Goal: Information Seeking & Learning: Find specific page/section

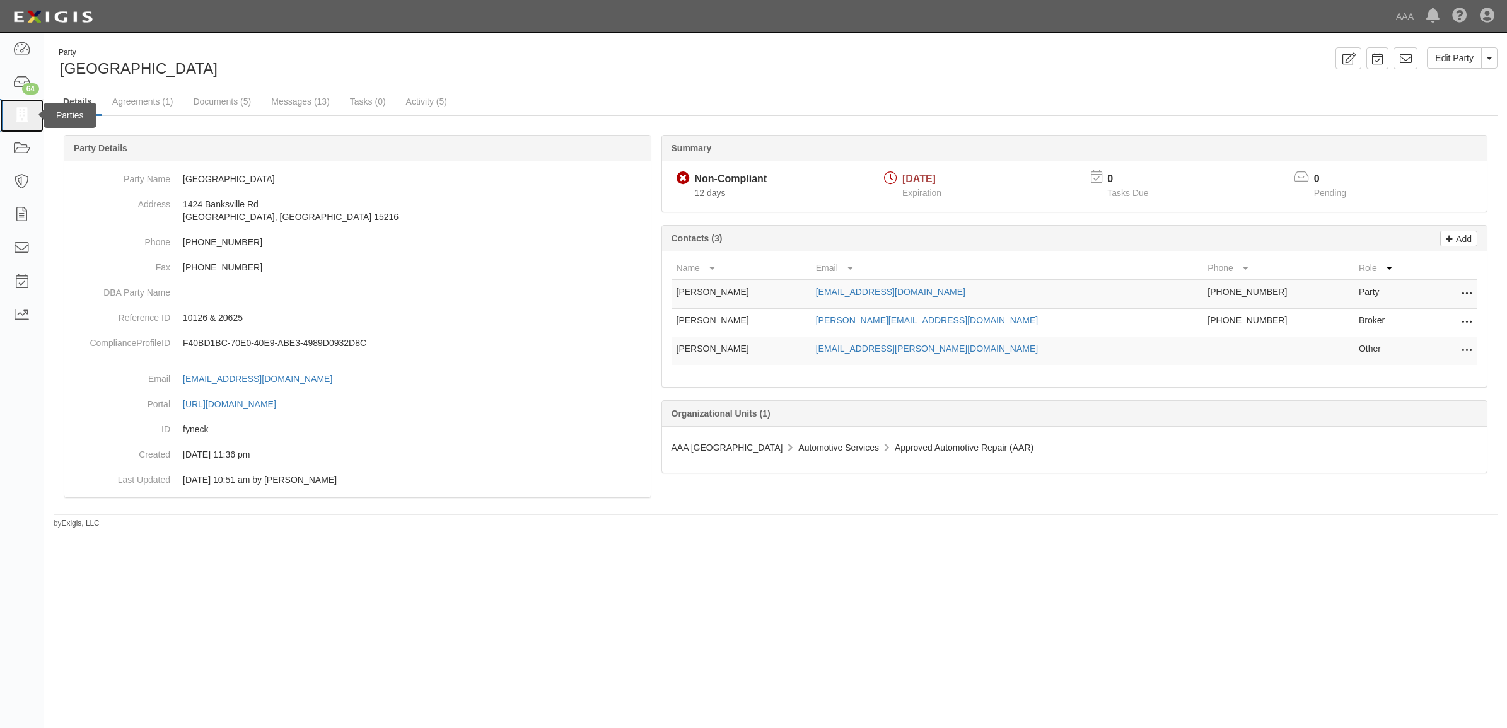
click at [18, 115] on icon at bounding box center [22, 115] width 18 height 15
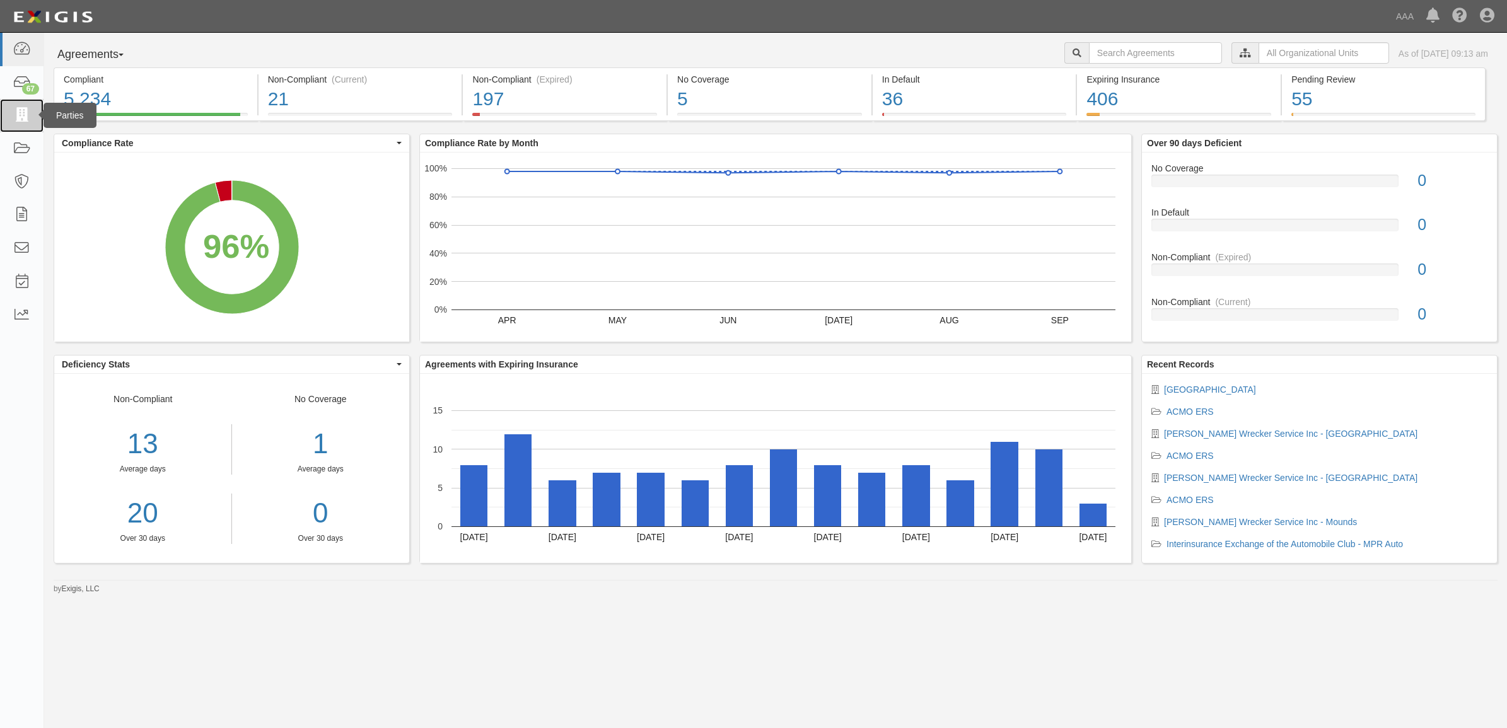
click at [23, 114] on icon at bounding box center [22, 115] width 18 height 15
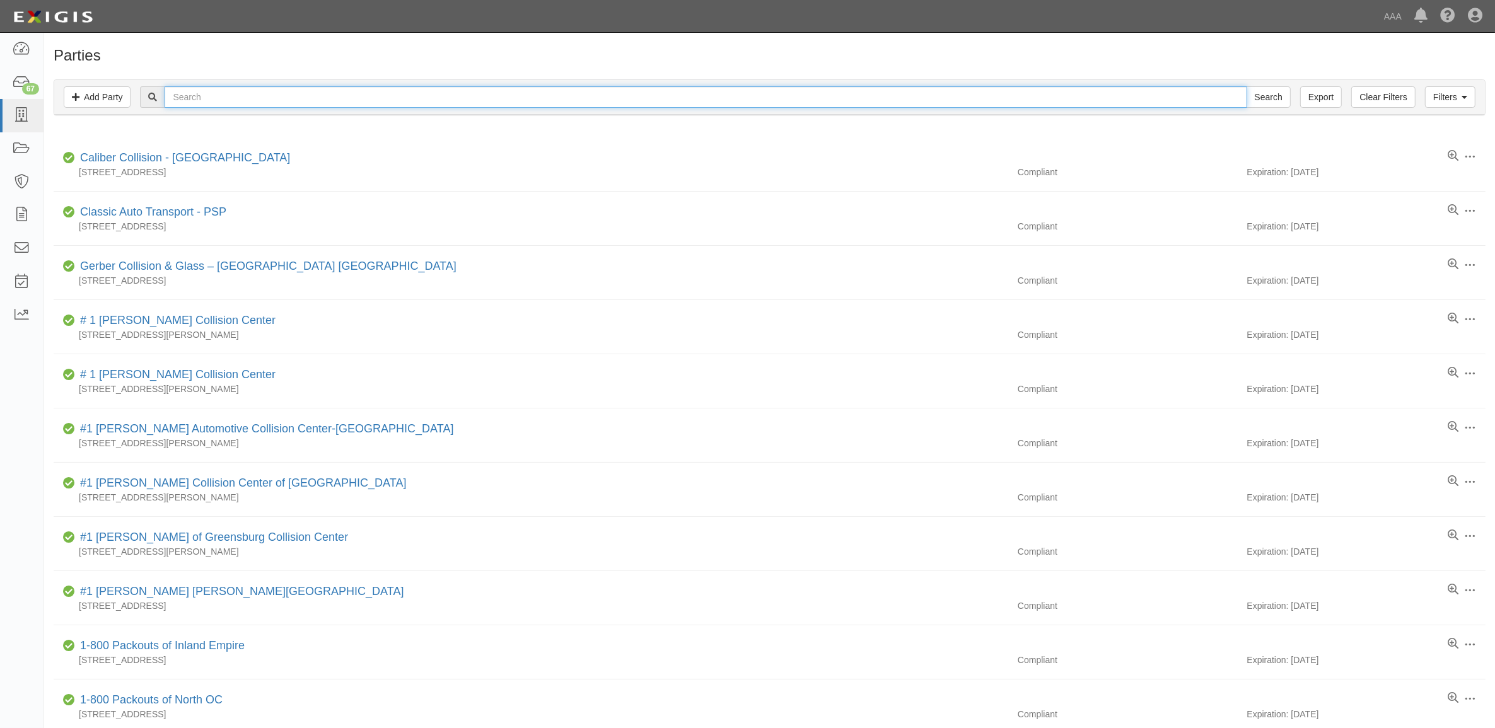
click at [398, 100] on input "text" at bounding box center [706, 96] width 1082 height 21
paste input "10126 & 20625"
type input "10126 & 20625"
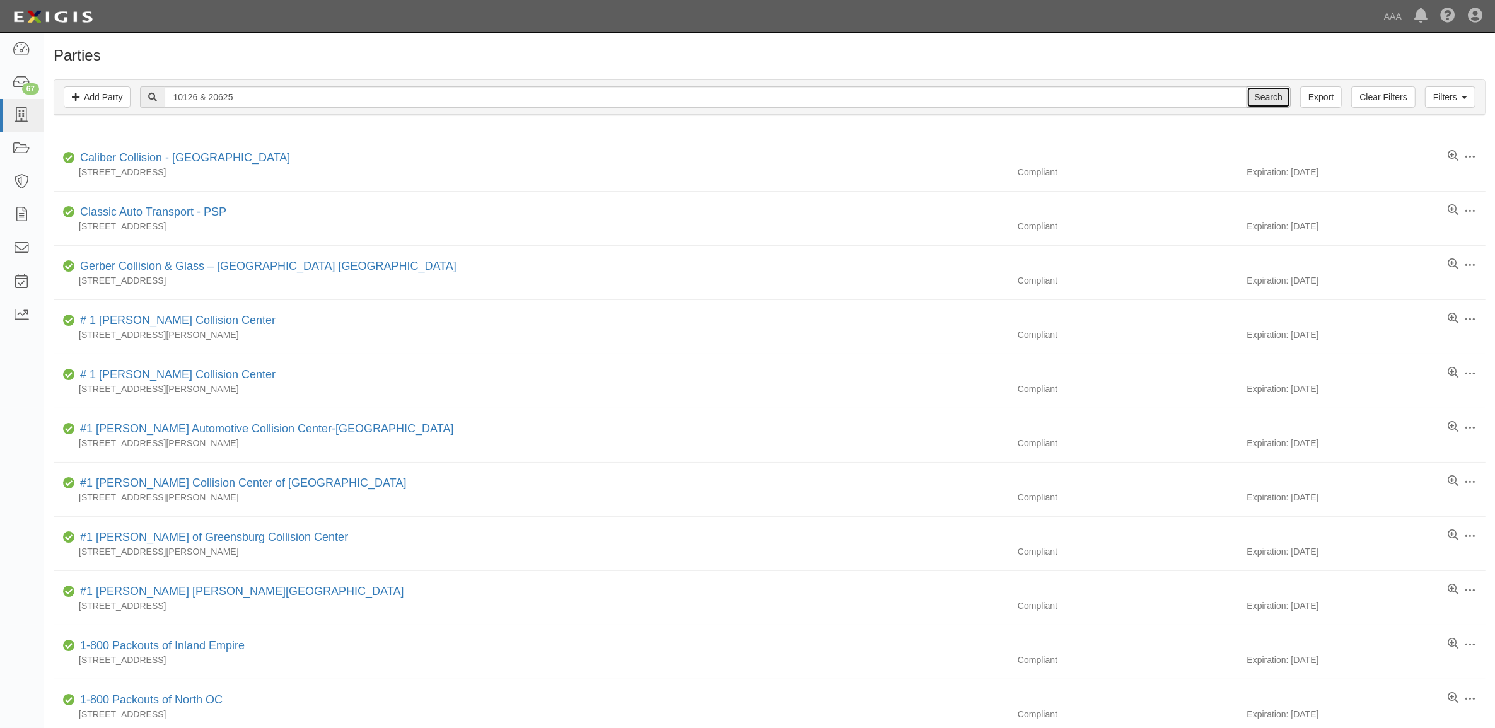
click at [1271, 90] on input "Search" at bounding box center [1269, 96] width 44 height 21
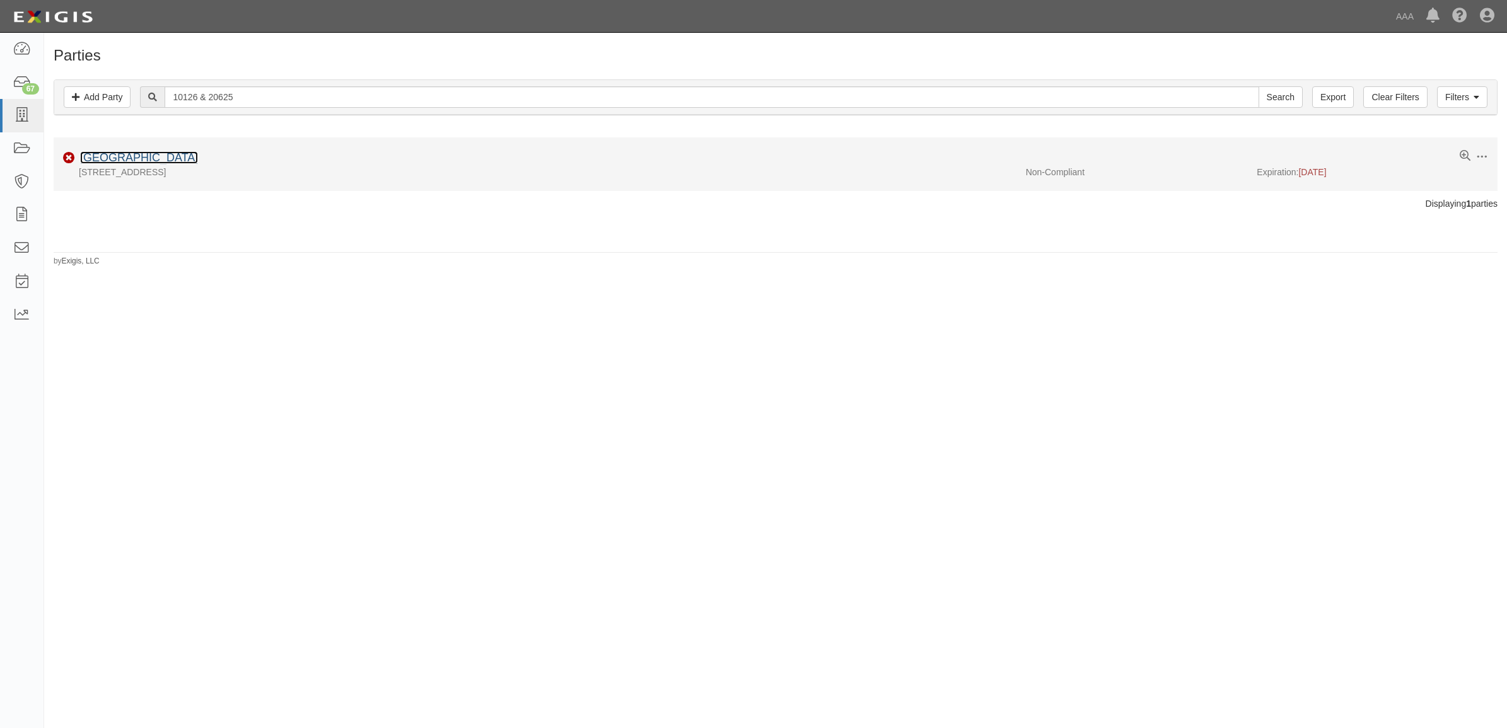
click at [169, 158] on link "Arlington Auto Center" at bounding box center [139, 157] width 118 height 13
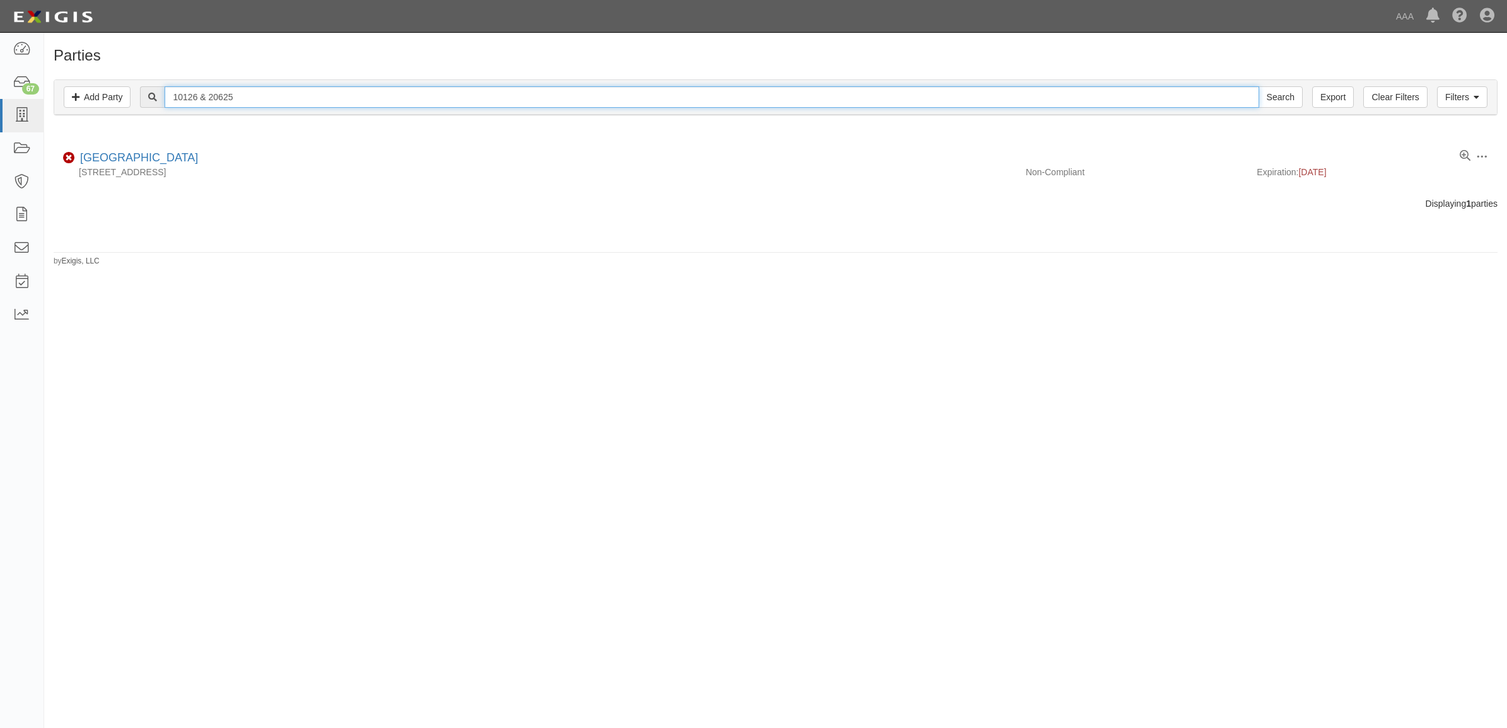
click at [229, 105] on input "10126 & 20625" at bounding box center [712, 96] width 1094 height 21
paste input "316"
type input "10316"
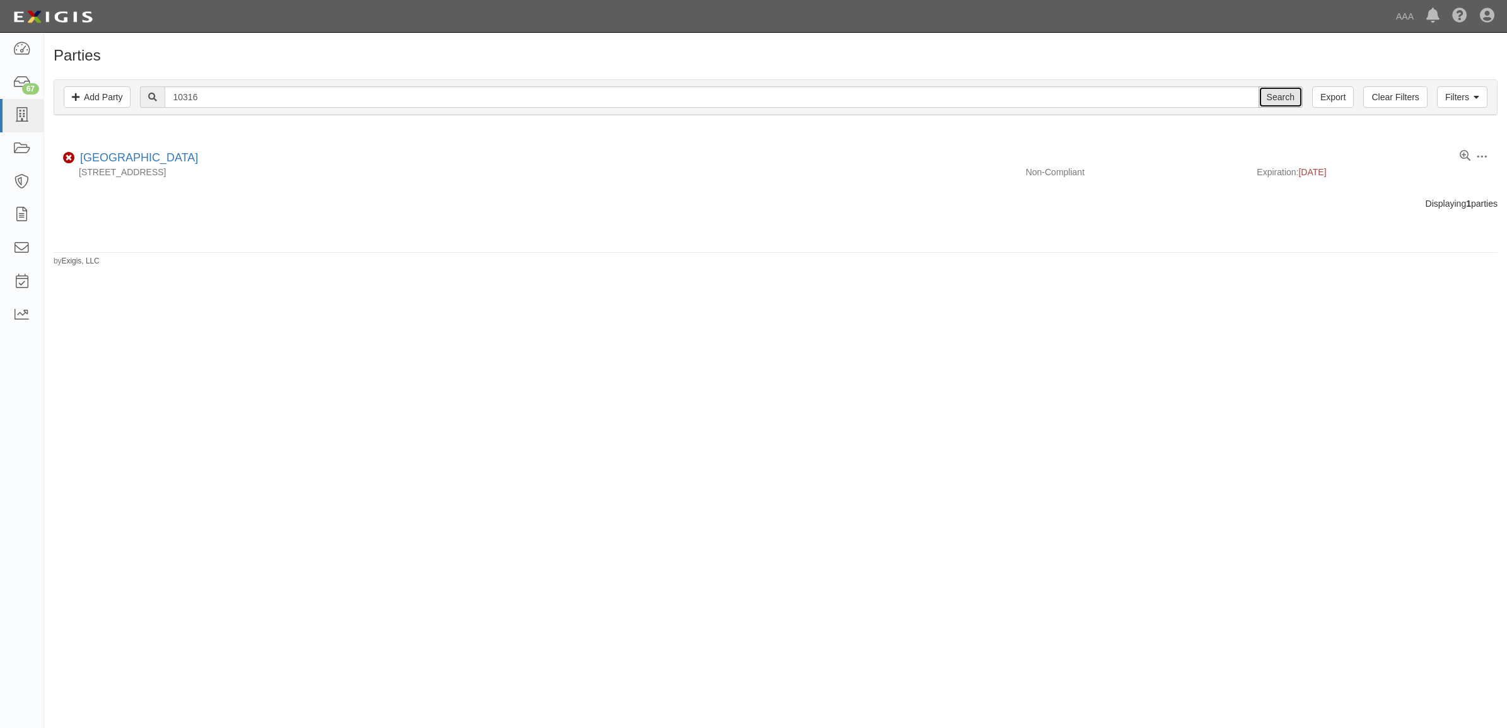
click at [1268, 92] on input "Search" at bounding box center [1281, 96] width 44 height 21
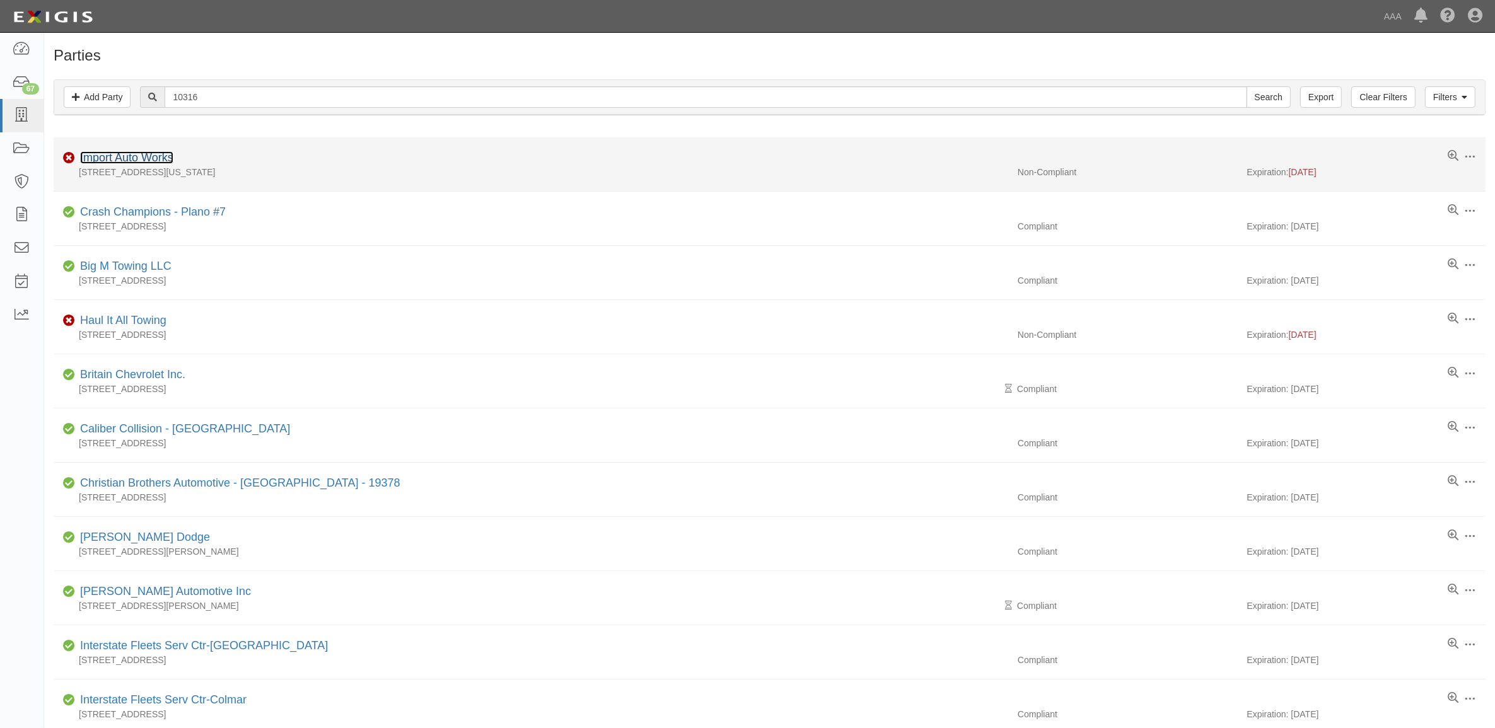
click at [140, 164] on link "Import Auto Works" at bounding box center [126, 157] width 93 height 13
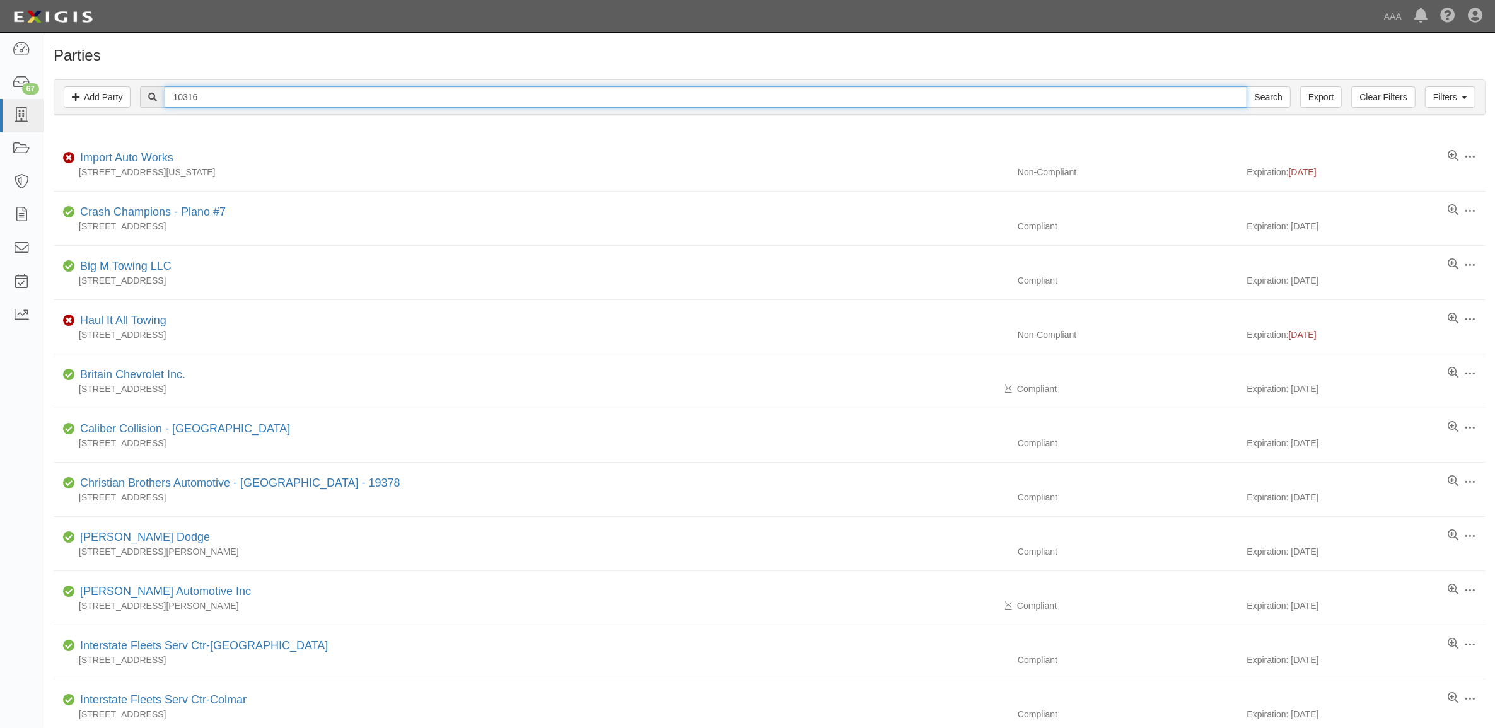
click at [248, 98] on input "10316" at bounding box center [706, 96] width 1082 height 21
paste input "24"
type input "10324"
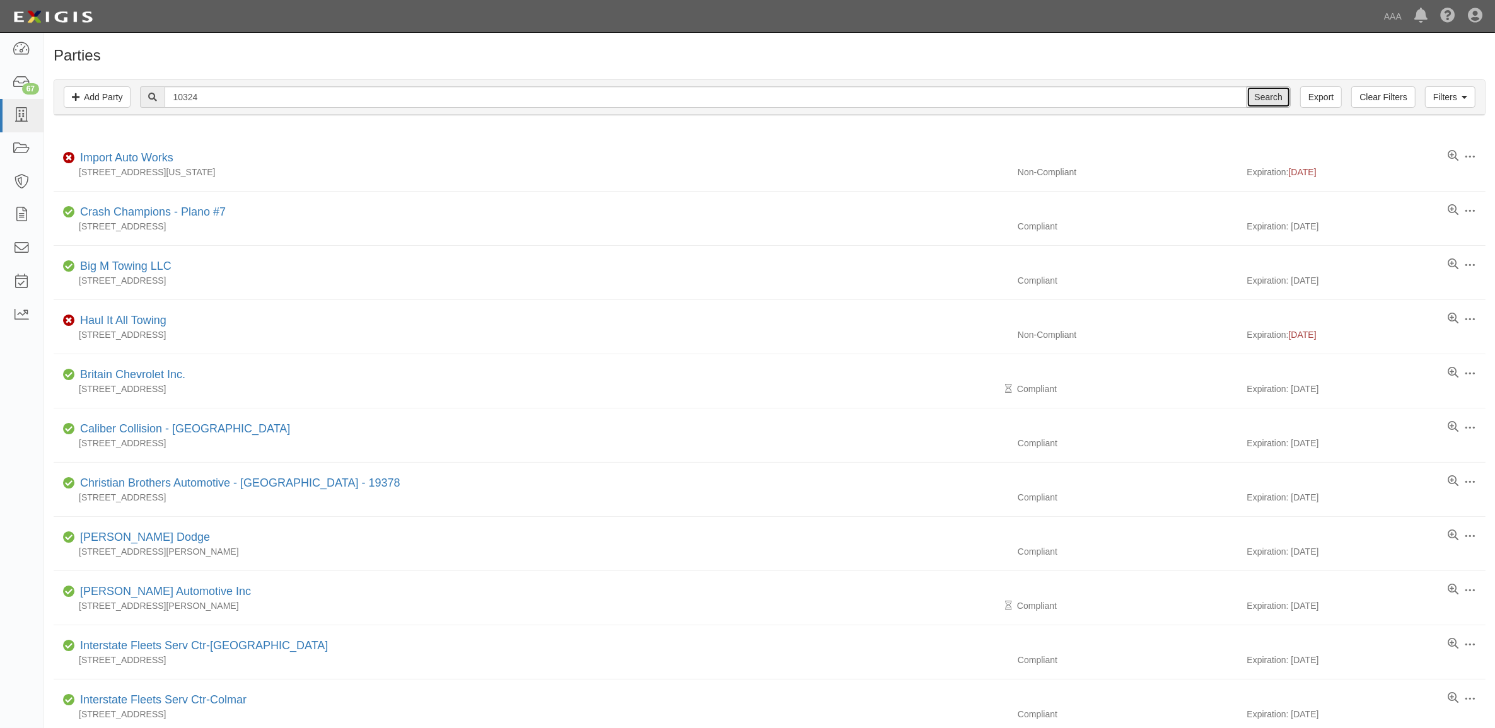
click at [1269, 101] on input "Search" at bounding box center [1269, 96] width 44 height 21
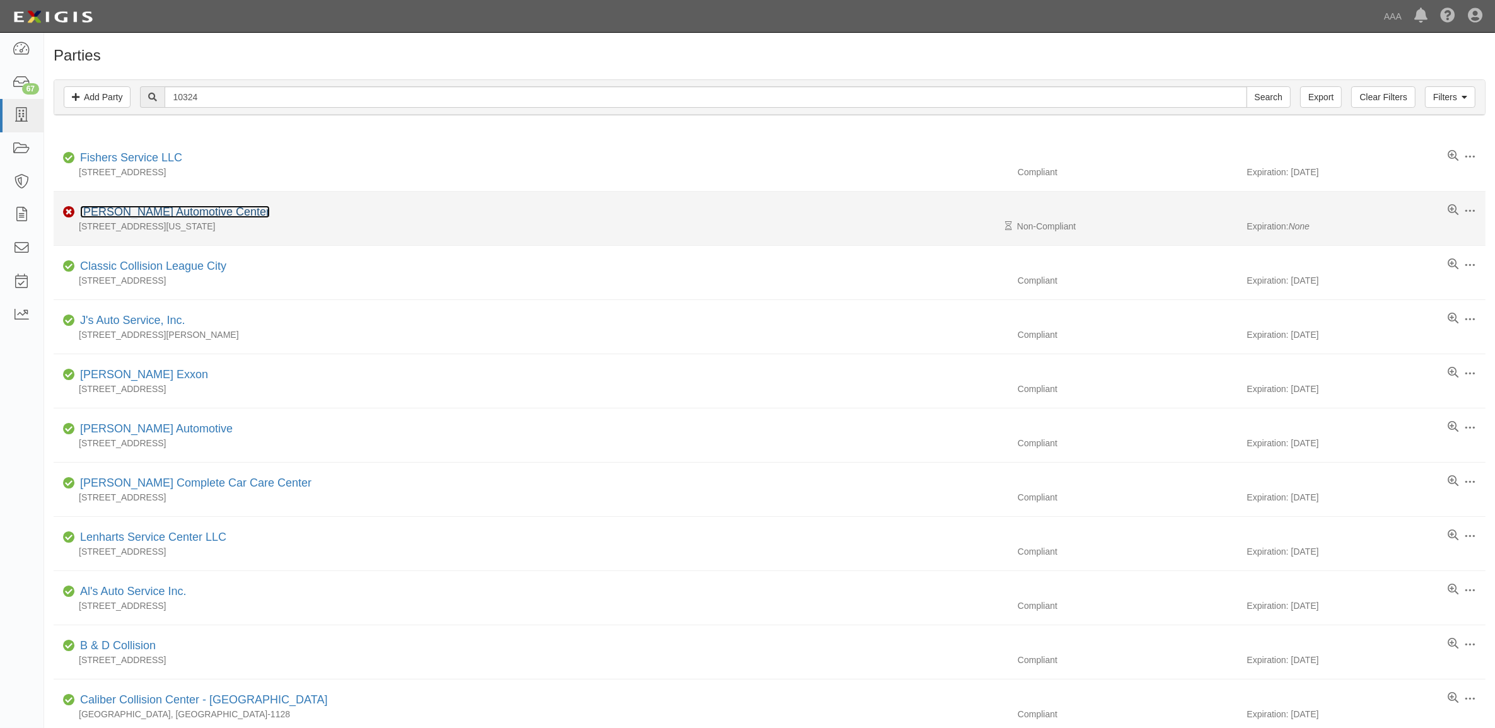
click at [158, 209] on link "Jim Van Dyke's Automotive Center" at bounding box center [175, 212] width 190 height 13
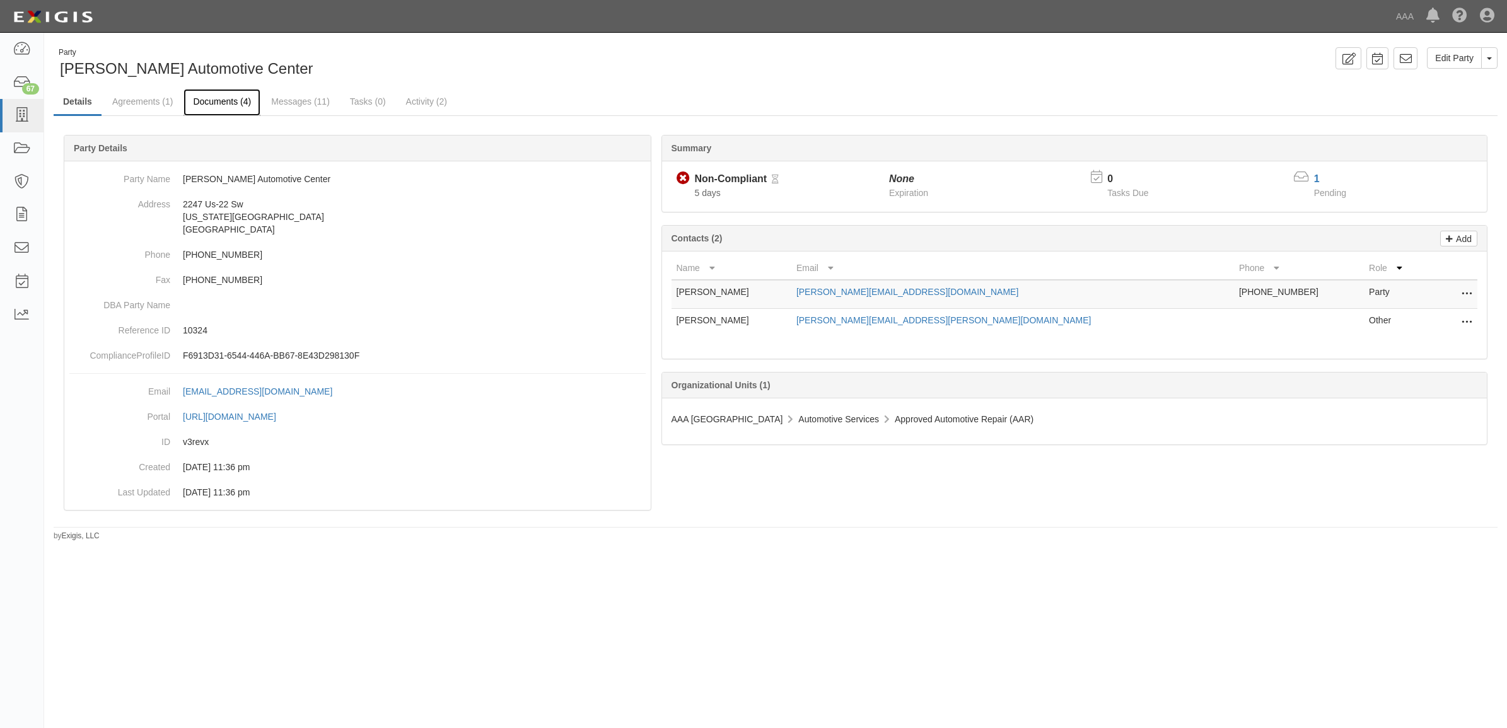
click at [234, 104] on link "Documents (4)" at bounding box center [222, 102] width 77 height 27
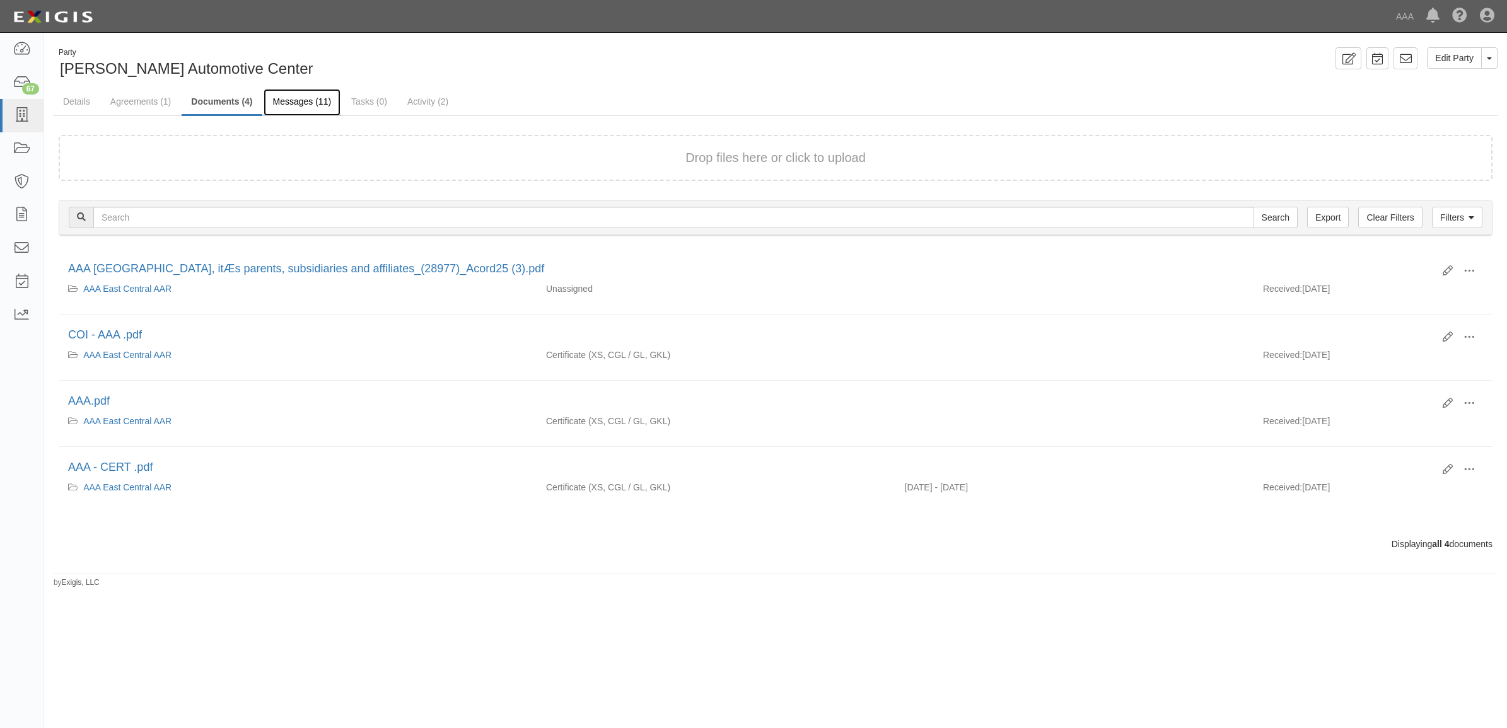
click at [305, 103] on link "Messages (11)" at bounding box center [303, 102] width 78 height 27
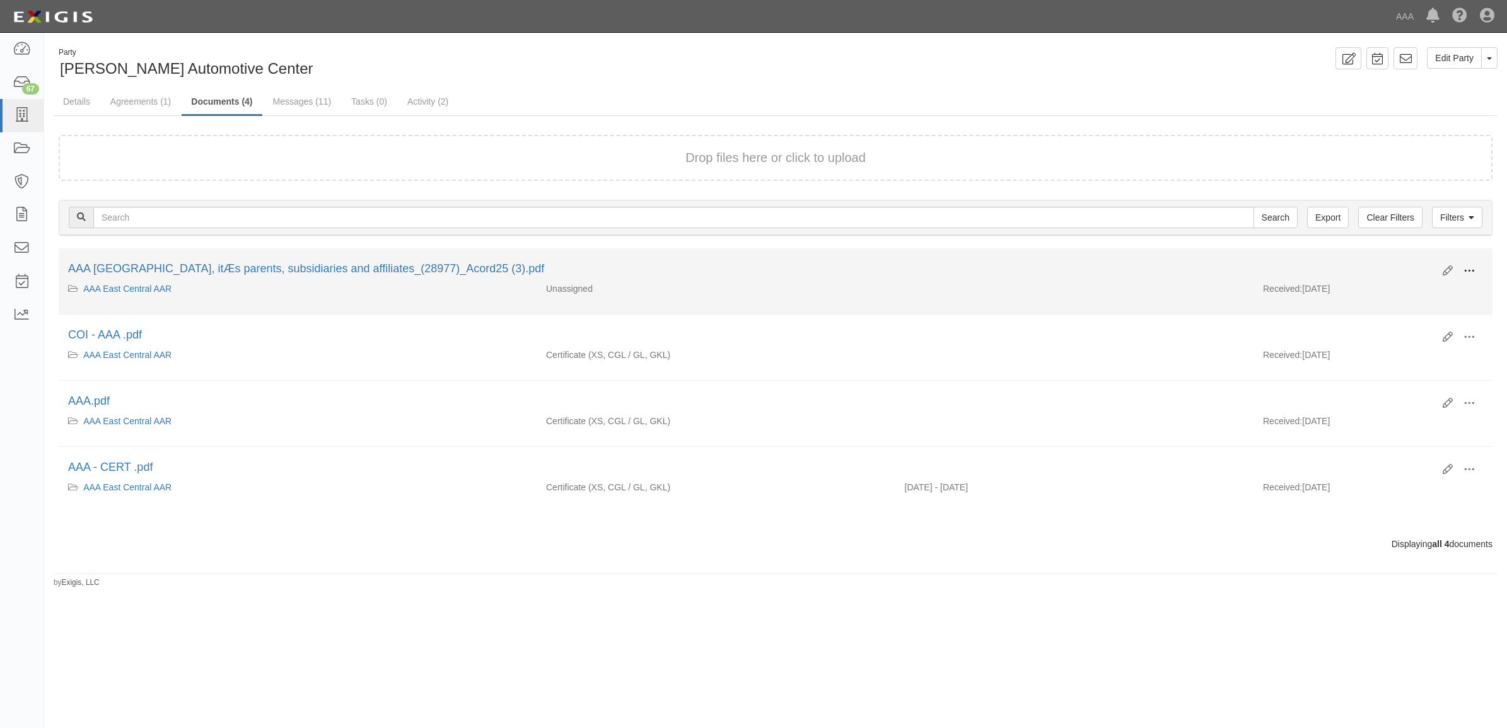
click at [1474, 267] on span at bounding box center [1469, 270] width 11 height 11
click at [1413, 288] on link "View" at bounding box center [1408, 289] width 100 height 23
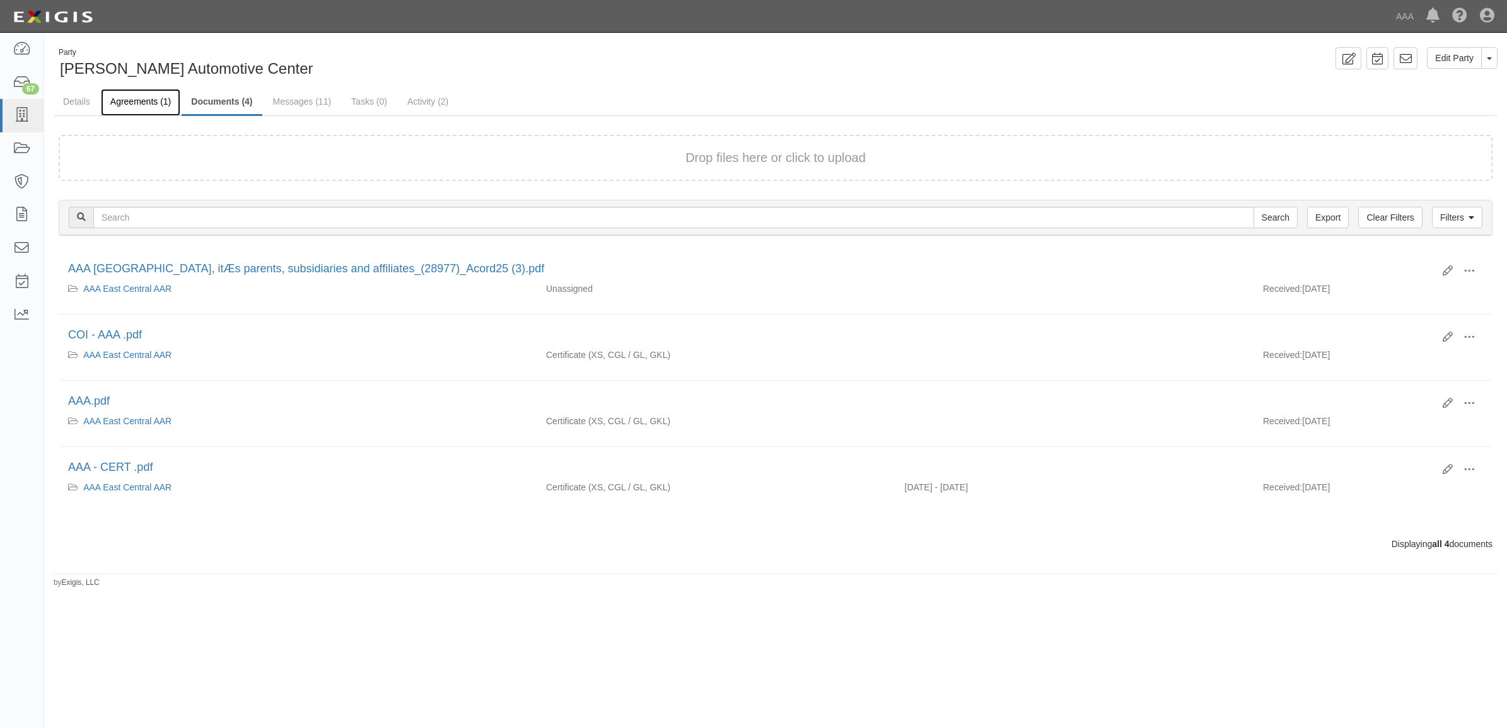
drag, startPoint x: 134, startPoint y: 103, endPoint x: 149, endPoint y: 110, distance: 16.4
click at [134, 103] on link "Agreements (1)" at bounding box center [140, 102] width 79 height 27
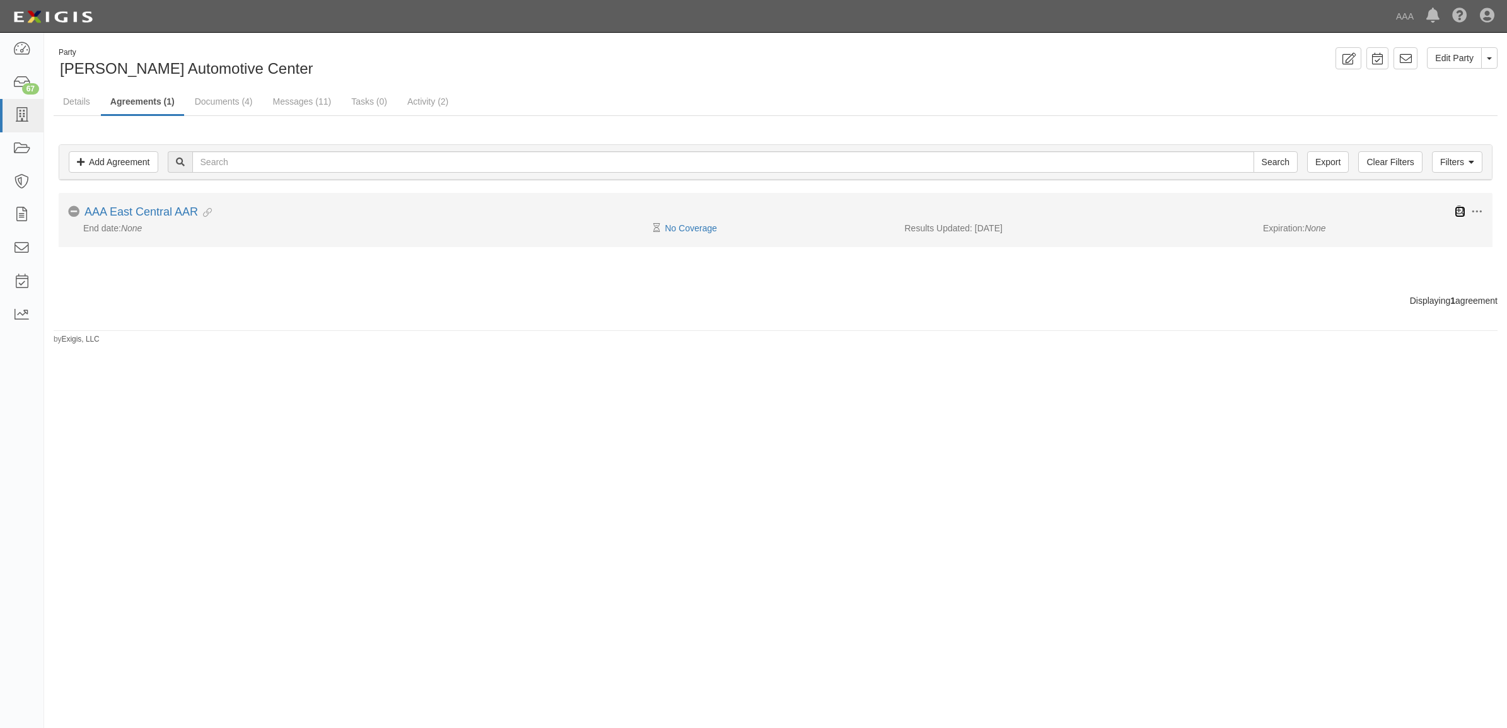
click at [1458, 213] on icon at bounding box center [1460, 211] width 11 height 11
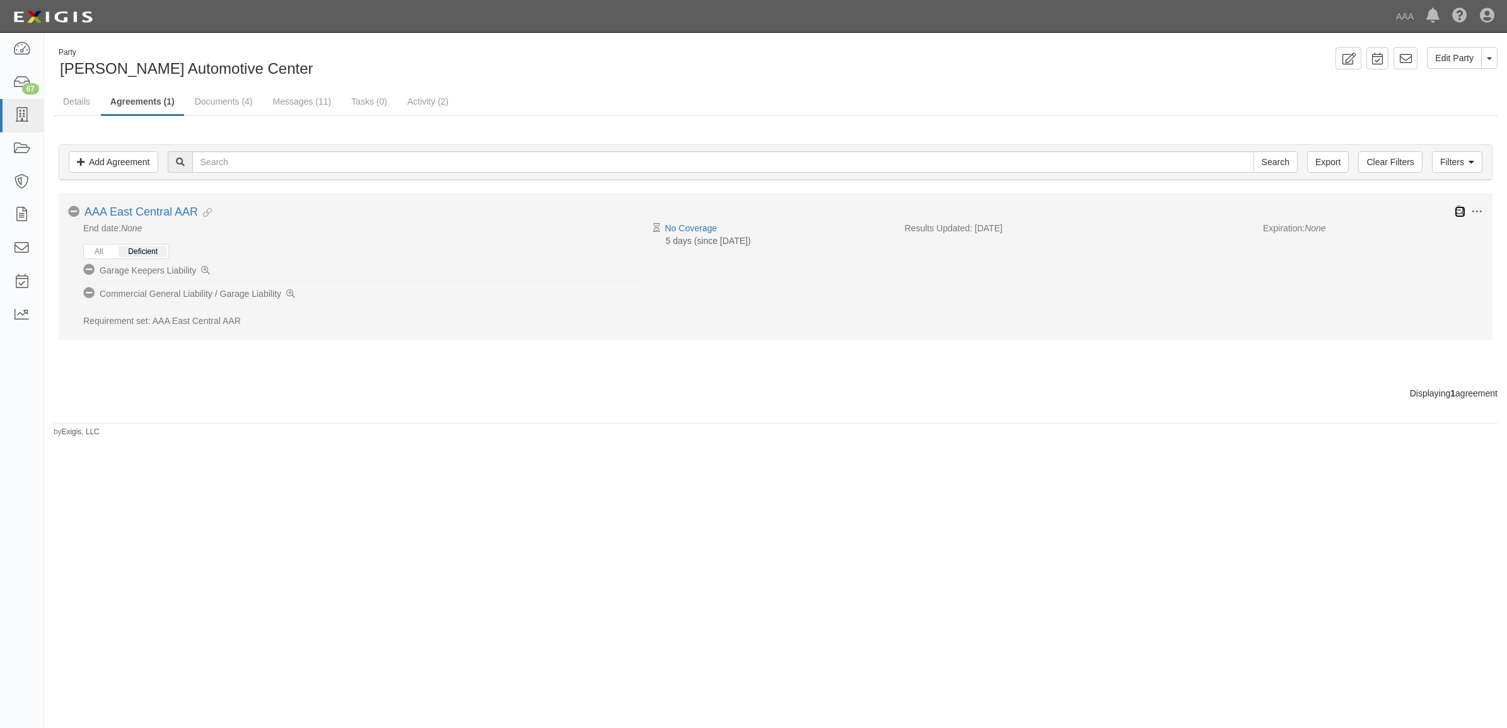
click at [1458, 213] on icon at bounding box center [1460, 211] width 11 height 11
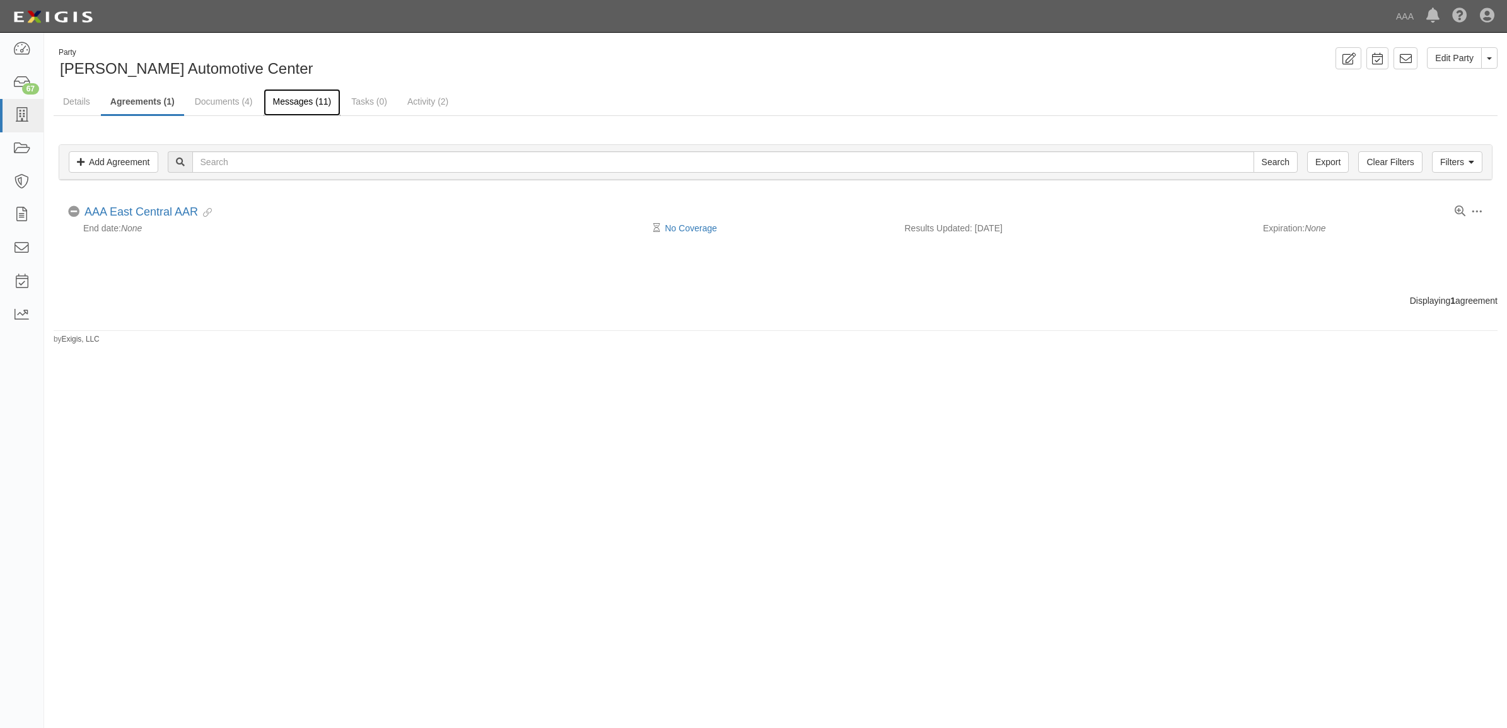
click at [291, 112] on link "Messages (11)" at bounding box center [303, 102] width 78 height 27
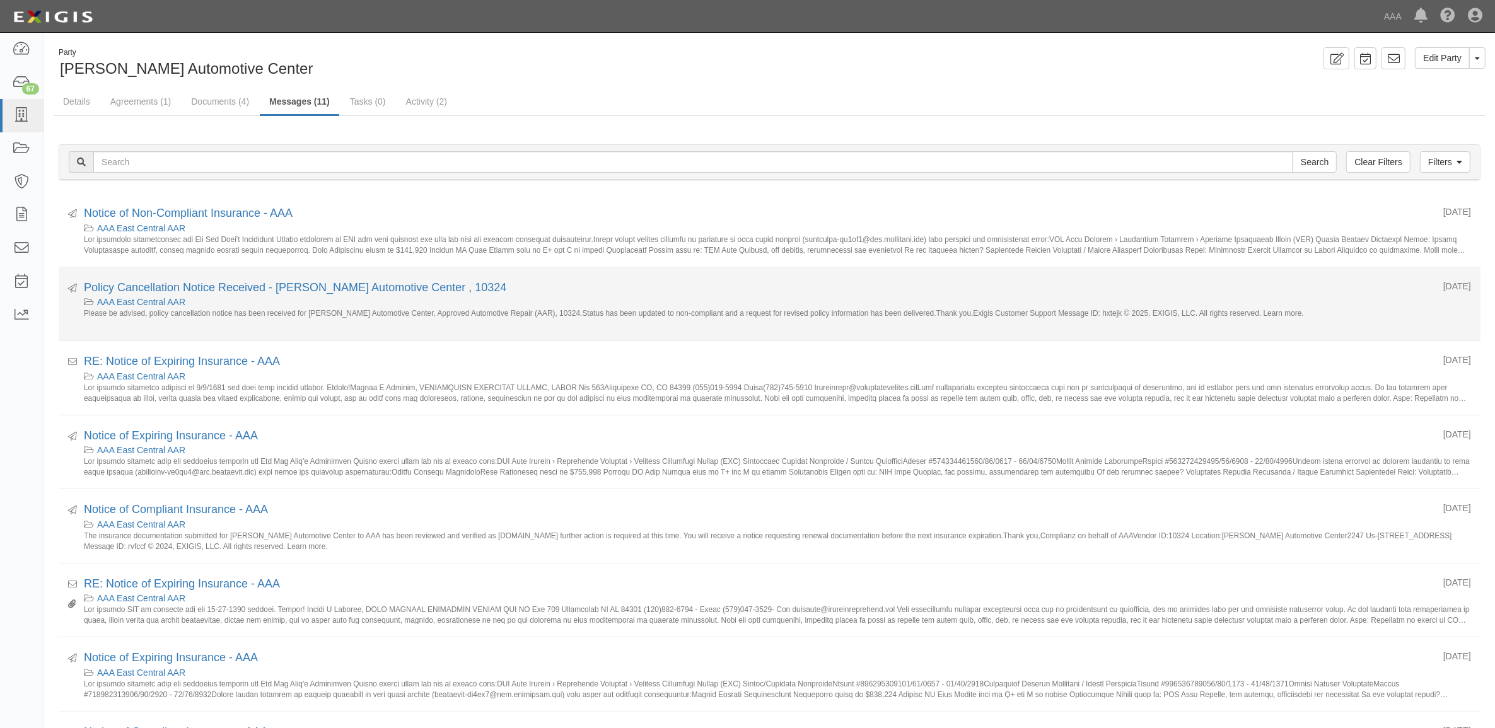
click at [190, 281] on div "Policy Cancellation Notice Received - [PERSON_NAME] Automotive Center , 10324" at bounding box center [759, 288] width 1350 height 16
click at [196, 284] on link "Policy Cancellation Notice Received - [PERSON_NAME] Automotive Center , 10324" at bounding box center [295, 287] width 423 height 13
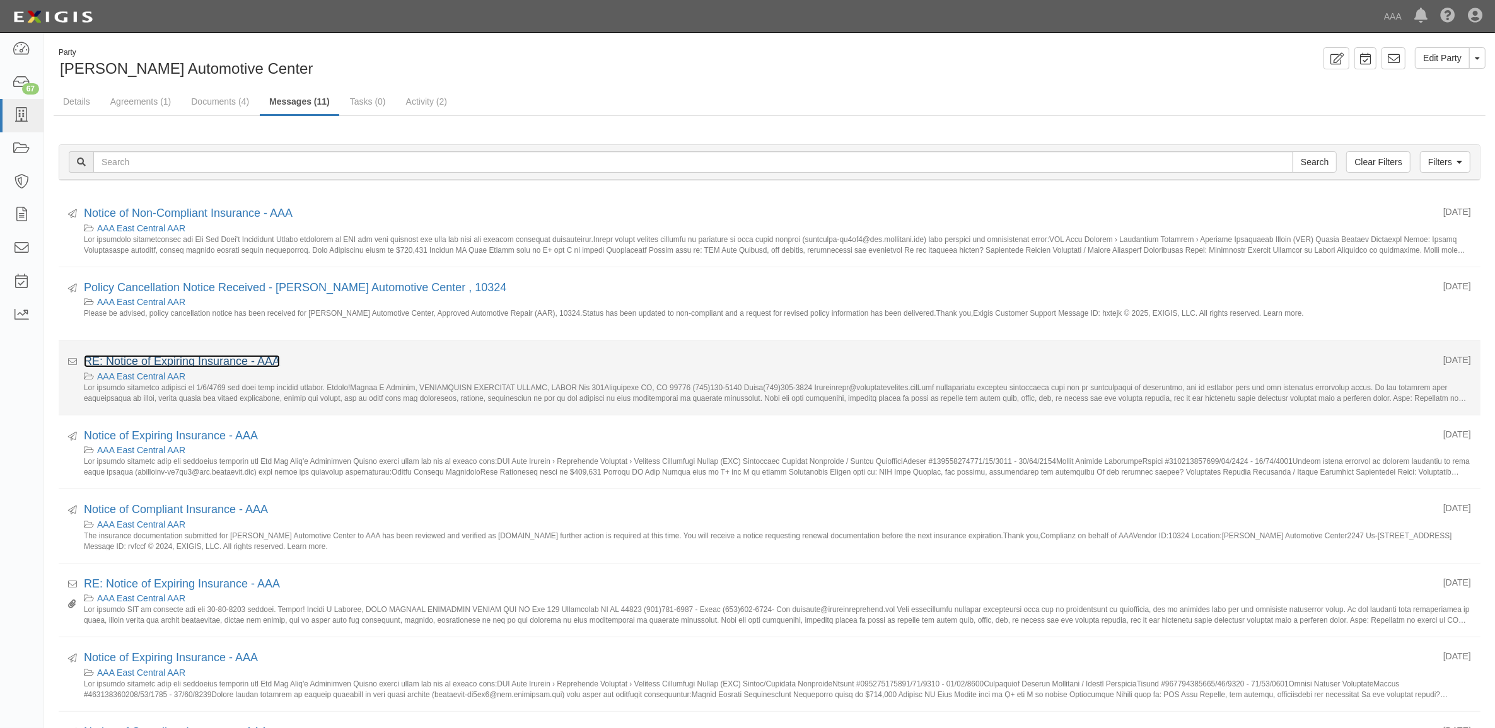
click at [235, 360] on link "RE: Notice of Expiring Insurance - AAA" at bounding box center [182, 361] width 196 height 13
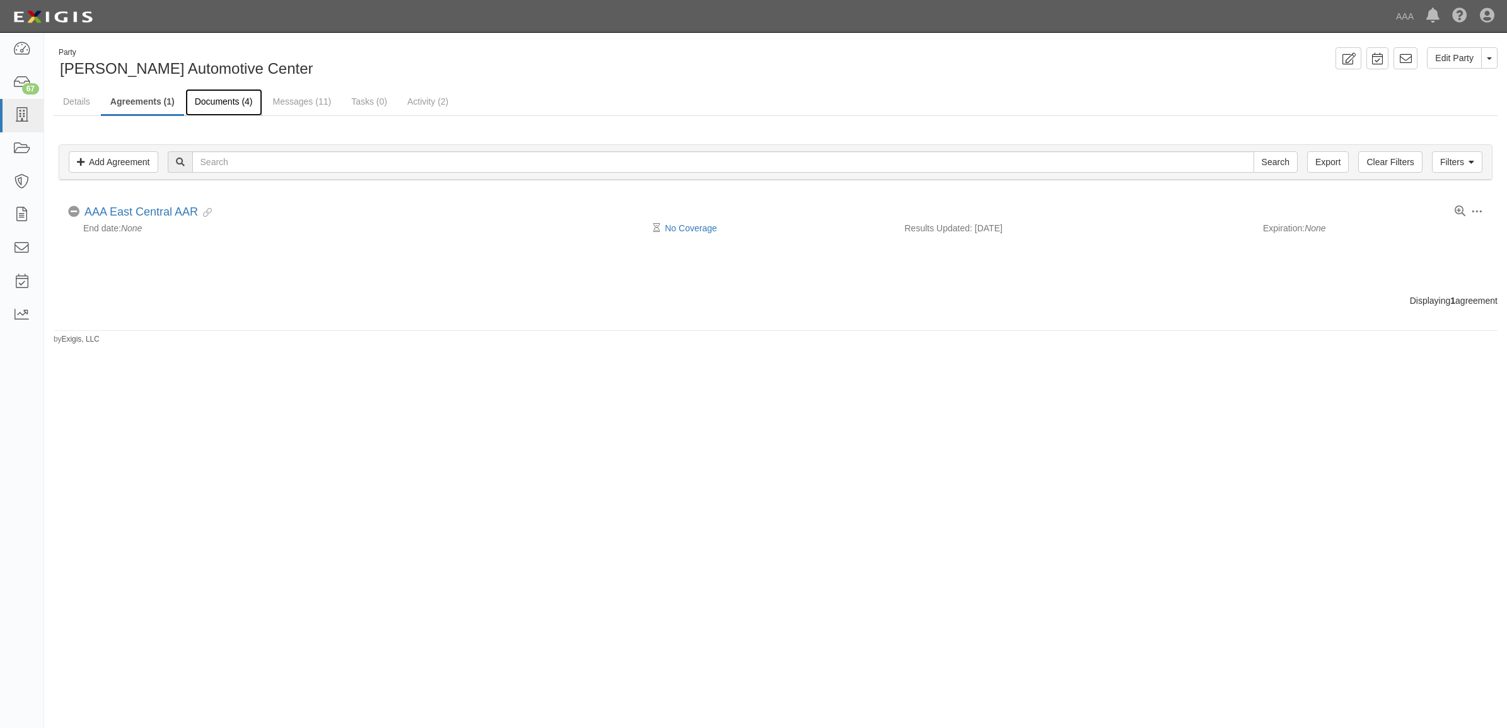
click at [235, 104] on link "Documents (4)" at bounding box center [223, 102] width 77 height 27
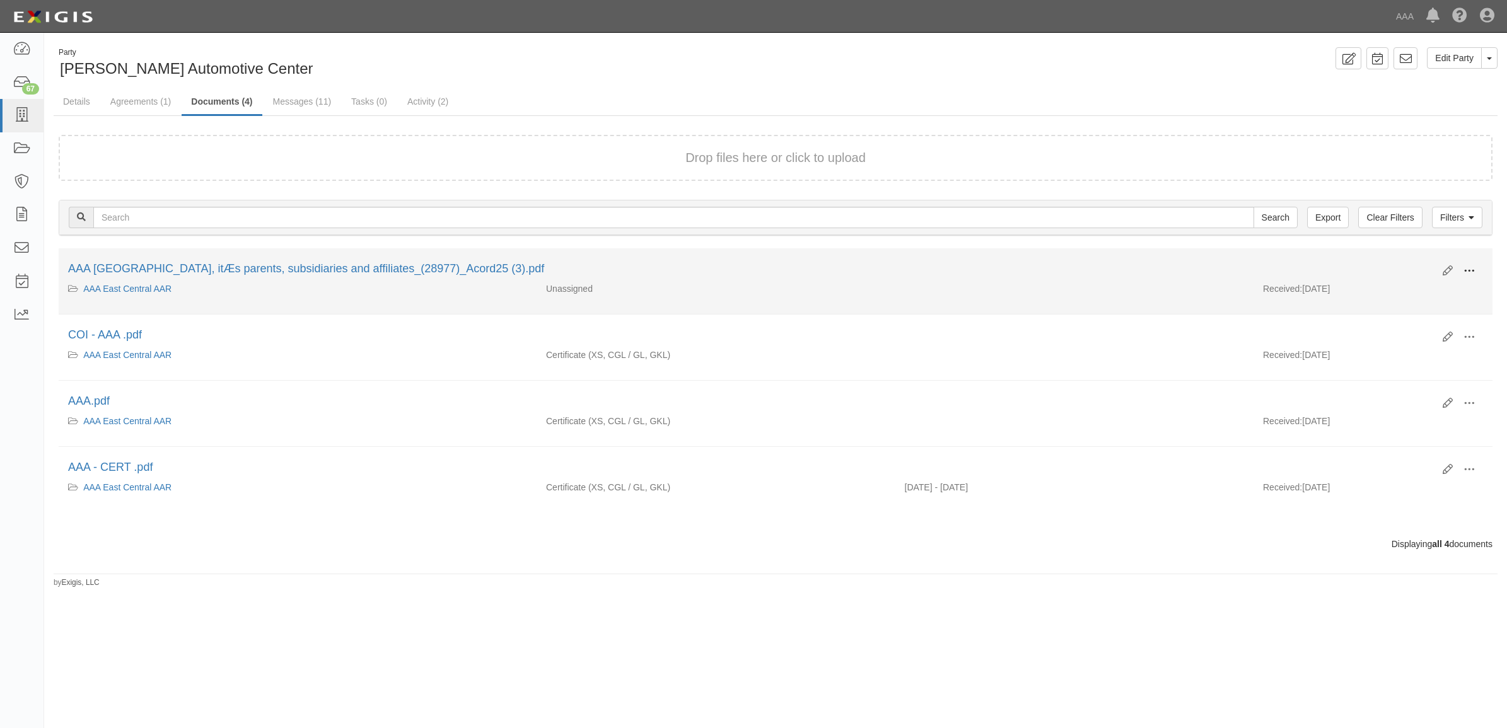
click at [1478, 267] on button at bounding box center [1470, 271] width 28 height 21
click at [1426, 286] on link "View" at bounding box center [1408, 289] width 100 height 23
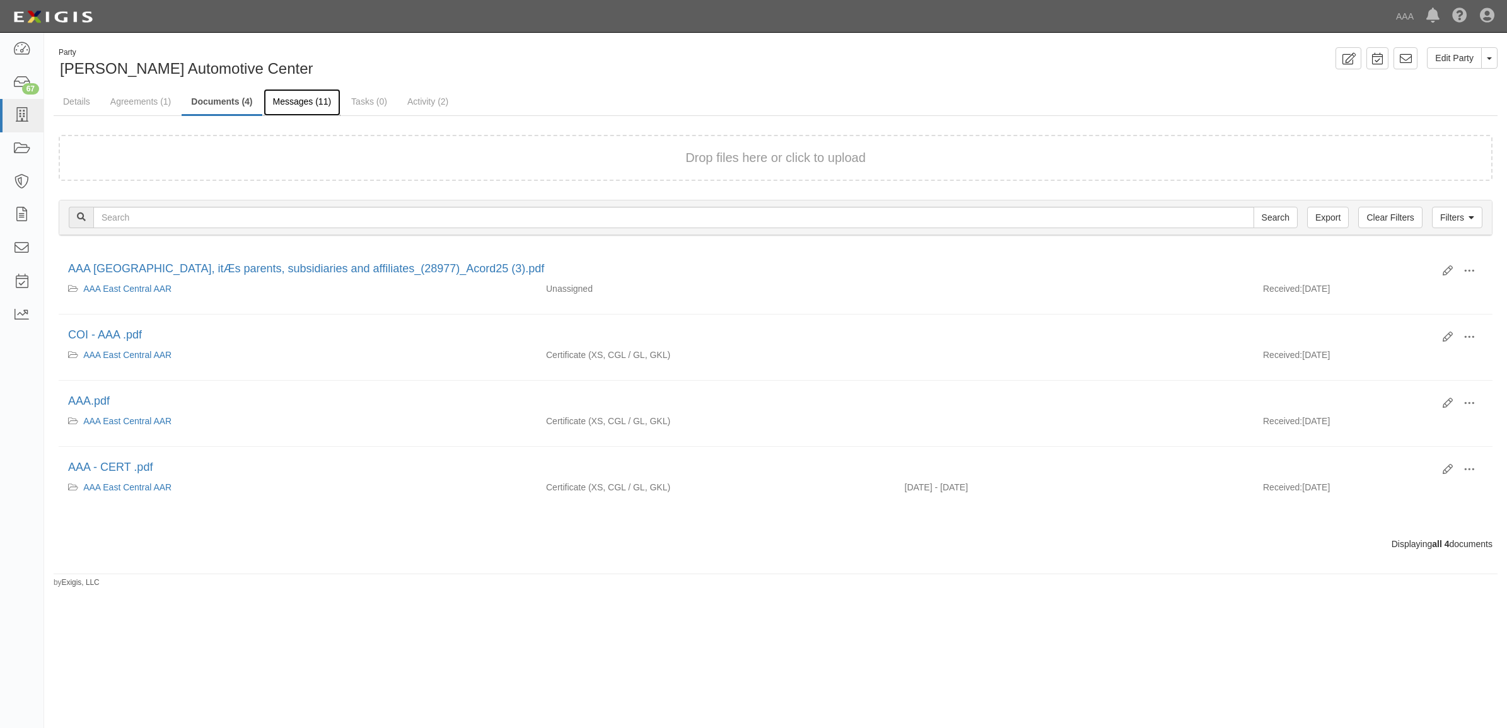
click at [298, 101] on link "Messages (11)" at bounding box center [303, 102] width 78 height 27
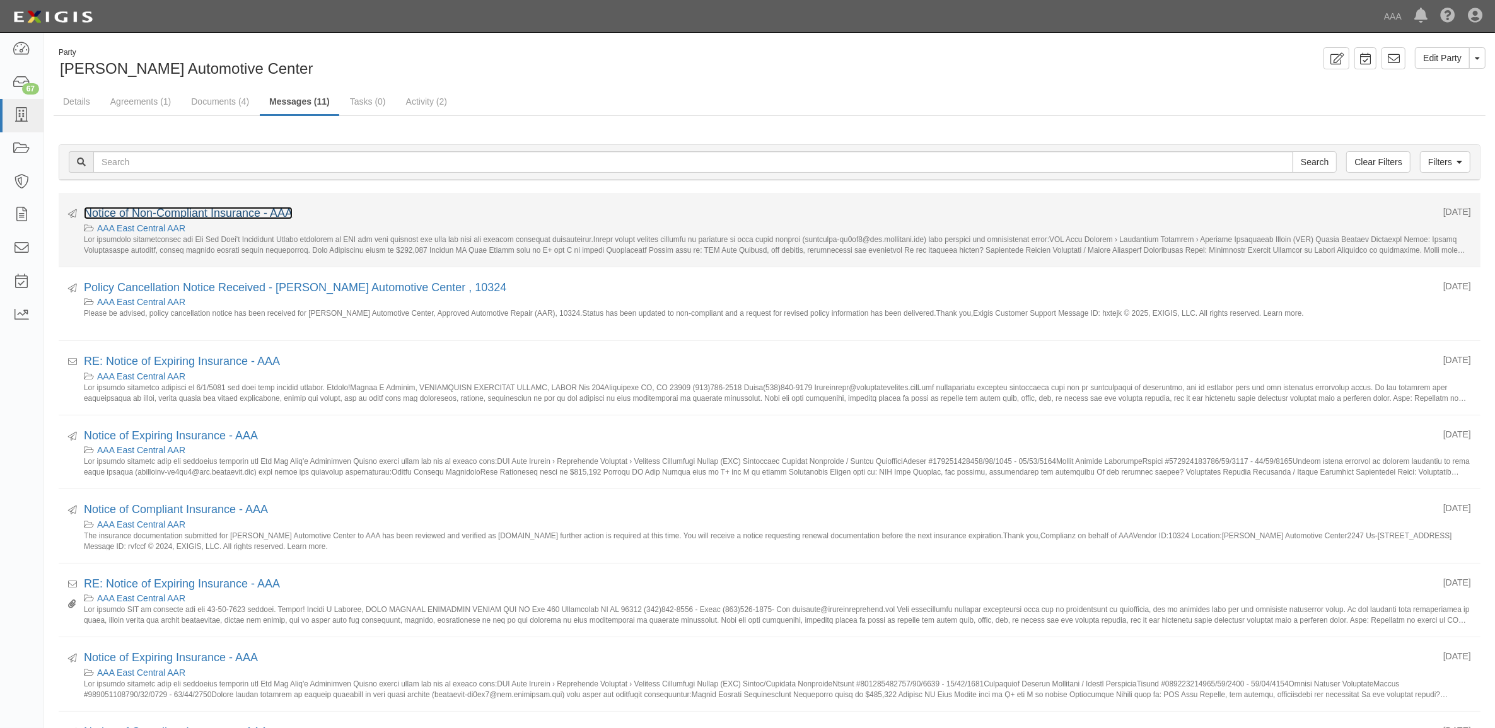
click at [234, 213] on link "Notice of Non-Compliant Insurance - AAA" at bounding box center [188, 213] width 209 height 13
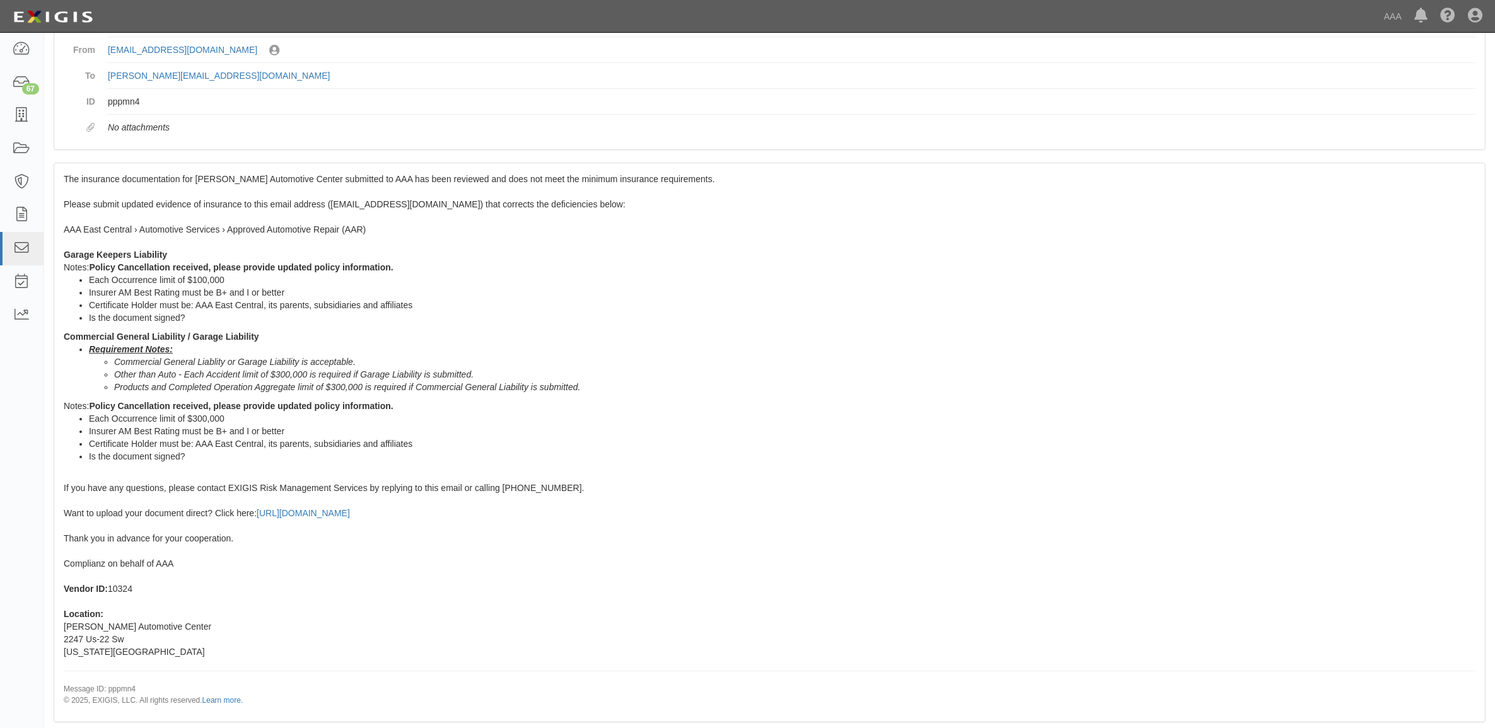
scroll to position [128, 0]
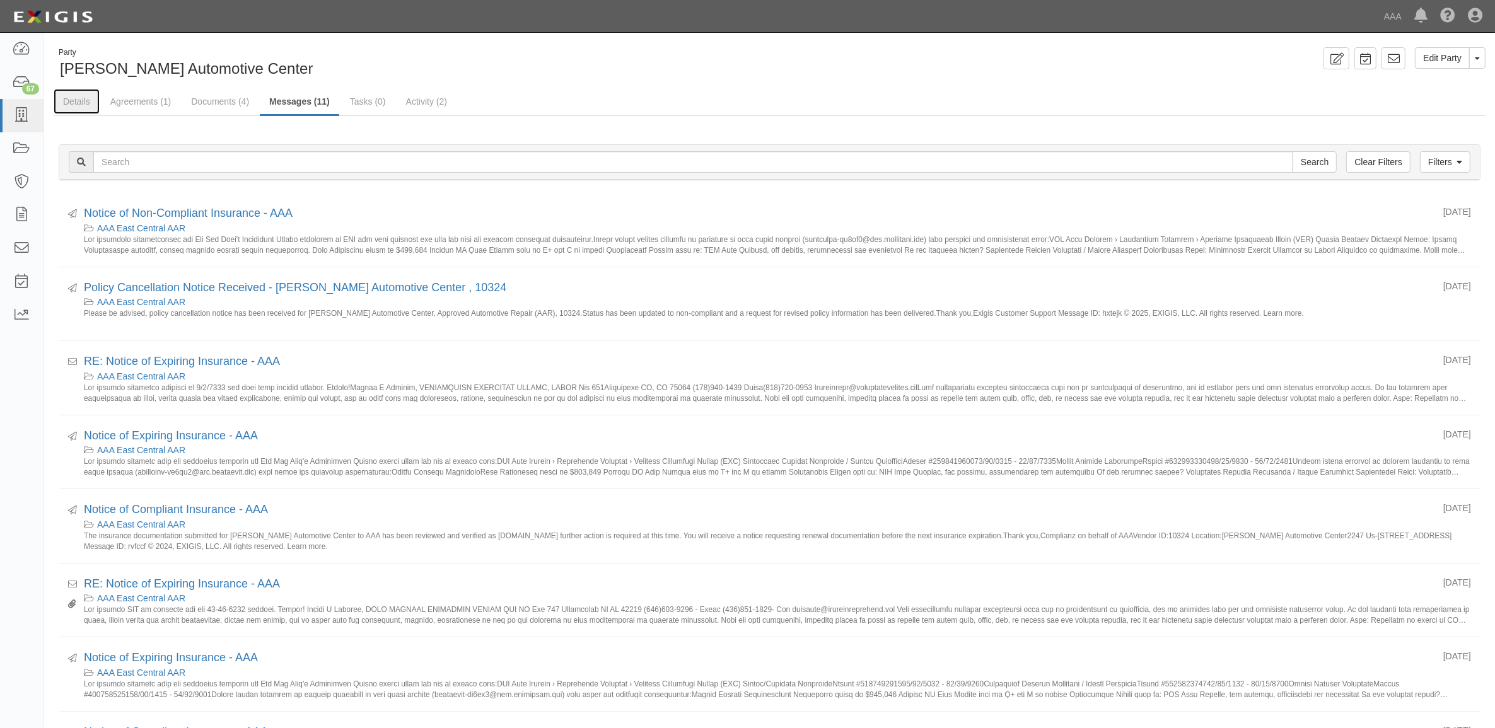
drag, startPoint x: 77, startPoint y: 101, endPoint x: 202, endPoint y: 127, distance: 127.5
click at [77, 101] on link "Details" at bounding box center [77, 101] width 46 height 25
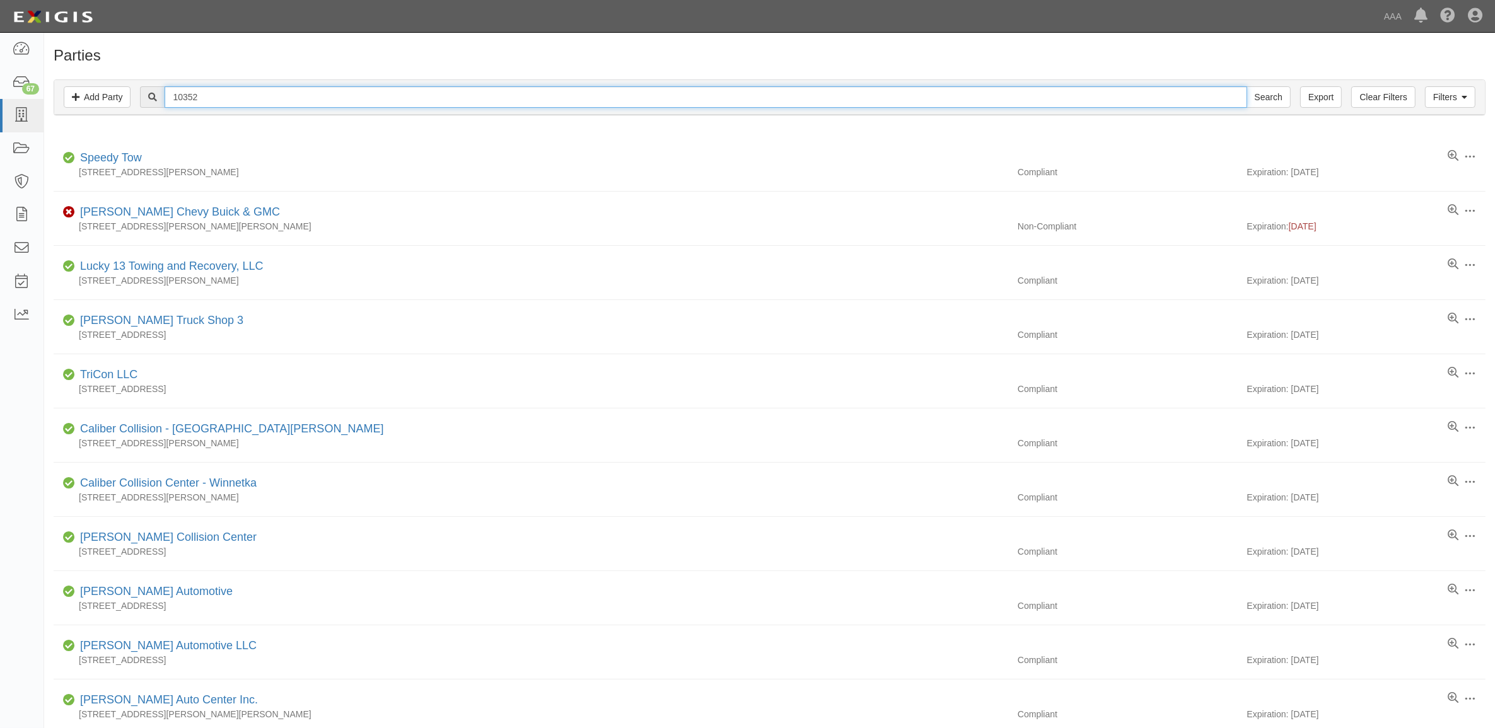
click at [270, 90] on input "10352" at bounding box center [706, 96] width 1082 height 21
click at [266, 90] on input "10352" at bounding box center [706, 96] width 1082 height 21
click at [267, 92] on input "10352" at bounding box center [706, 96] width 1082 height 21
paste input "78"
type input "10378"
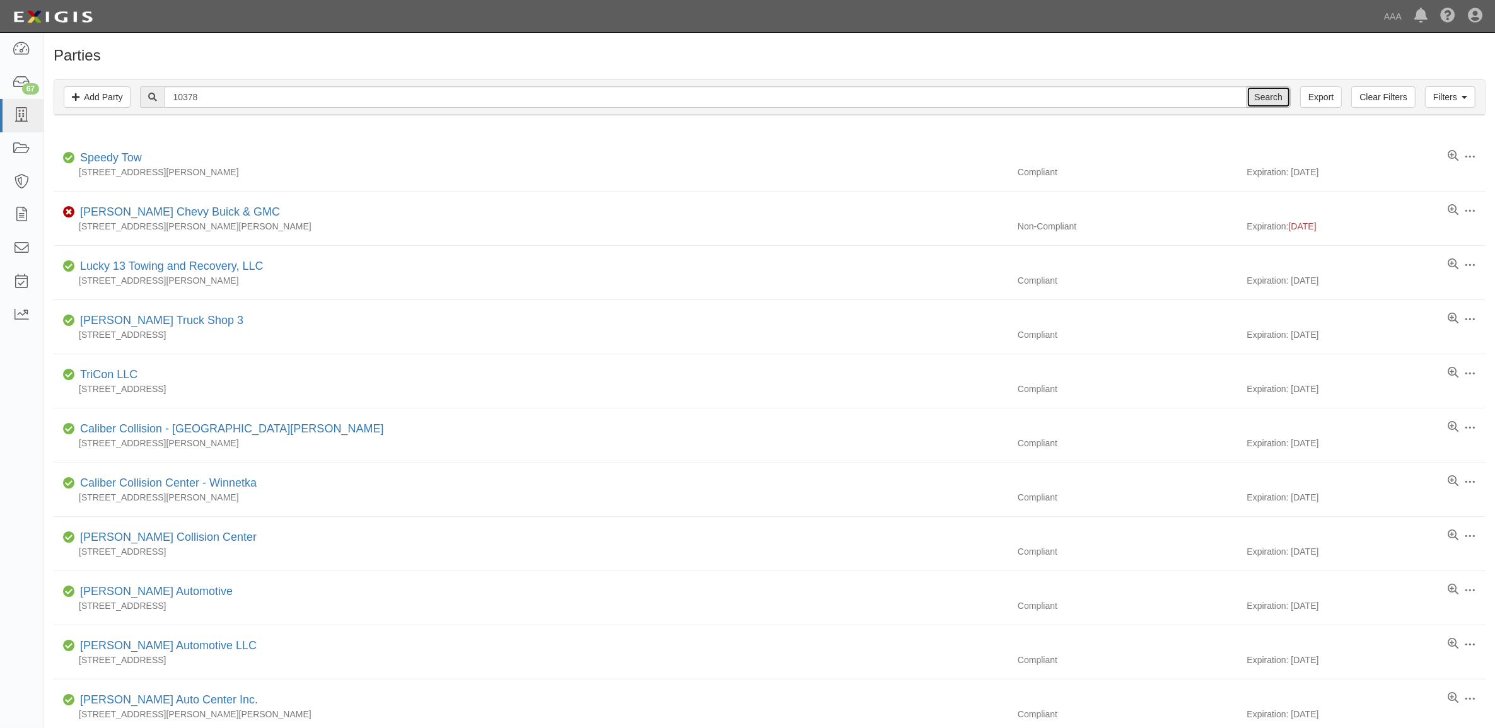
click at [1275, 96] on input "Search" at bounding box center [1269, 96] width 44 height 21
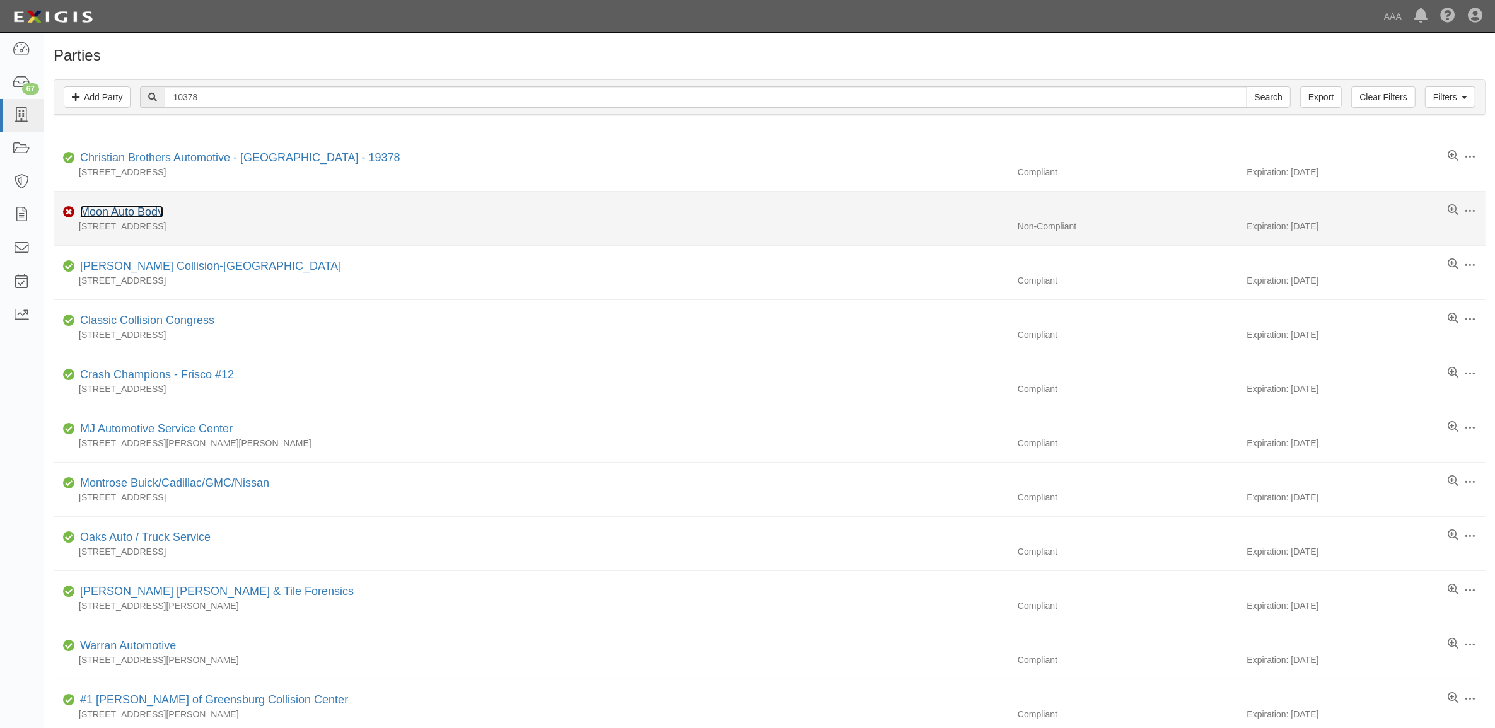
click at [143, 212] on link "Moon Auto Body" at bounding box center [121, 212] width 83 height 13
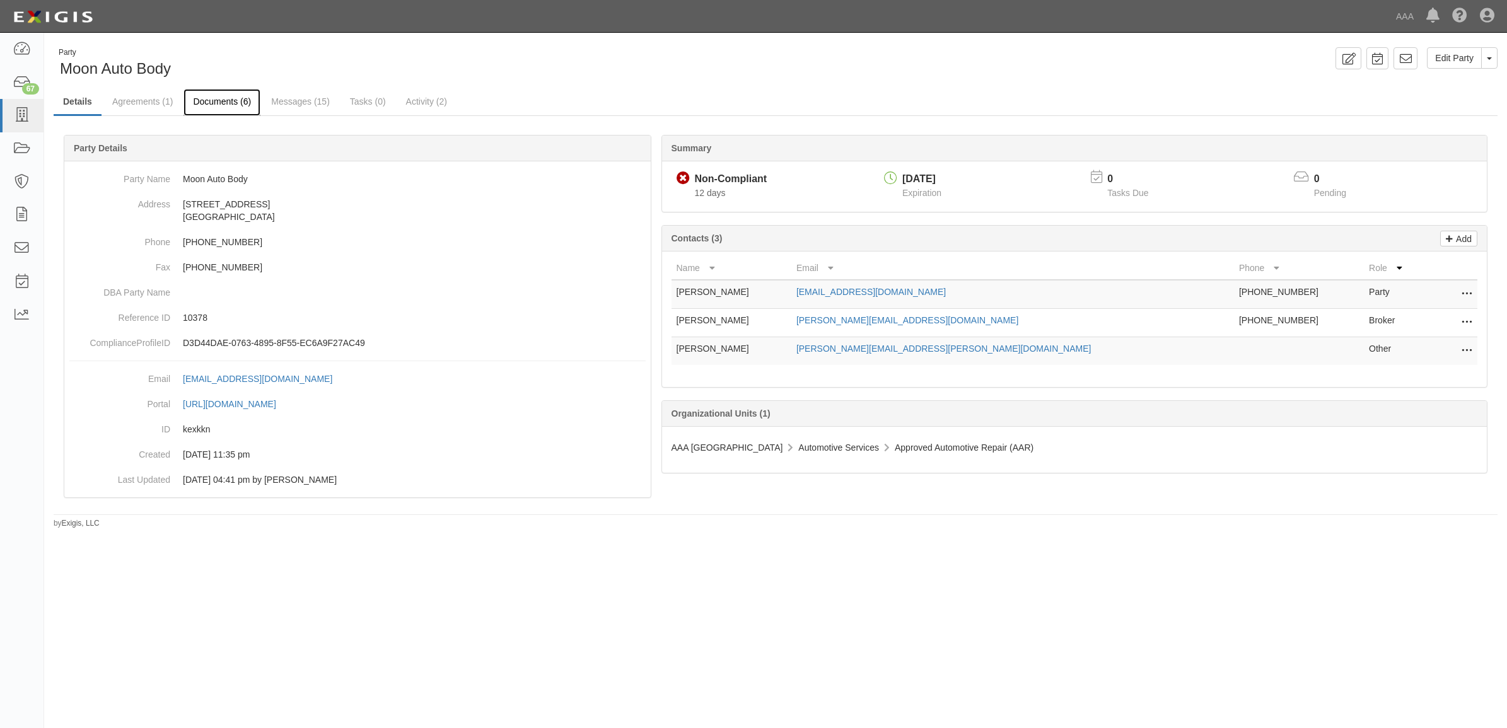
click at [238, 105] on link "Documents (6)" at bounding box center [222, 102] width 77 height 27
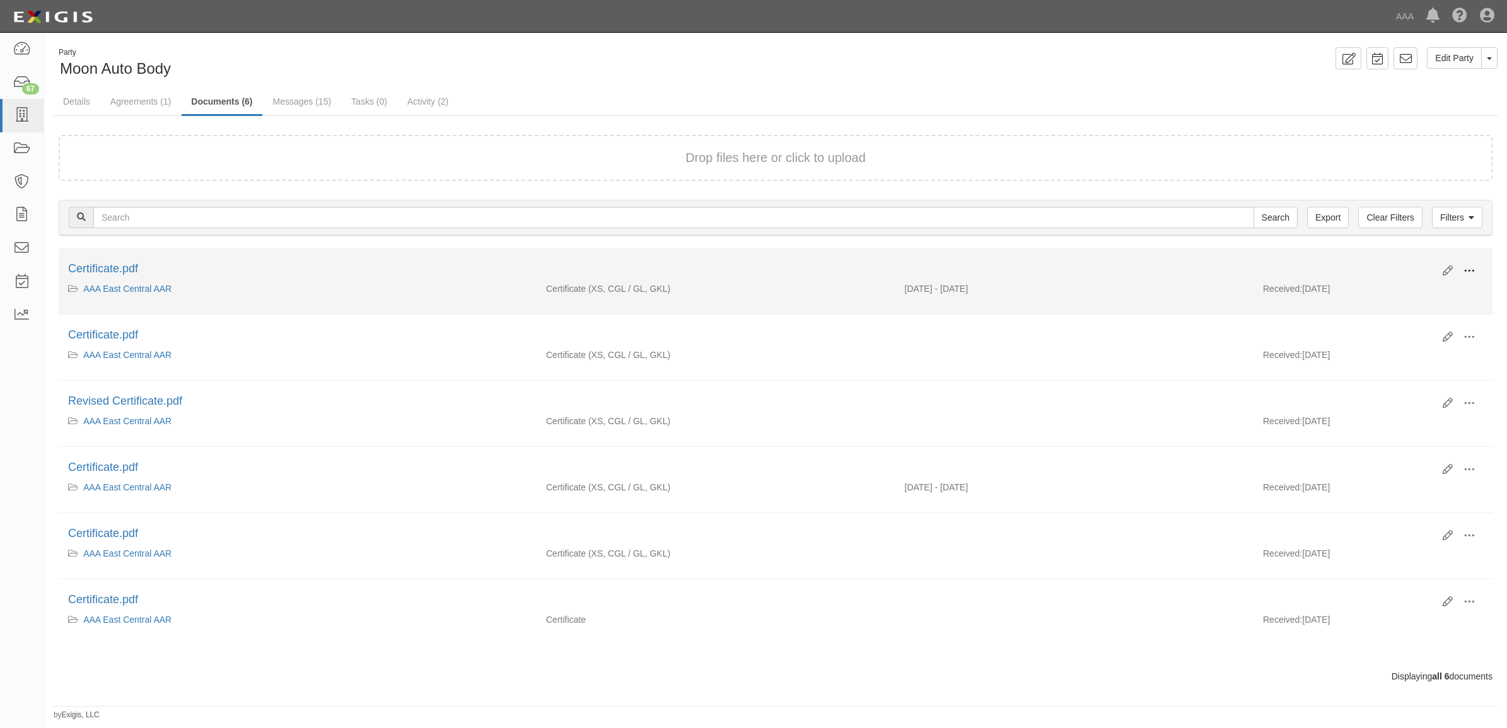
click at [1469, 268] on span at bounding box center [1469, 270] width 11 height 11
click at [1438, 289] on link "View" at bounding box center [1408, 289] width 100 height 23
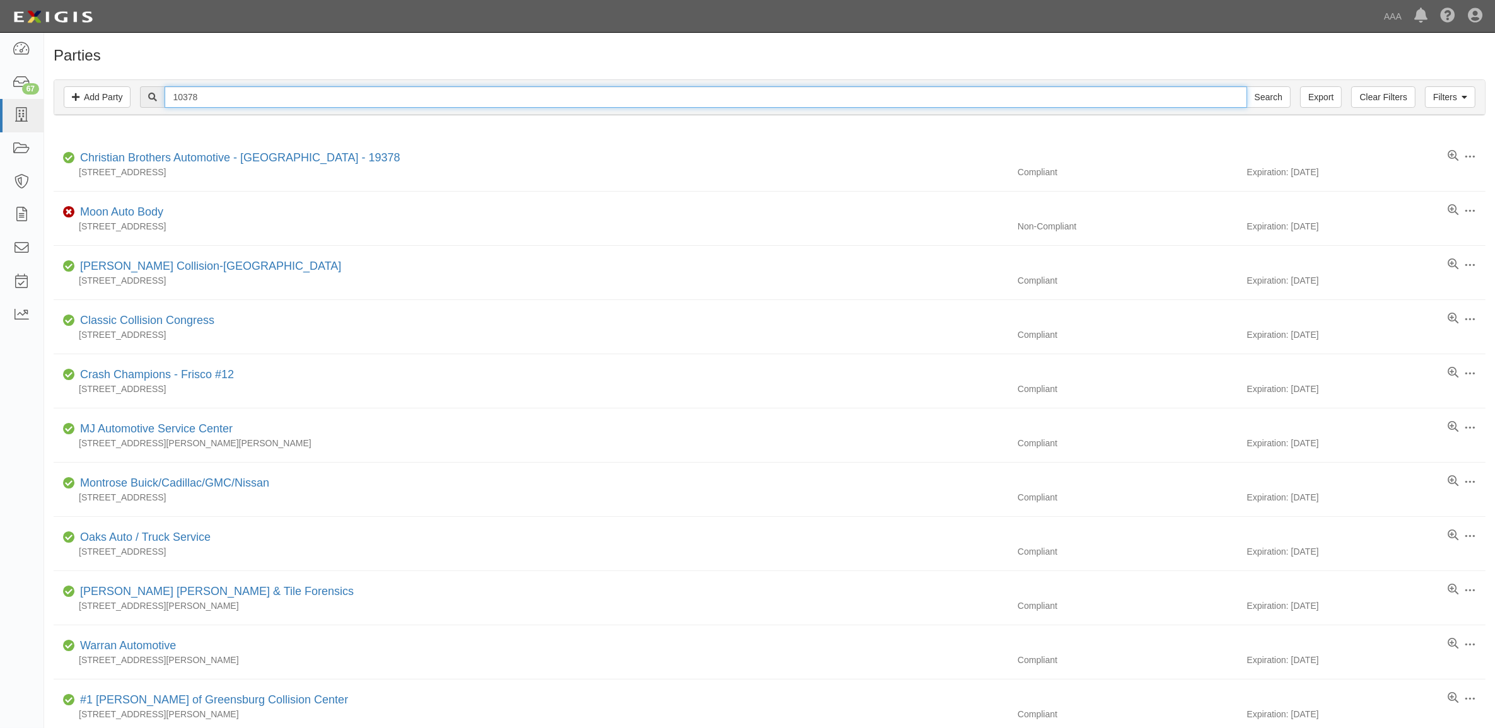
click at [236, 99] on input "10378" at bounding box center [706, 96] width 1082 height 21
paste input "402"
type input "10402"
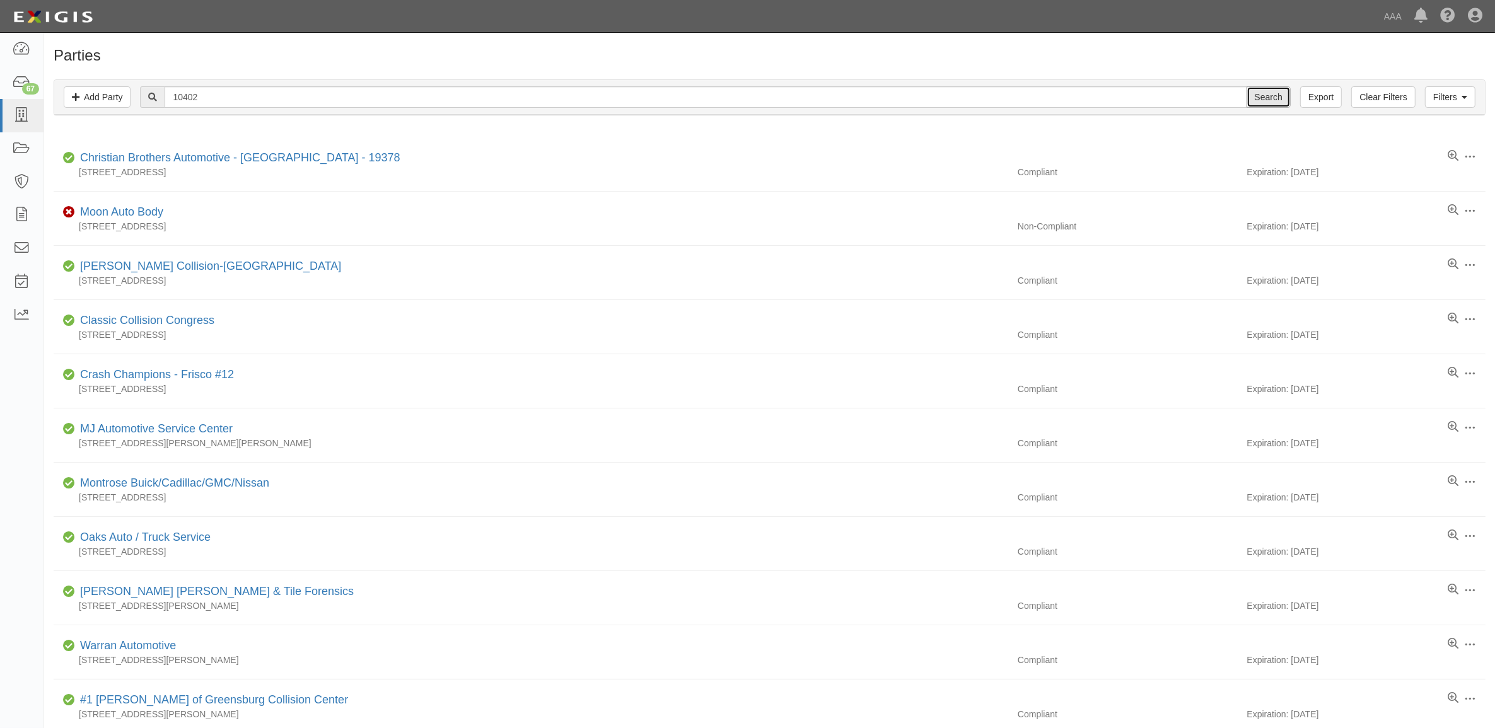
click at [1268, 101] on input "Search" at bounding box center [1269, 96] width 44 height 21
click at [1272, 100] on input "Search" at bounding box center [1269, 96] width 44 height 21
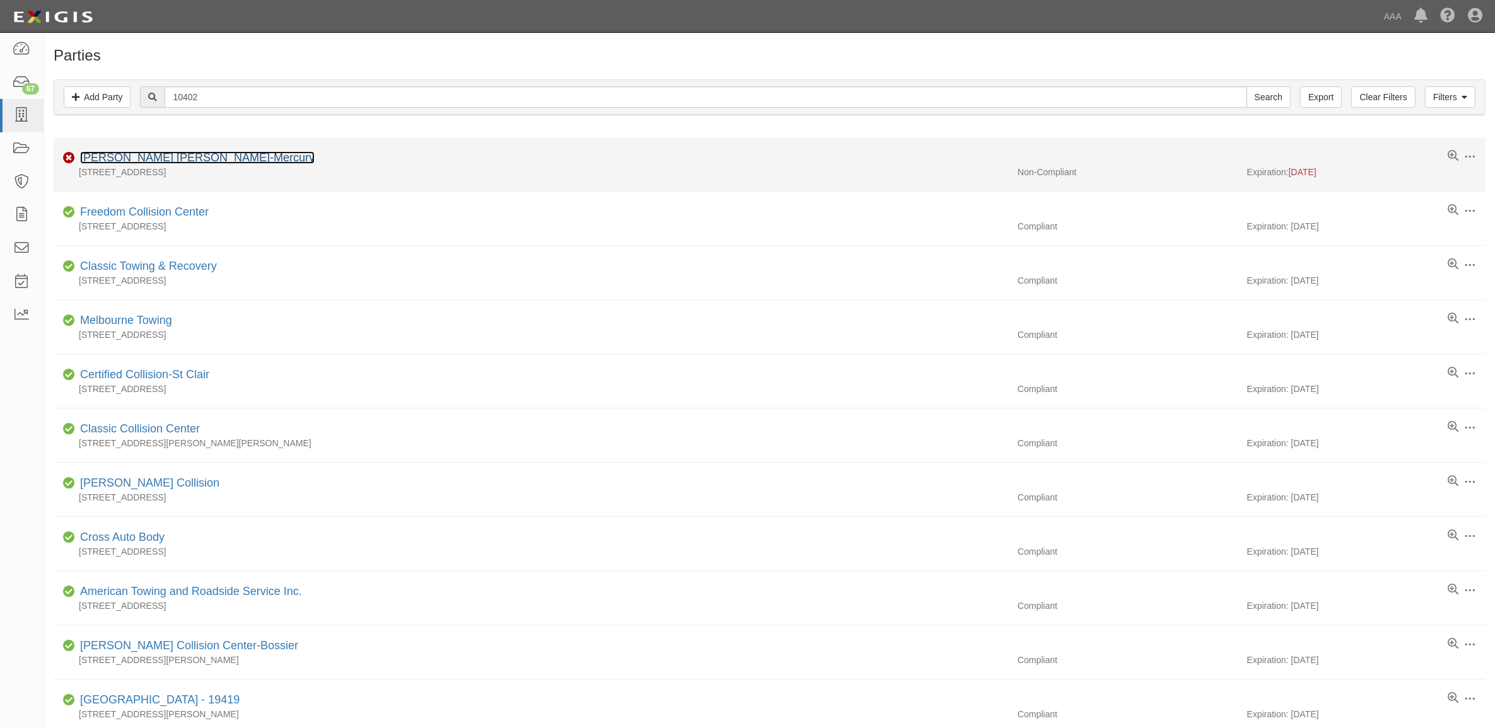
click at [192, 164] on link "[PERSON_NAME] [PERSON_NAME]-Mercury" at bounding box center [197, 157] width 235 height 13
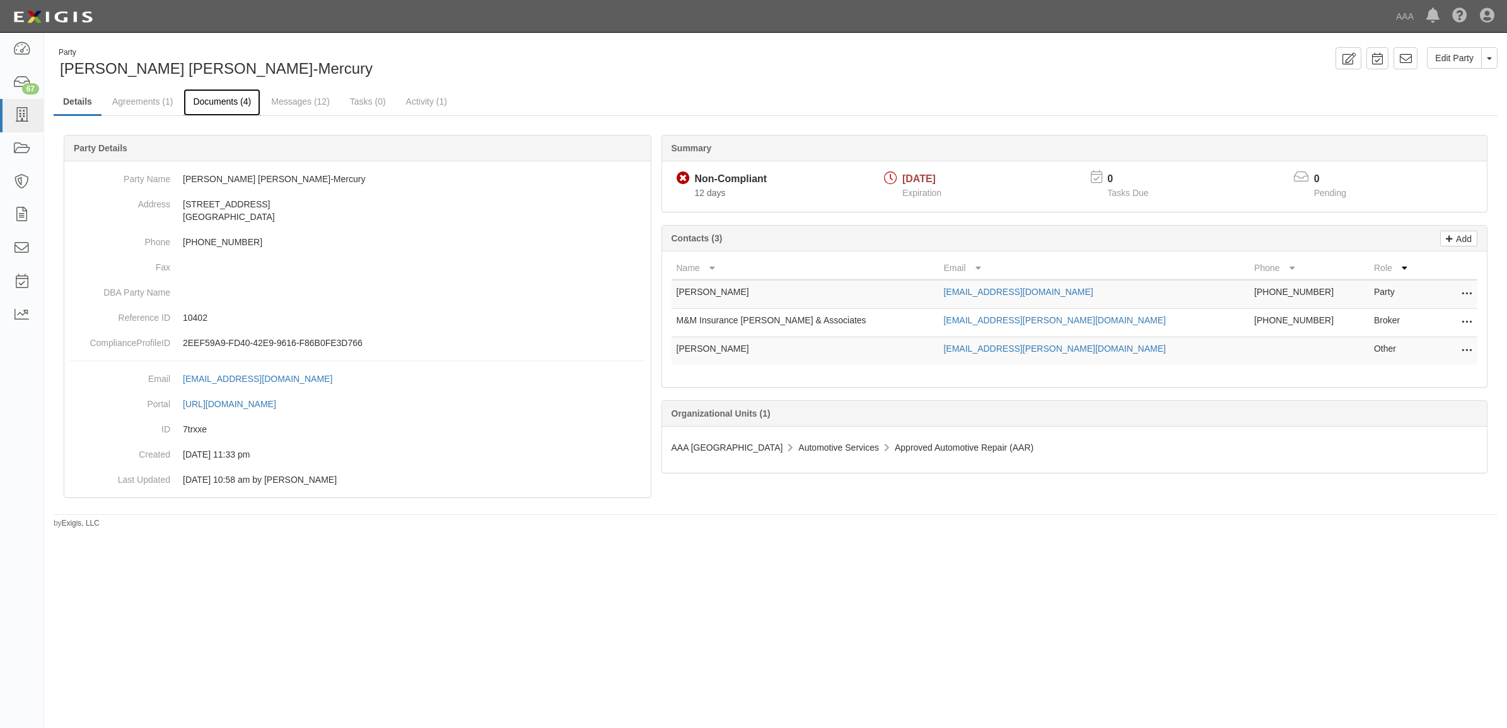
click at [234, 112] on link "Documents (4)" at bounding box center [222, 102] width 77 height 27
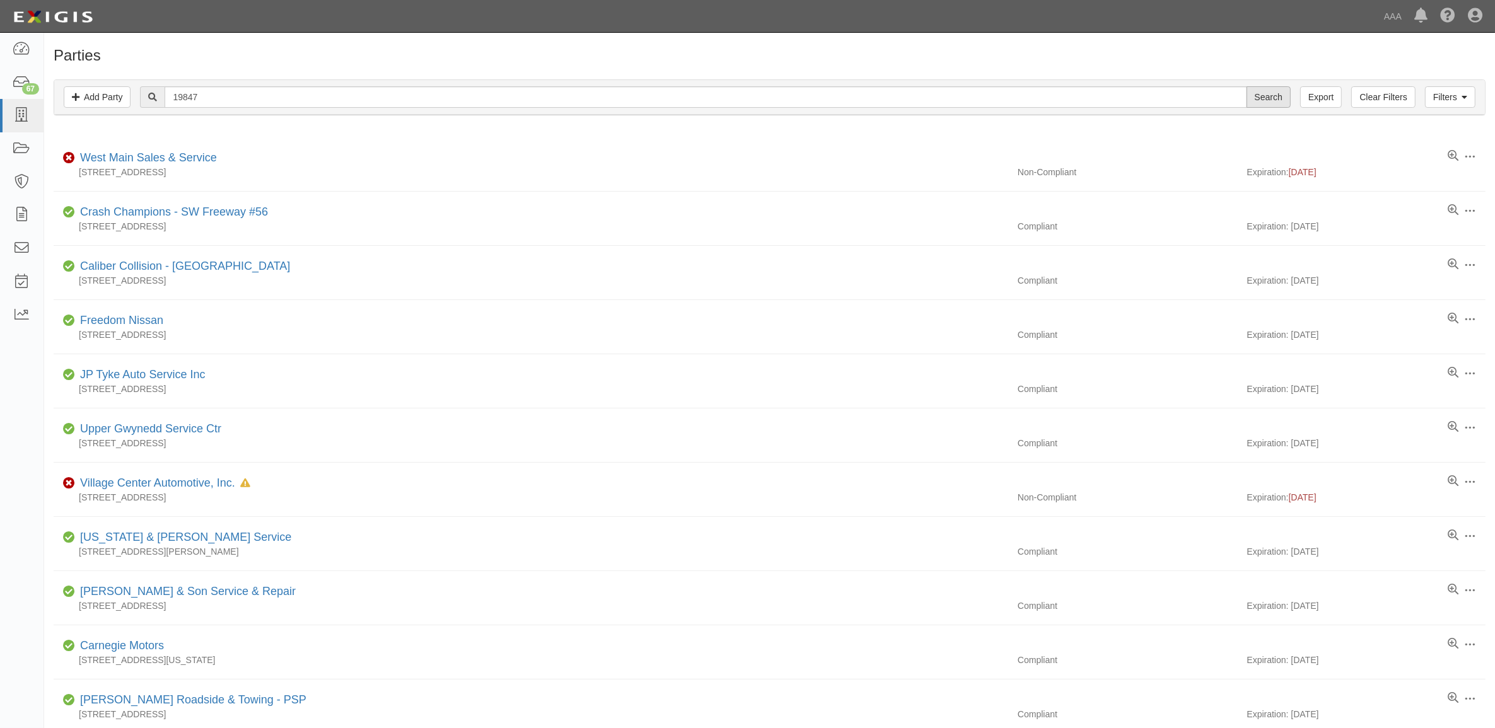
type input "19847"
click at [1264, 90] on input "Search" at bounding box center [1269, 96] width 44 height 21
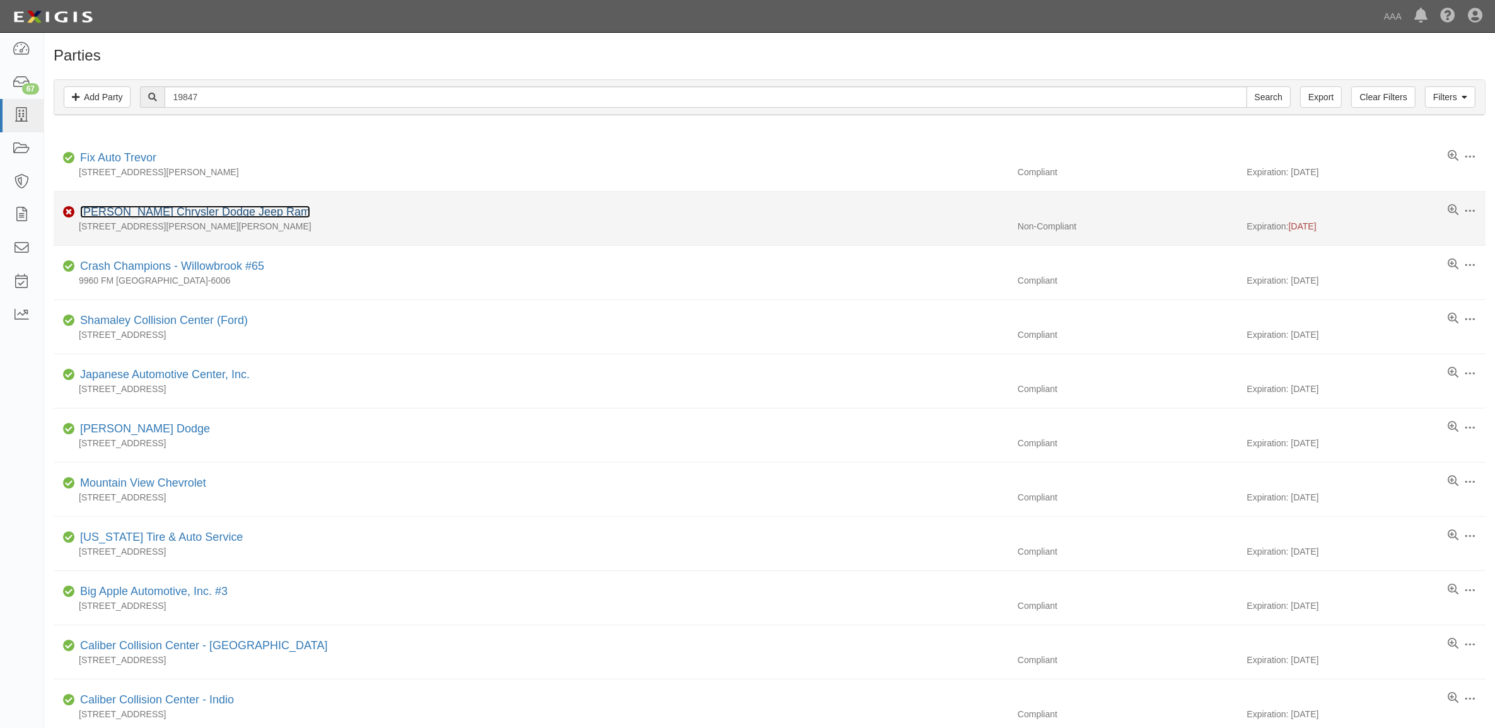
click at [206, 214] on link "[PERSON_NAME] Chrysler Dodge Jeep Ram" at bounding box center [195, 212] width 230 height 13
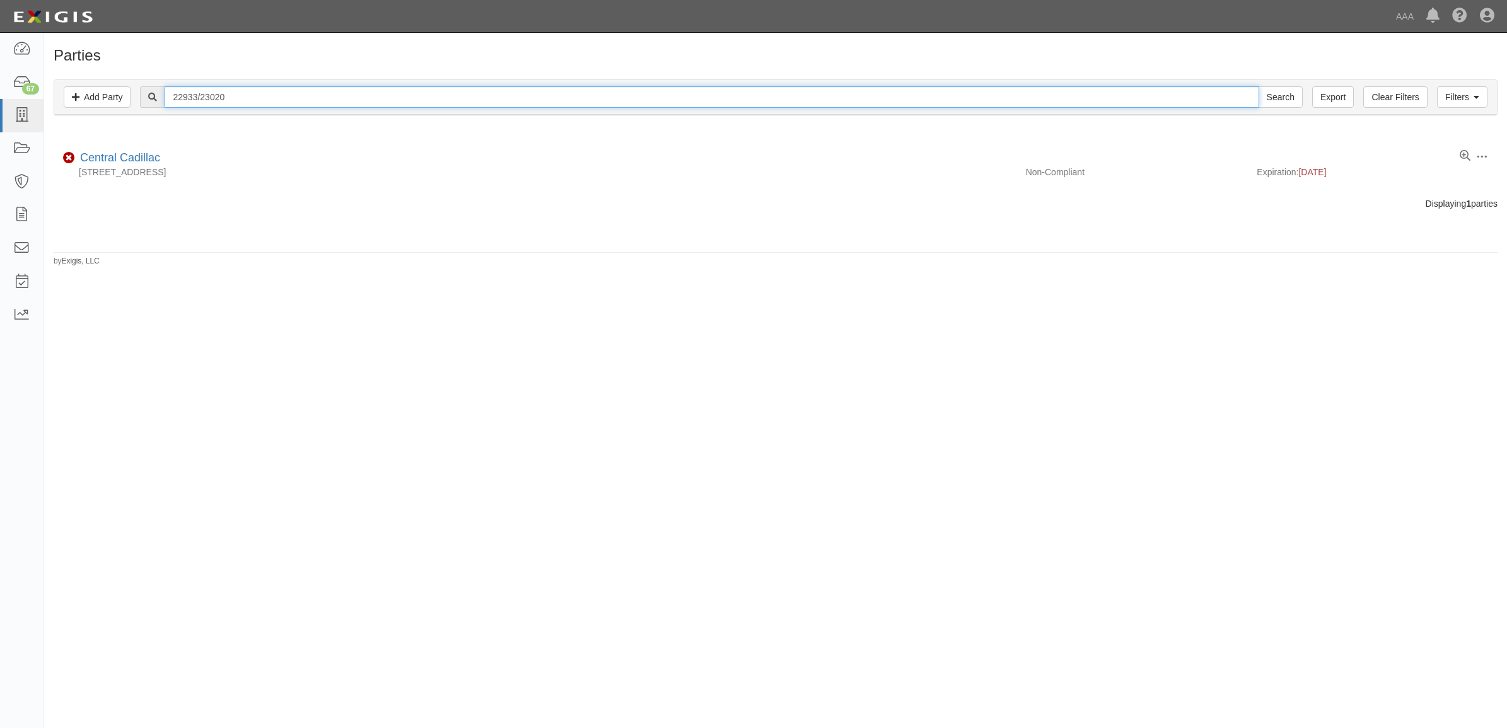
click at [250, 91] on input "22933/23020" at bounding box center [712, 96] width 1094 height 21
paste input "4921"
type input "24921"
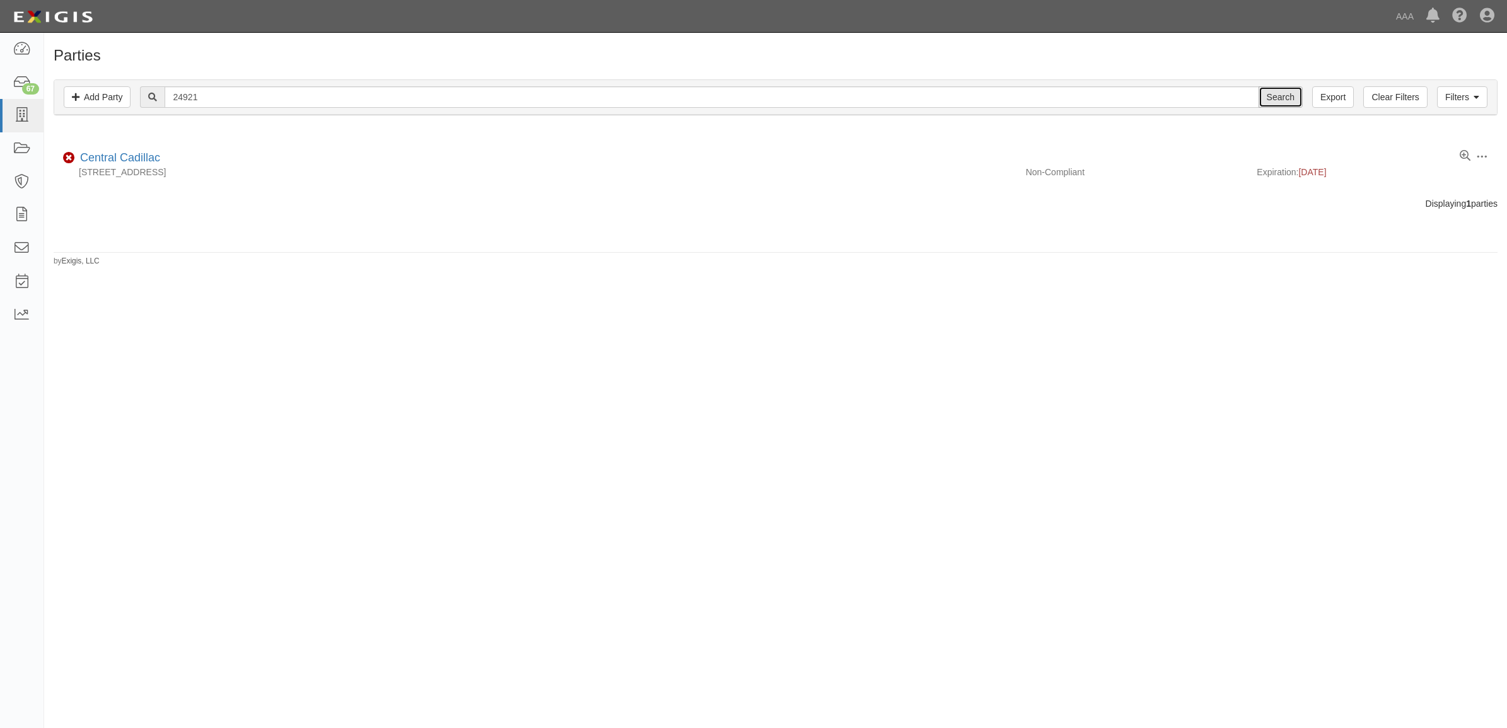
click at [1281, 101] on input "Search" at bounding box center [1281, 96] width 44 height 21
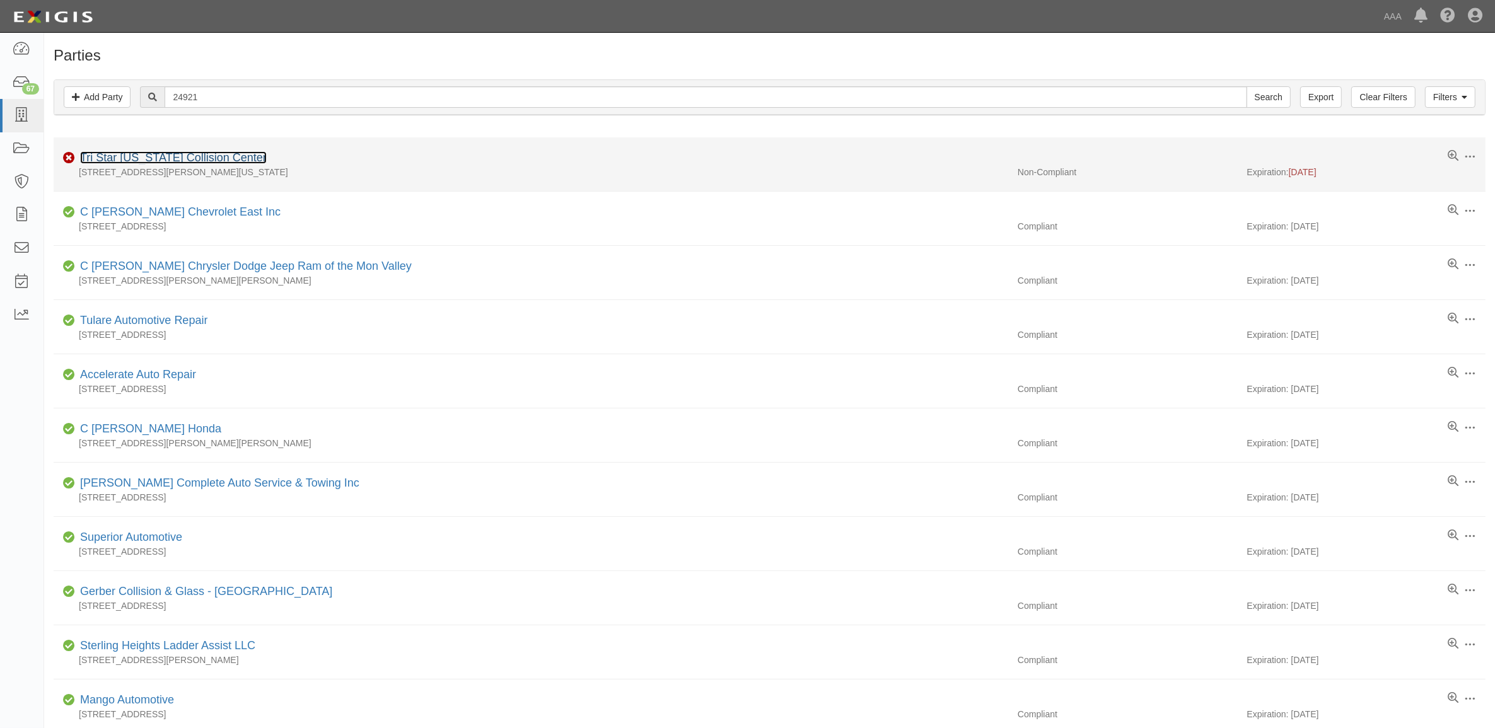
click at [218, 160] on link "Tri Star [US_STATE] Collision Center" at bounding box center [173, 157] width 187 height 13
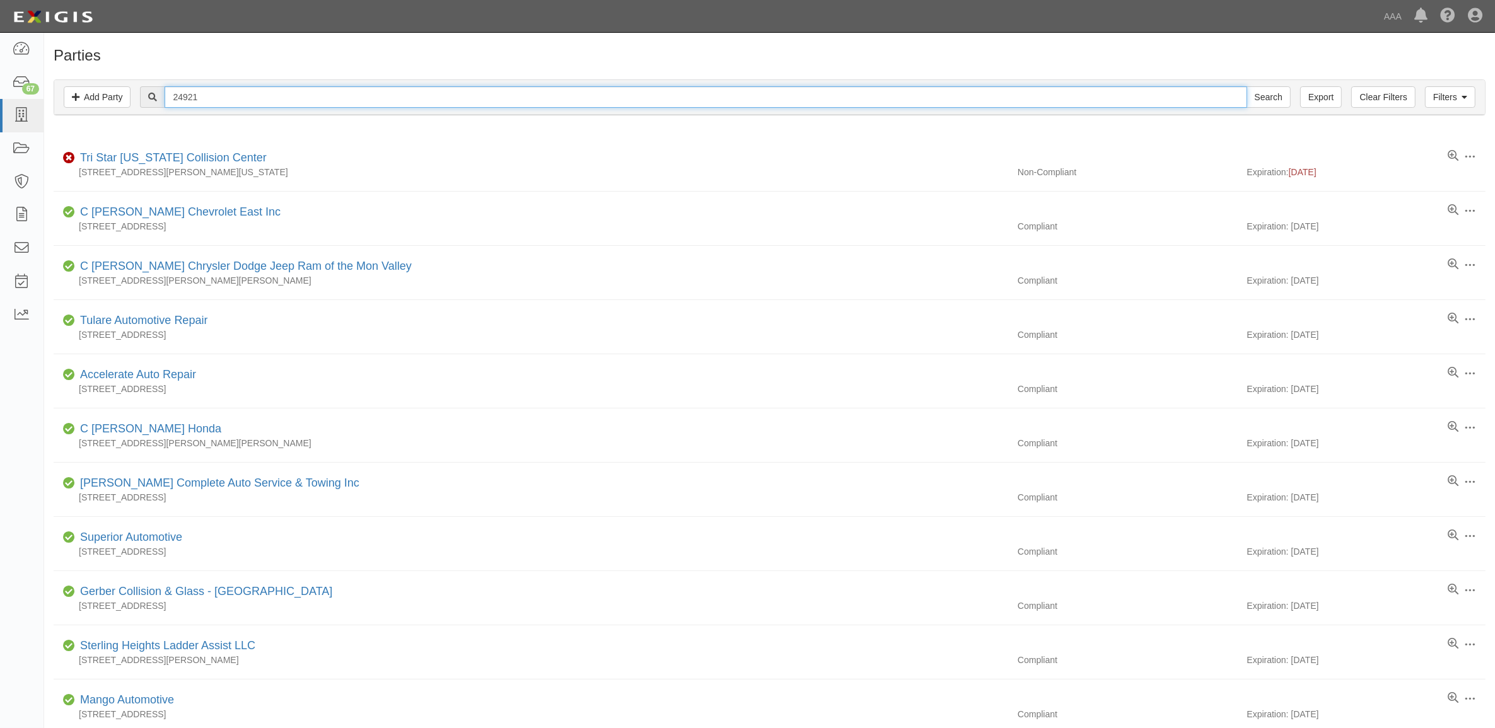
click at [305, 93] on input "24921" at bounding box center [706, 96] width 1082 height 21
paste input "5033"
type input "25033"
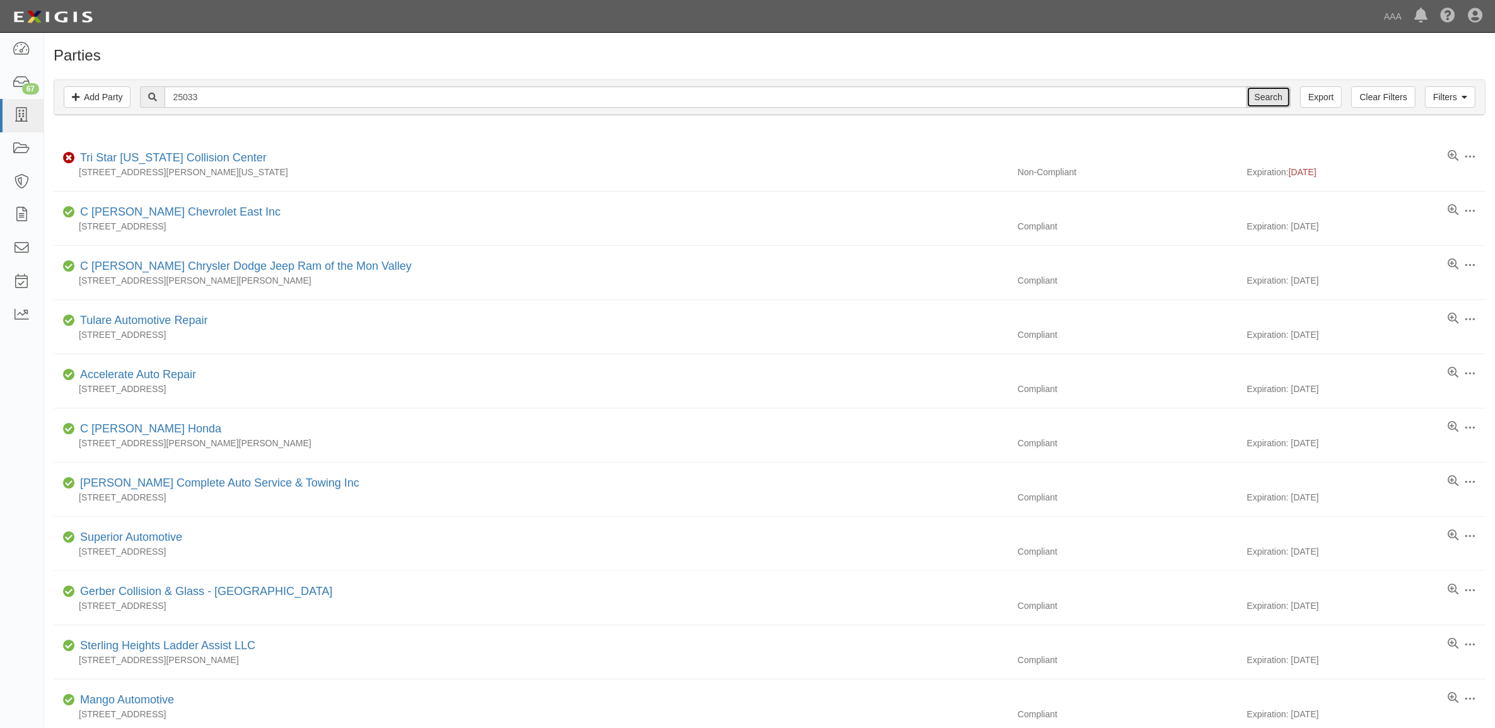
click at [1275, 98] on input "Search" at bounding box center [1269, 96] width 44 height 21
click at [1278, 93] on input "Search" at bounding box center [1269, 96] width 44 height 21
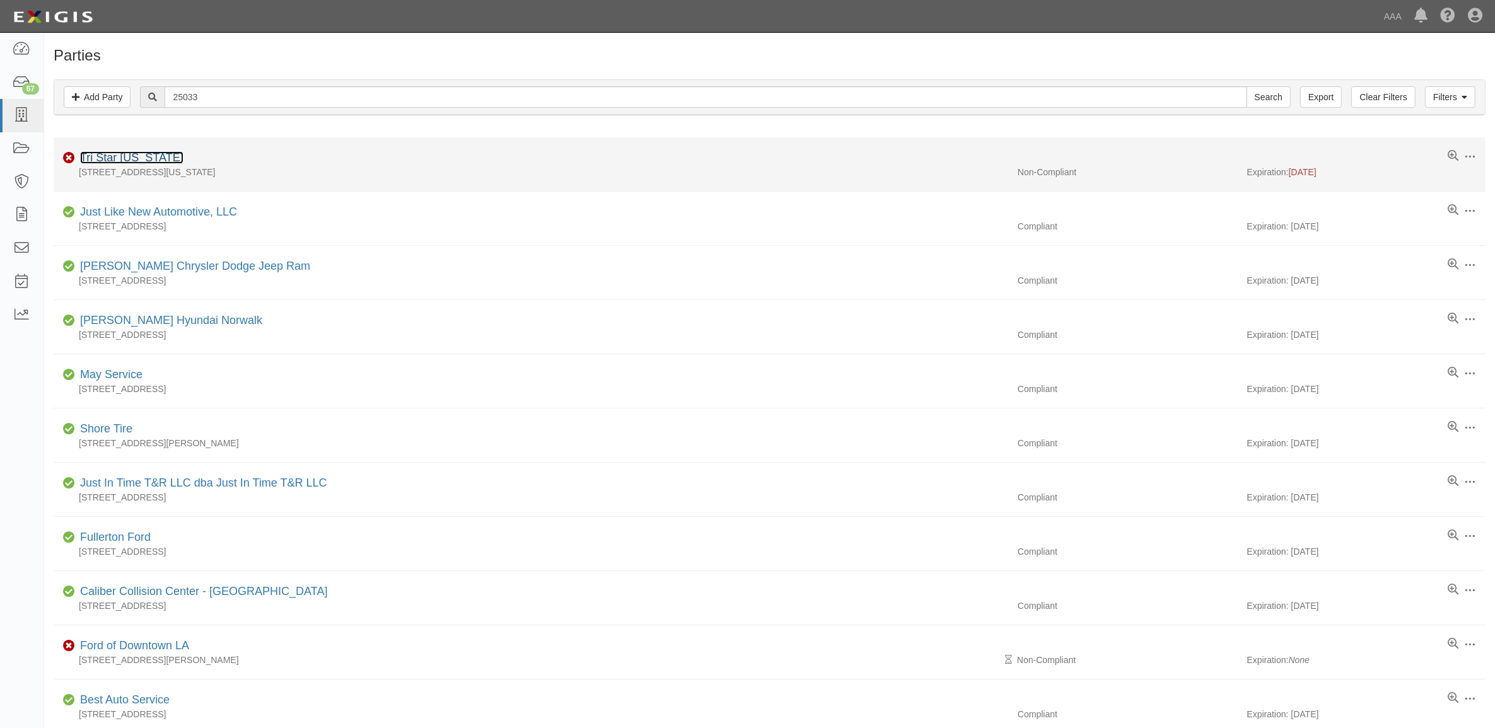
click at [108, 160] on link "Tri Star [US_STATE]" at bounding box center [131, 157] width 103 height 13
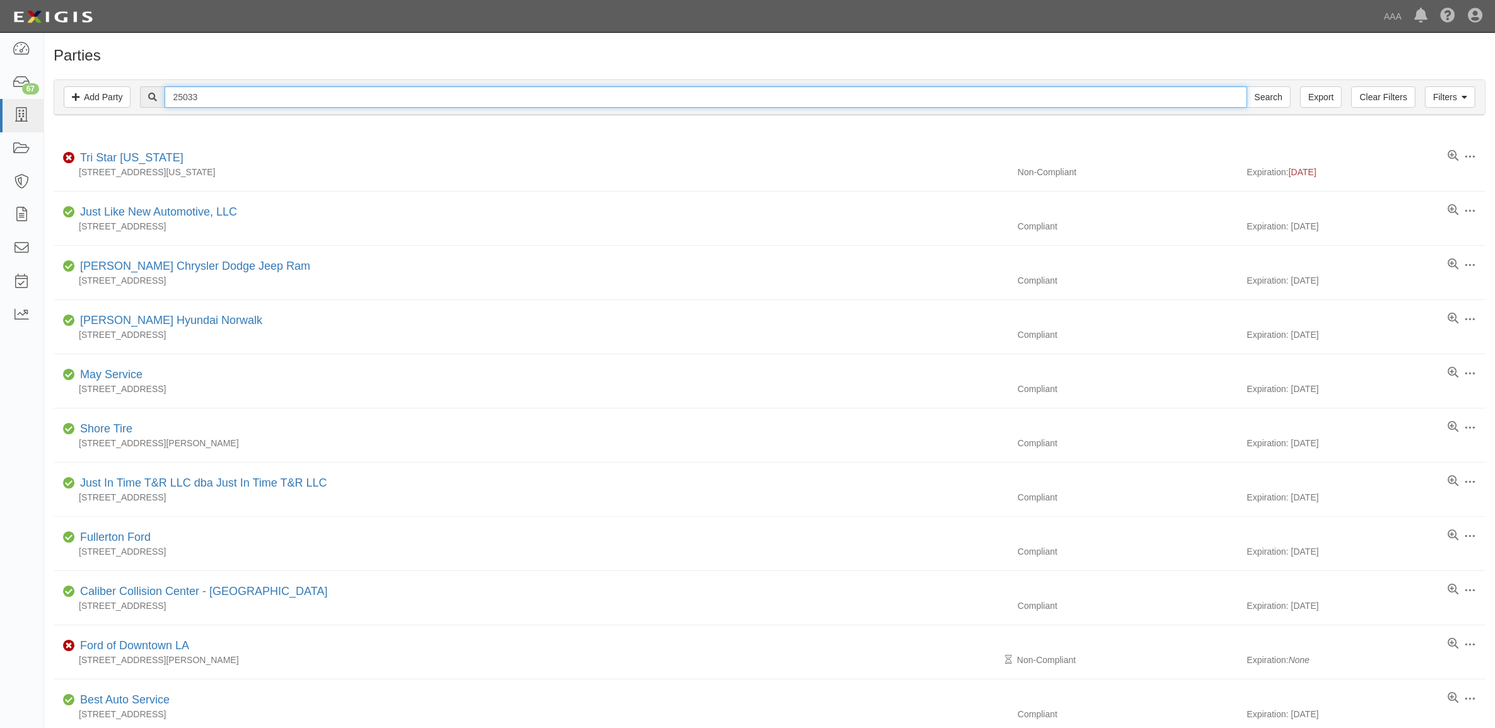
click at [206, 96] on input "25033" at bounding box center [706, 96] width 1082 height 21
paste input "55"
type input "25055"
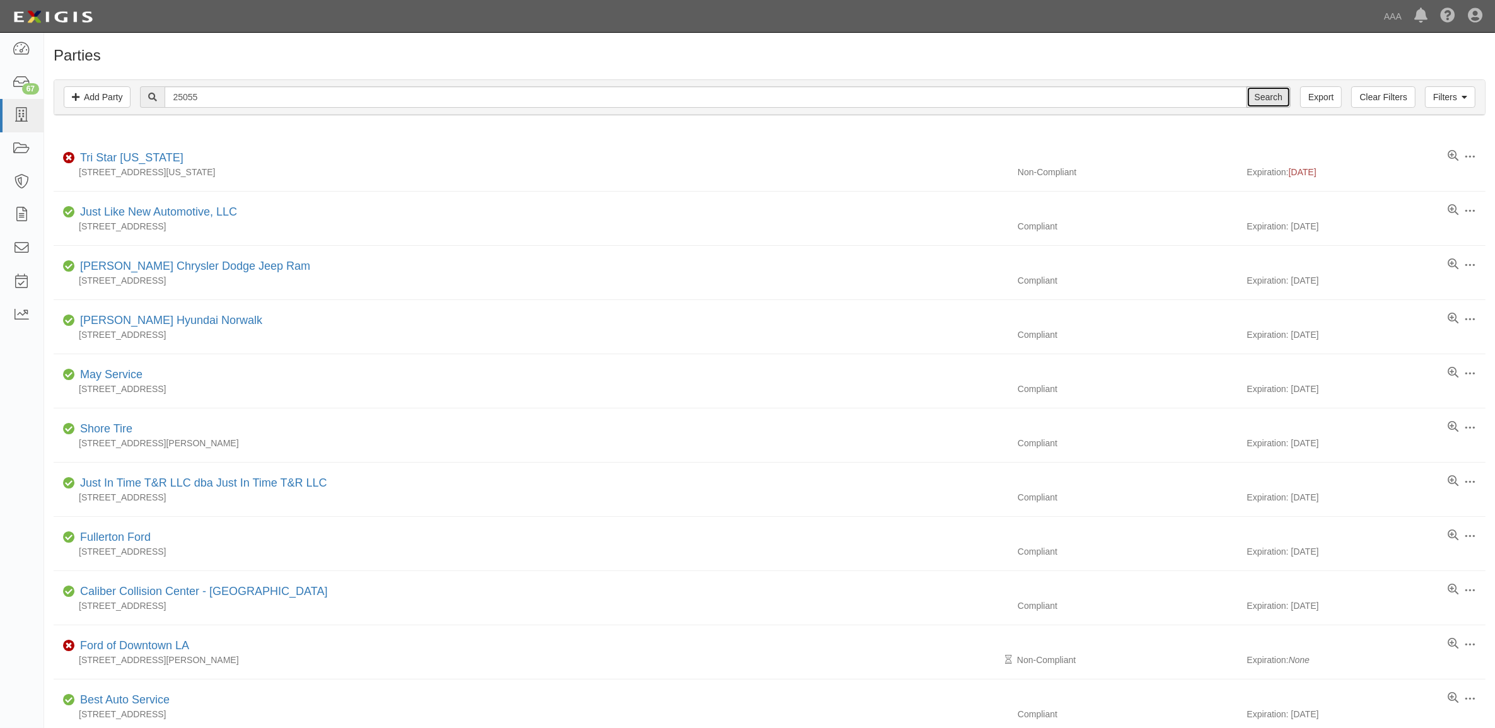
click at [1269, 104] on input "Search" at bounding box center [1269, 96] width 44 height 21
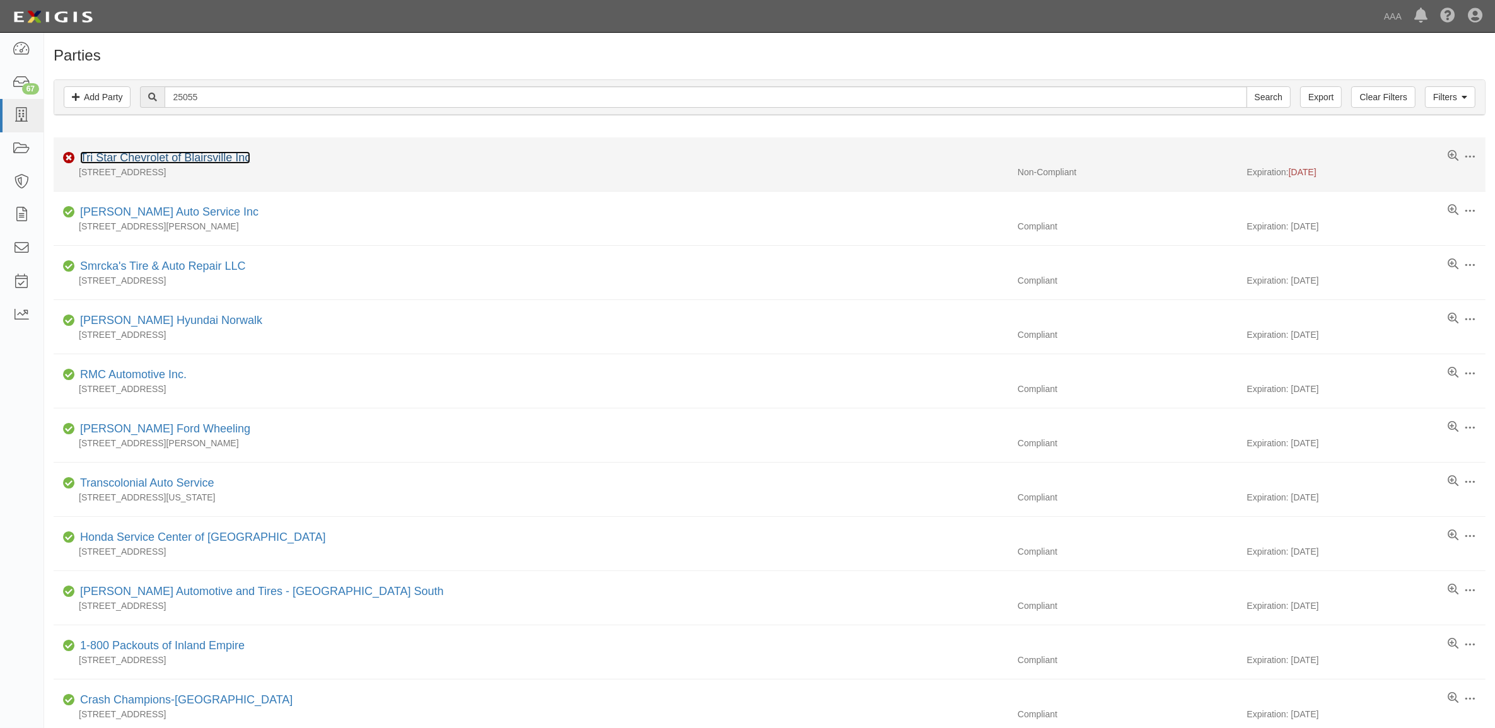
click at [206, 155] on link "Tri Star Chevrolet of Blairsville Inc" at bounding box center [165, 157] width 170 height 13
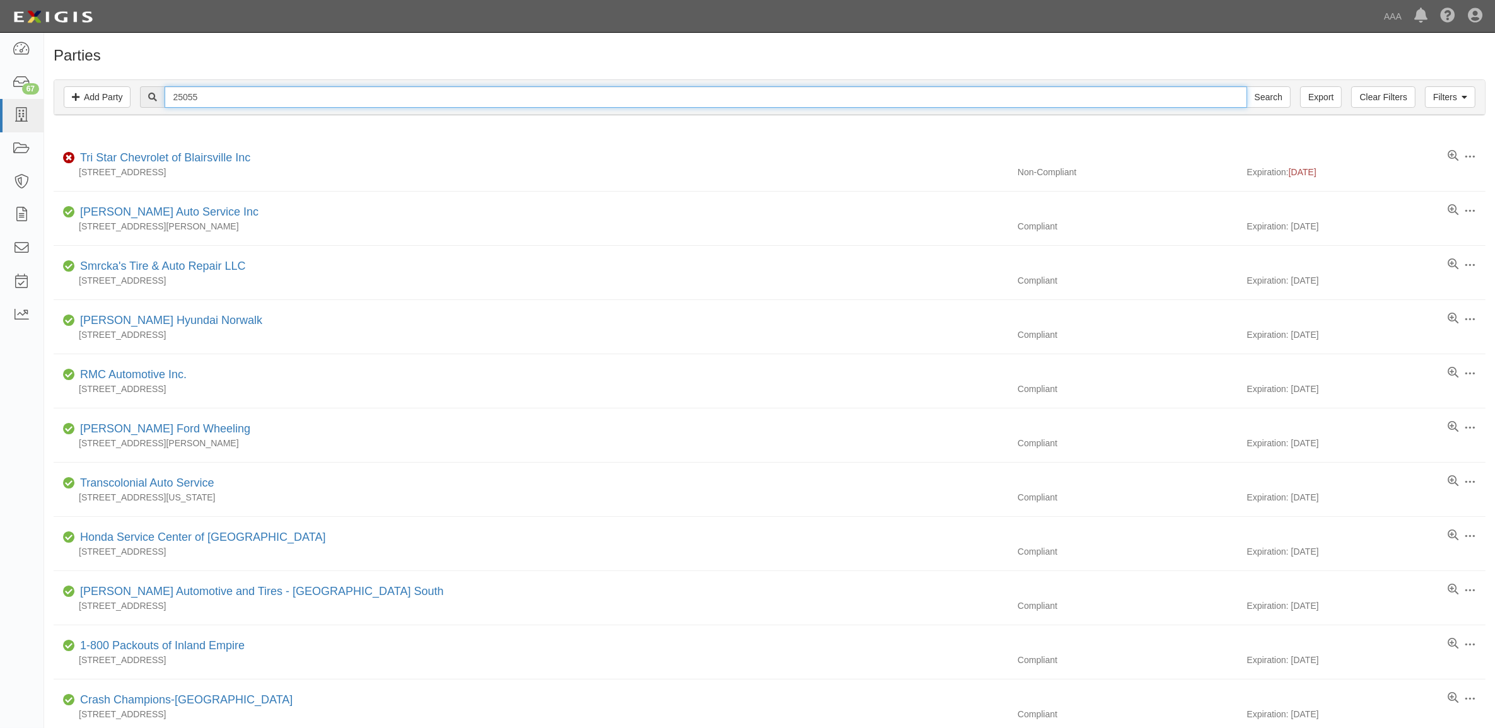
click at [237, 105] on input "25055" at bounding box center [706, 96] width 1082 height 21
click at [235, 104] on input "25055" at bounding box center [706, 96] width 1082 height 21
paste input "511012"
type input "511012"
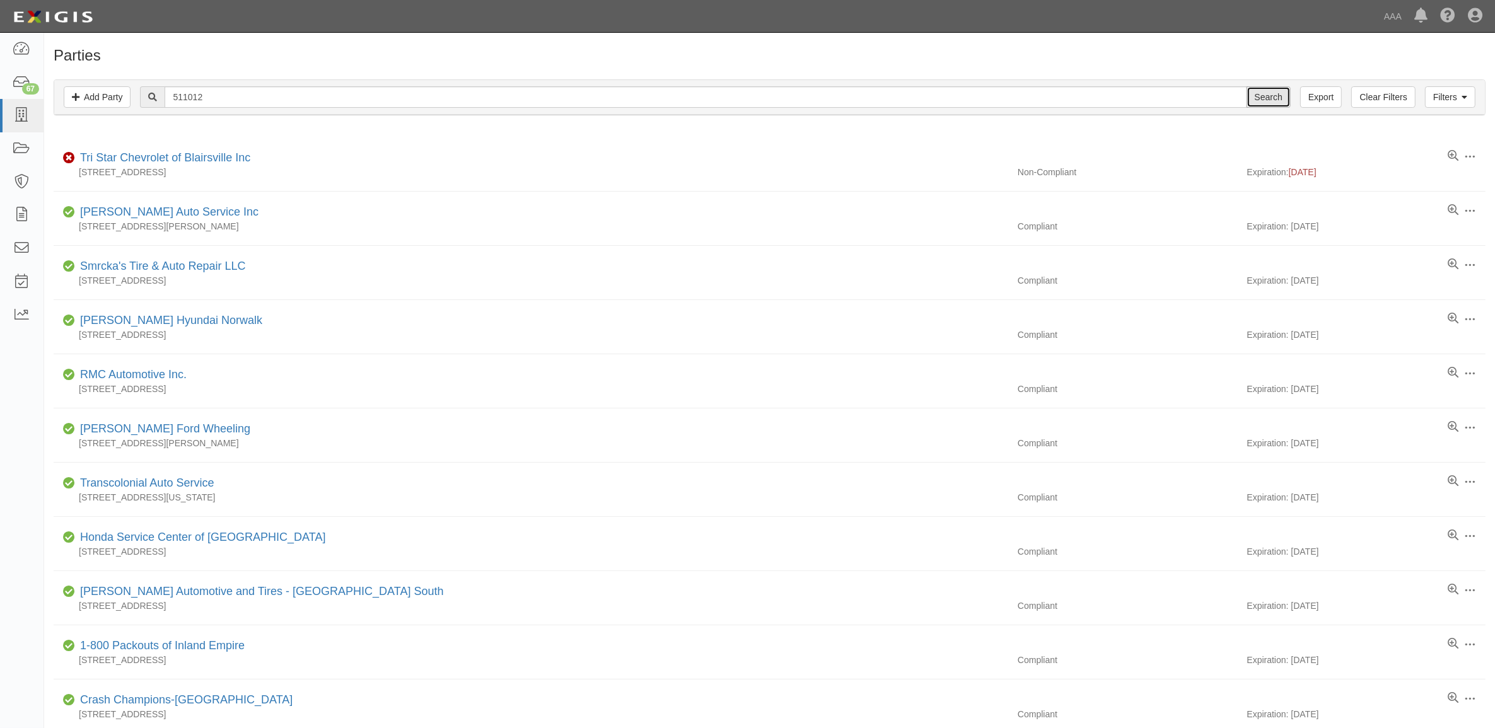
click at [1259, 100] on input "Search" at bounding box center [1269, 96] width 44 height 21
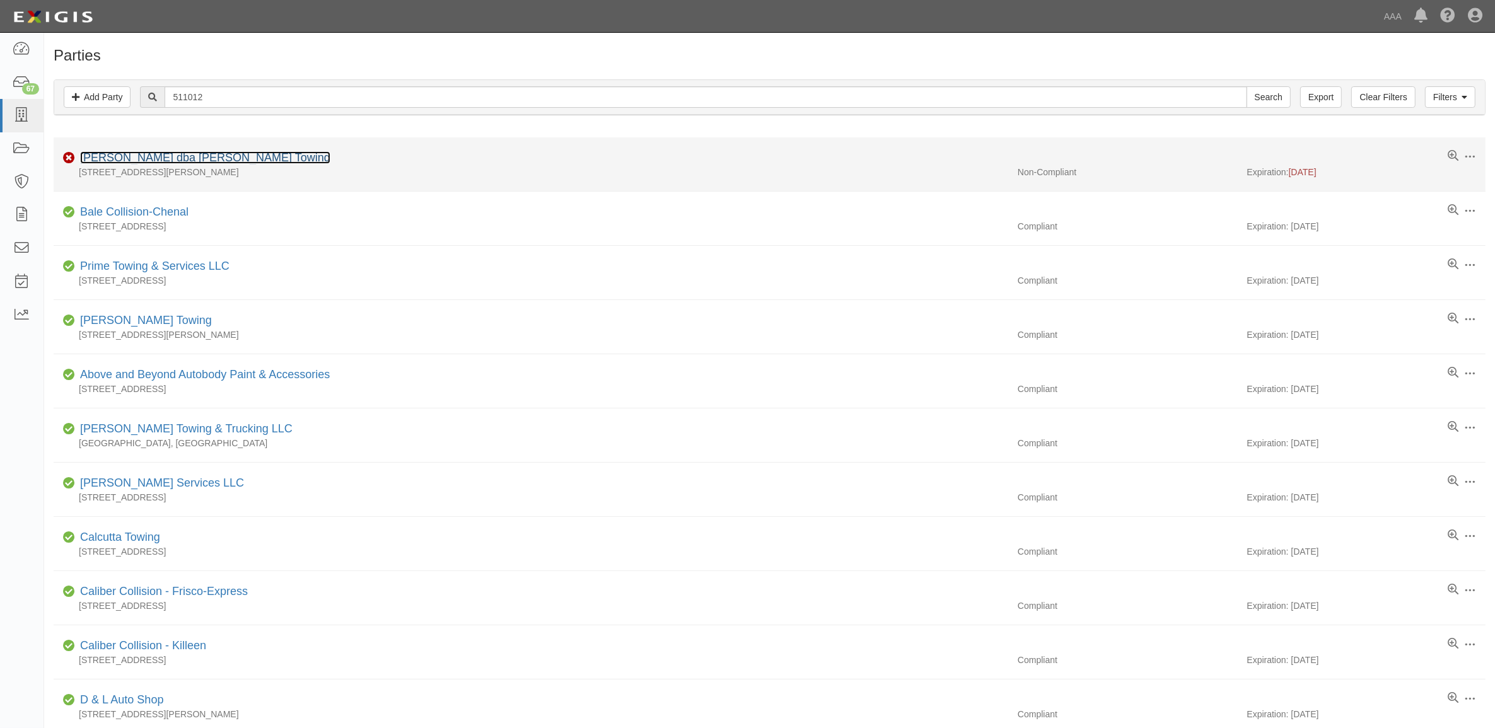
click at [182, 160] on link "[PERSON_NAME] dba [PERSON_NAME] Towing" at bounding box center [205, 157] width 250 height 13
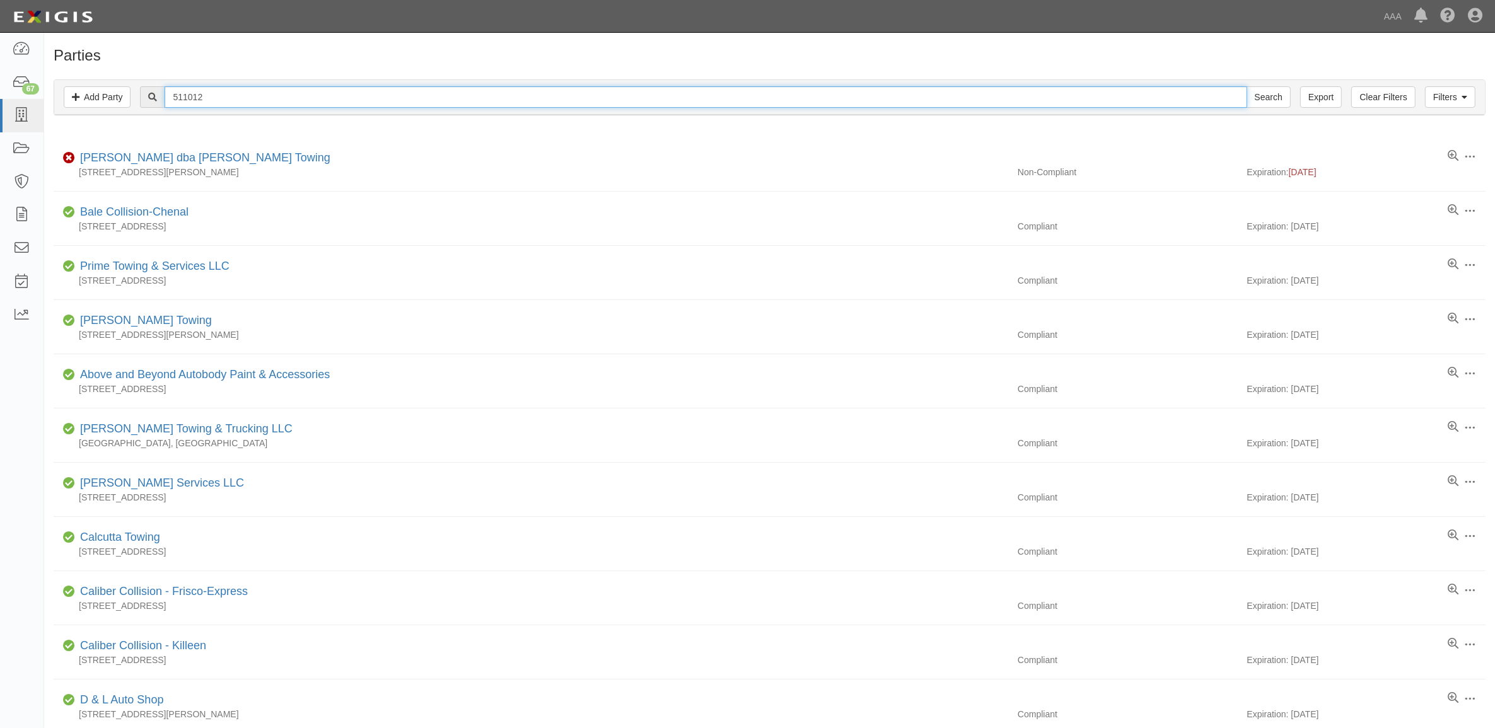
click at [235, 98] on input "511012" at bounding box center [706, 96] width 1082 height 21
click at [233, 96] on input "511012" at bounding box center [706, 96] width 1082 height 21
paste input "50553"
type input "550553"
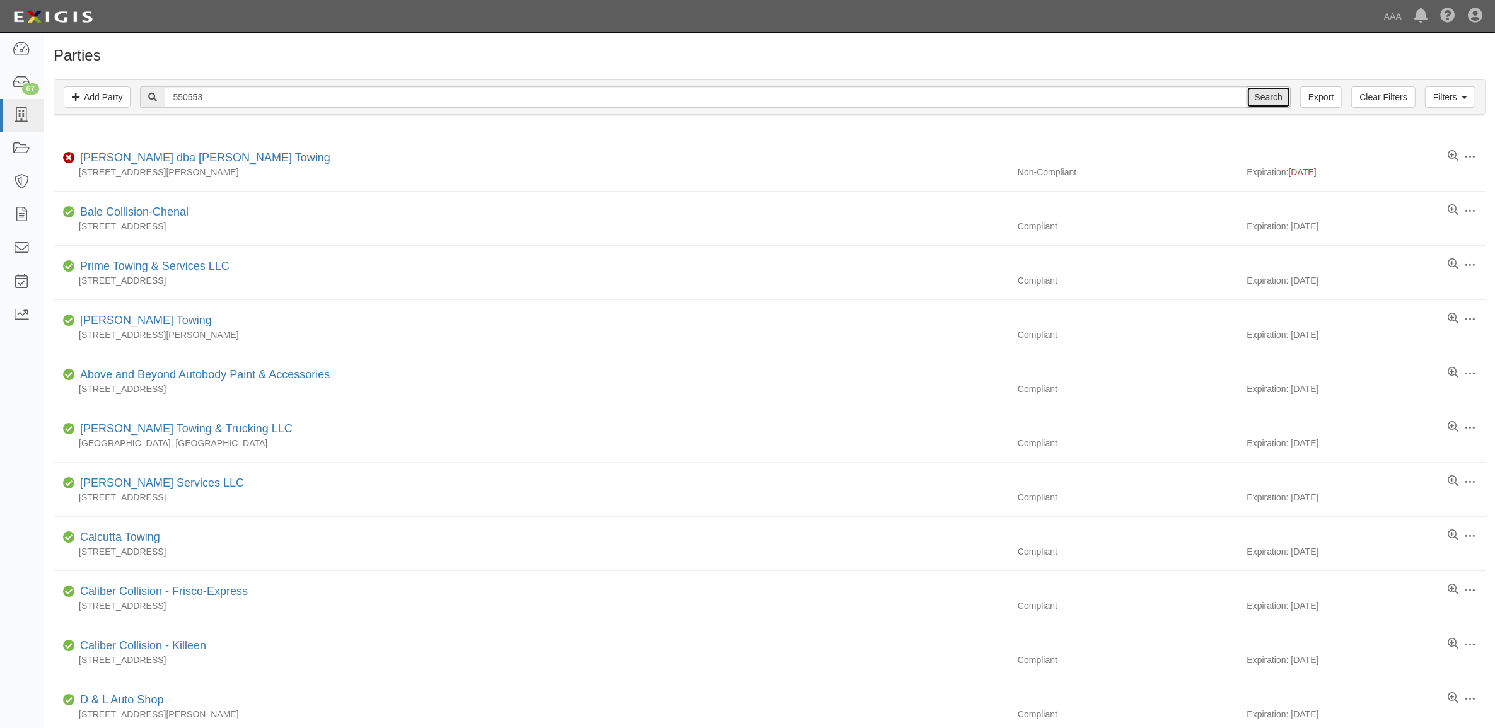
click at [1274, 106] on input "Search" at bounding box center [1269, 96] width 44 height 21
click at [1277, 93] on input "Search" at bounding box center [1269, 96] width 44 height 21
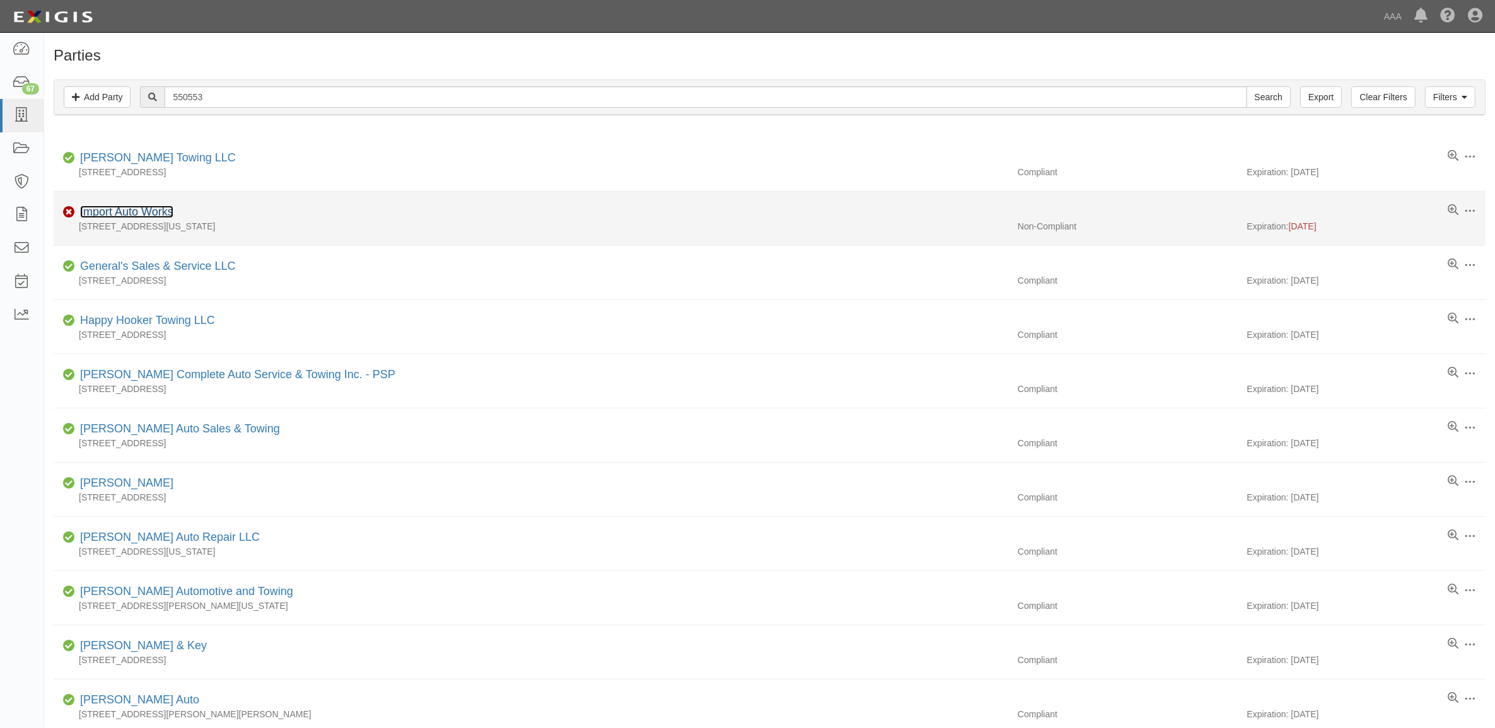
click at [134, 214] on link "Import Auto Works" at bounding box center [126, 212] width 93 height 13
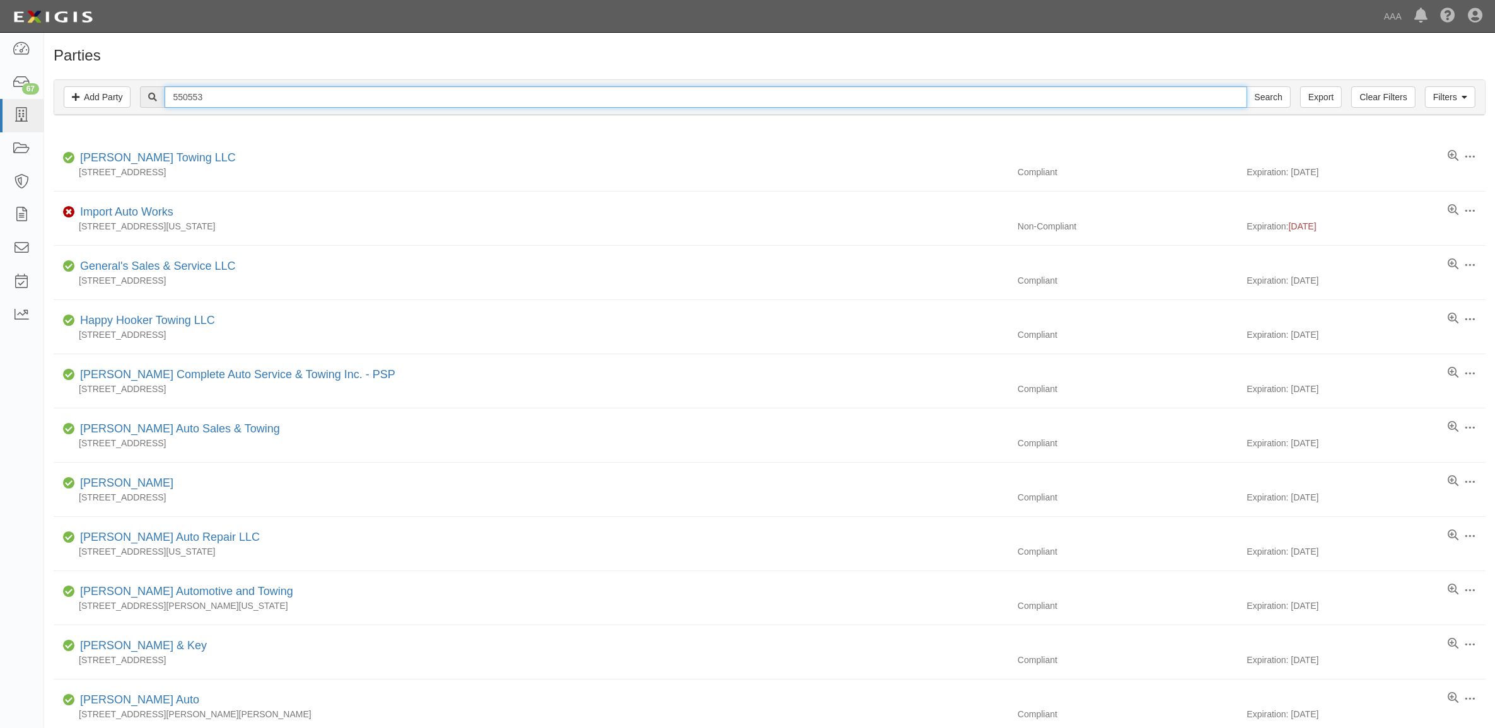
click at [284, 93] on input "550553" at bounding box center [706, 96] width 1082 height 21
paste input "4517"
type input "554517"
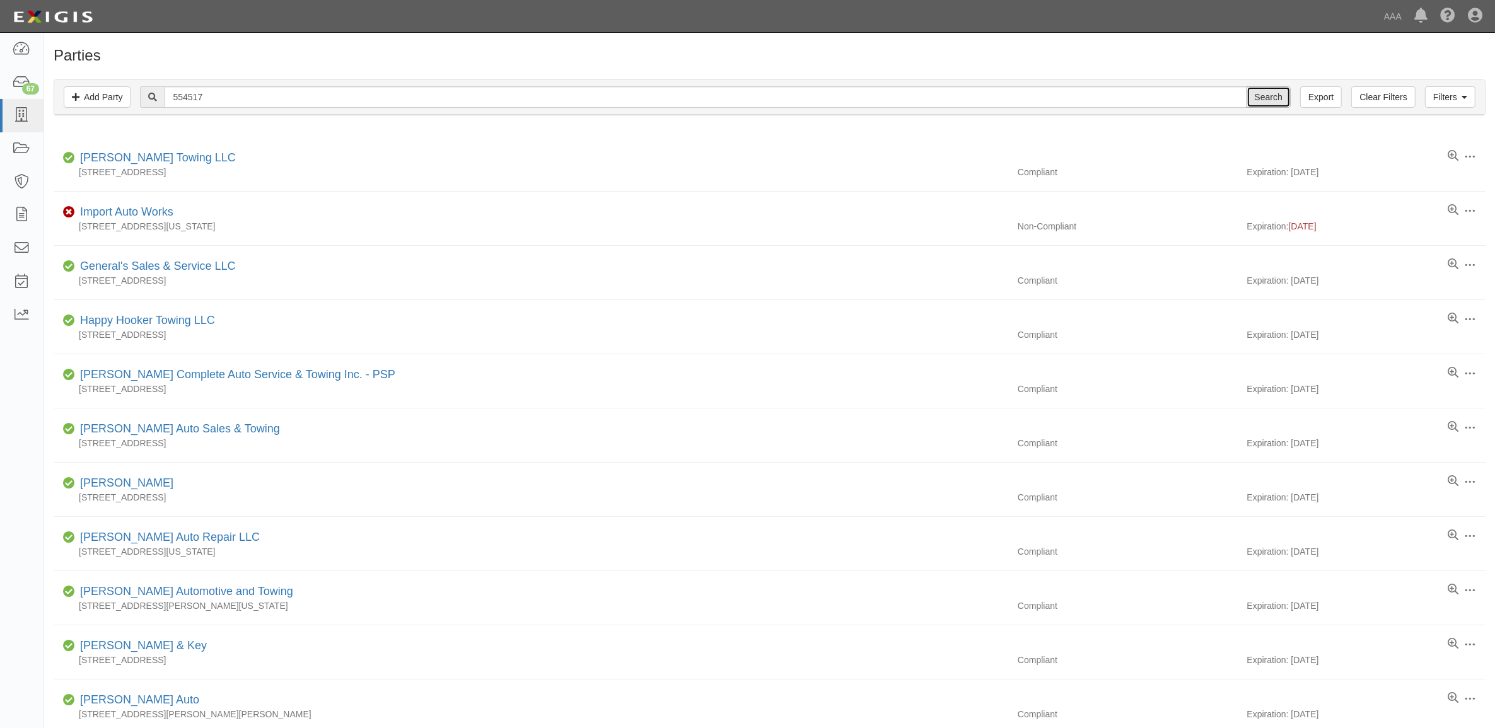
click at [1266, 100] on input "Search" at bounding box center [1269, 96] width 44 height 21
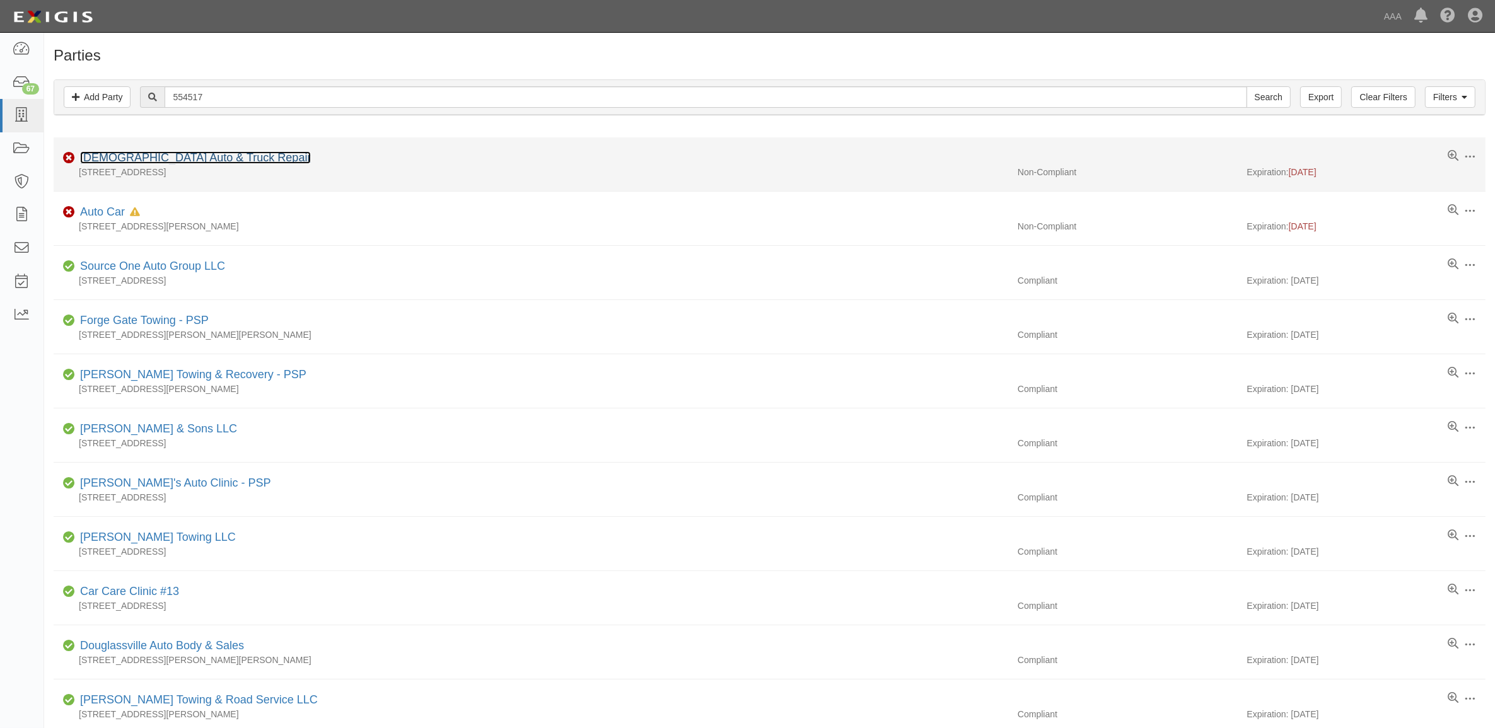
click at [189, 155] on link "Kristians Auto & Truck Repair" at bounding box center [195, 157] width 231 height 13
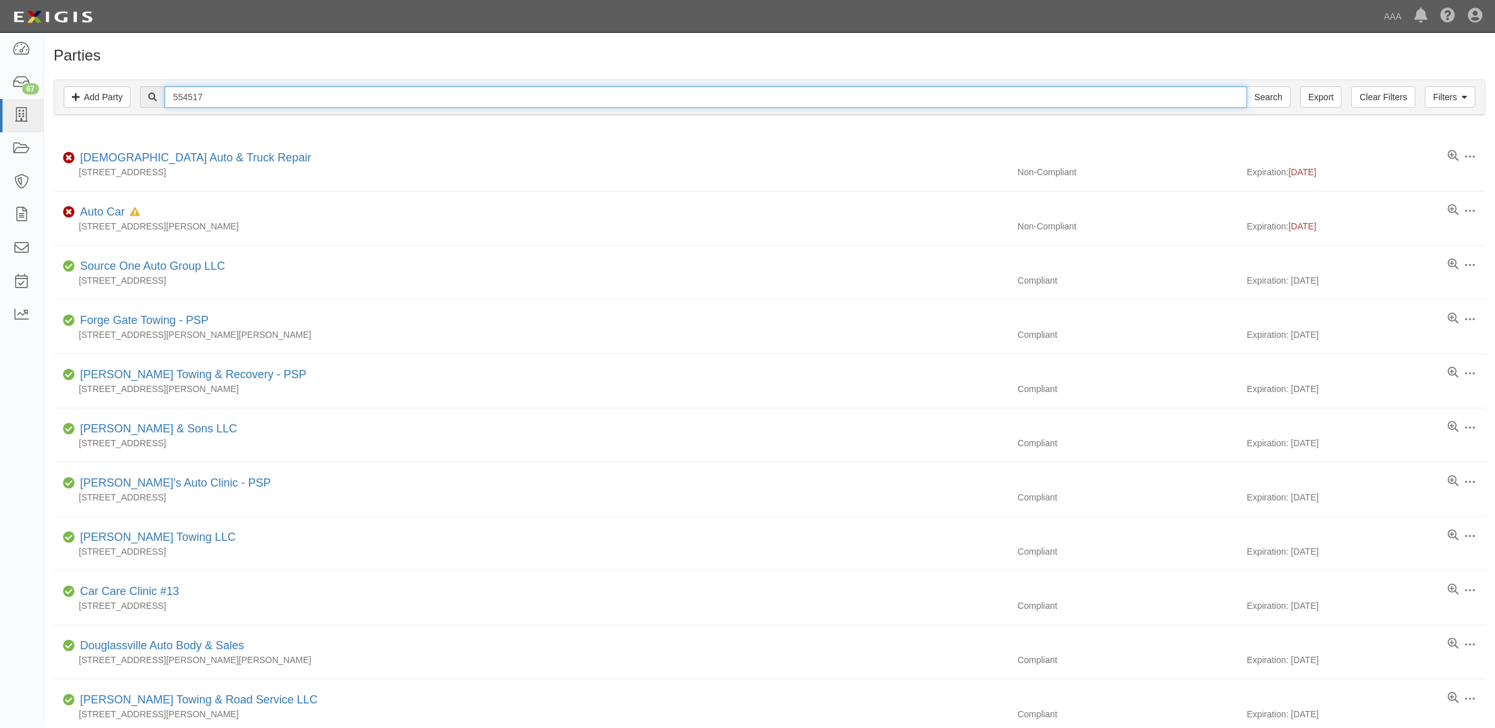
click at [215, 98] on input "554517" at bounding box center [706, 96] width 1082 height 21
paste input "16161"
type input "516161"
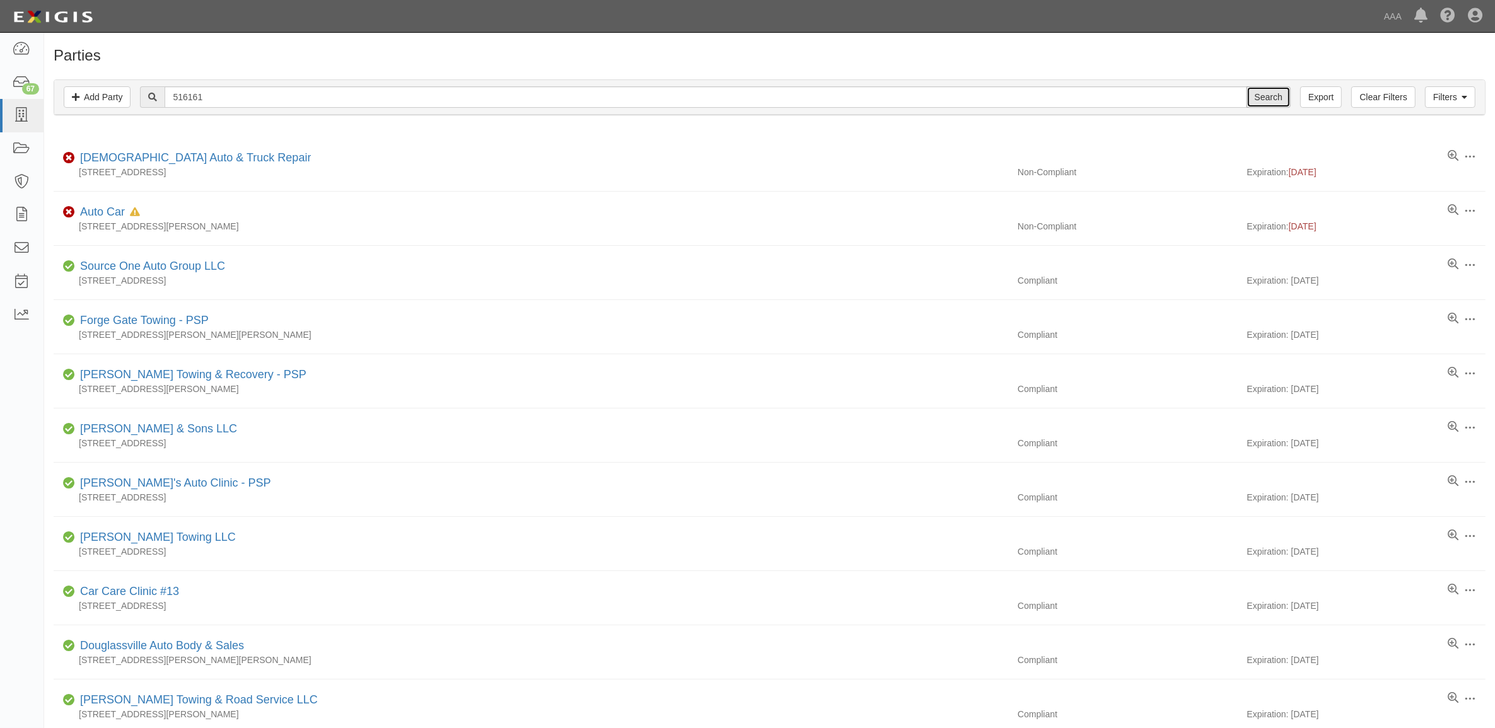
click at [1265, 96] on input "Search" at bounding box center [1269, 96] width 44 height 21
click at [1271, 96] on input "Search" at bounding box center [1269, 96] width 44 height 21
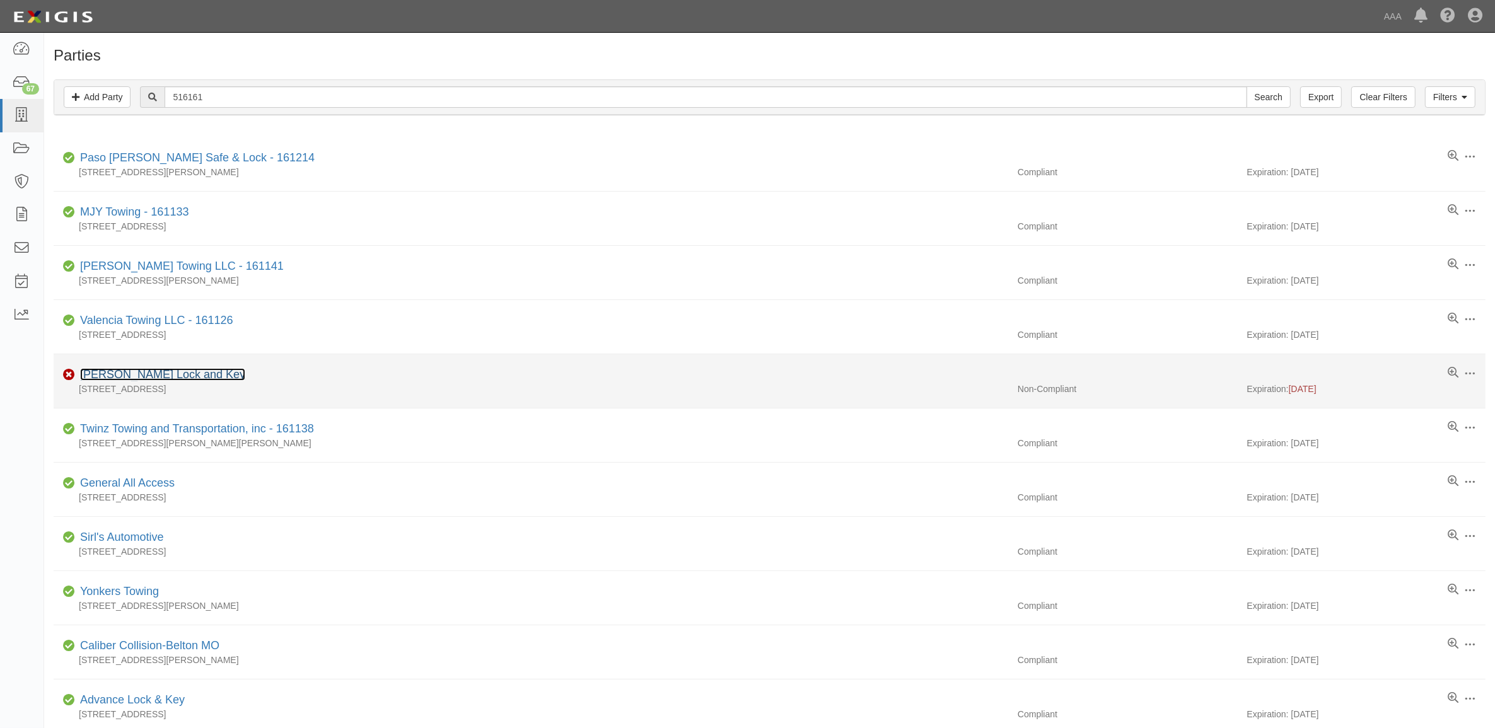
click at [181, 376] on link "[PERSON_NAME] Lock and Key" at bounding box center [162, 374] width 165 height 13
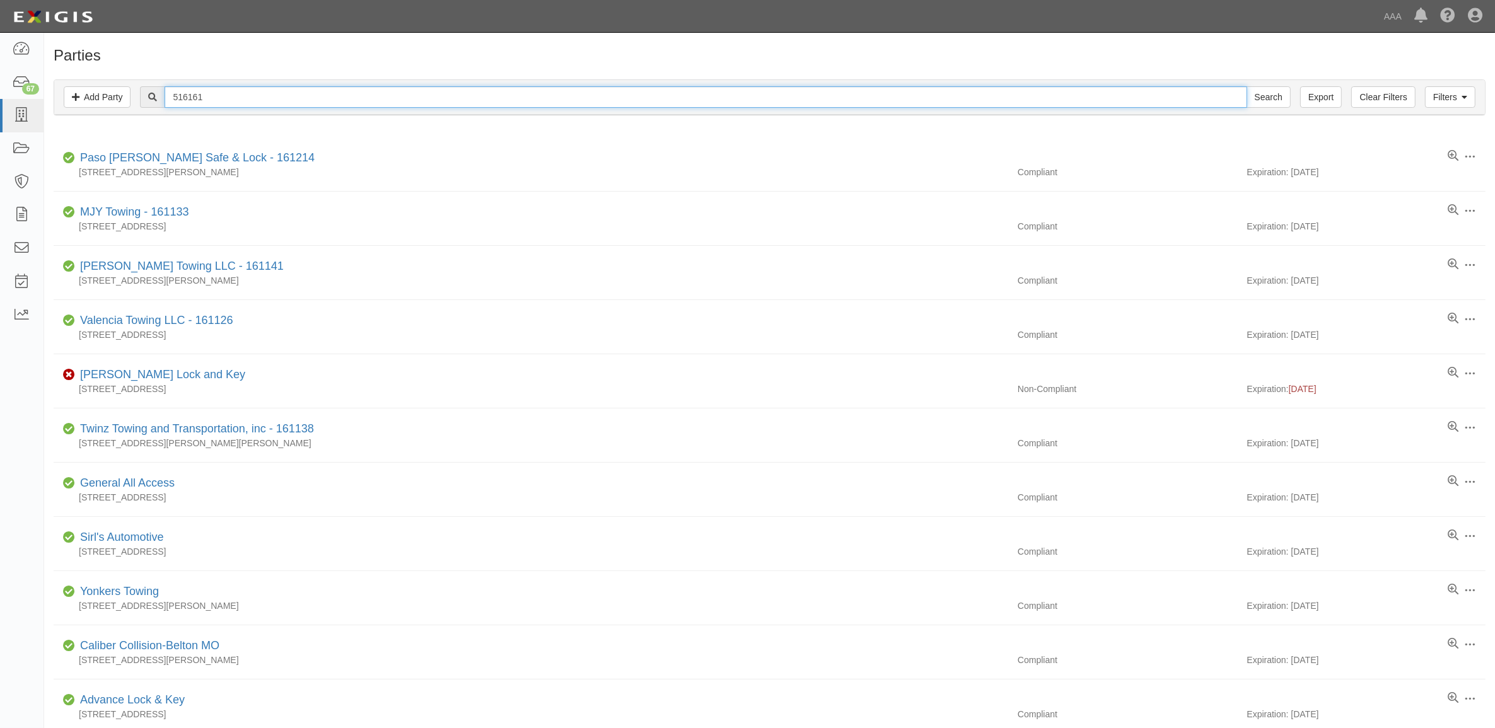
click at [228, 99] on input "516161" at bounding box center [706, 96] width 1082 height 21
paste input "680715"
type input "680715"
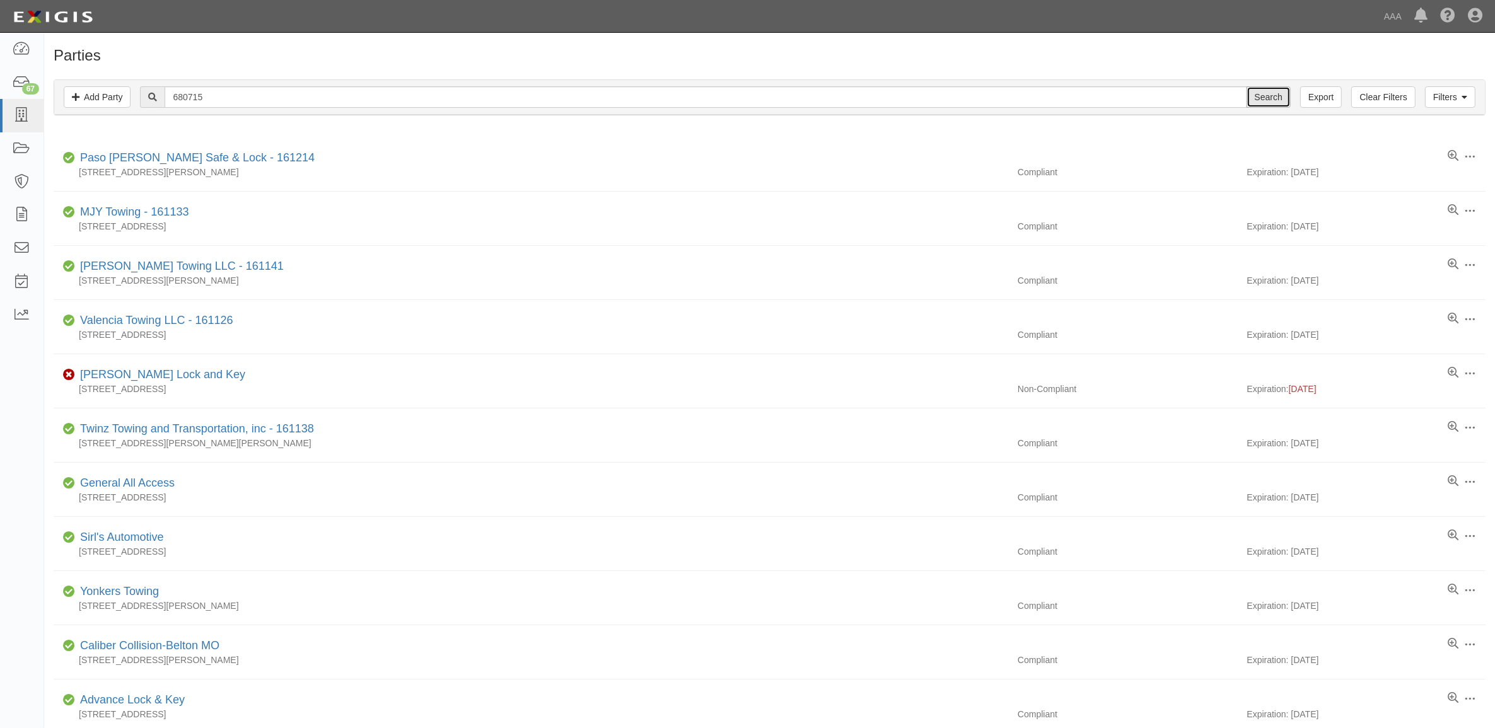
click at [1259, 92] on input "Search" at bounding box center [1269, 96] width 44 height 21
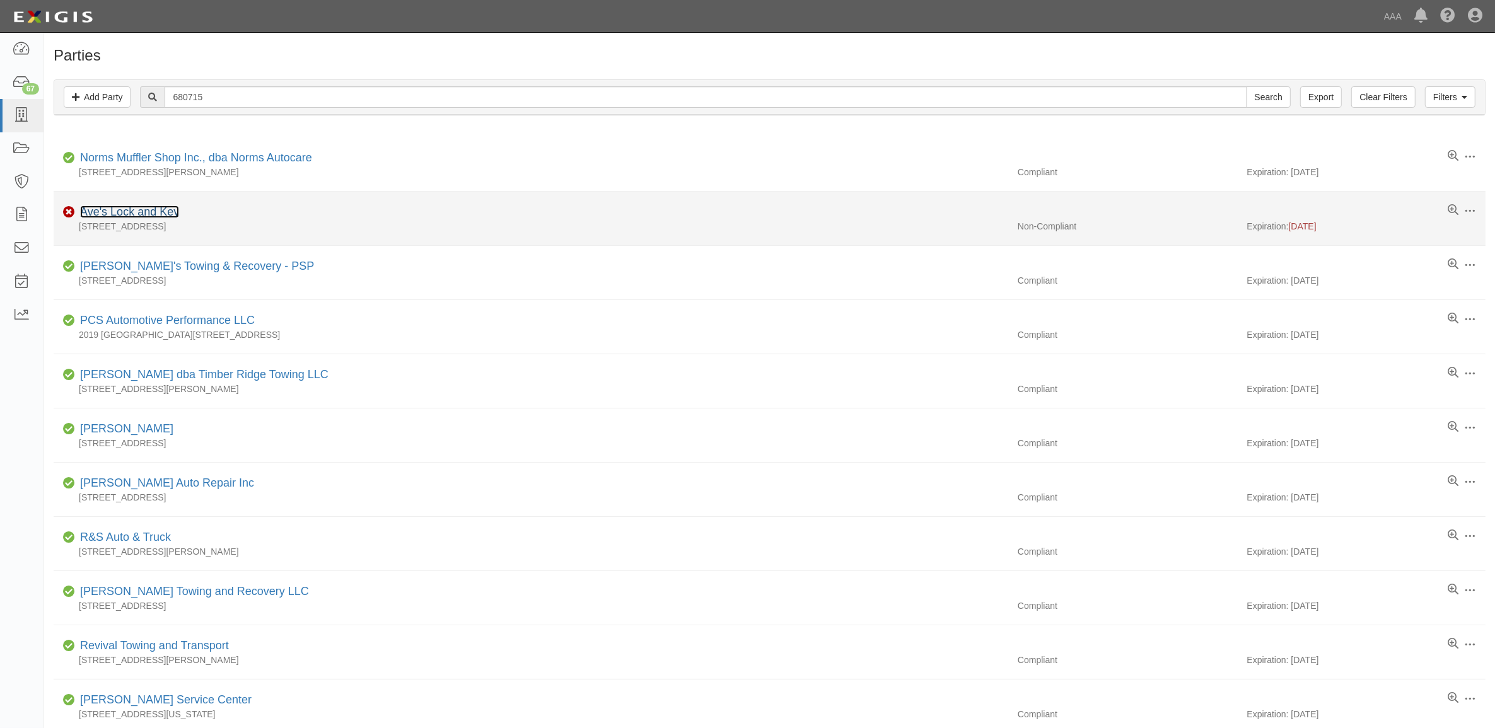
click at [150, 212] on link "Ave's Lock and Key" at bounding box center [129, 212] width 99 height 13
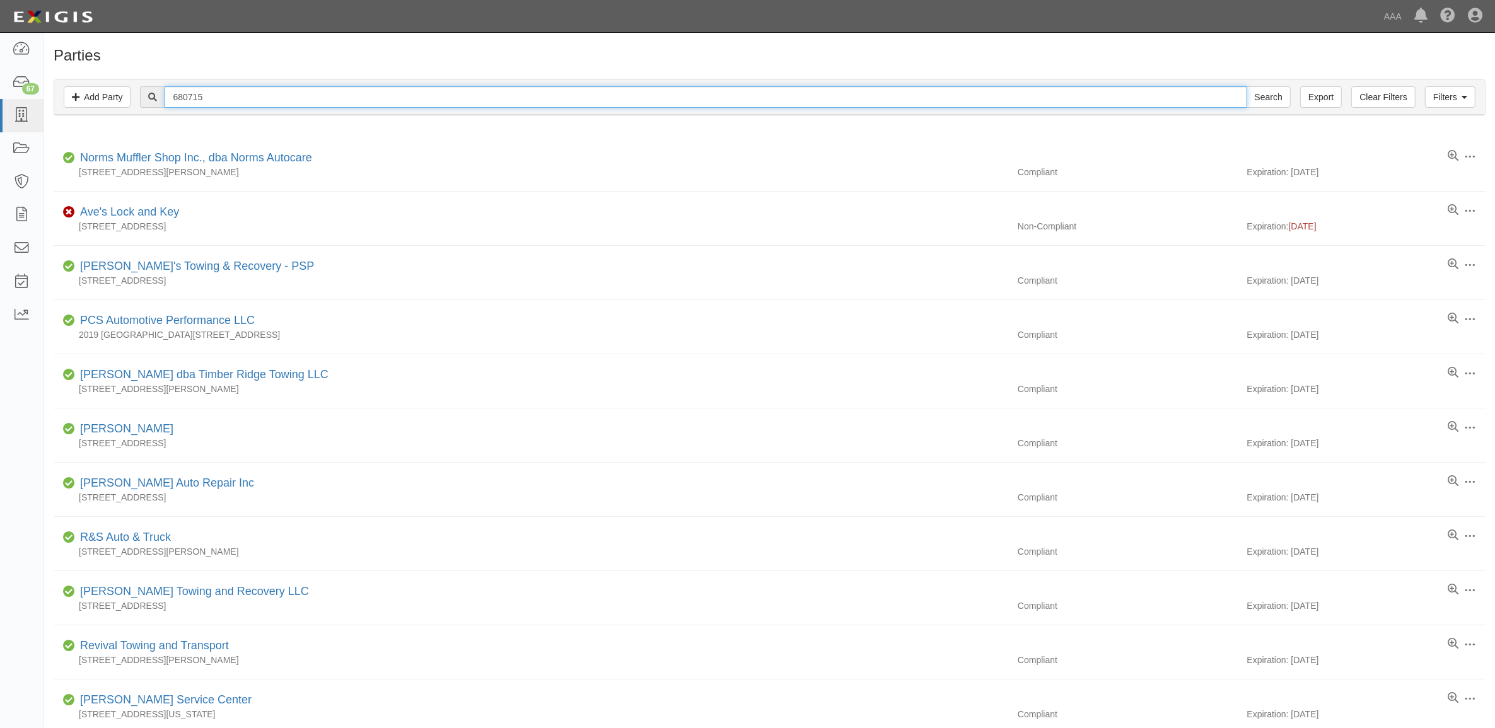
click at [215, 89] on input "680715" at bounding box center [706, 96] width 1082 height 21
click at [214, 91] on input "680715" at bounding box center [706, 96] width 1082 height 21
paste input "1096"
type input "1096"
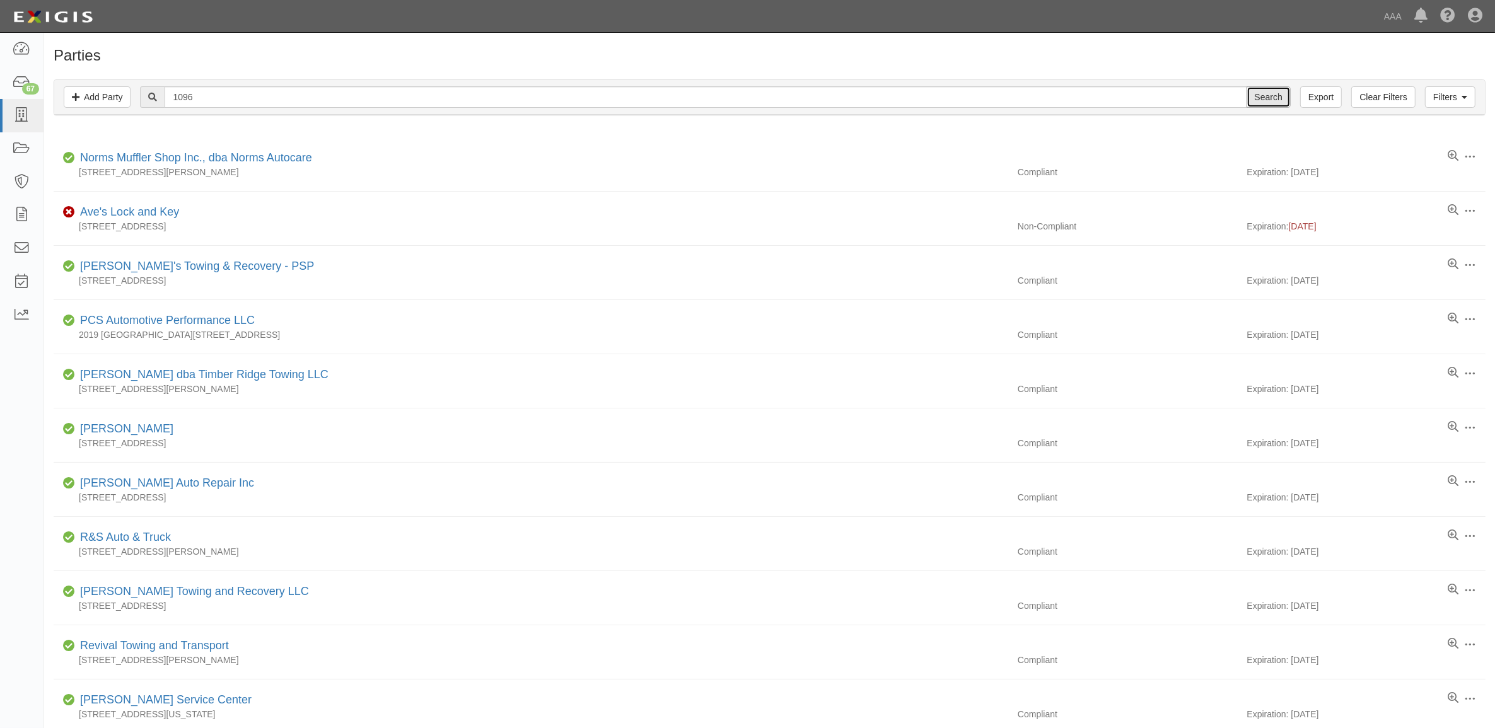
click at [1259, 93] on input "Search" at bounding box center [1269, 96] width 44 height 21
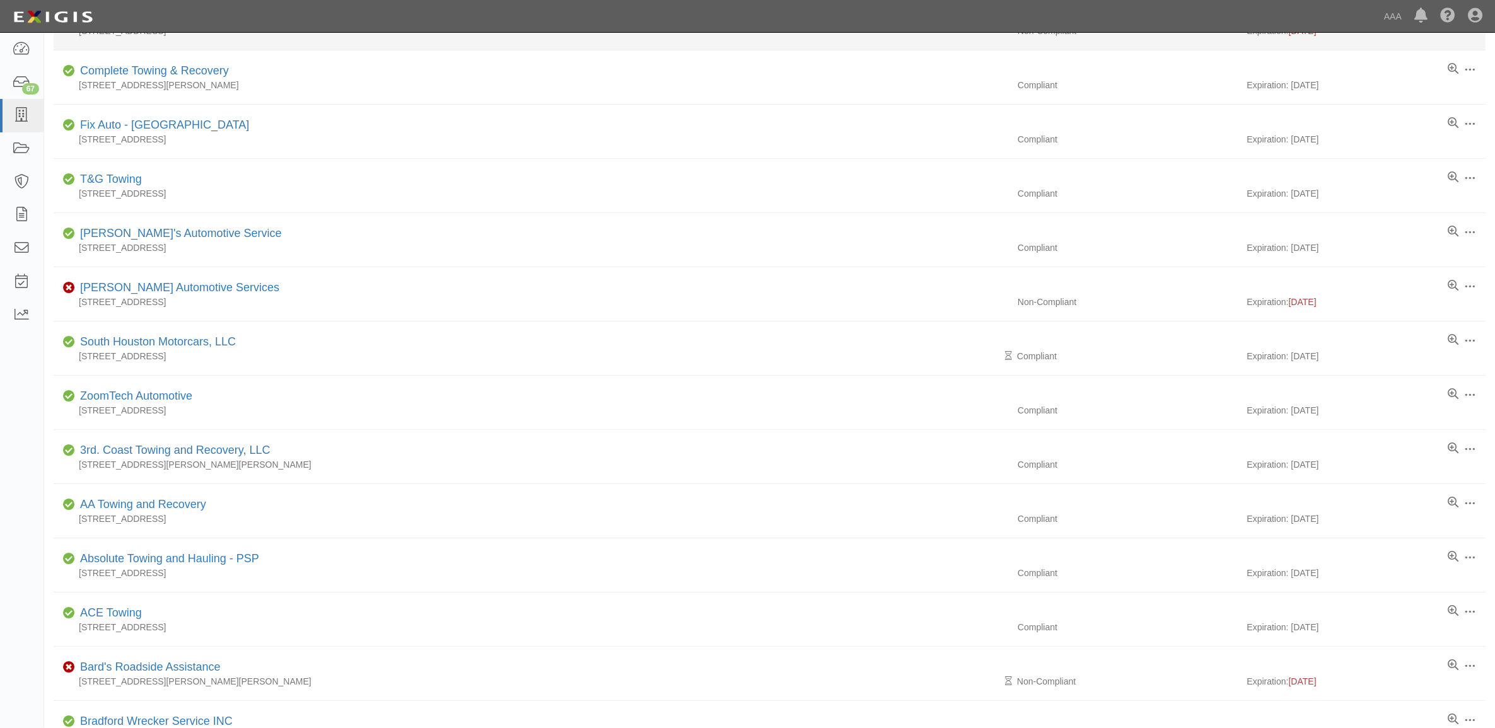
scroll to position [473, 0]
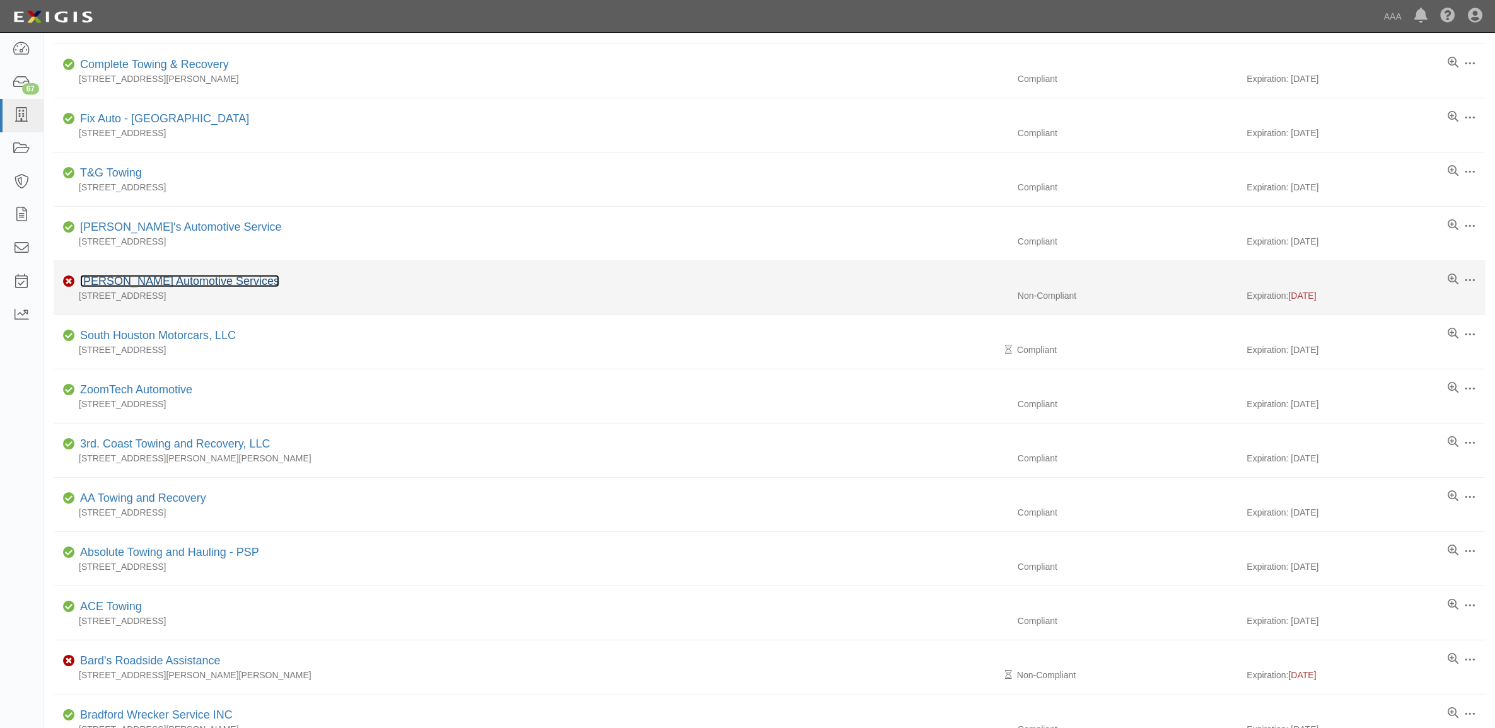
click at [150, 287] on link "Barton Automotive Services" at bounding box center [179, 281] width 199 height 13
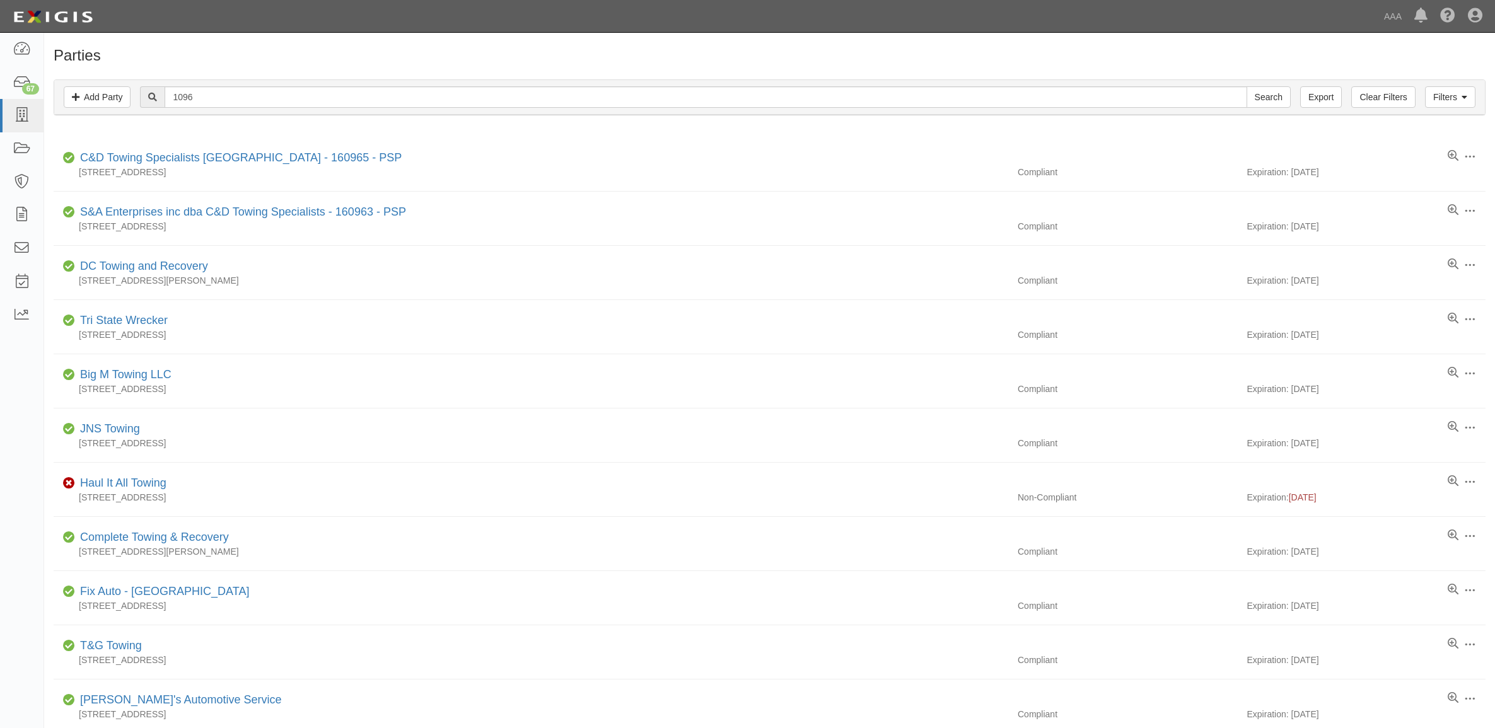
scroll to position [473, 0]
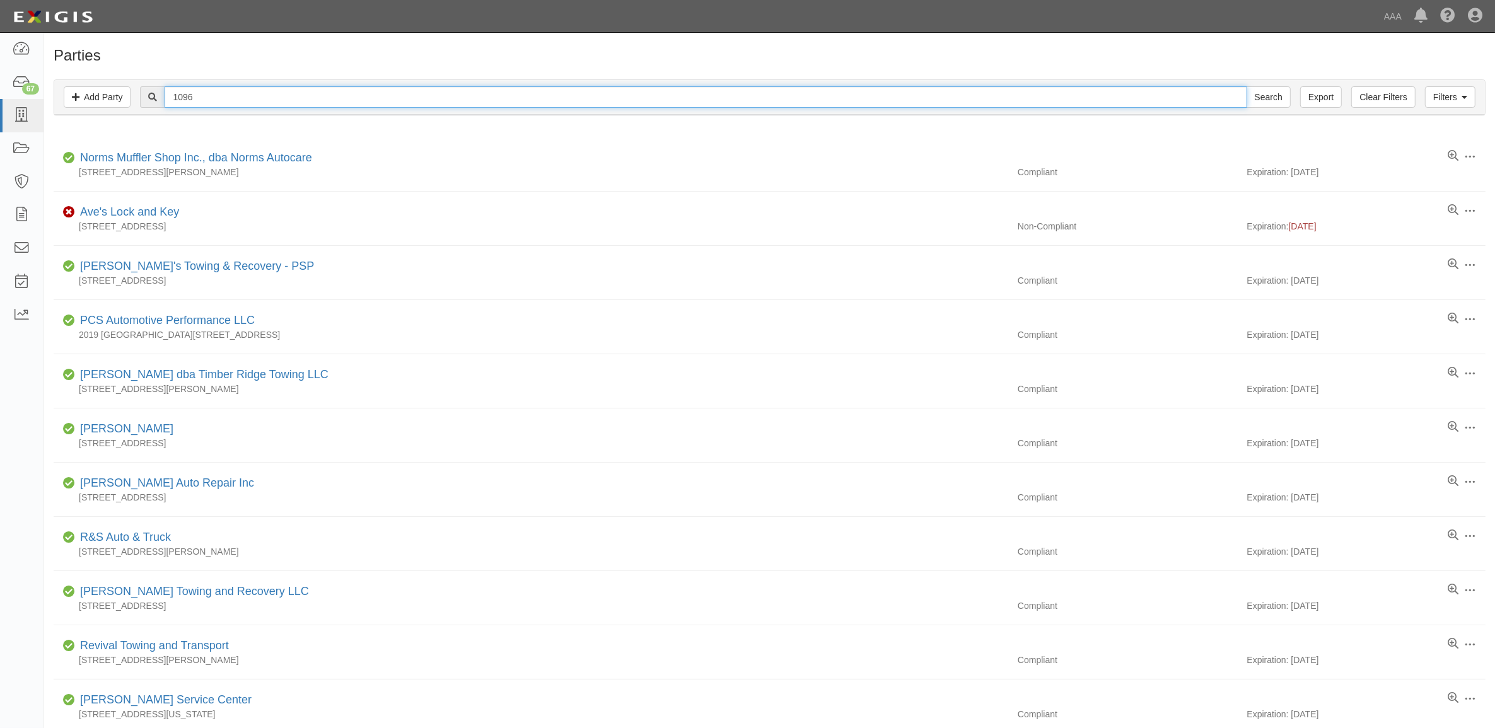
click at [264, 96] on input "1096" at bounding box center [706, 96] width 1082 height 21
click at [260, 96] on input "1096" at bounding box center [706, 96] width 1082 height 21
paste input "Sallas Automotive"
click at [637, 93] on input "1096Sallas Automotive" at bounding box center [706, 96] width 1082 height 21
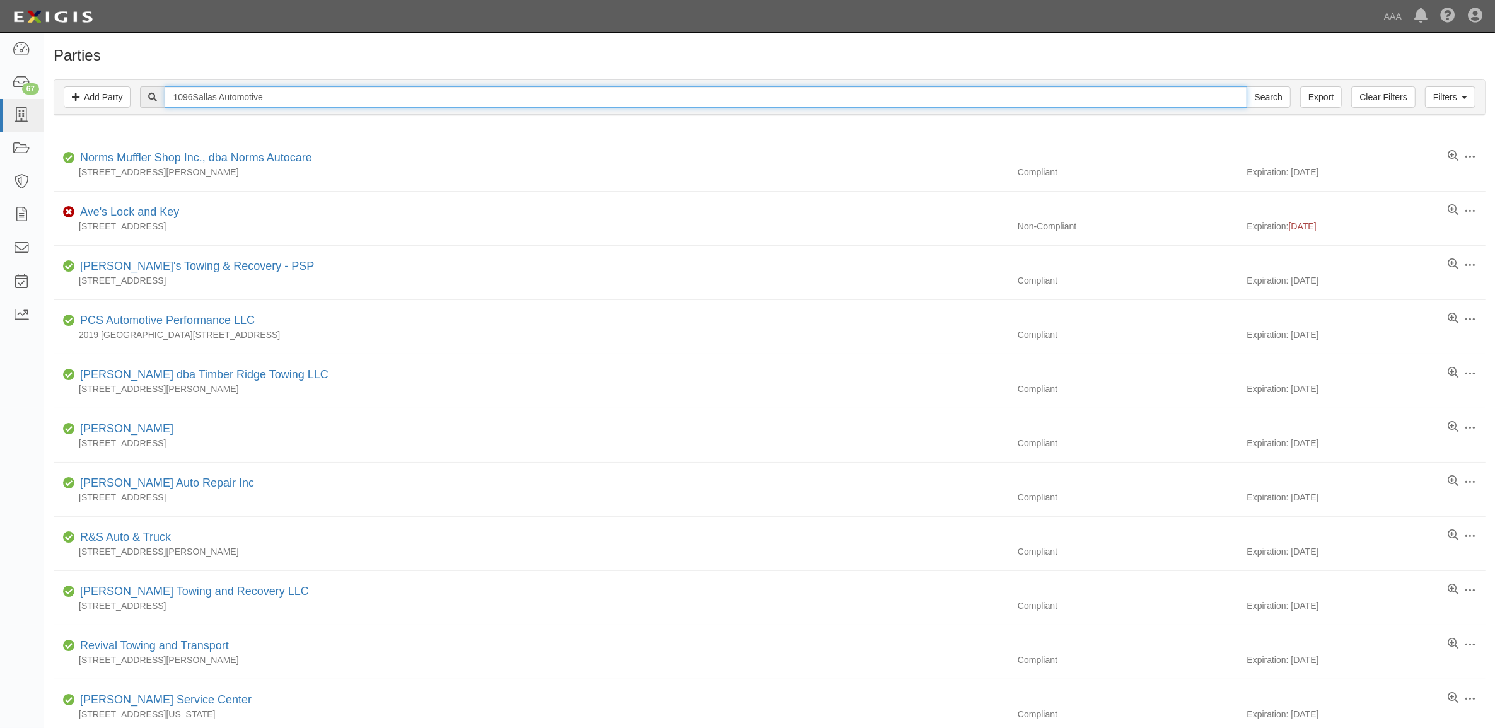
click at [637, 93] on input "1096Sallas Automotive" at bounding box center [706, 96] width 1082 height 21
paste input "text"
type input "Sallas Automotive"
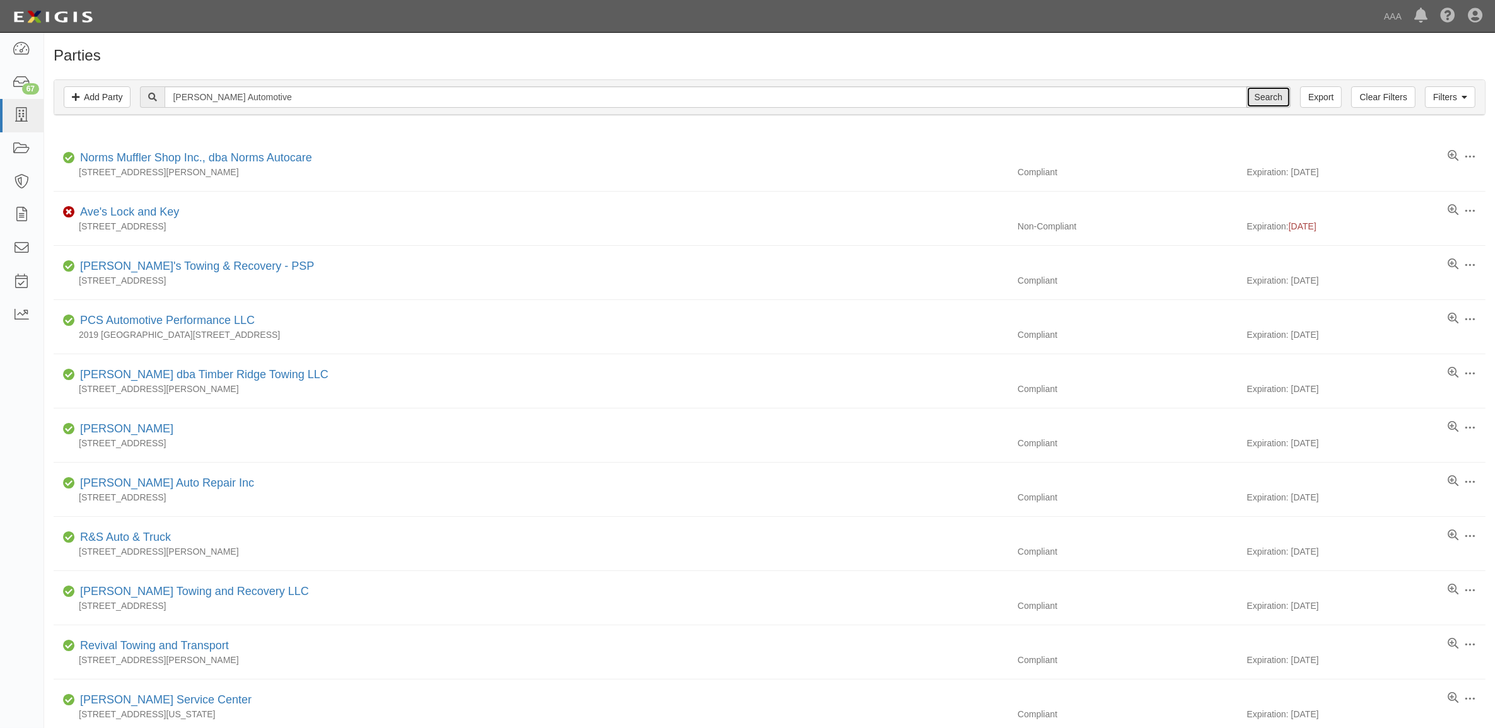
click at [1276, 93] on input "Search" at bounding box center [1269, 96] width 44 height 21
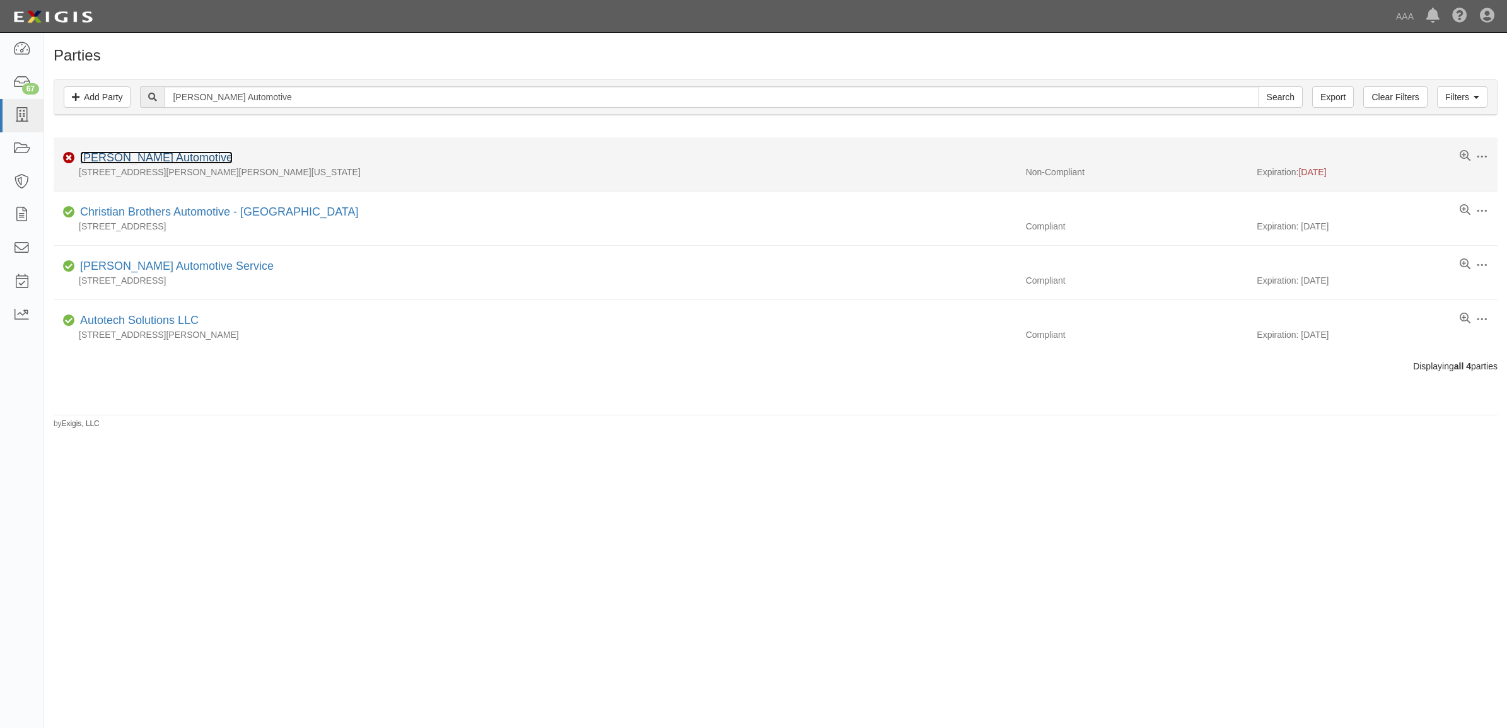
click at [115, 159] on link "Sallas Automotive" at bounding box center [156, 157] width 153 height 13
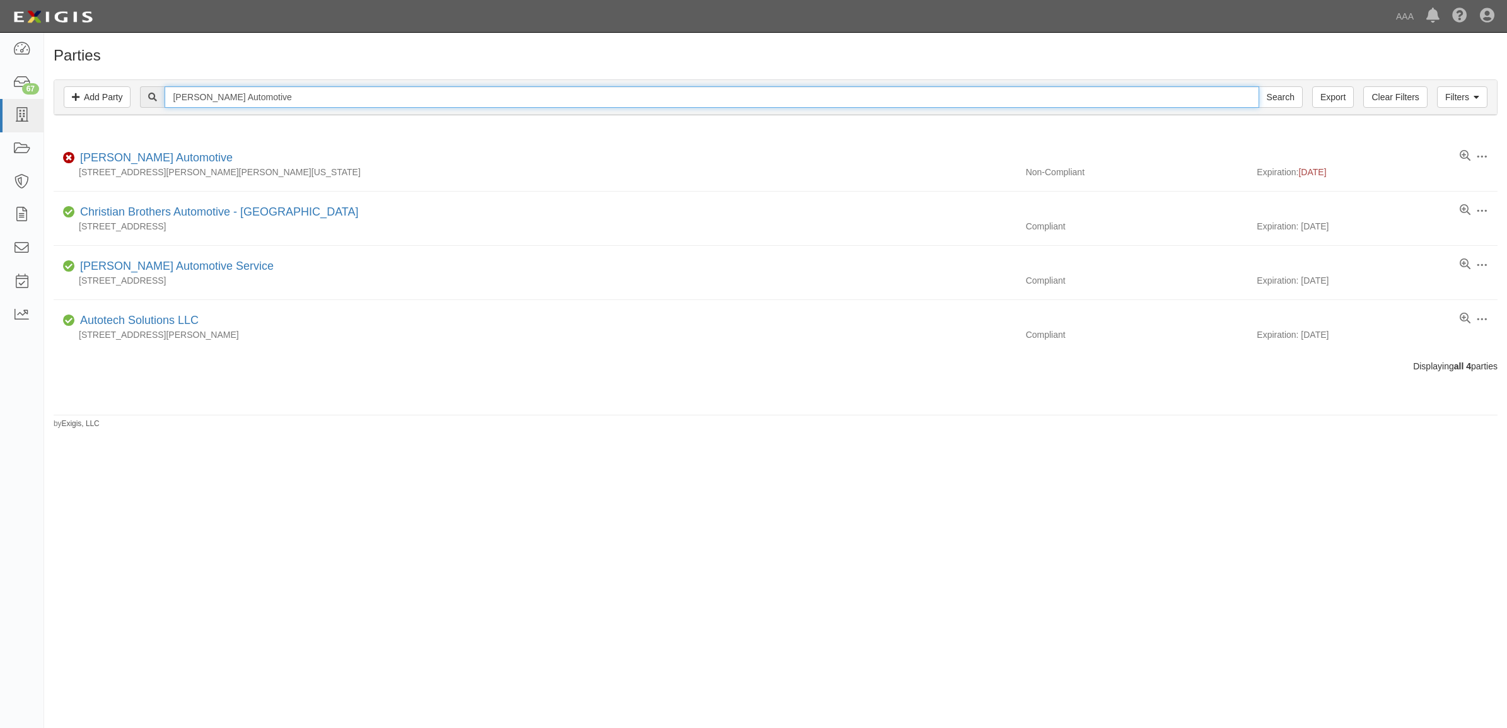
click at [222, 102] on input "[PERSON_NAME] Automotive" at bounding box center [712, 96] width 1094 height 21
paste input "Repair (Overland Park)"
type input "Sallas Automotive Repair (Overland Park)"
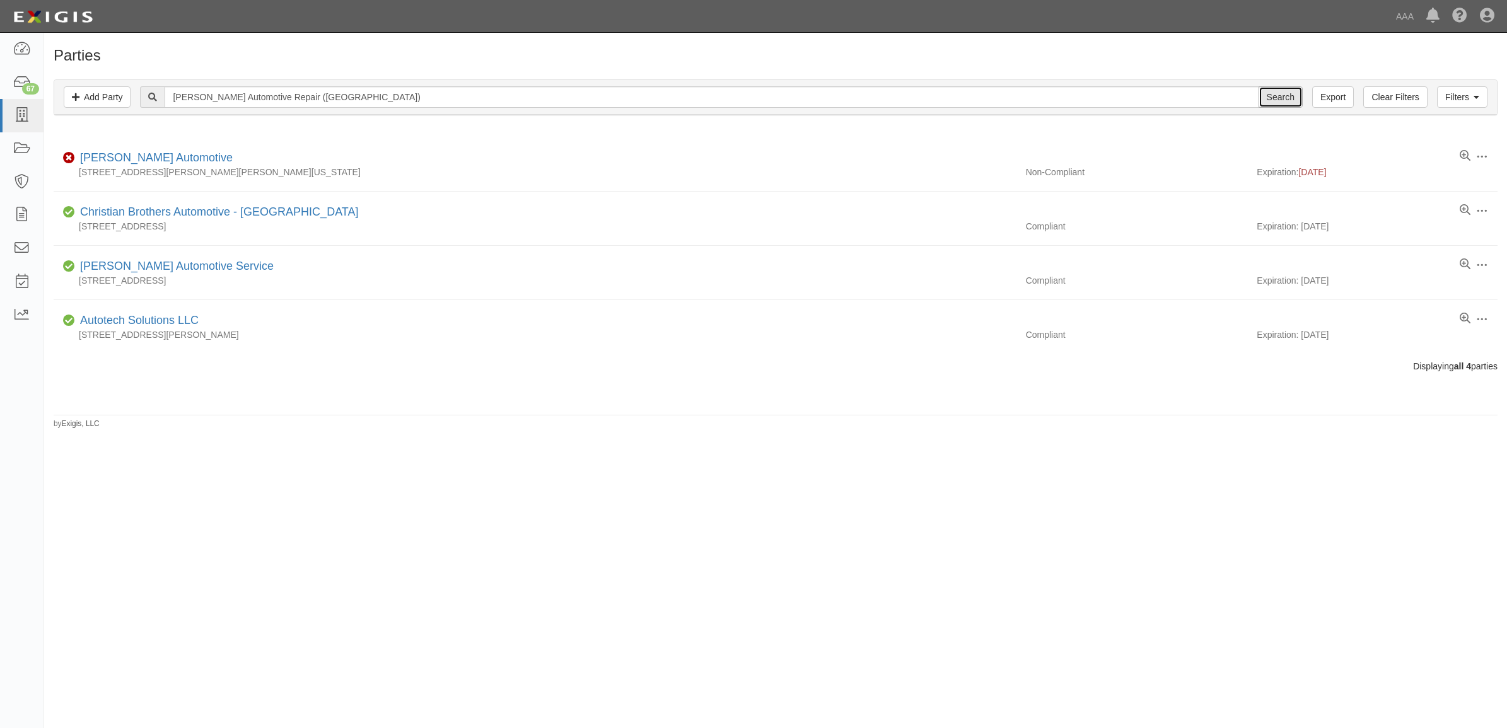
click at [1271, 98] on input "Search" at bounding box center [1281, 96] width 44 height 21
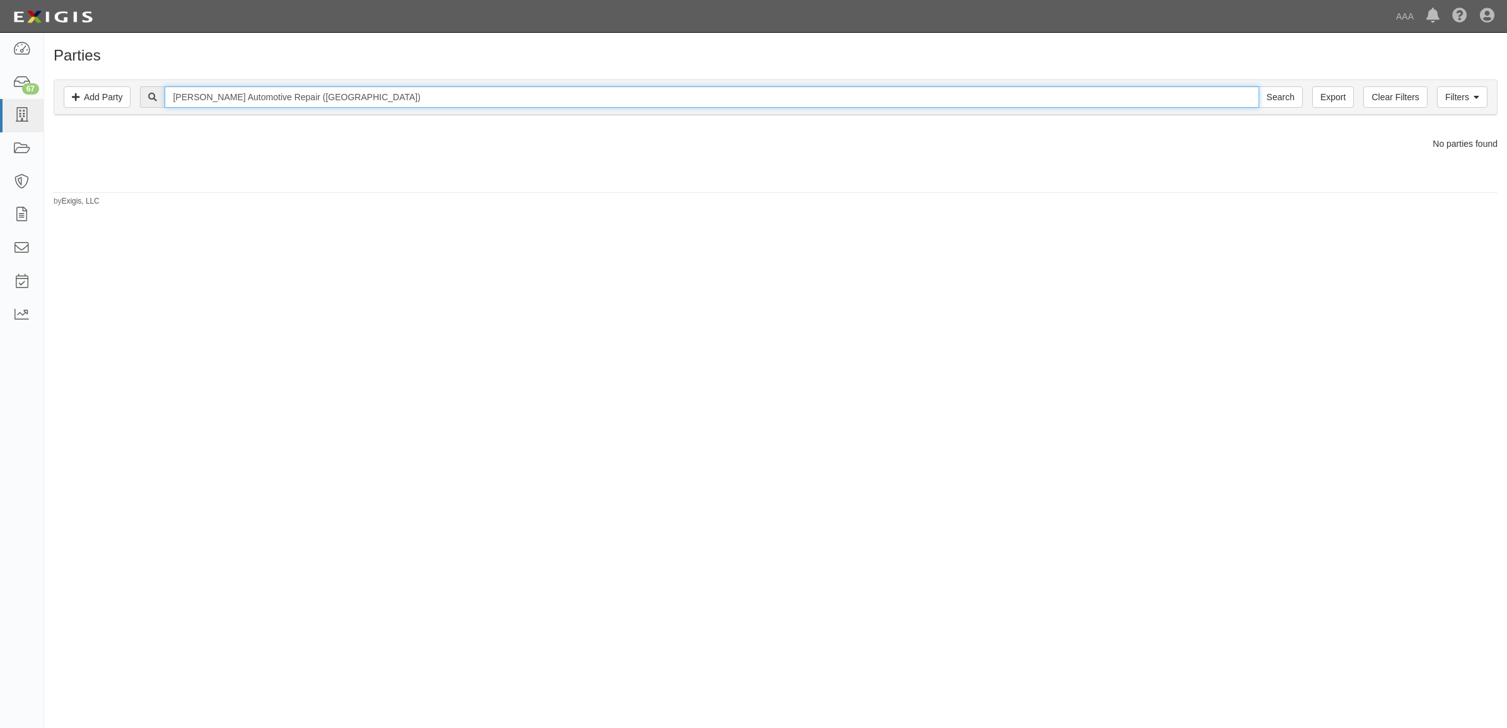
drag, startPoint x: 279, startPoint y: 99, endPoint x: 851, endPoint y: 55, distance: 574.3
click at [840, 61] on div "Parties Add Party Filters Add Party Clear Filters Export [PERSON_NAME] Automoti…" at bounding box center [775, 127] width 1463 height 160
type input "[PERSON_NAME] Automotive Repair"
click at [1259, 86] on input "Search" at bounding box center [1281, 96] width 44 height 21
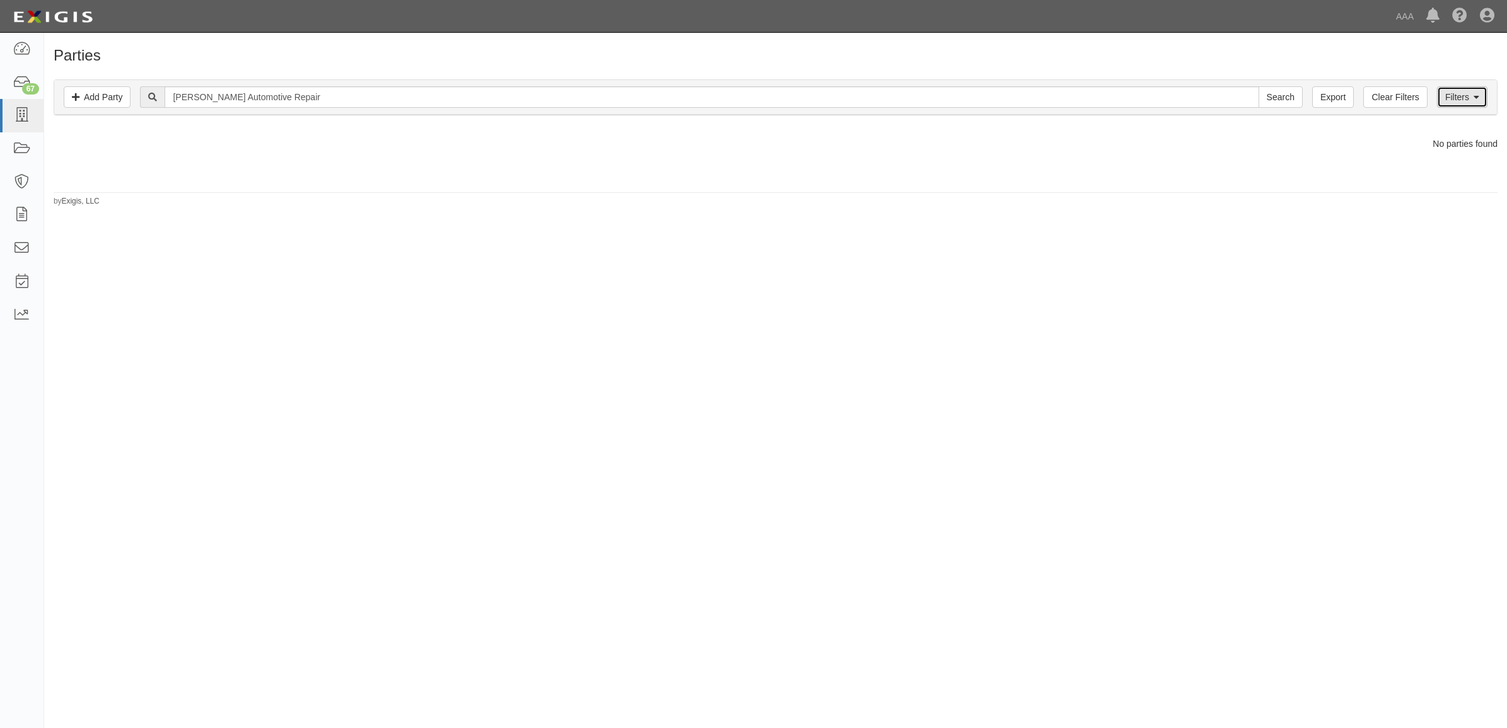
click at [1454, 101] on link "Filters" at bounding box center [1462, 96] width 50 height 21
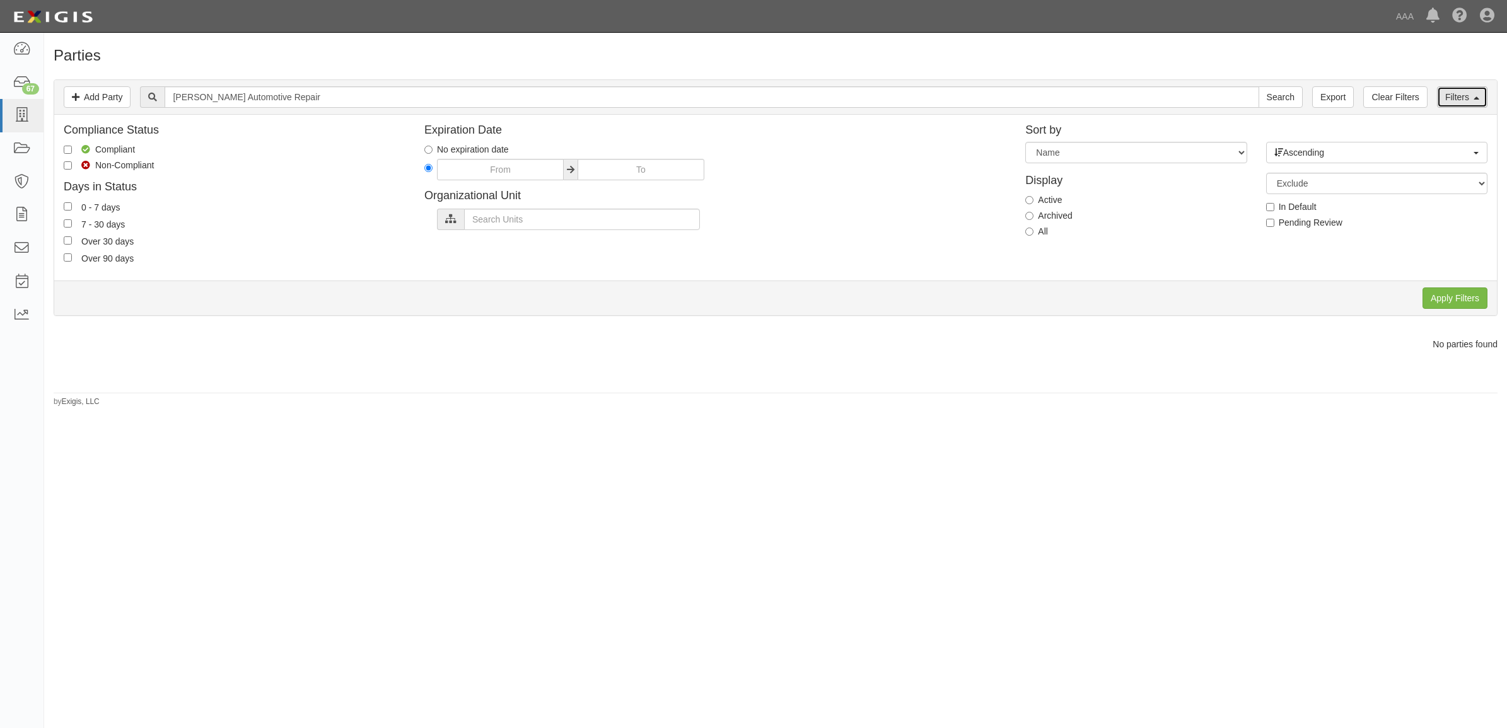
click at [1454, 101] on link "Filters" at bounding box center [1462, 96] width 50 height 21
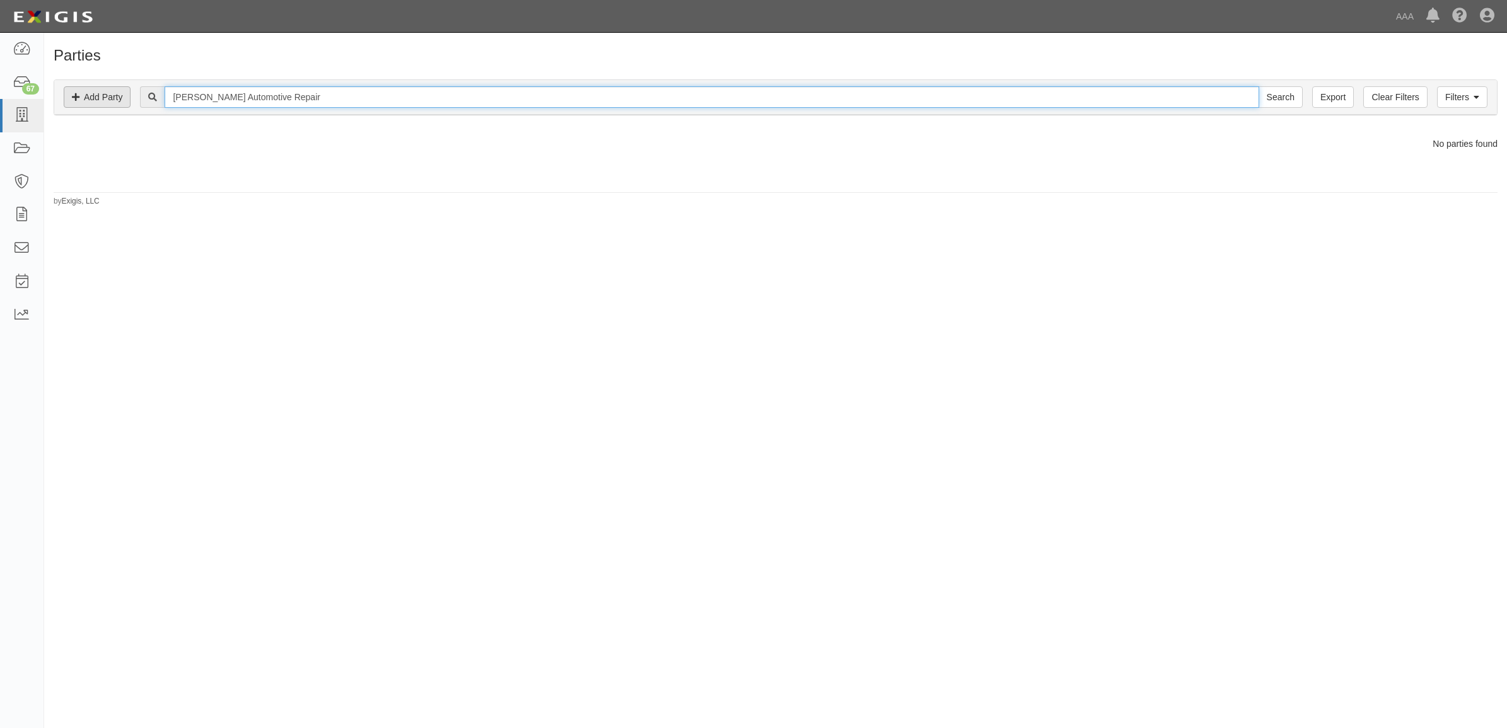
drag, startPoint x: 358, startPoint y: 95, endPoint x: 73, endPoint y: 96, distance: 284.4
click at [86, 96] on div "Filters Add Party Clear Filters Export [PERSON_NAME] Automotive Repair Search F…" at bounding box center [775, 97] width 1443 height 35
type input "("
type input "1139"
click at [1259, 86] on input "Search" at bounding box center [1281, 96] width 44 height 21
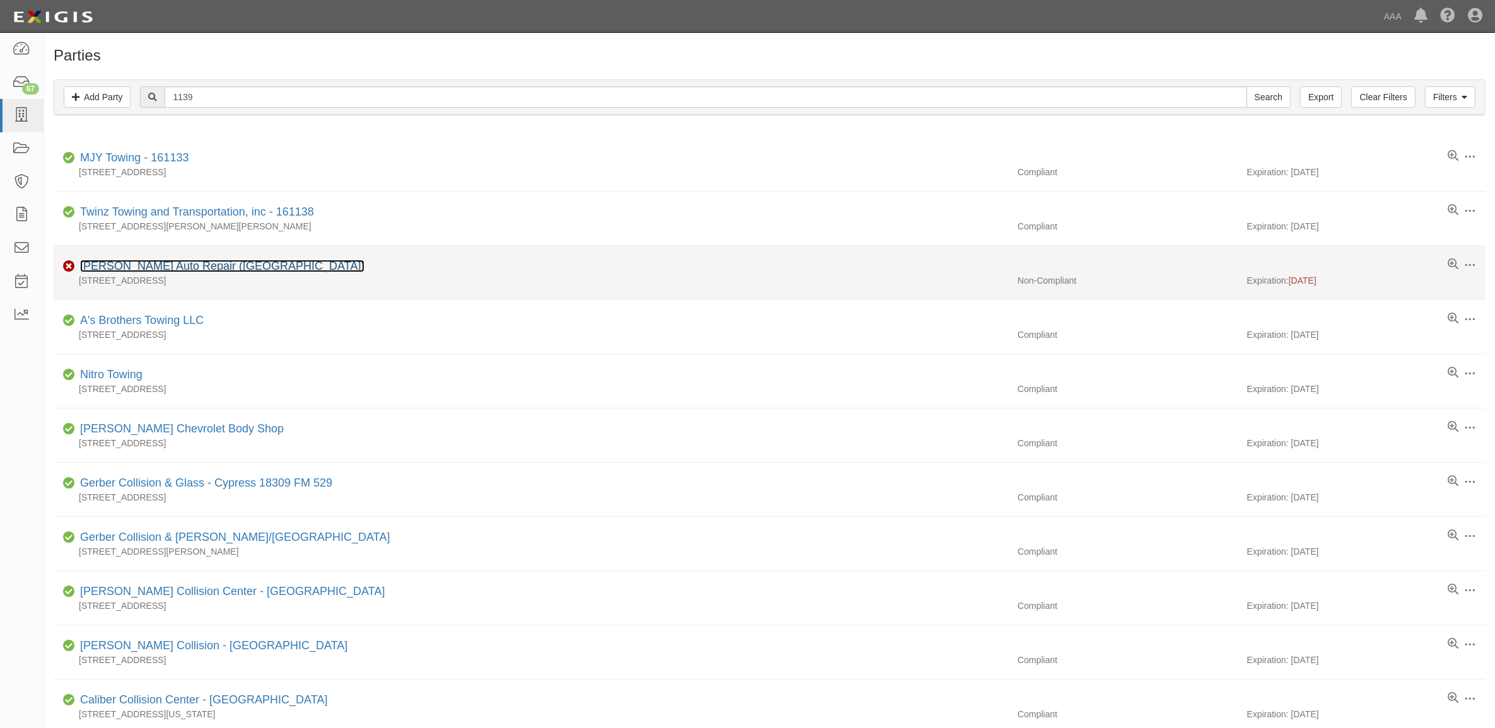
click at [212, 269] on link "[PERSON_NAME] Auto Repair ([GEOGRAPHIC_DATA])" at bounding box center [222, 266] width 284 height 13
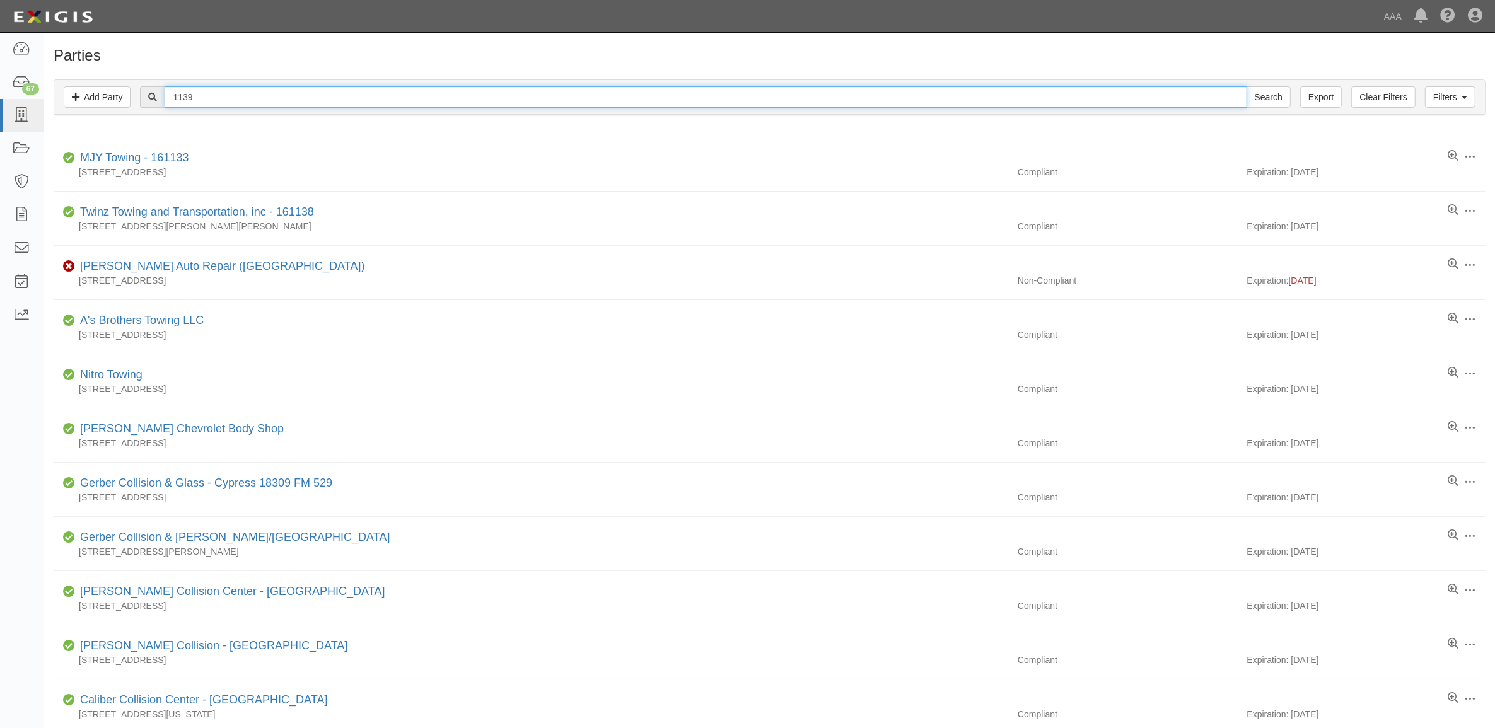
click at [191, 98] on input "1139" at bounding box center [706, 96] width 1082 height 21
paste input "246"
type input "1246"
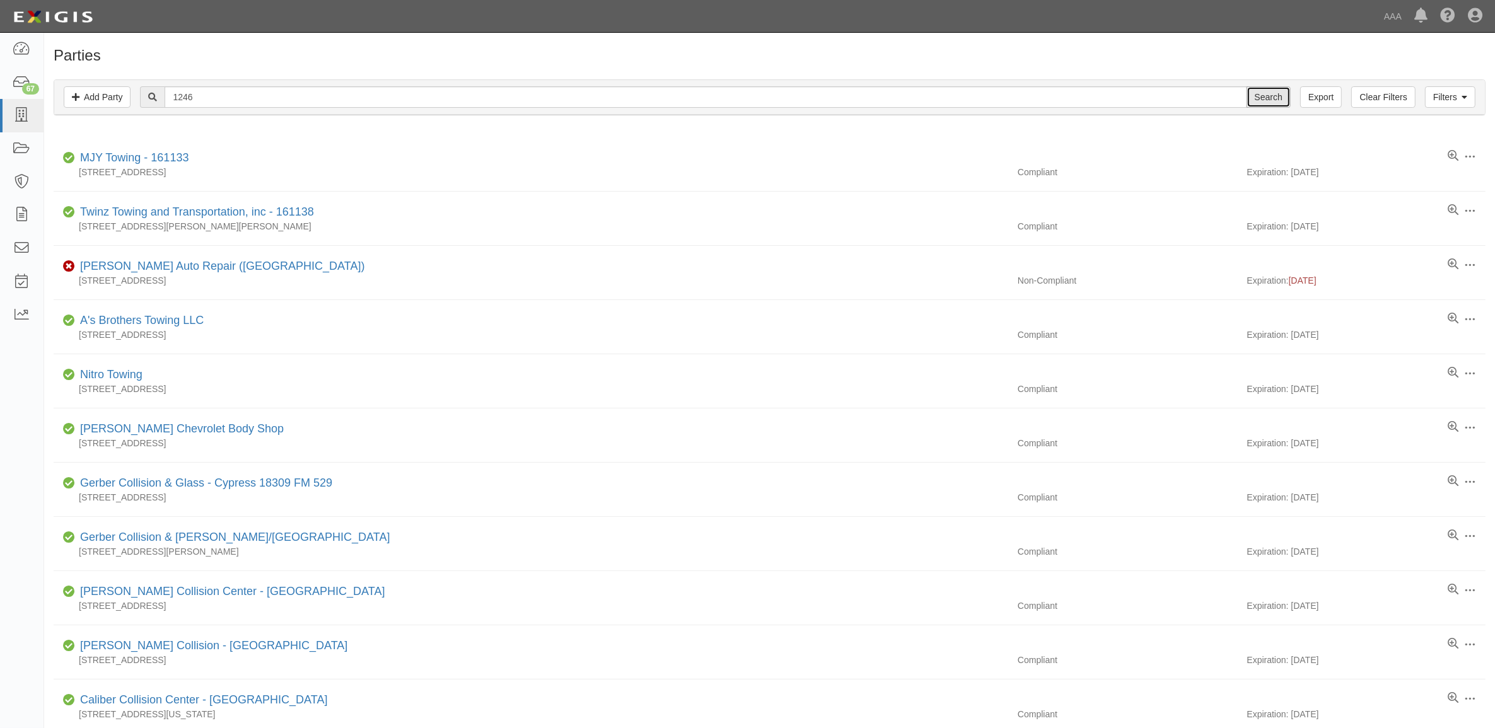
click at [1281, 87] on input "Search" at bounding box center [1269, 96] width 44 height 21
click at [1266, 95] on input "Search" at bounding box center [1269, 96] width 44 height 21
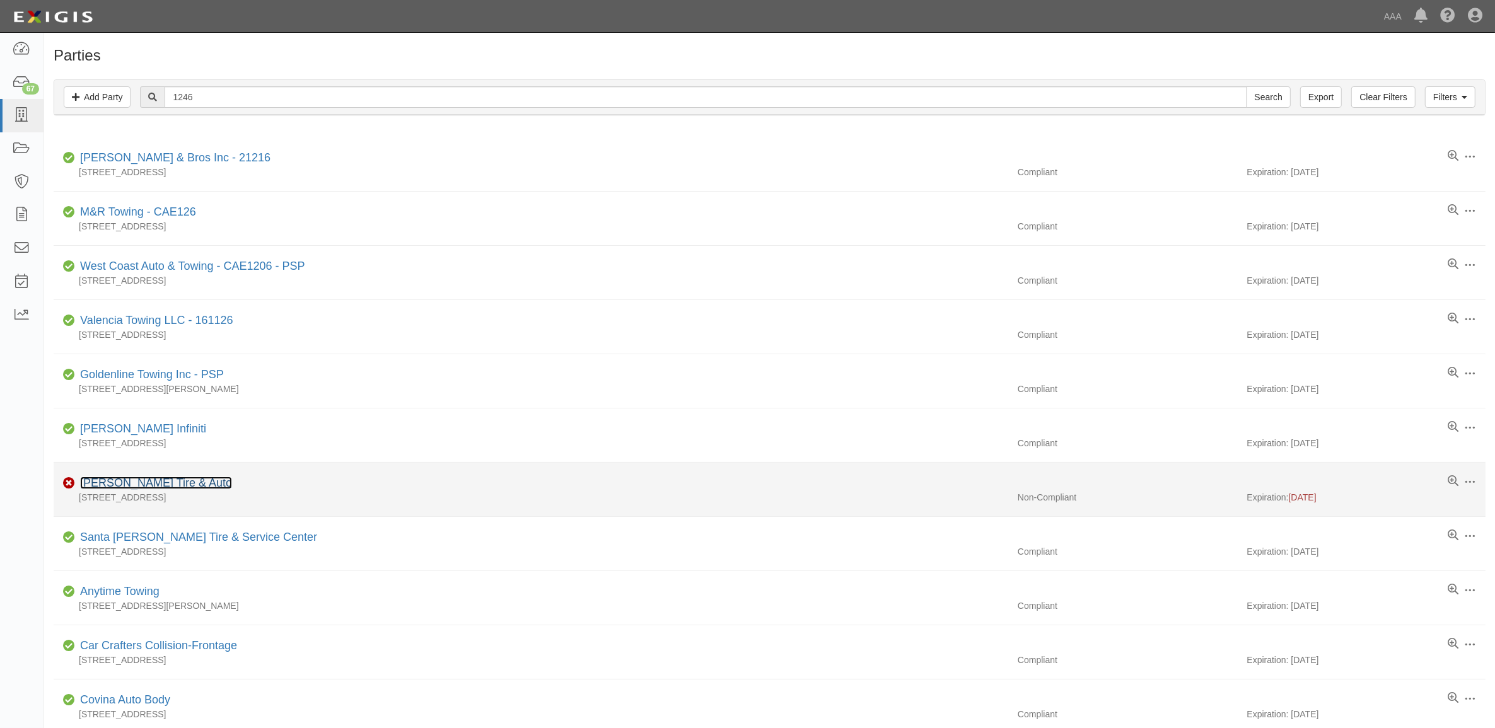
click at [139, 484] on link "[PERSON_NAME] Tire & Auto" at bounding box center [156, 483] width 152 height 13
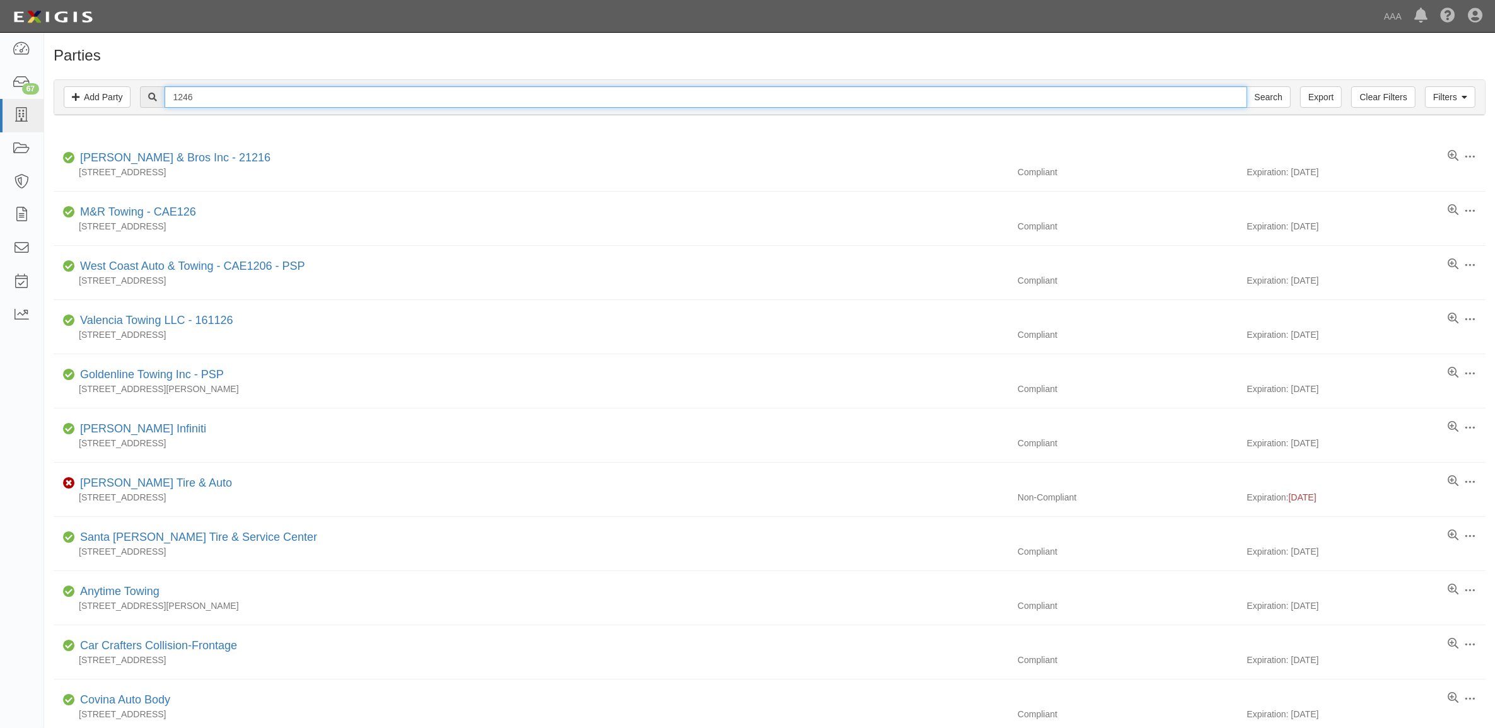
click at [202, 98] on input "1246" at bounding box center [706, 96] width 1082 height 21
paste input "20105"
type input "20105"
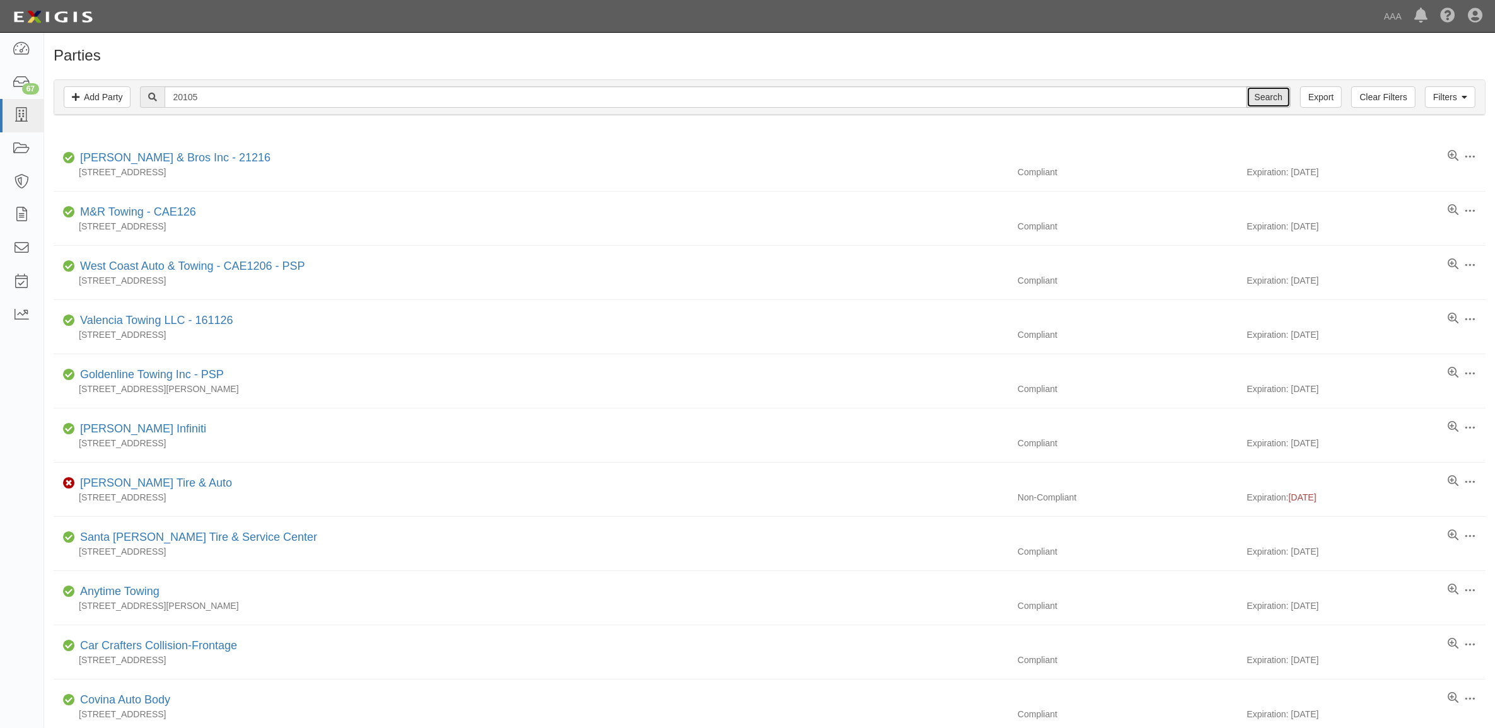
click at [1277, 99] on input "Search" at bounding box center [1269, 96] width 44 height 21
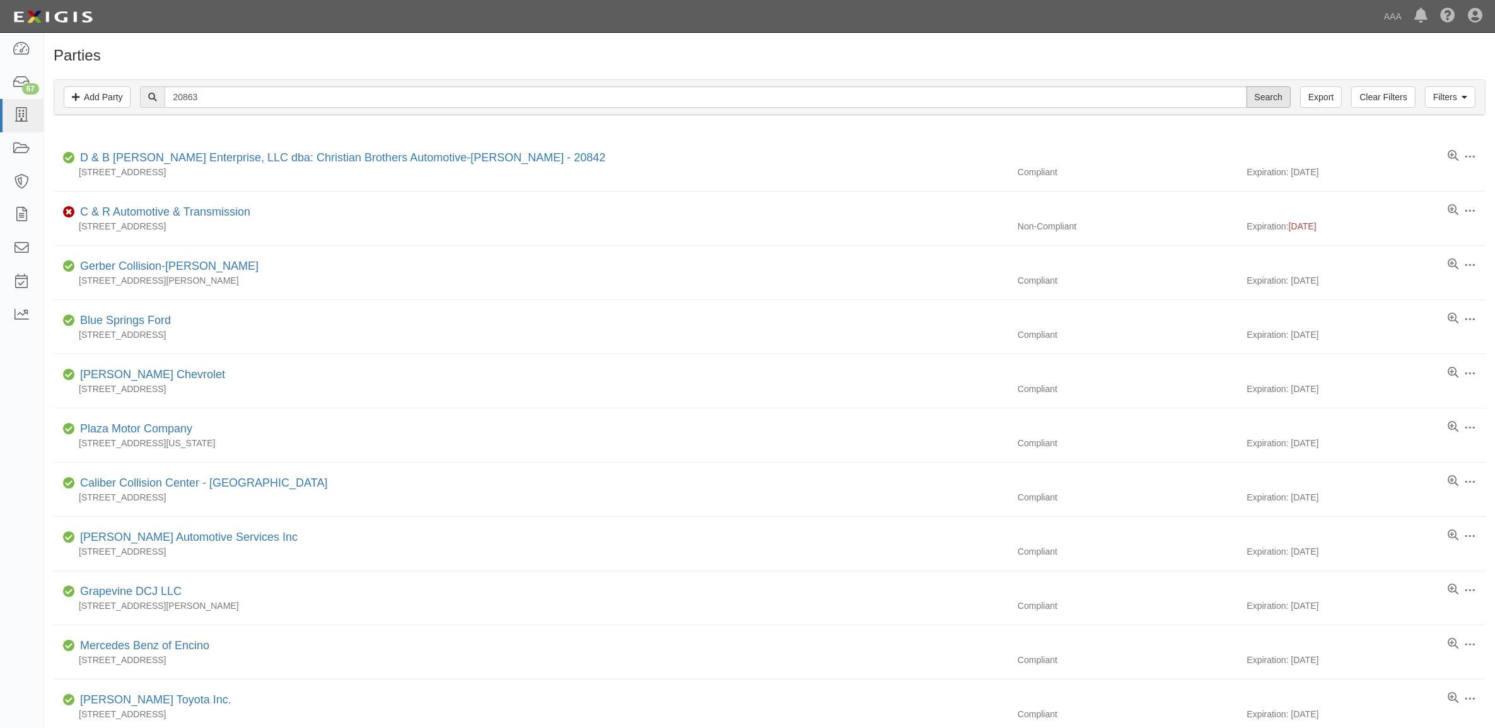
type input "20863"
click at [1265, 91] on input "Search" at bounding box center [1269, 96] width 44 height 21
click at [1278, 96] on input "Search" at bounding box center [1269, 96] width 44 height 21
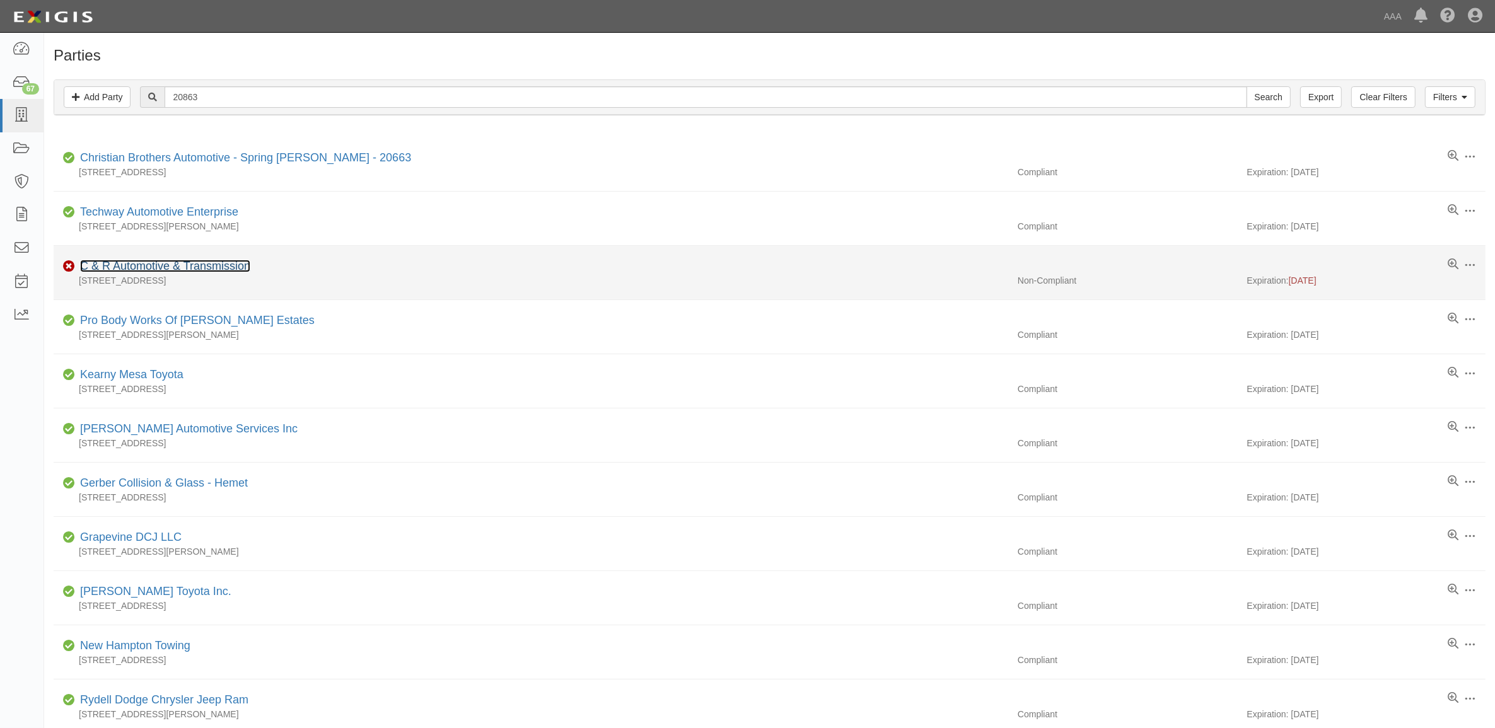
click at [165, 265] on link "C & R Automotive & Transmission" at bounding box center [165, 266] width 170 height 13
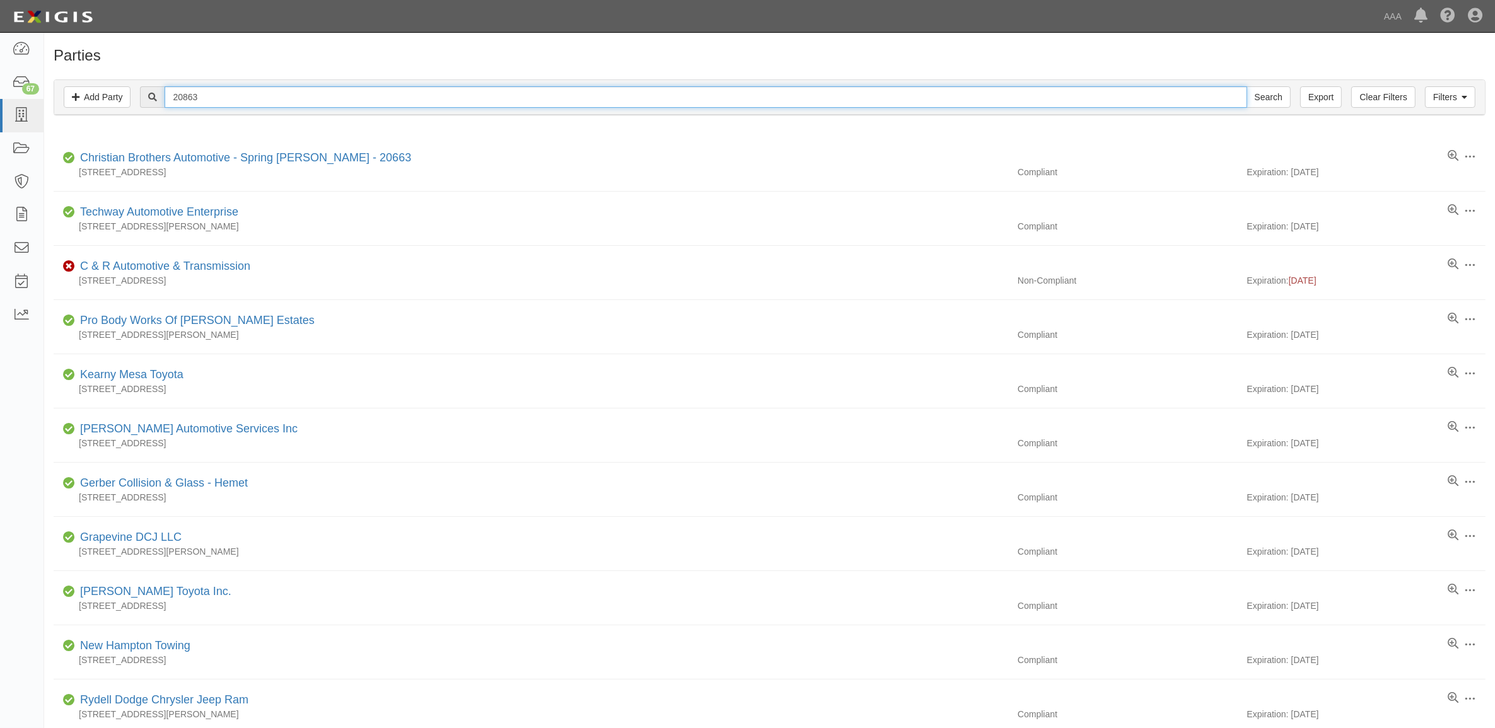
click at [206, 87] on input "20863" at bounding box center [706, 96] width 1082 height 21
paste input "947"
type input "20947"
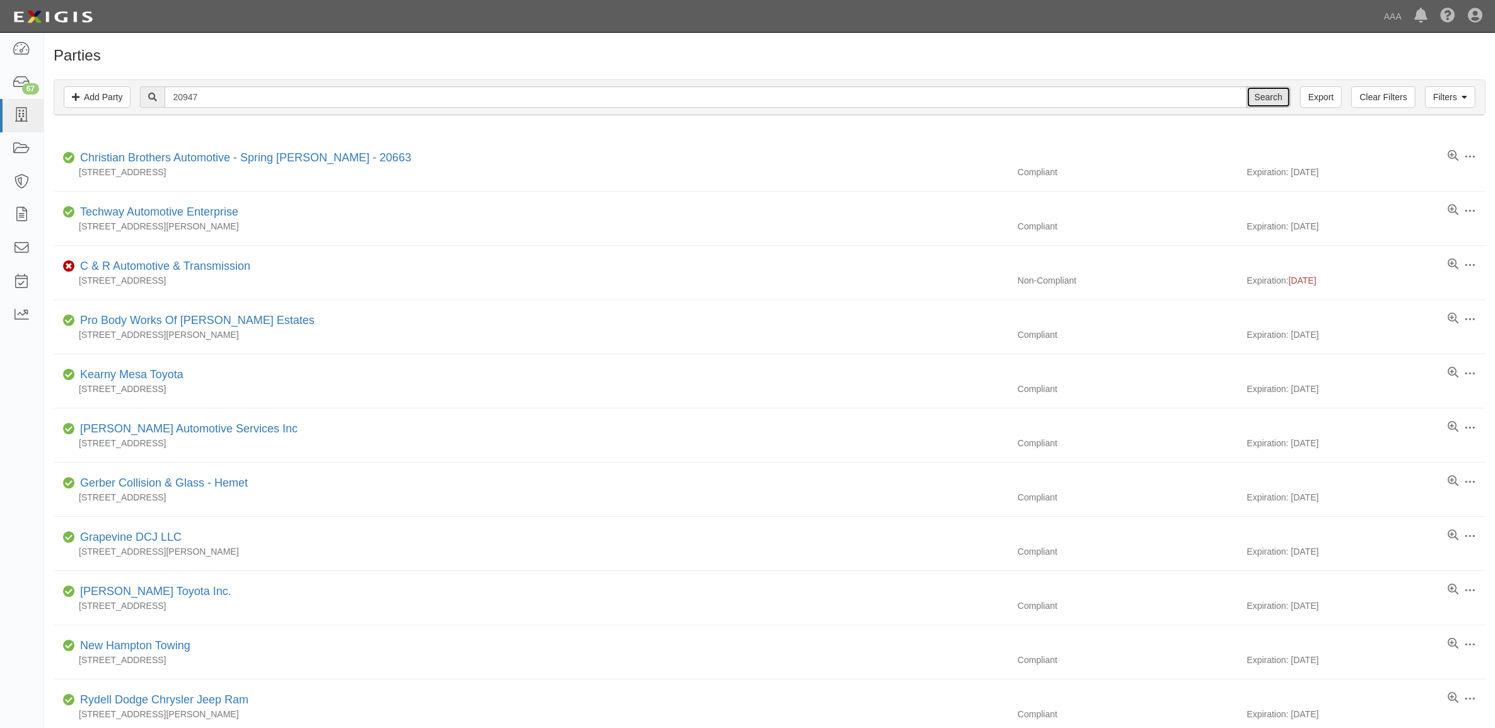
click at [1253, 99] on input "Search" at bounding box center [1269, 96] width 44 height 21
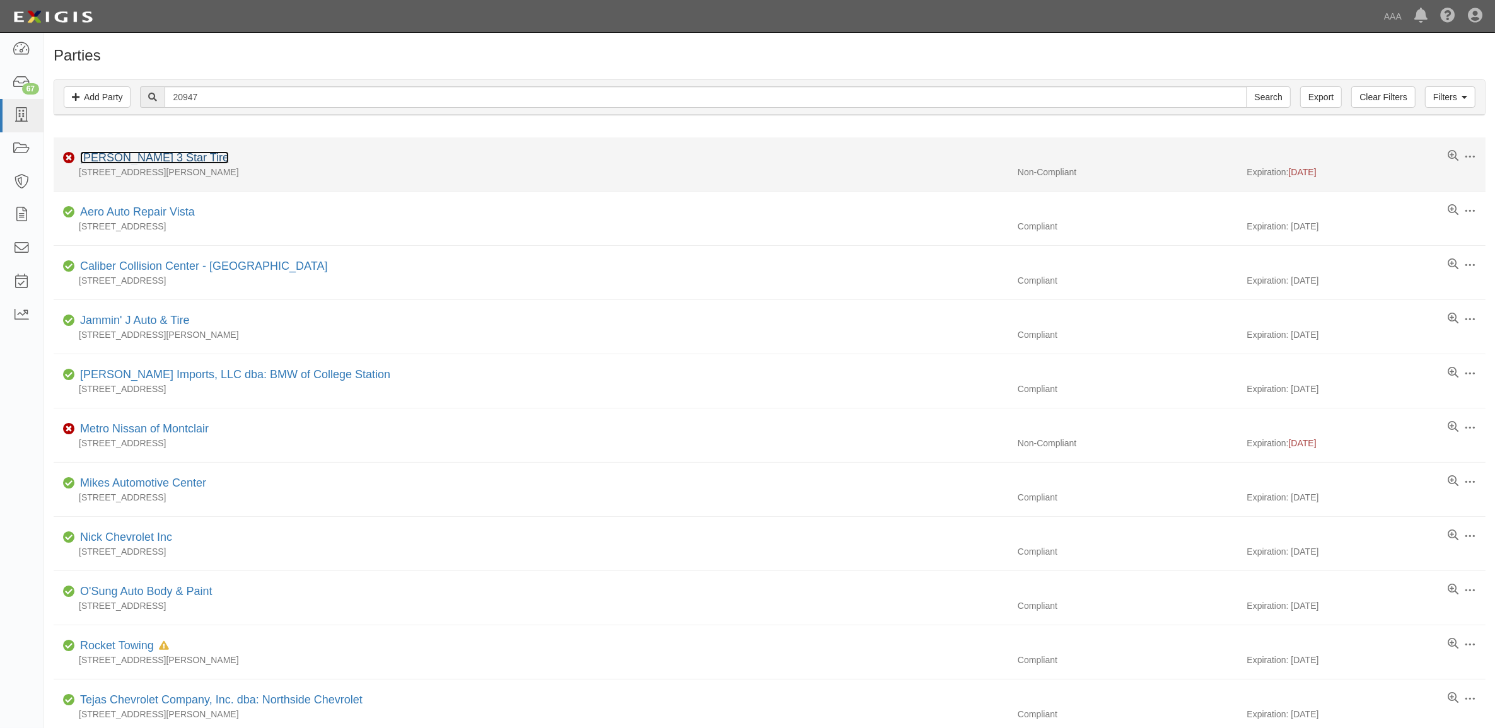
click at [167, 156] on link "[PERSON_NAME] 3 Star Tire" at bounding box center [154, 157] width 149 height 13
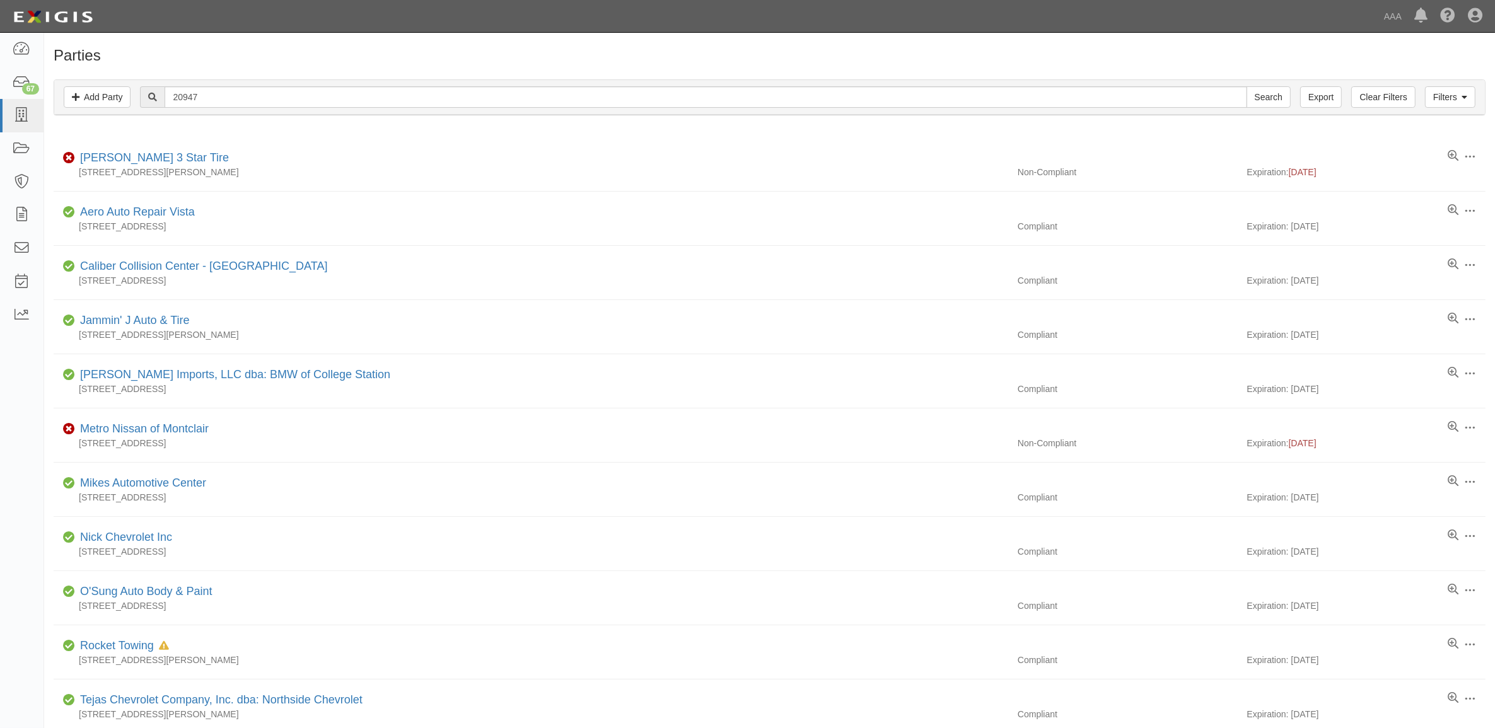
click at [209, 91] on input "20947" at bounding box center [706, 96] width 1082 height 21
type input "25165"
click at [1268, 100] on input "Search" at bounding box center [1269, 96] width 44 height 21
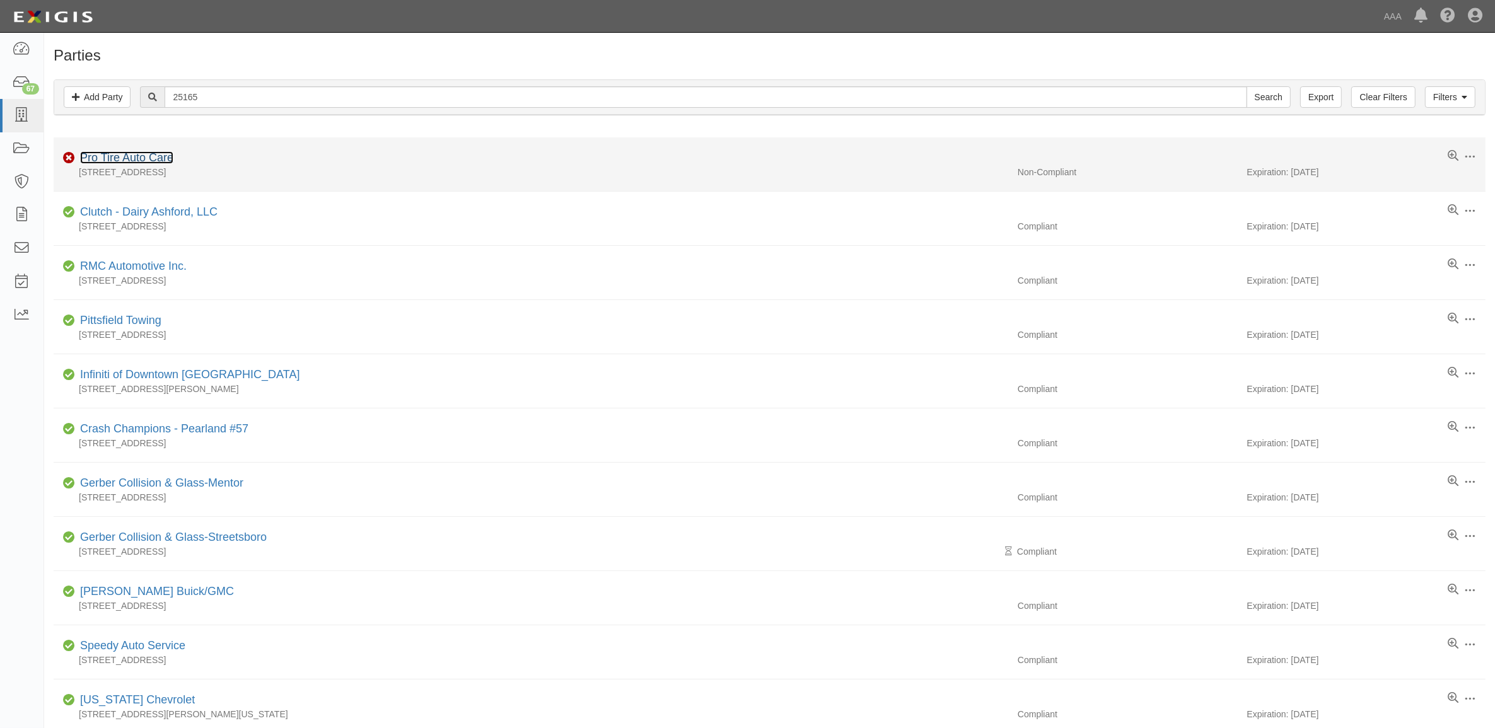
click at [143, 164] on link "Pro Tire Auto Care" at bounding box center [126, 157] width 93 height 13
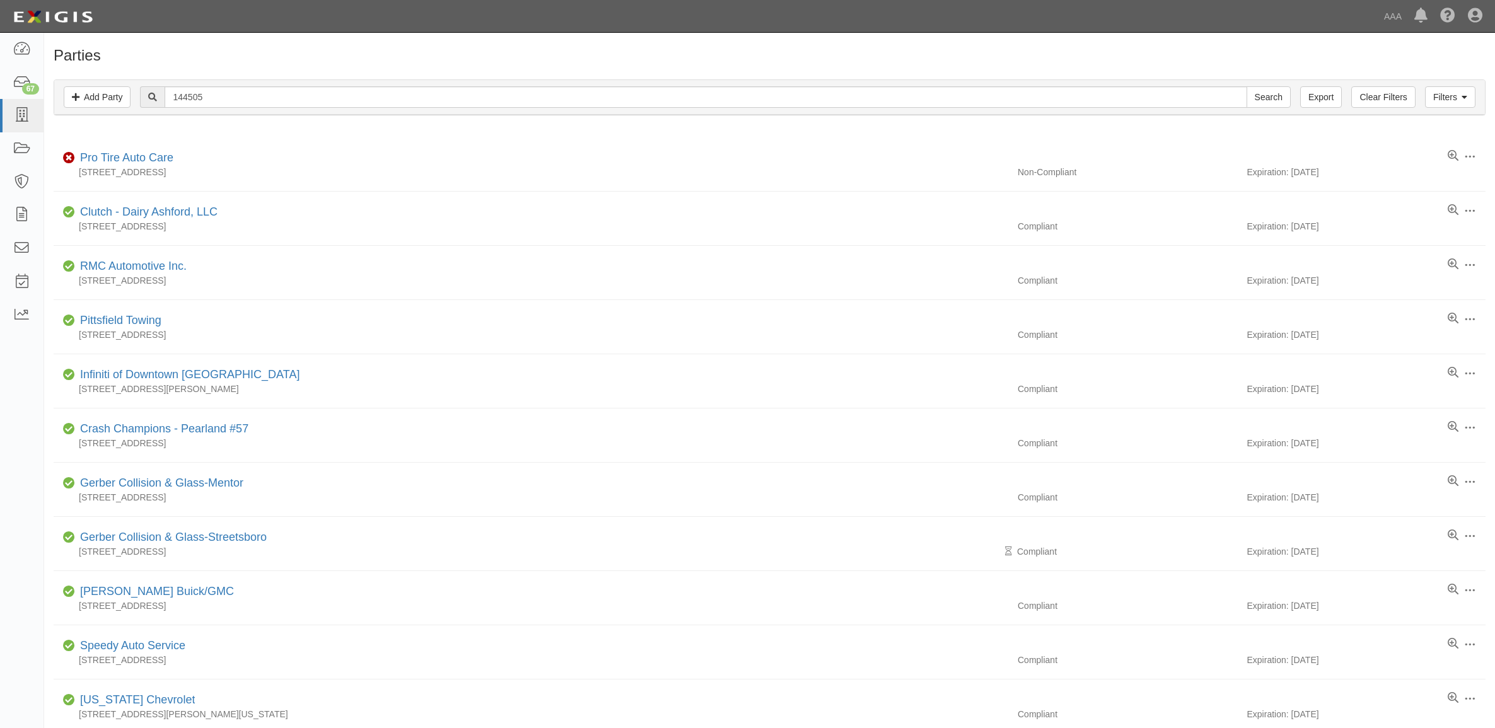
type input "144505"
click at [1263, 95] on input "Search" at bounding box center [1269, 96] width 44 height 21
click at [1274, 99] on input "Search" at bounding box center [1269, 96] width 44 height 21
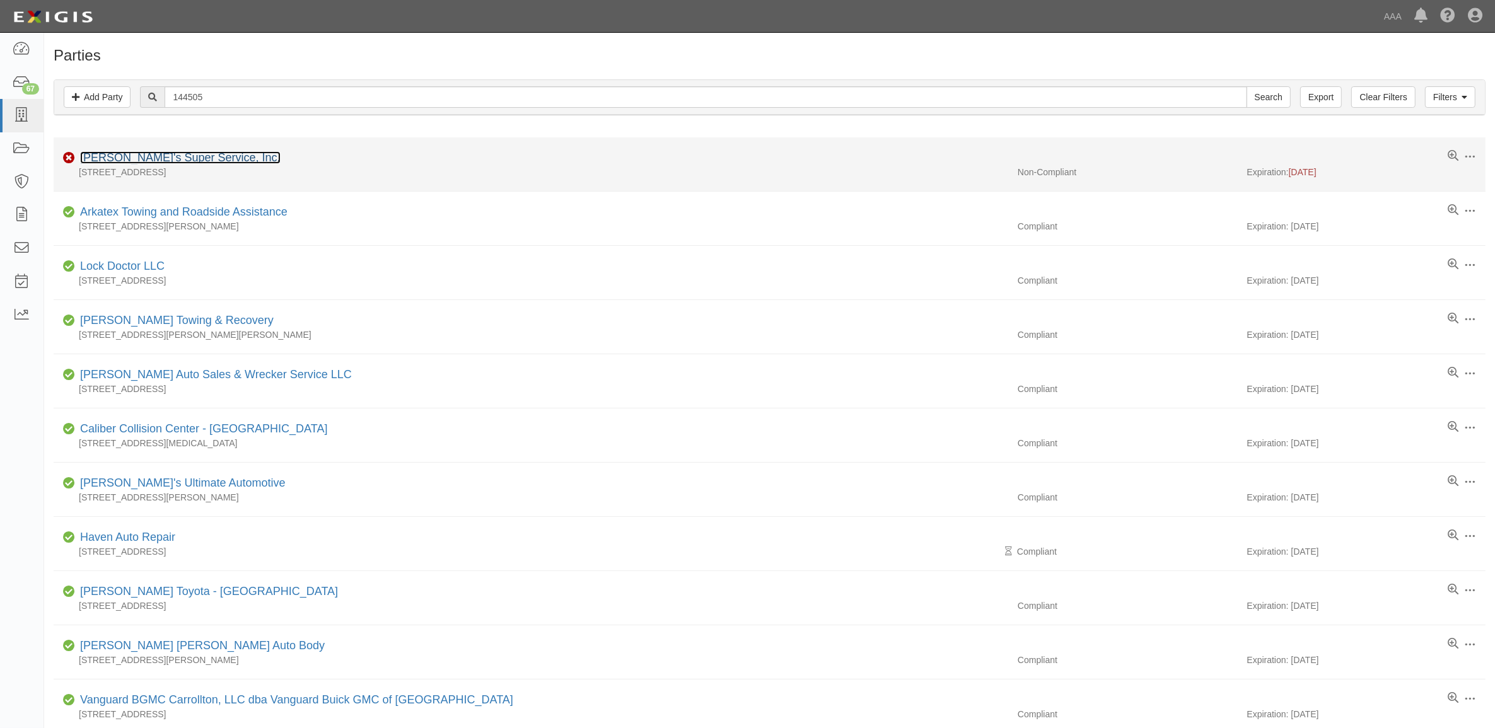
click at [136, 156] on link "[PERSON_NAME]'s Super Service, Inc." at bounding box center [180, 157] width 201 height 13
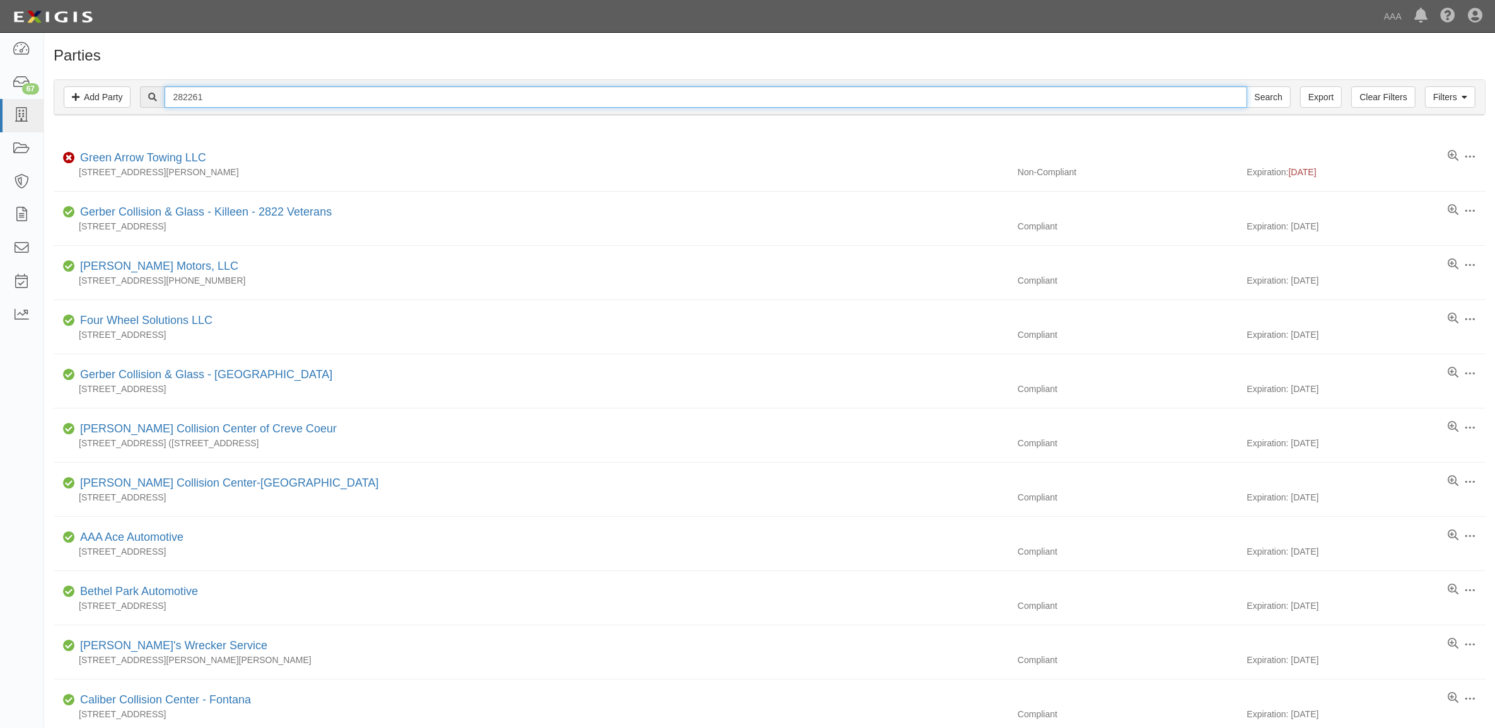
click at [209, 91] on input "282261" at bounding box center [706, 96] width 1082 height 21
paste input "353897"
type input "353897"
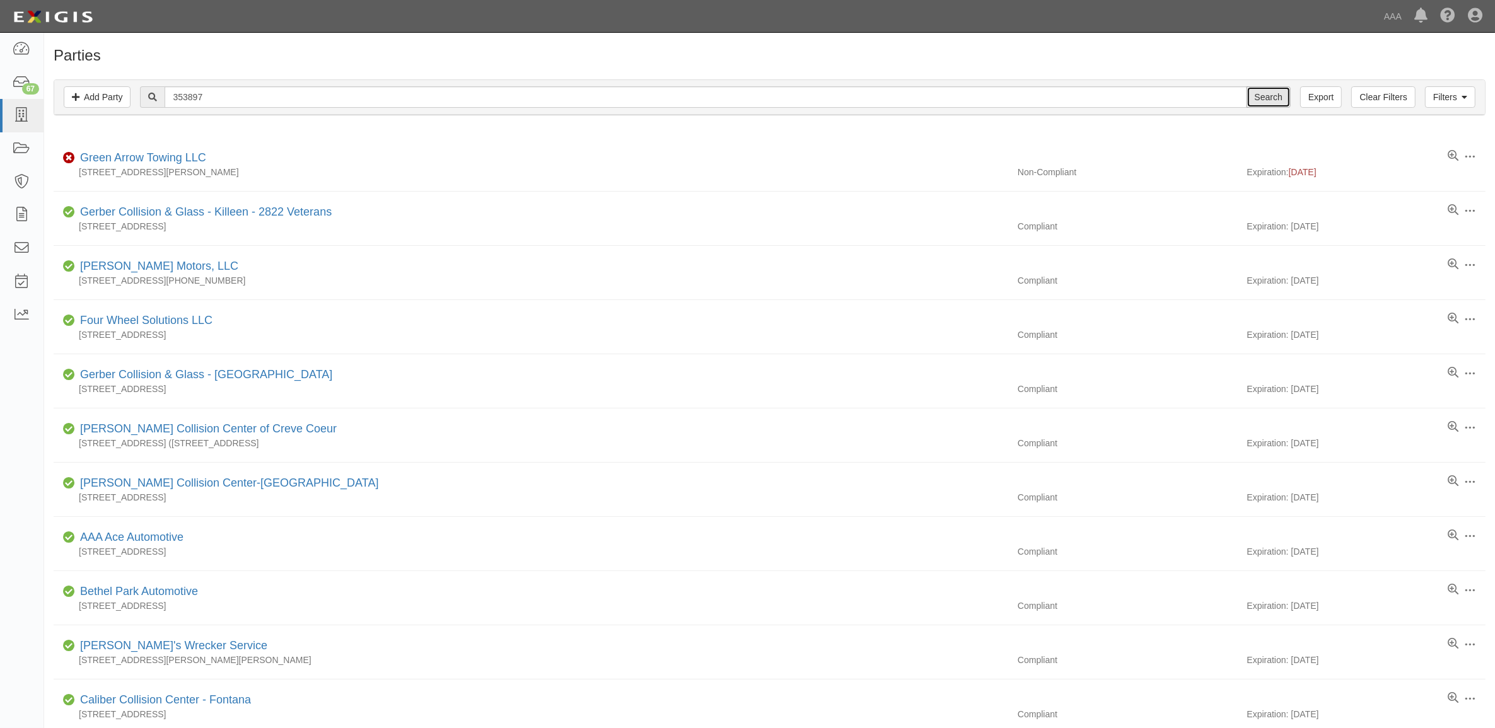
click at [1275, 101] on input "Search" at bounding box center [1269, 96] width 44 height 21
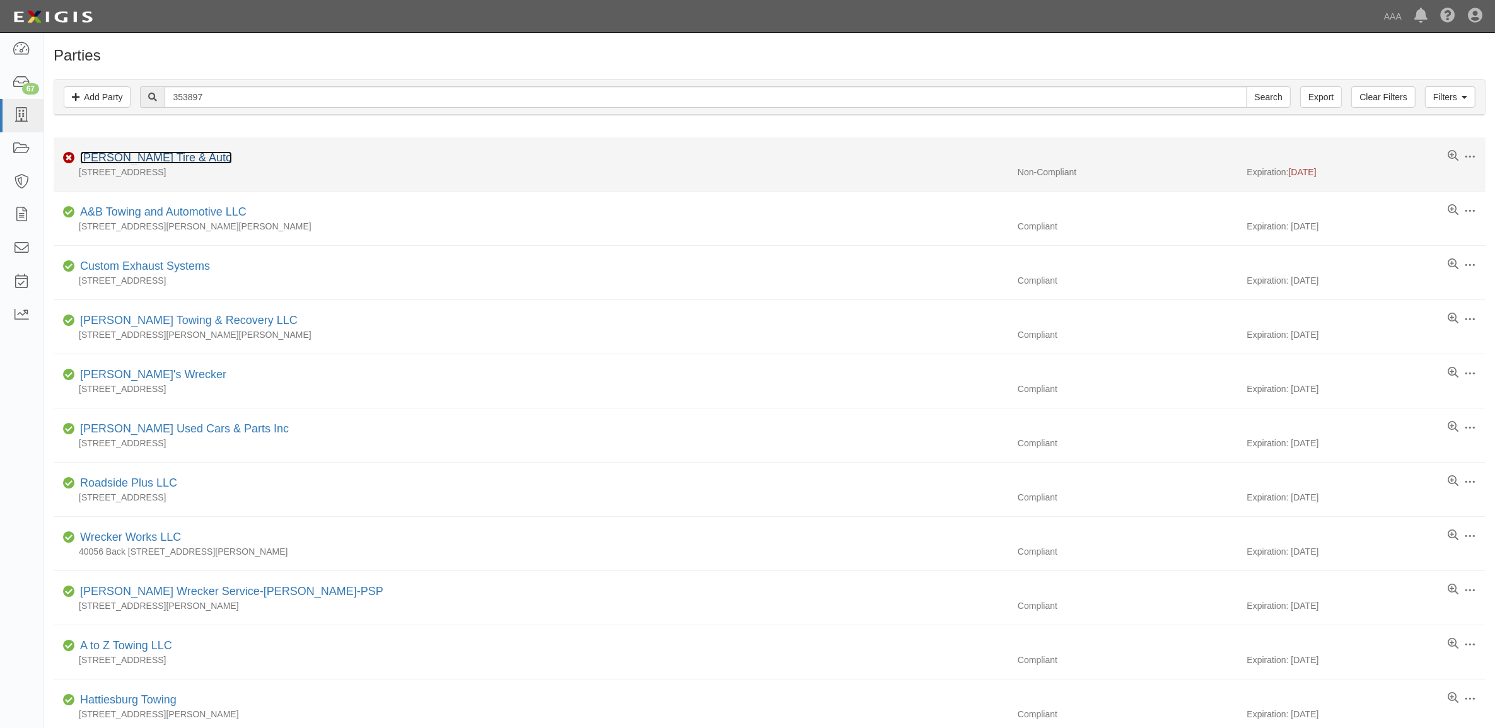
click at [173, 156] on link "[PERSON_NAME] Tire & Auto" at bounding box center [156, 157] width 152 height 13
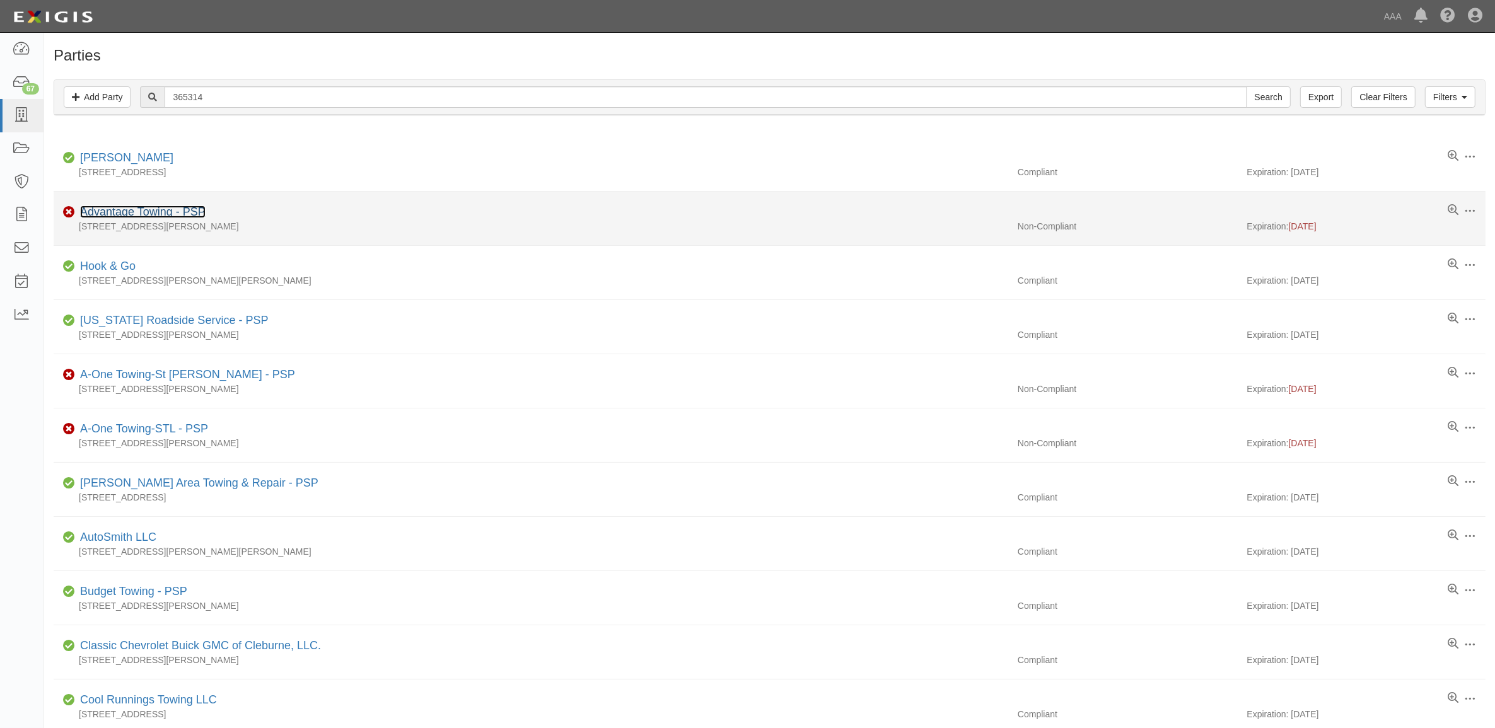
click at [174, 216] on link "Advantage Towing - PSP" at bounding box center [142, 212] width 125 height 13
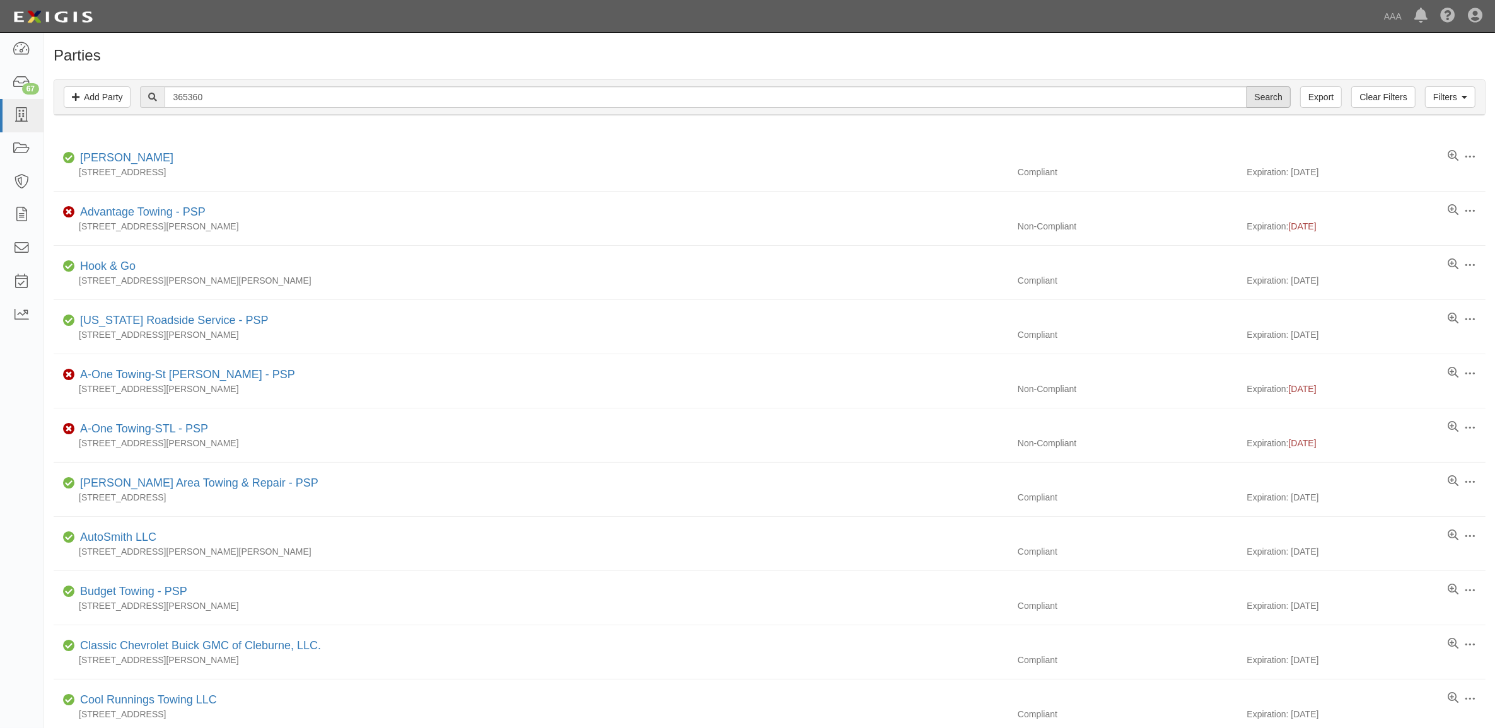
click at [1277, 100] on input "Search" at bounding box center [1269, 96] width 44 height 21
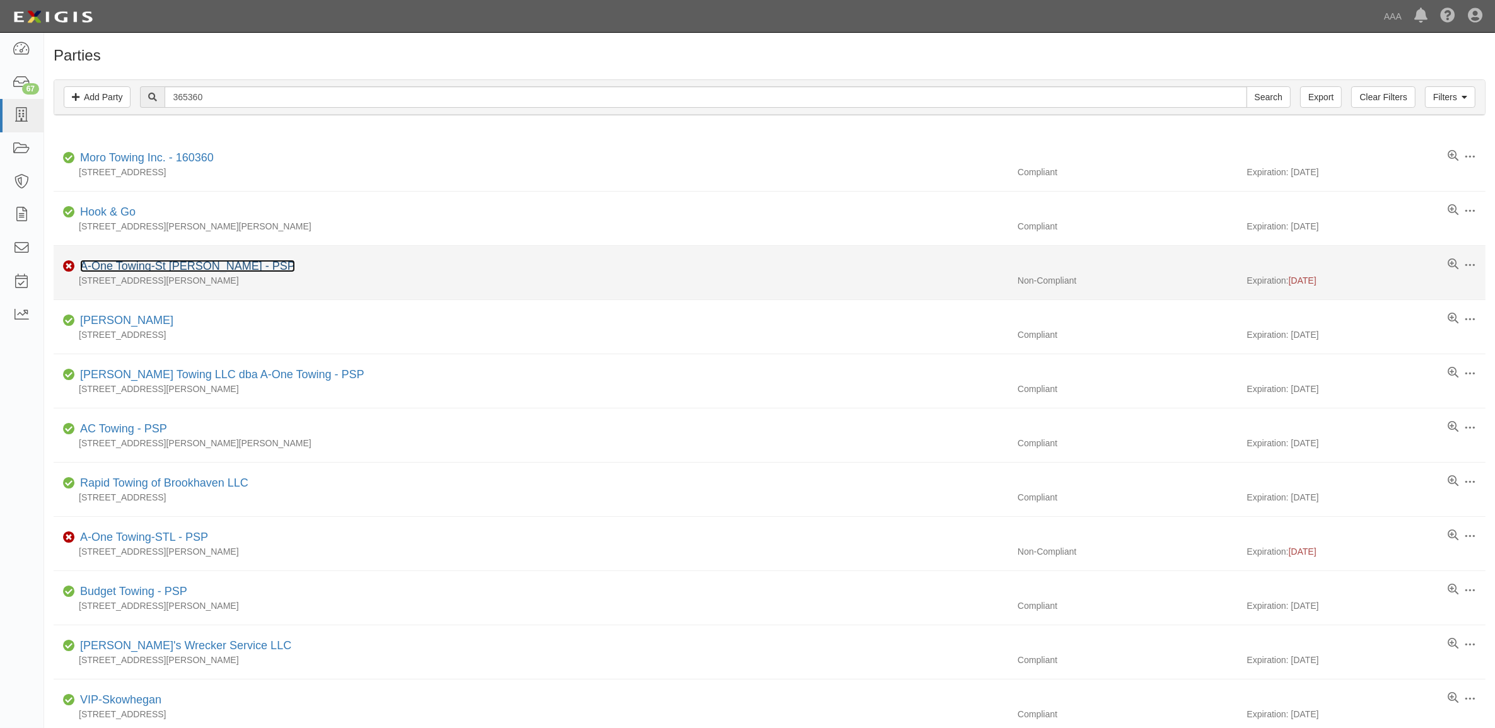
click at [180, 271] on link "A-One Towing-St Charles - PSP" at bounding box center [187, 266] width 215 height 13
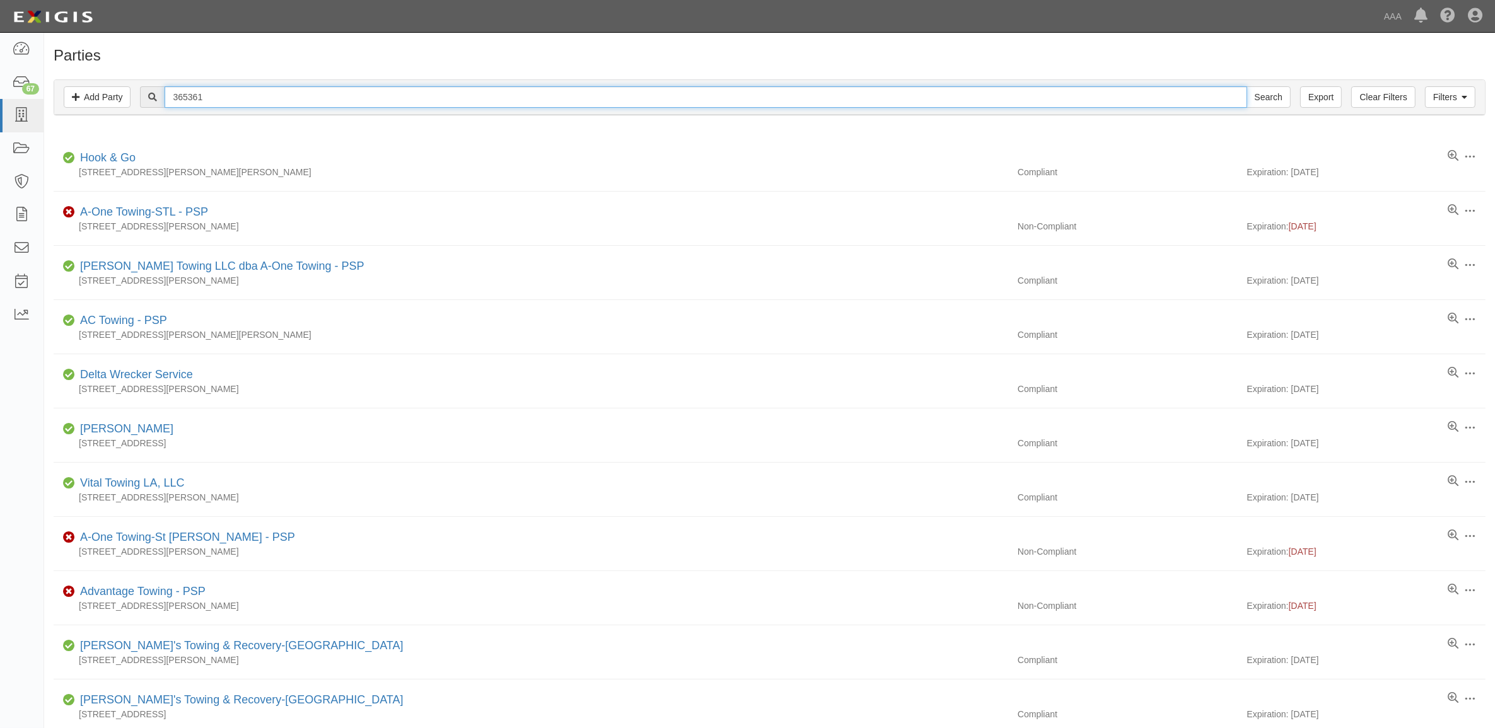
click at [207, 92] on input "365361" at bounding box center [706, 96] width 1082 height 21
paste input "6450"
type input "366450"
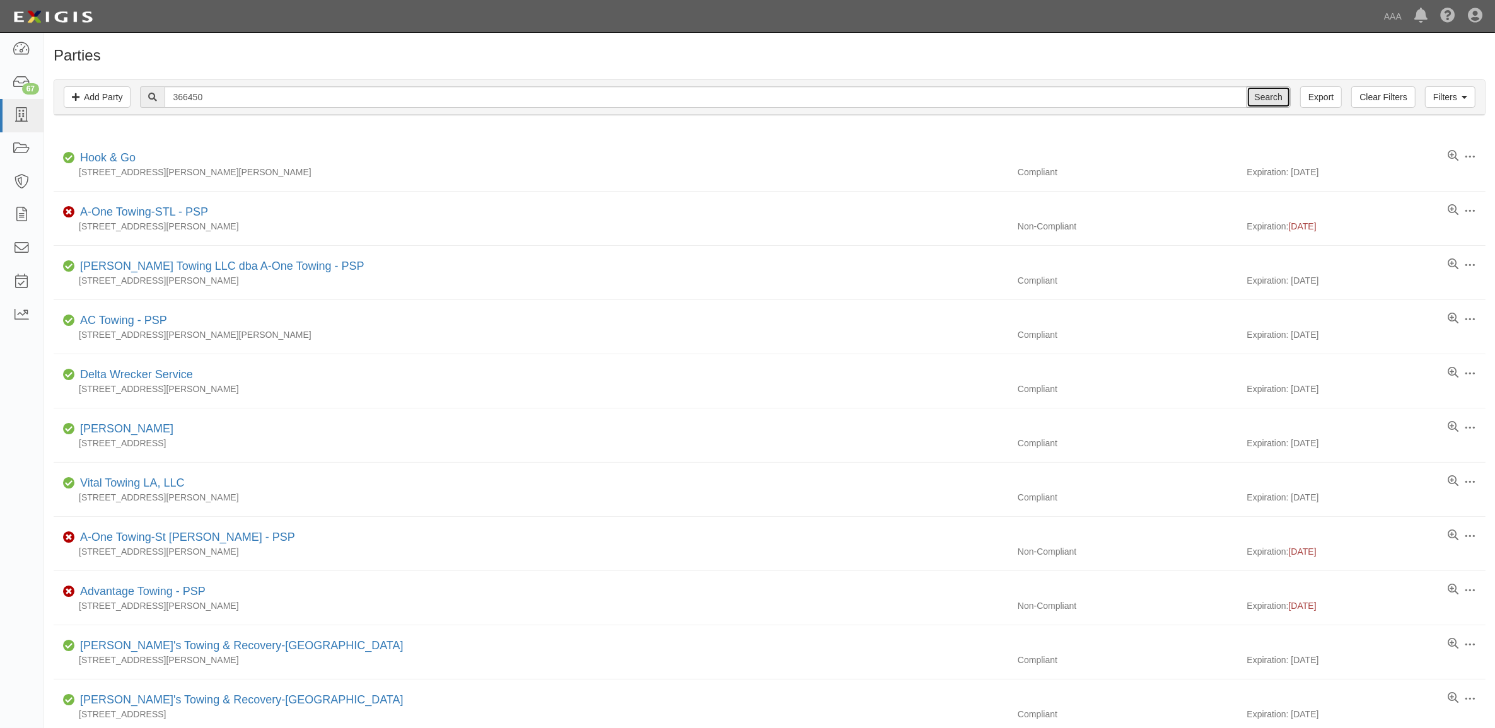
click at [1278, 103] on input "Search" at bounding box center [1269, 96] width 44 height 21
click at [1268, 96] on input "Search" at bounding box center [1269, 96] width 44 height 21
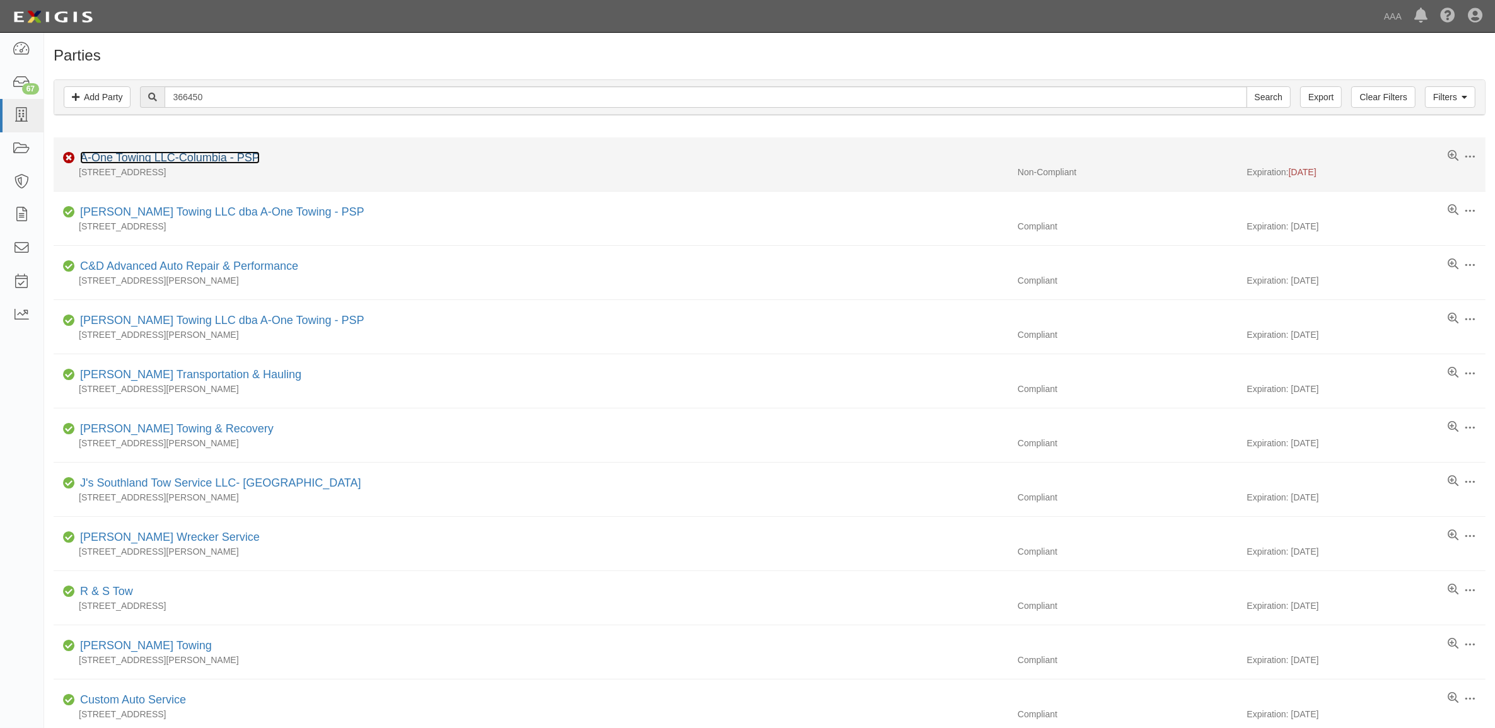
click at [227, 156] on link "A-One Towing LLC-Columbia - PSP" at bounding box center [170, 157] width 180 height 13
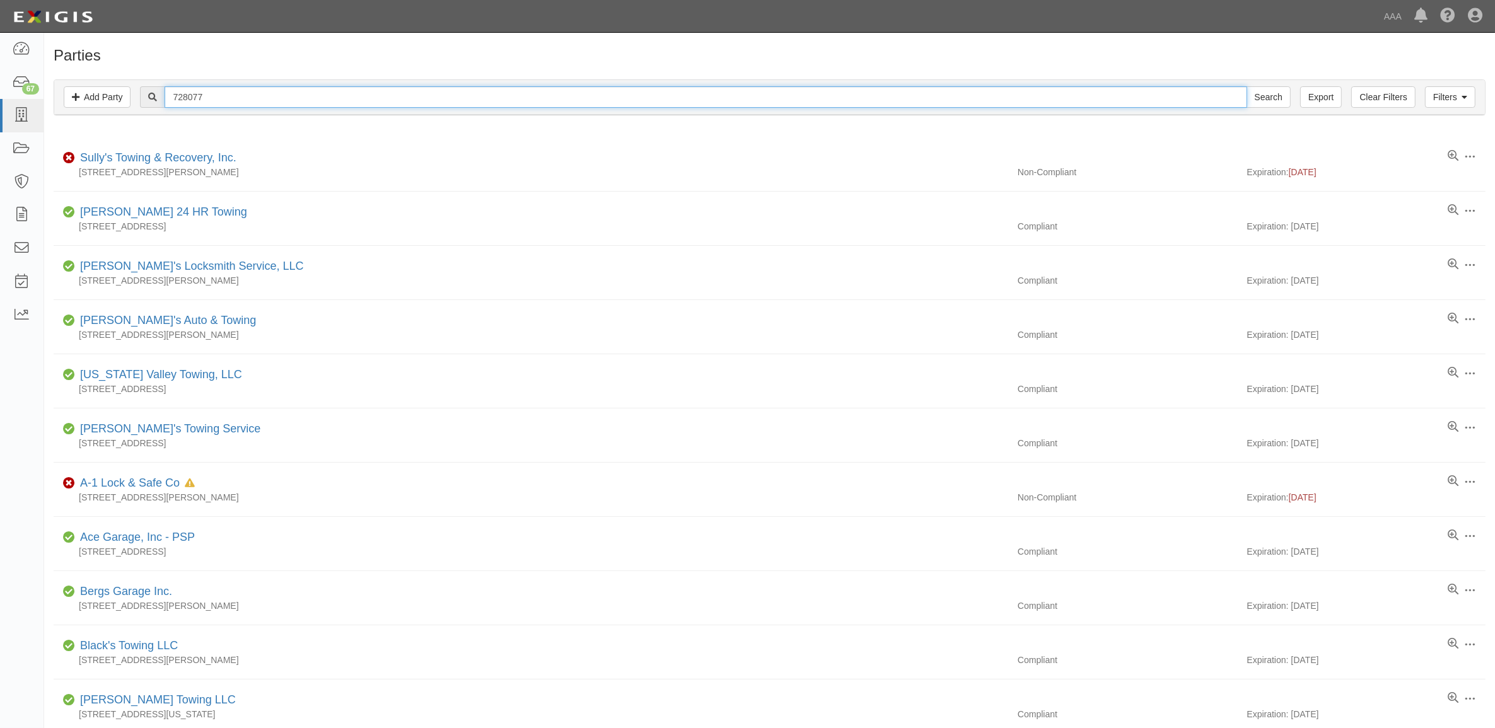
click at [231, 100] on input "728077" at bounding box center [706, 96] width 1082 height 21
click at [228, 98] on input "728077" at bounding box center [706, 96] width 1082 height 21
paste input "282895"
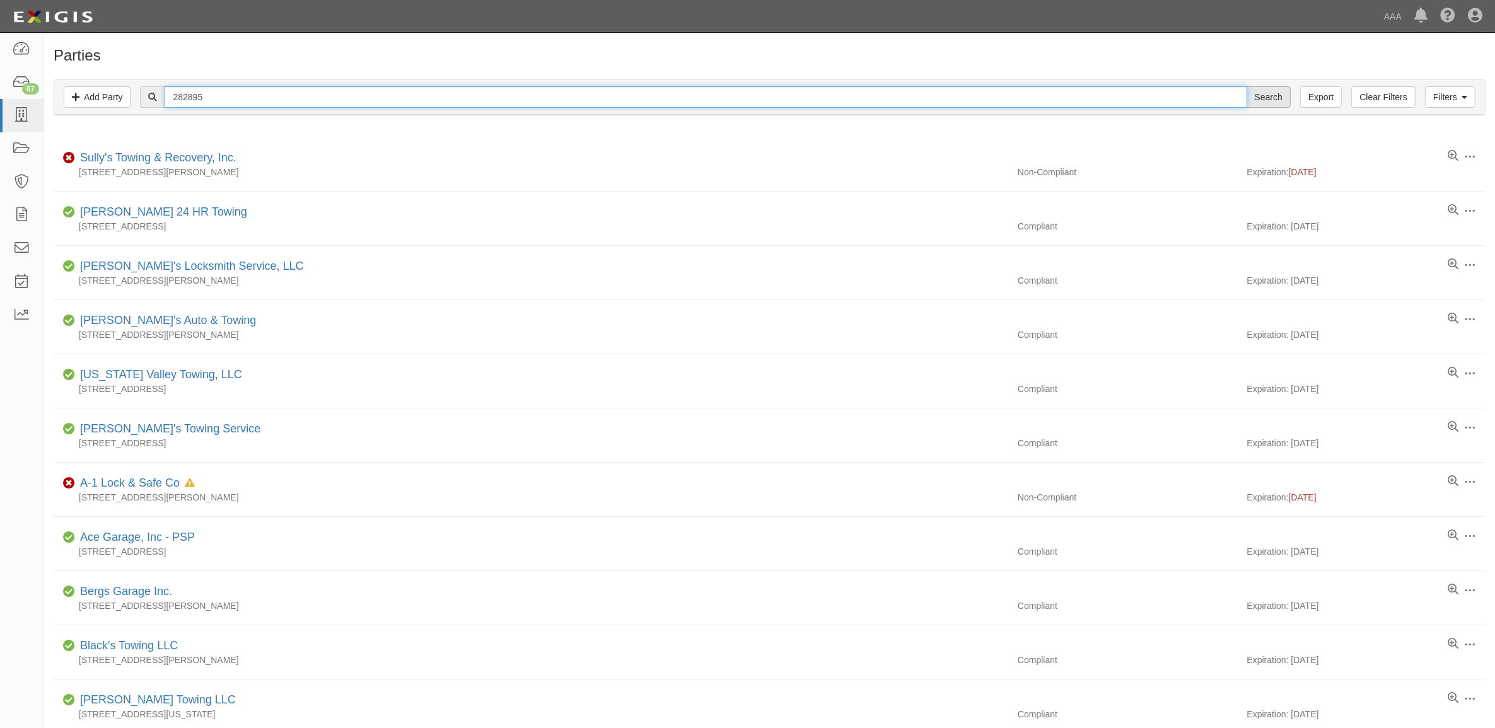
type input "282895"
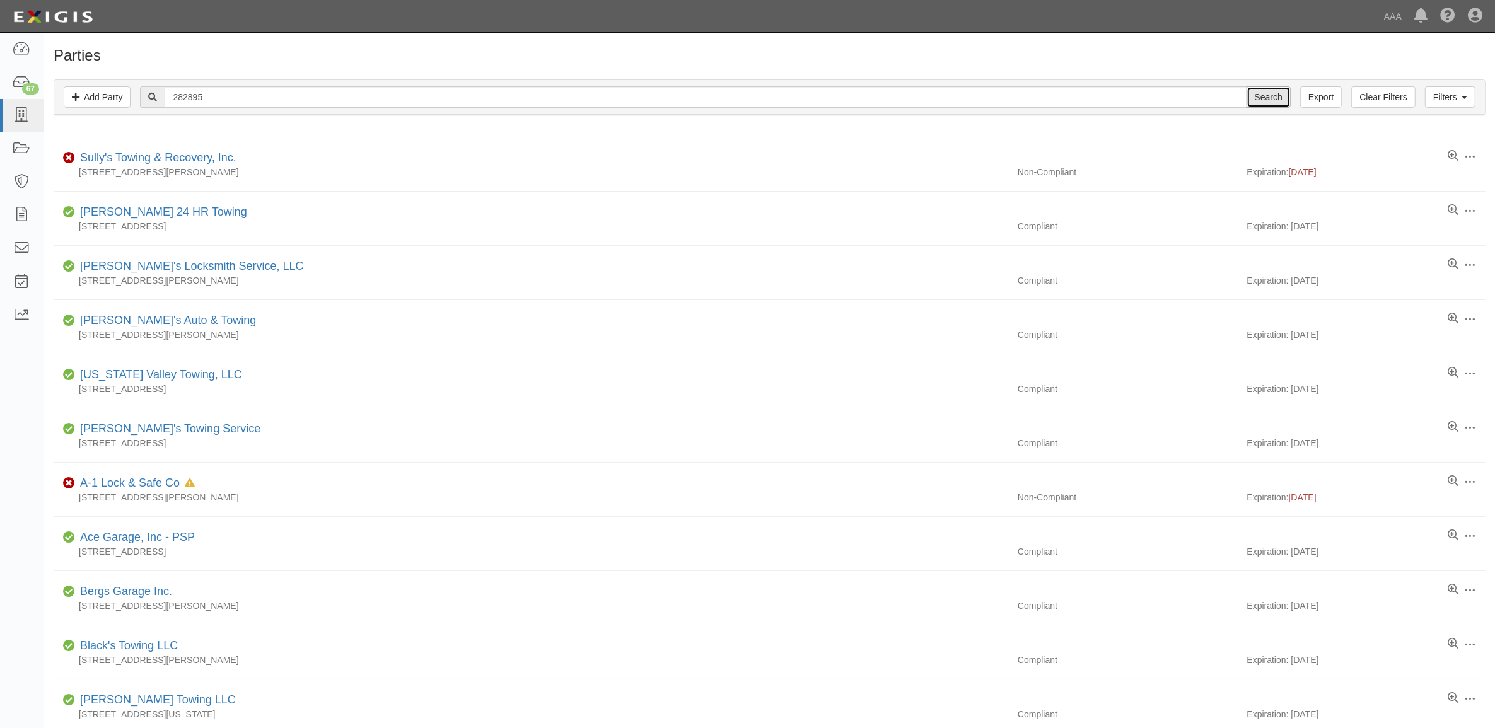
click at [1263, 104] on input "Search" at bounding box center [1269, 96] width 44 height 21
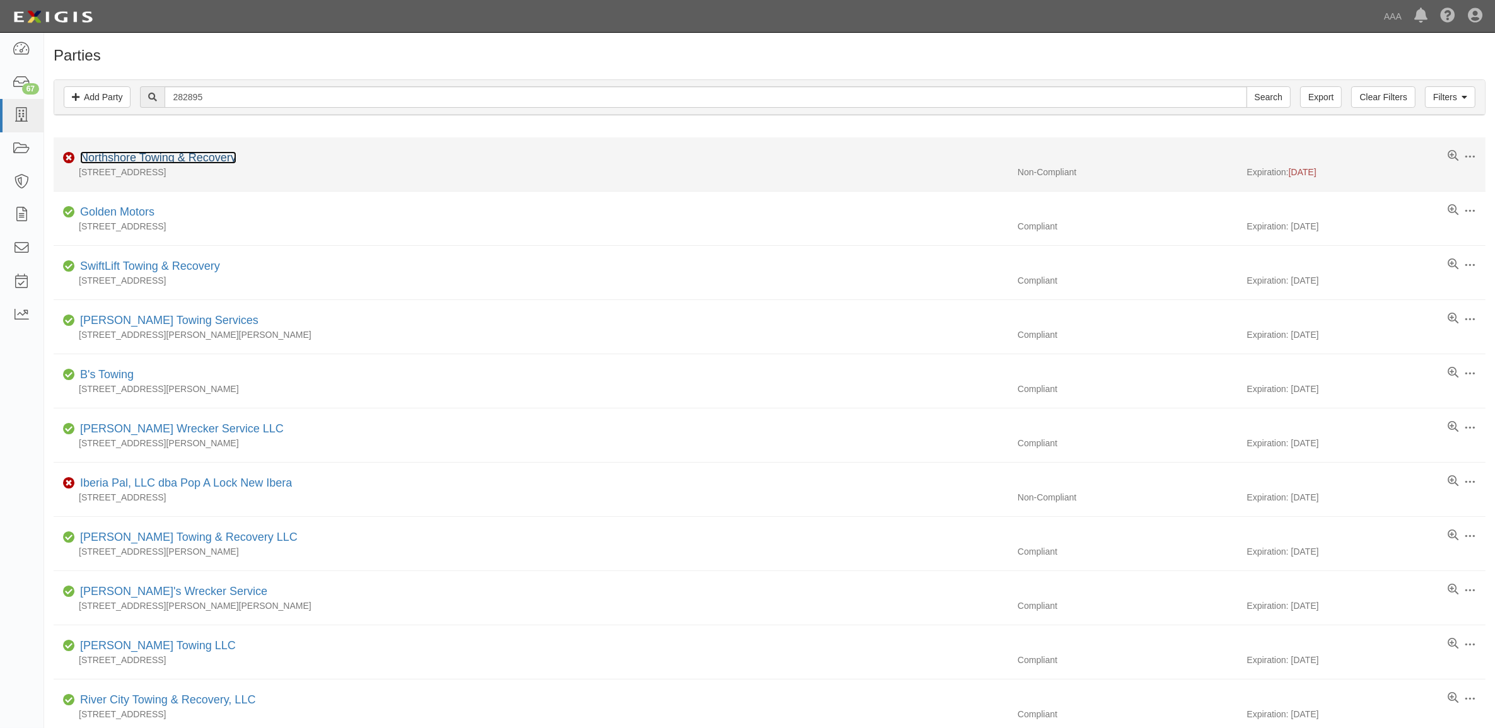
click at [218, 163] on link "Northshore Towing & Recovery" at bounding box center [158, 157] width 156 height 13
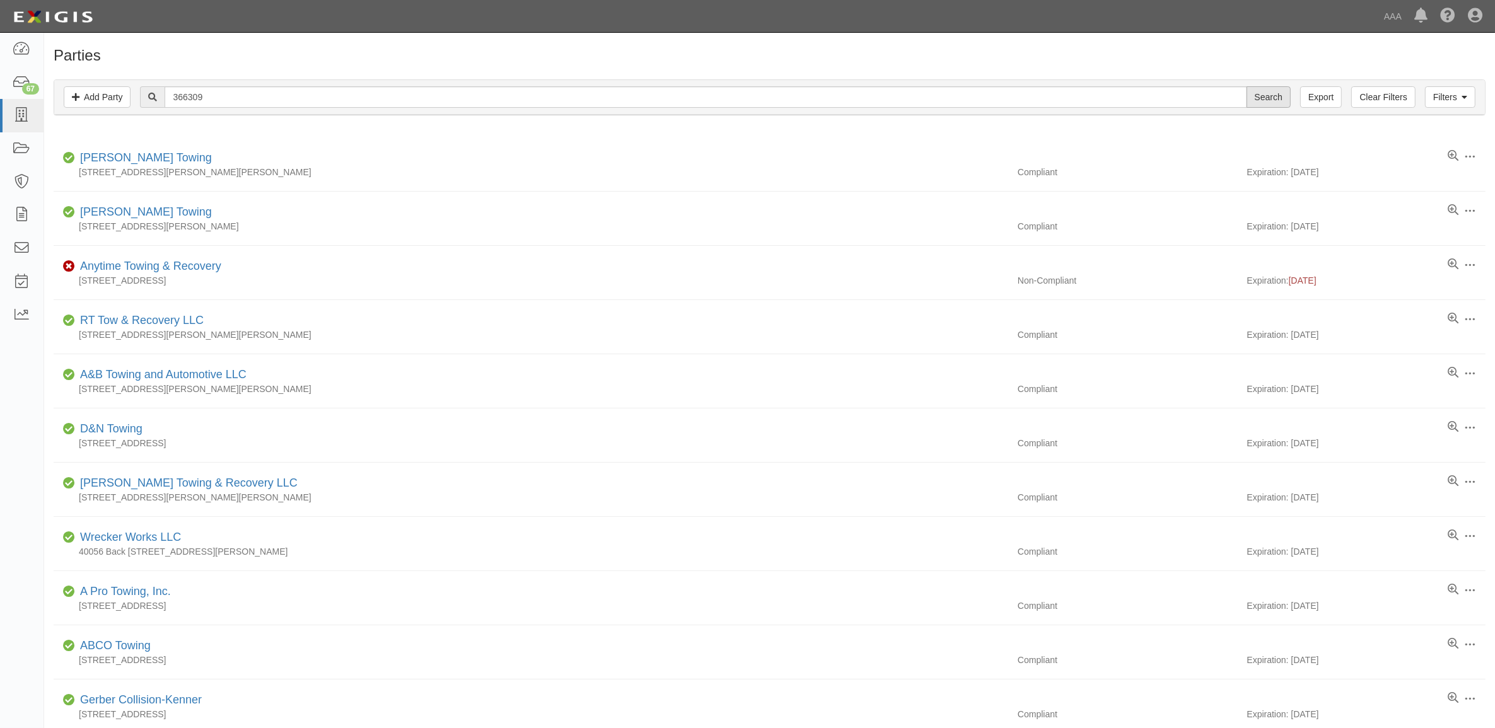
click at [1268, 95] on input "Search" at bounding box center [1269, 96] width 44 height 21
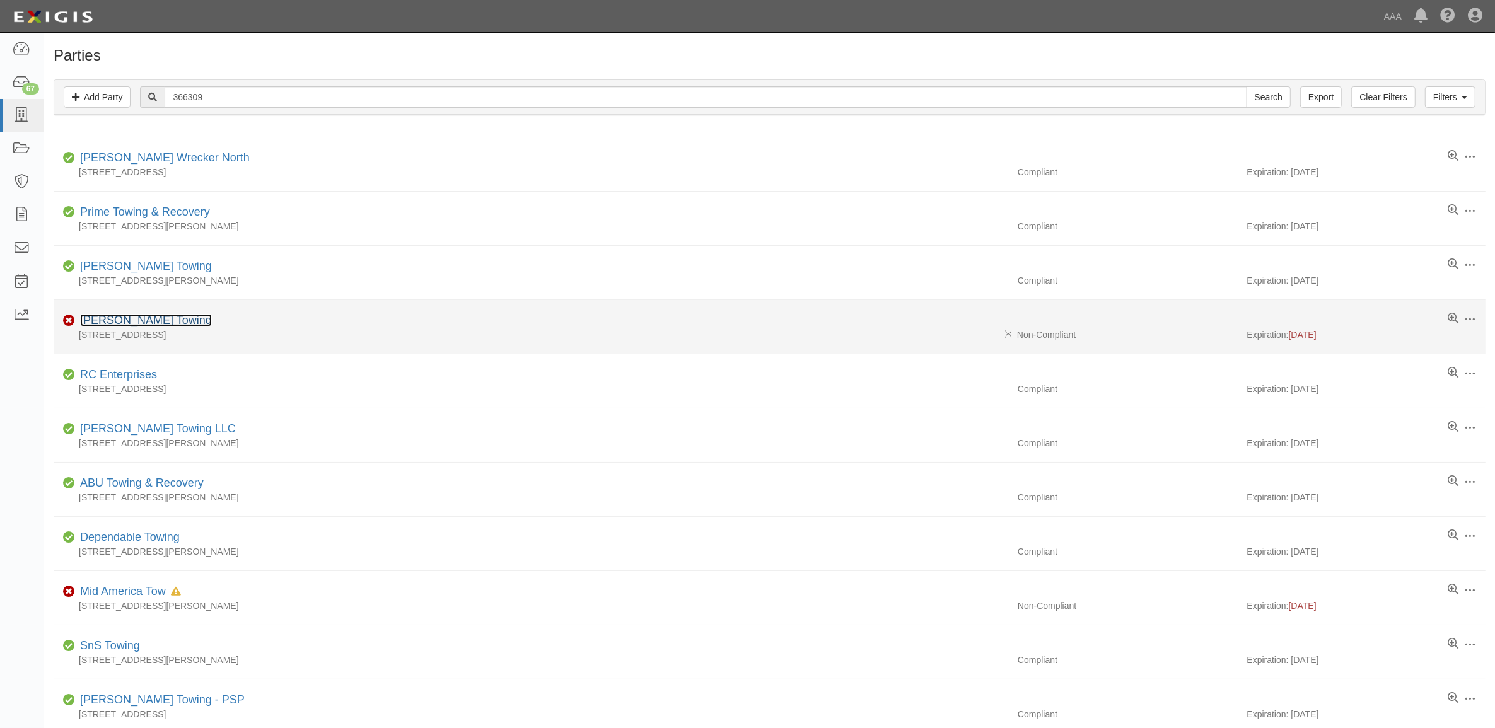
click at [123, 326] on link "[PERSON_NAME] Towing" at bounding box center [146, 320] width 132 height 13
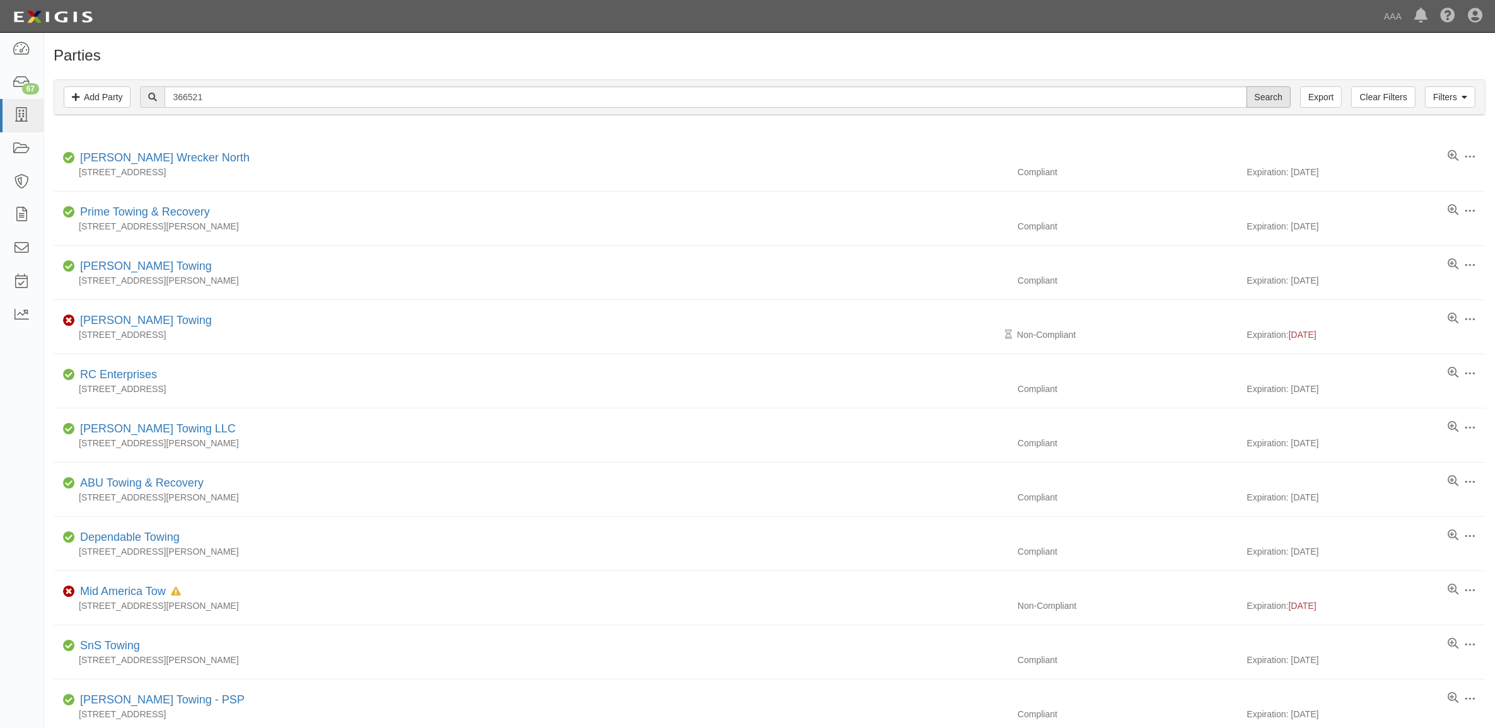
type input "366521"
click at [1257, 93] on input "Search" at bounding box center [1269, 96] width 44 height 21
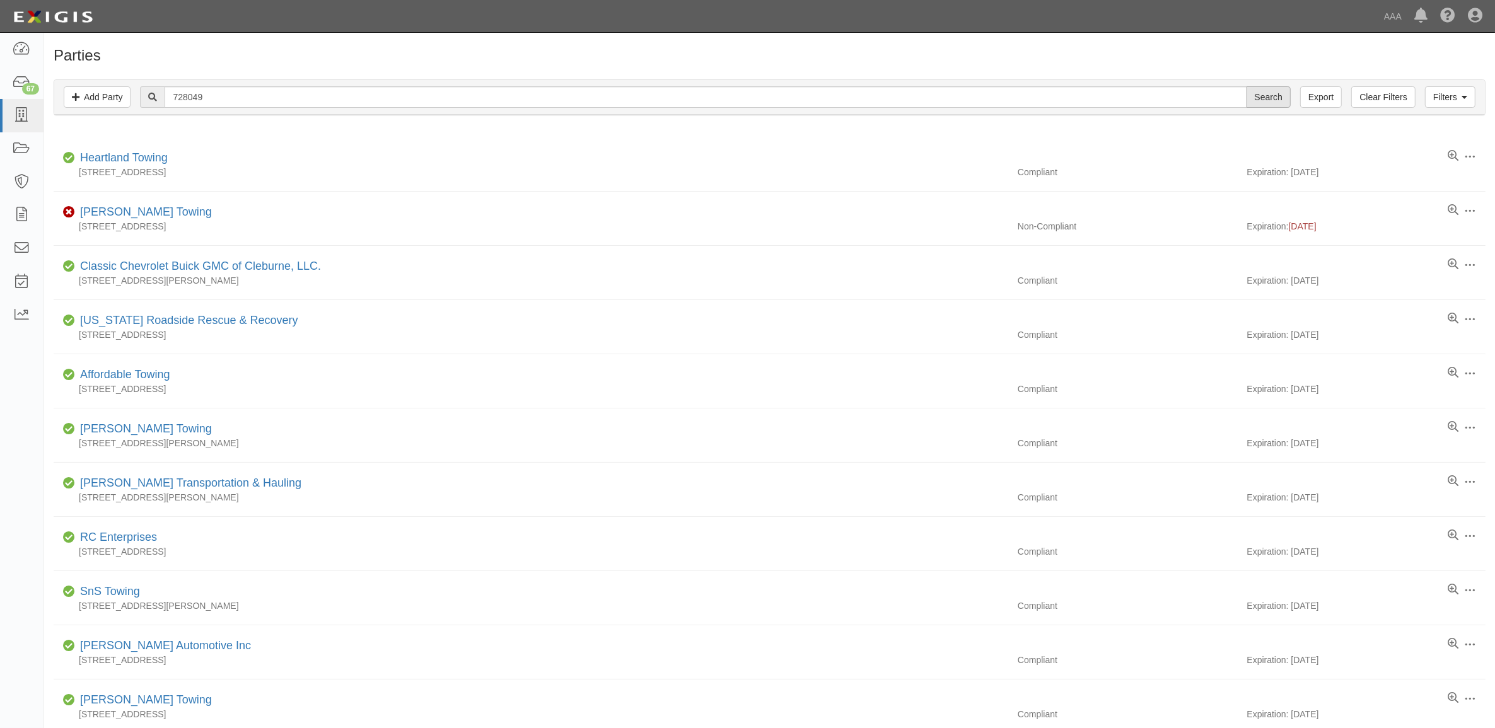
type input "728049"
click at [1272, 99] on input "Search" at bounding box center [1269, 96] width 44 height 21
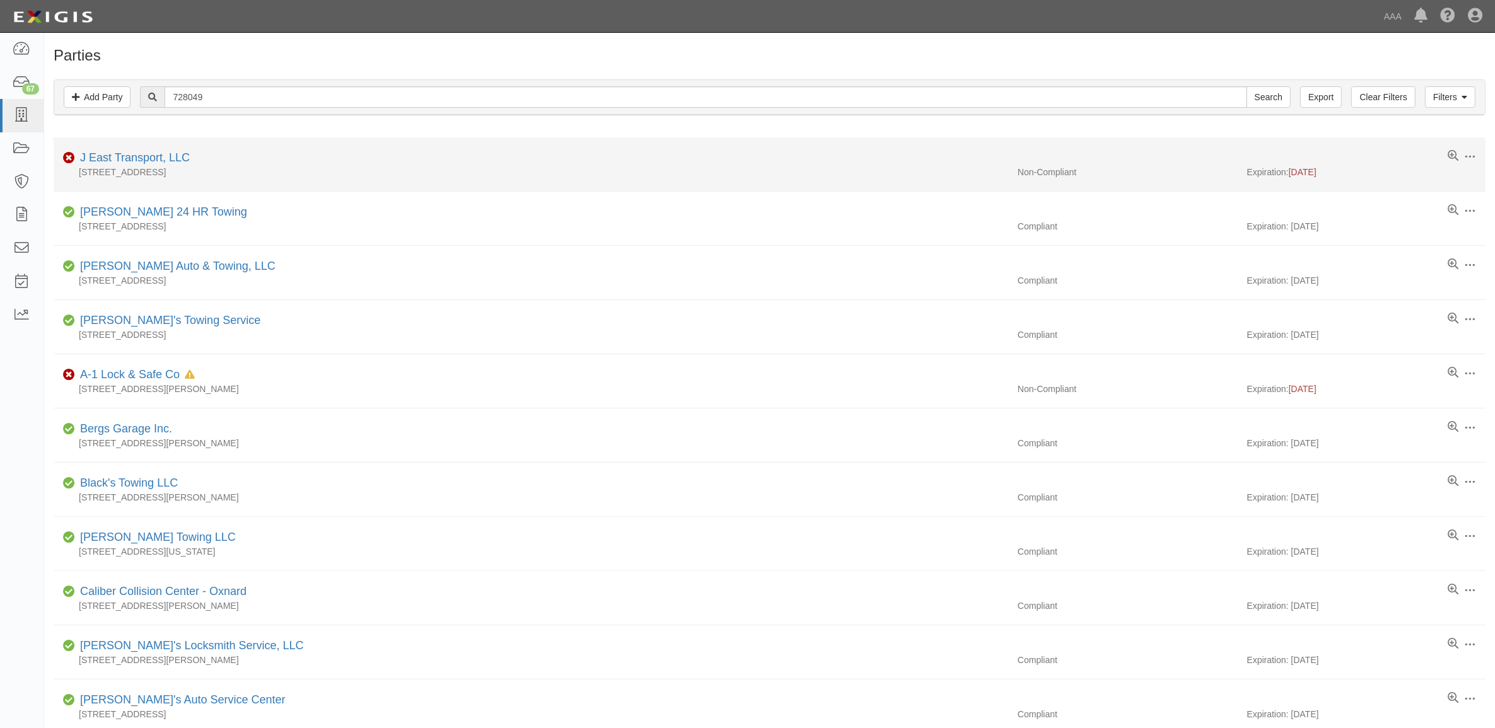
click at [172, 151] on div "J East Transport, LLC" at bounding box center [132, 158] width 115 height 16
click at [169, 161] on link "J East Transport, LLC" at bounding box center [135, 157] width 110 height 13
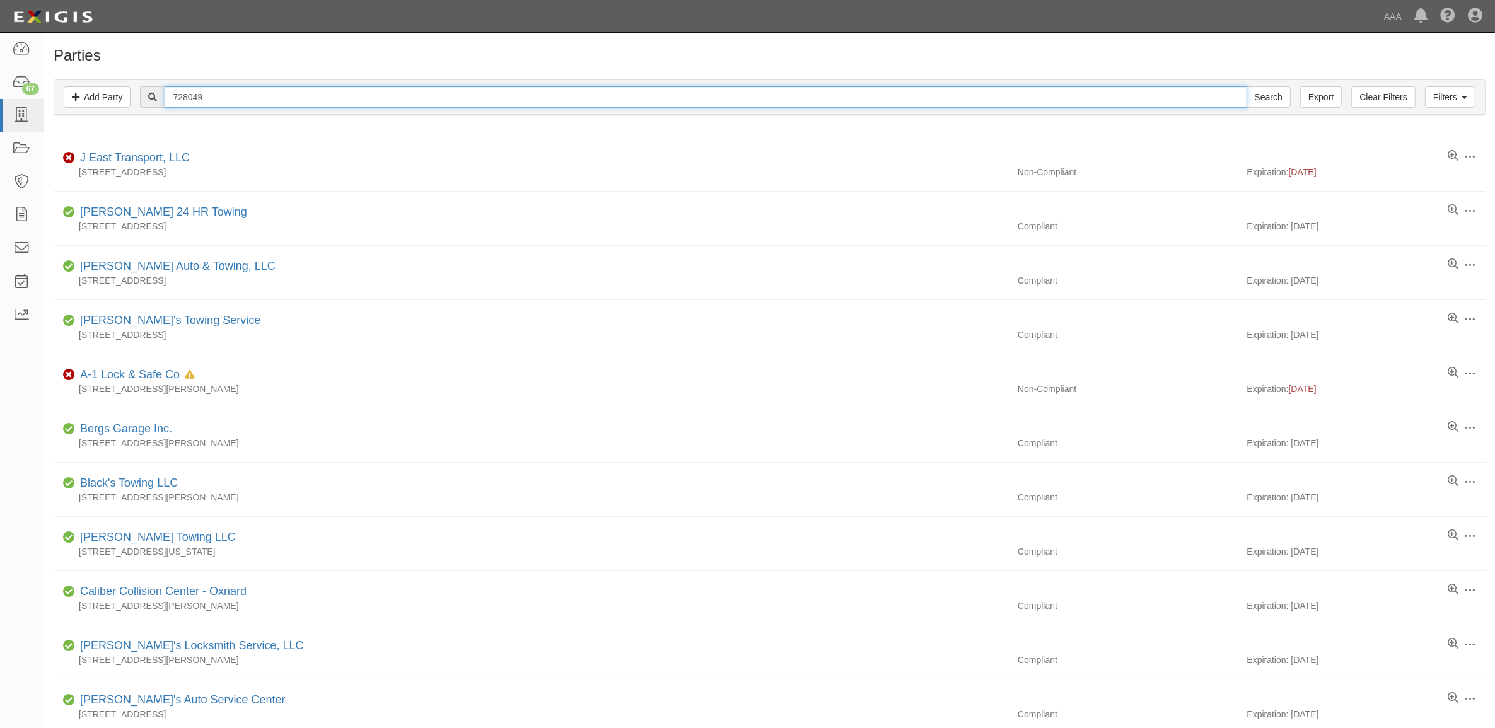
click at [204, 96] on input "728049" at bounding box center [706, 96] width 1082 height 21
paste input "282495"
type input "282495"
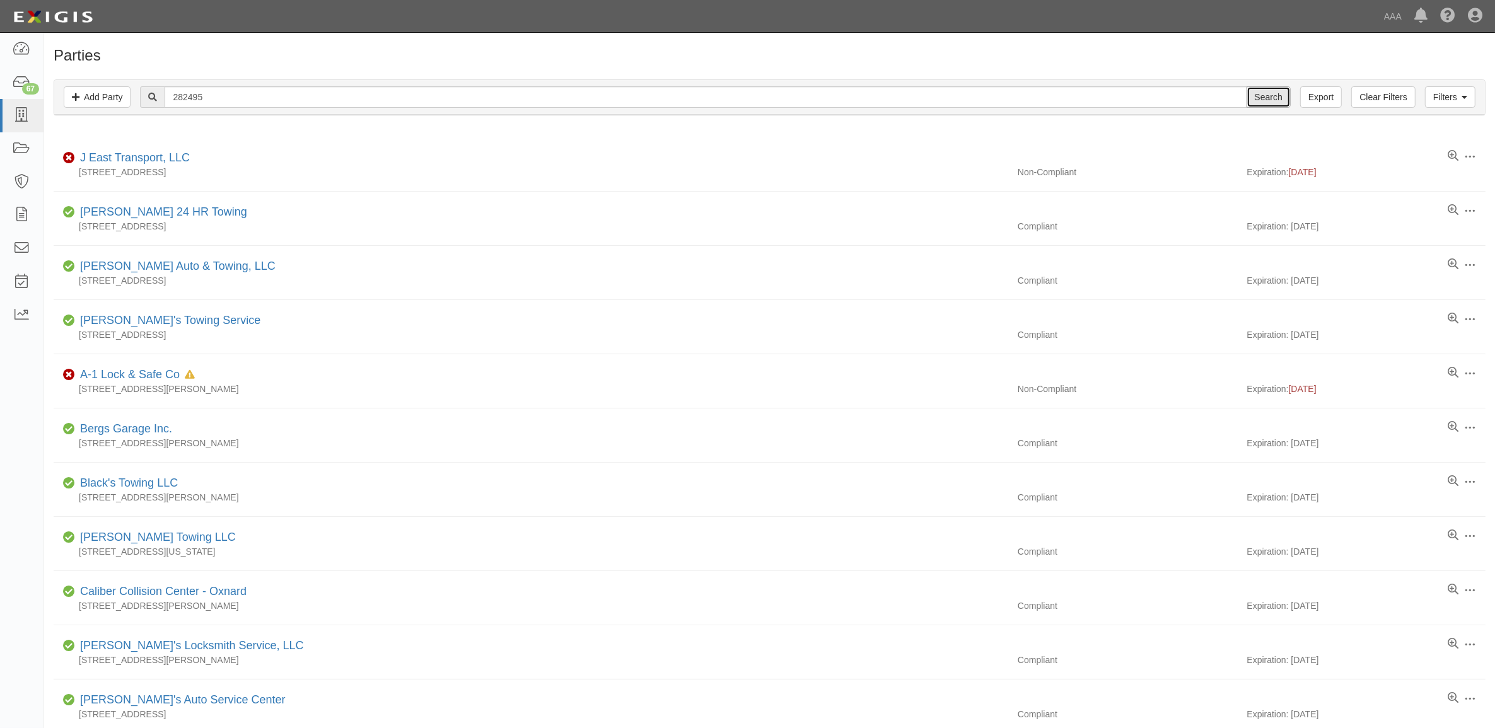
click at [1266, 96] on input "Search" at bounding box center [1269, 96] width 44 height 21
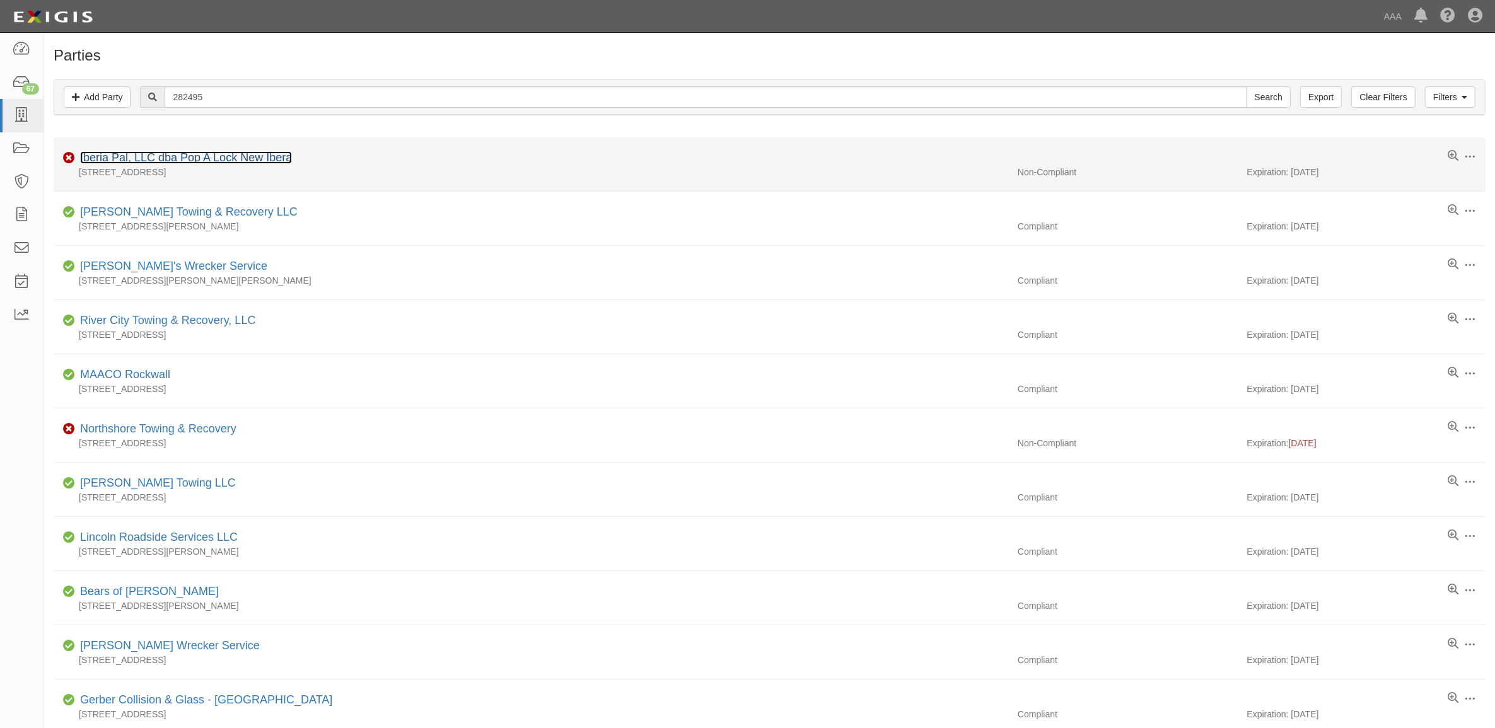
click at [216, 162] on link "Iberia Pal, LLC dba Pop A Lock New Ibera" at bounding box center [186, 157] width 212 height 13
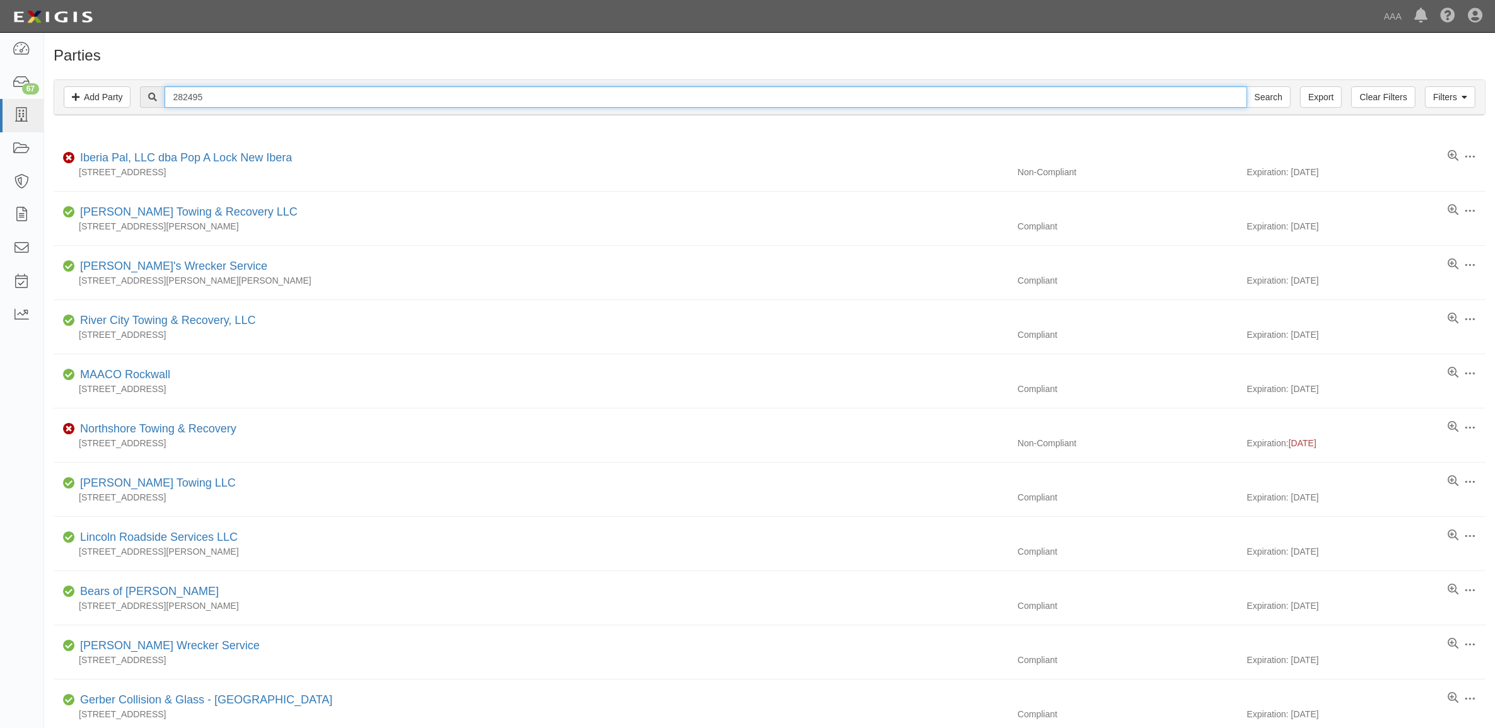
click at [209, 101] on input "282495" at bounding box center [706, 96] width 1082 height 21
paste input "CC103684"
type input "CC103684"
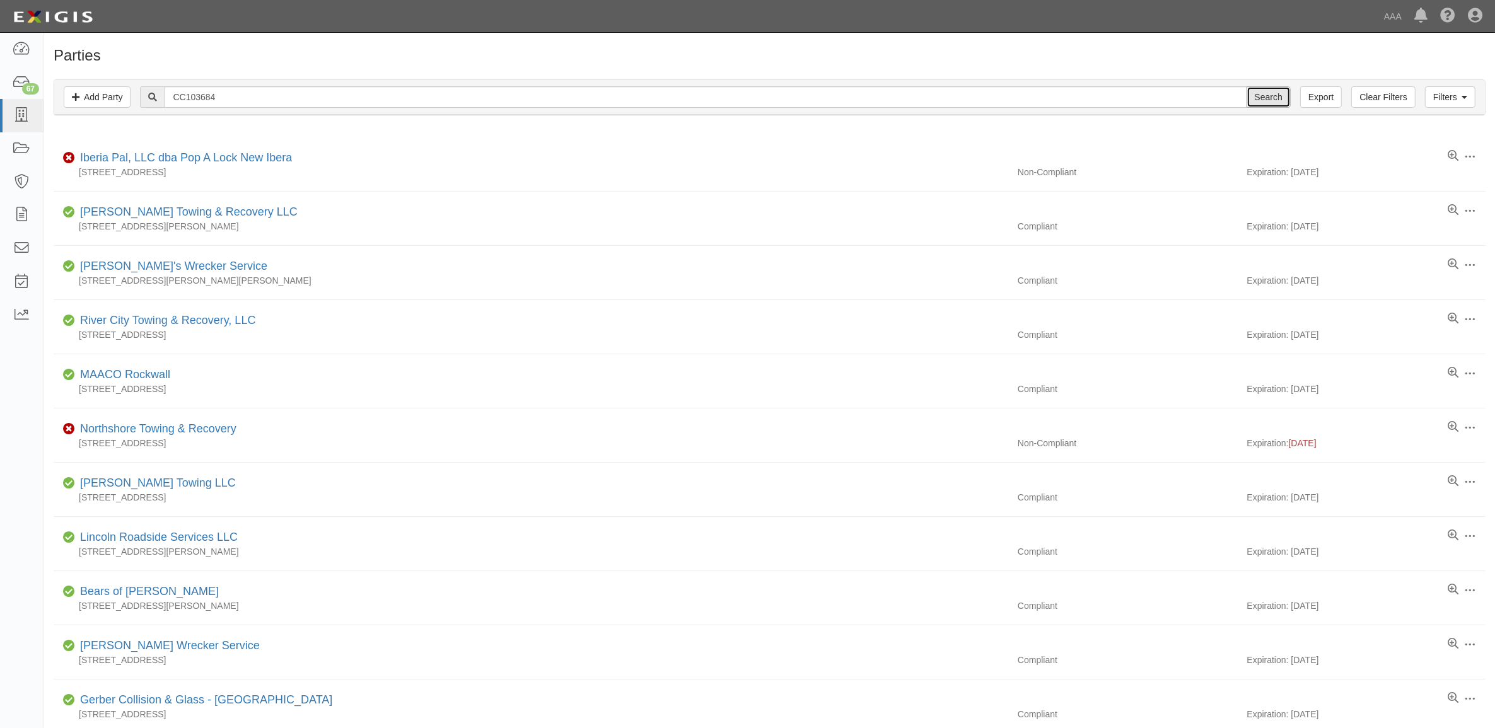
click at [1259, 102] on input "Search" at bounding box center [1269, 96] width 44 height 21
click at [1277, 100] on input "Search" at bounding box center [1269, 96] width 44 height 21
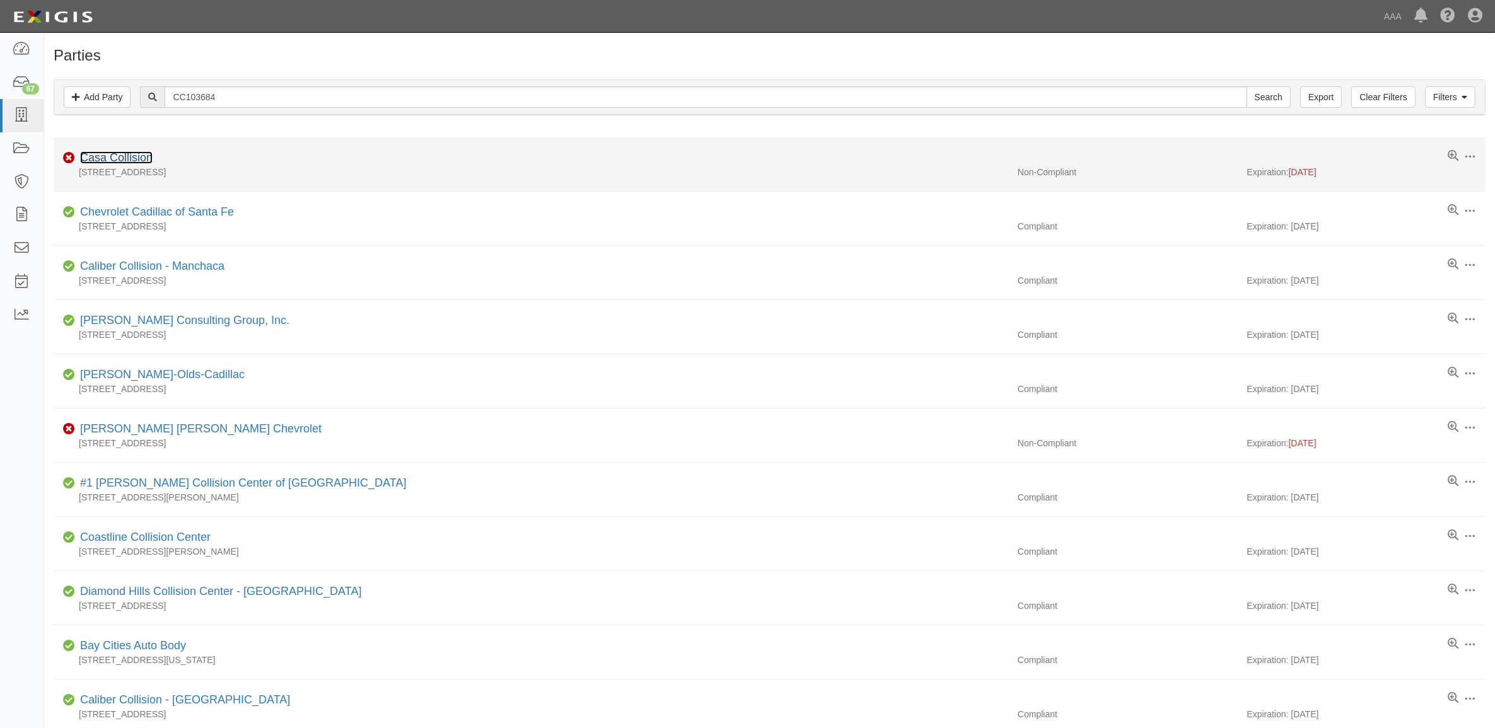
click at [106, 153] on link "Casa Collision" at bounding box center [116, 157] width 73 height 13
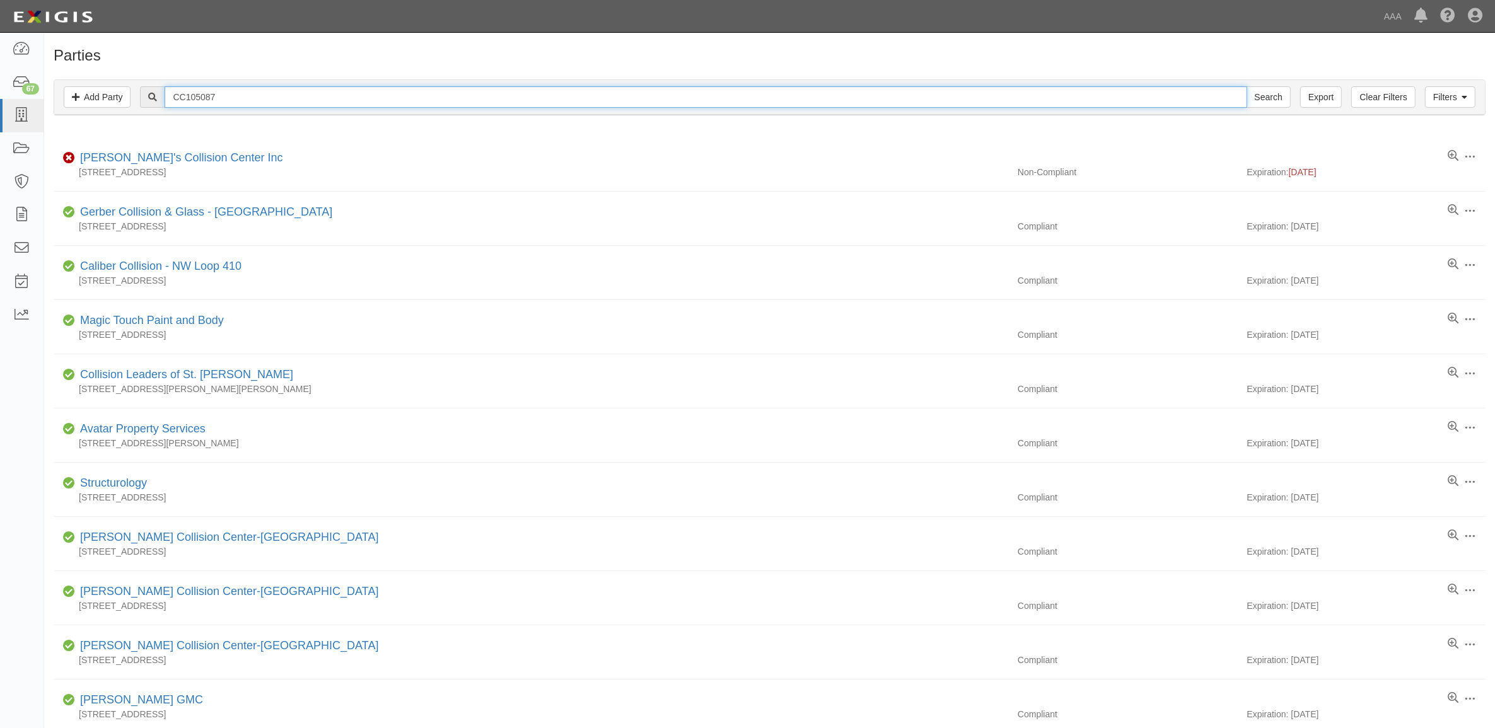
click at [291, 103] on input "CC105087" at bounding box center [706, 96] width 1082 height 21
paste input "8178"
type input "CC108178"
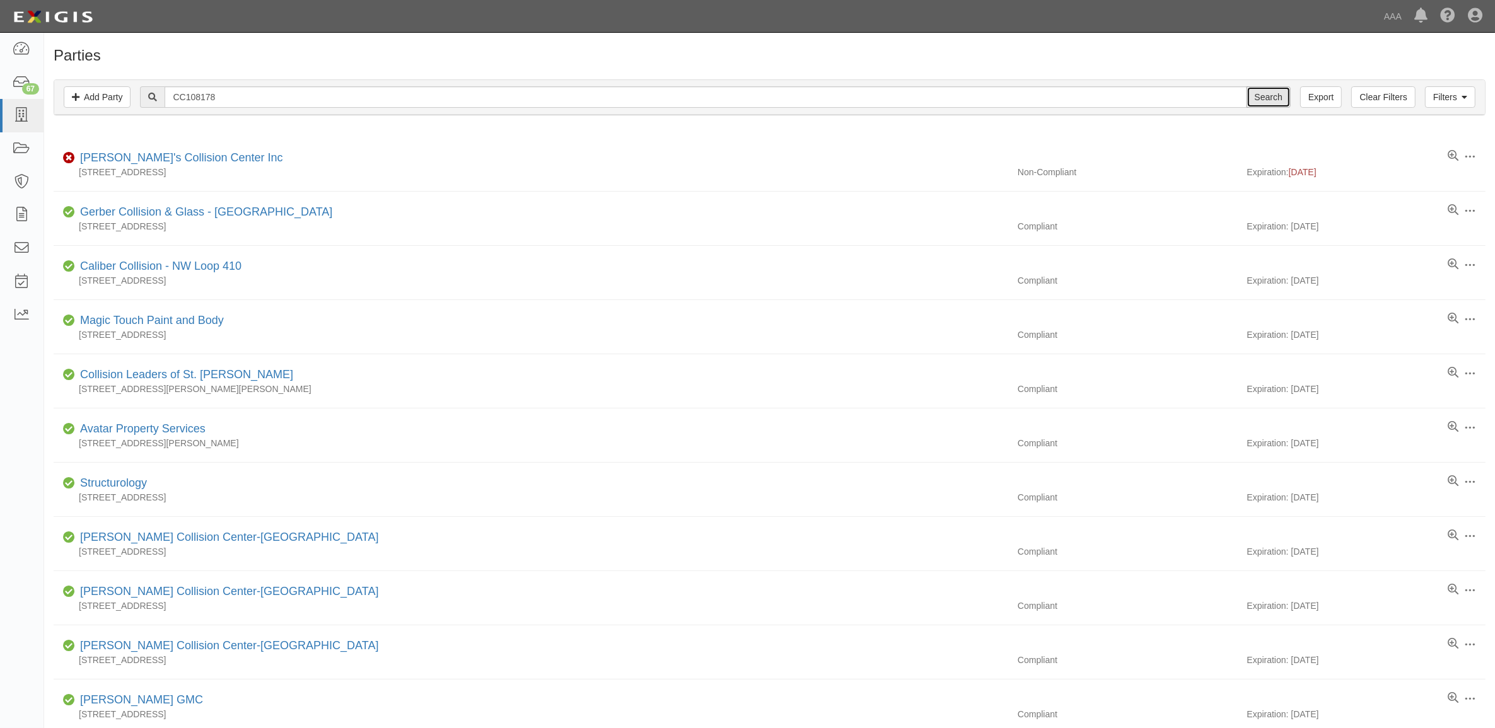
click at [1256, 96] on input "Search" at bounding box center [1269, 96] width 44 height 21
click at [1261, 98] on input "Search" at bounding box center [1269, 96] width 44 height 21
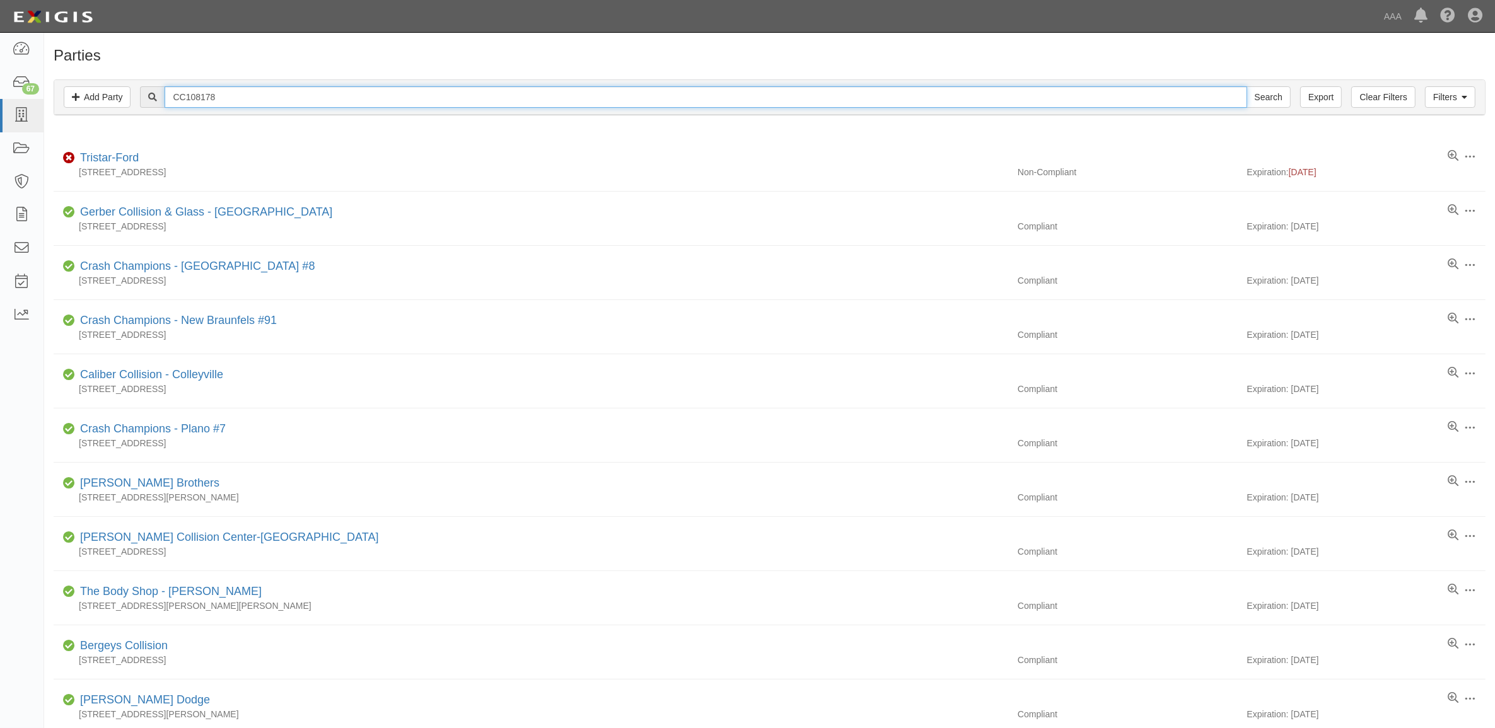
click at [194, 93] on input "CC108178" at bounding box center [706, 96] width 1082 height 21
paste input "351"
type input "CC108351"
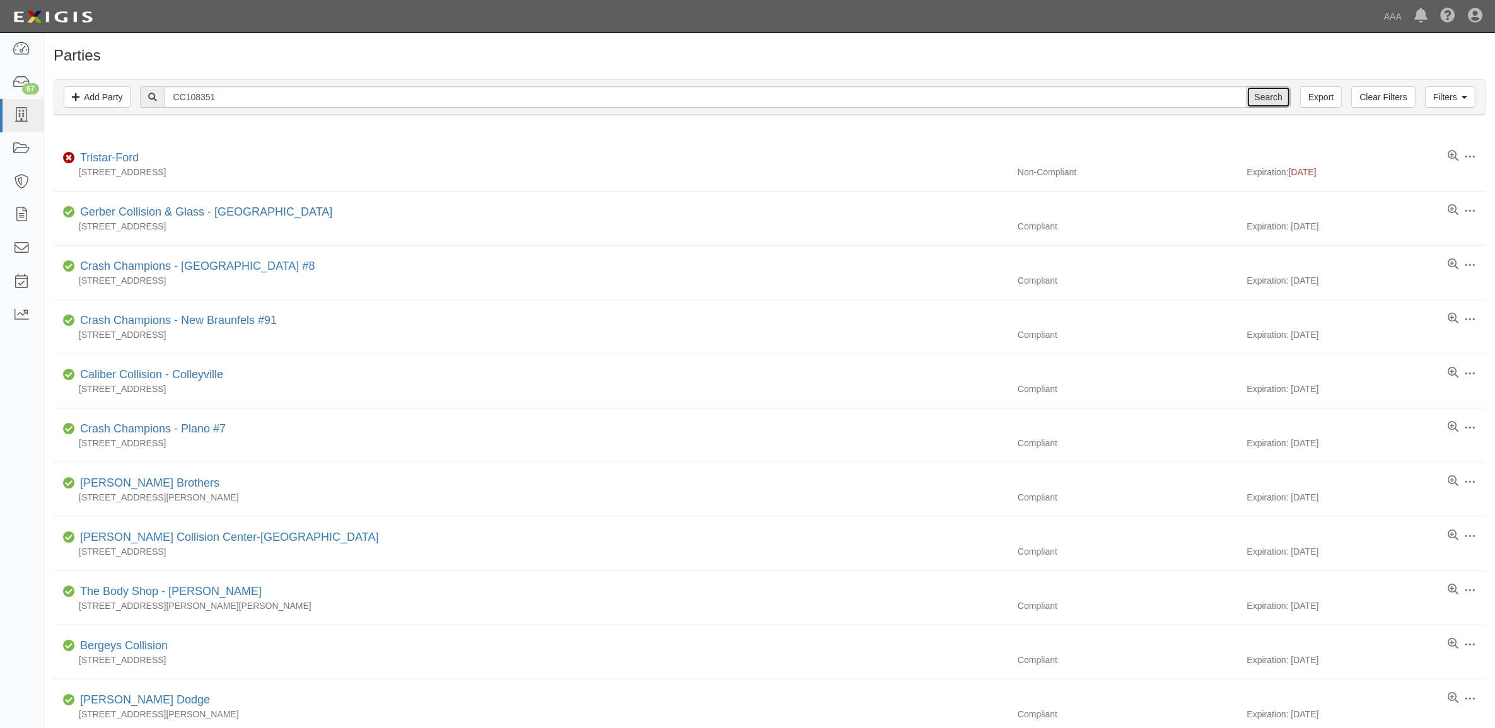
click at [1269, 95] on input "Search" at bounding box center [1269, 96] width 44 height 21
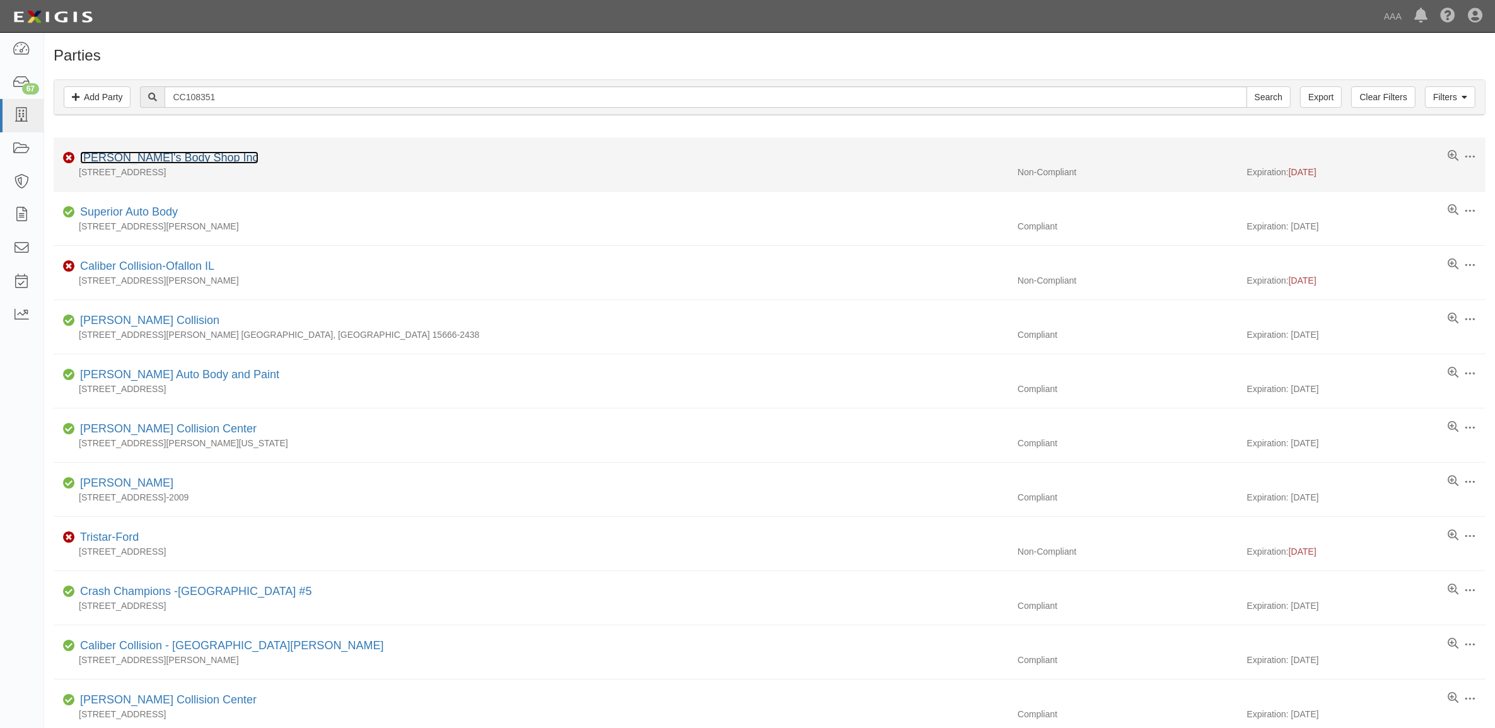
click at [158, 161] on link "[PERSON_NAME]'s Body Shop Inc" at bounding box center [169, 157] width 178 height 13
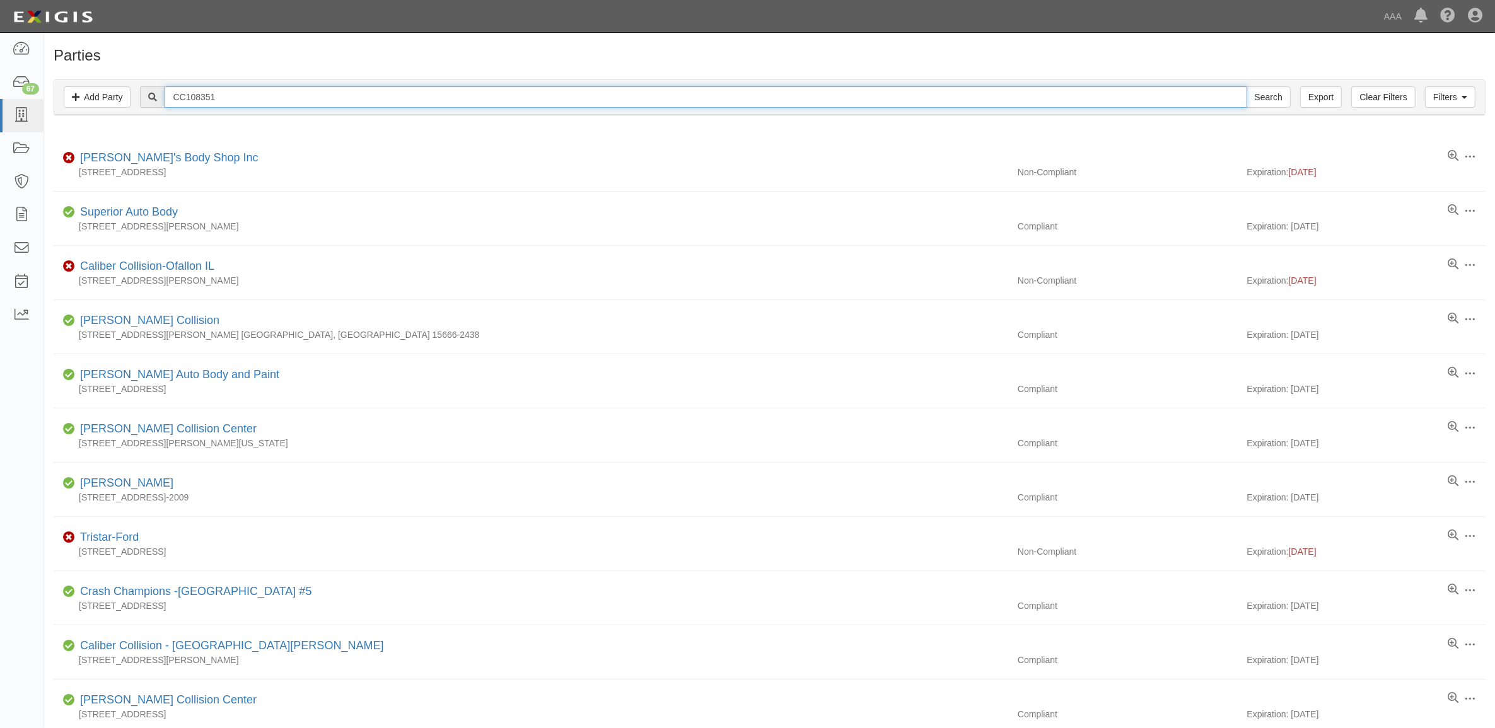
click at [278, 90] on input "CC108351" at bounding box center [706, 96] width 1082 height 21
paste input "12087"
type input "CC112087"
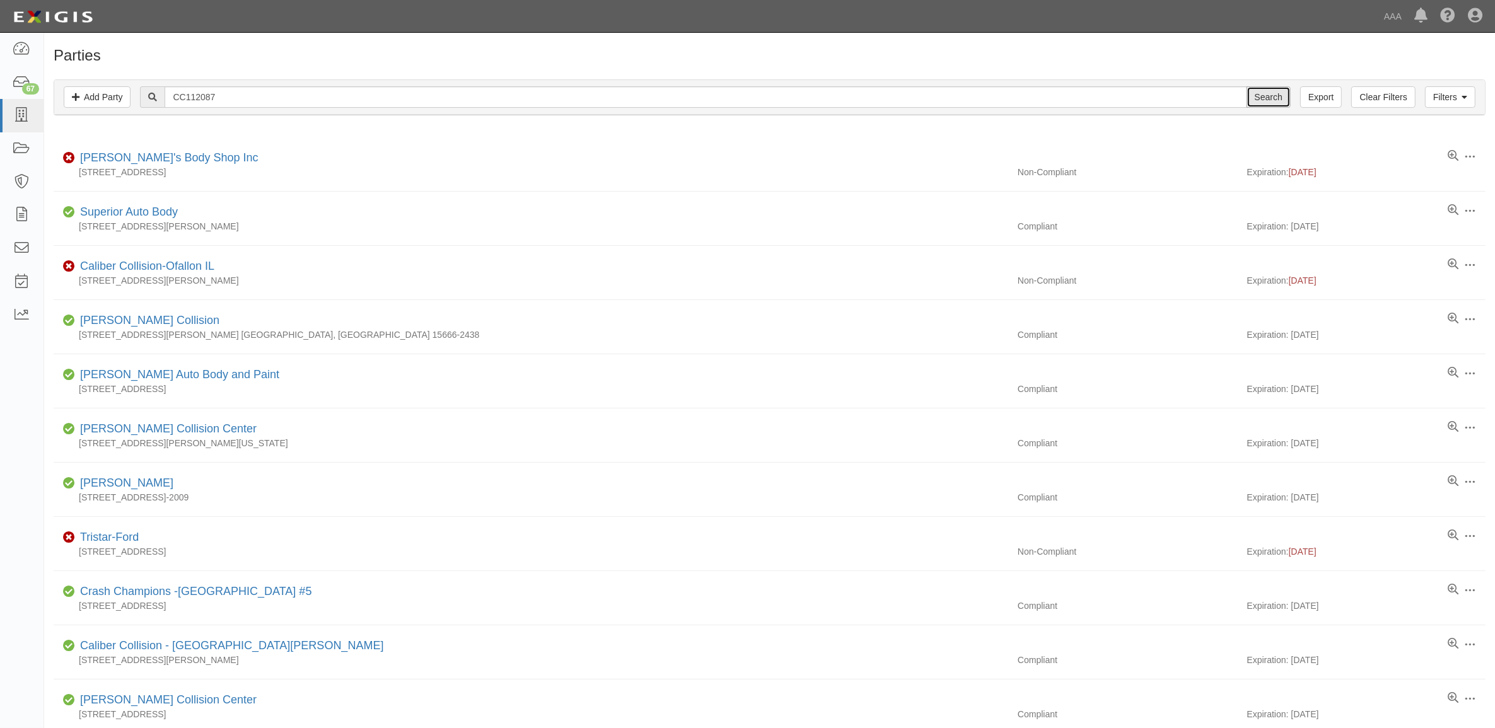
click at [1269, 91] on input "Search" at bounding box center [1269, 96] width 44 height 21
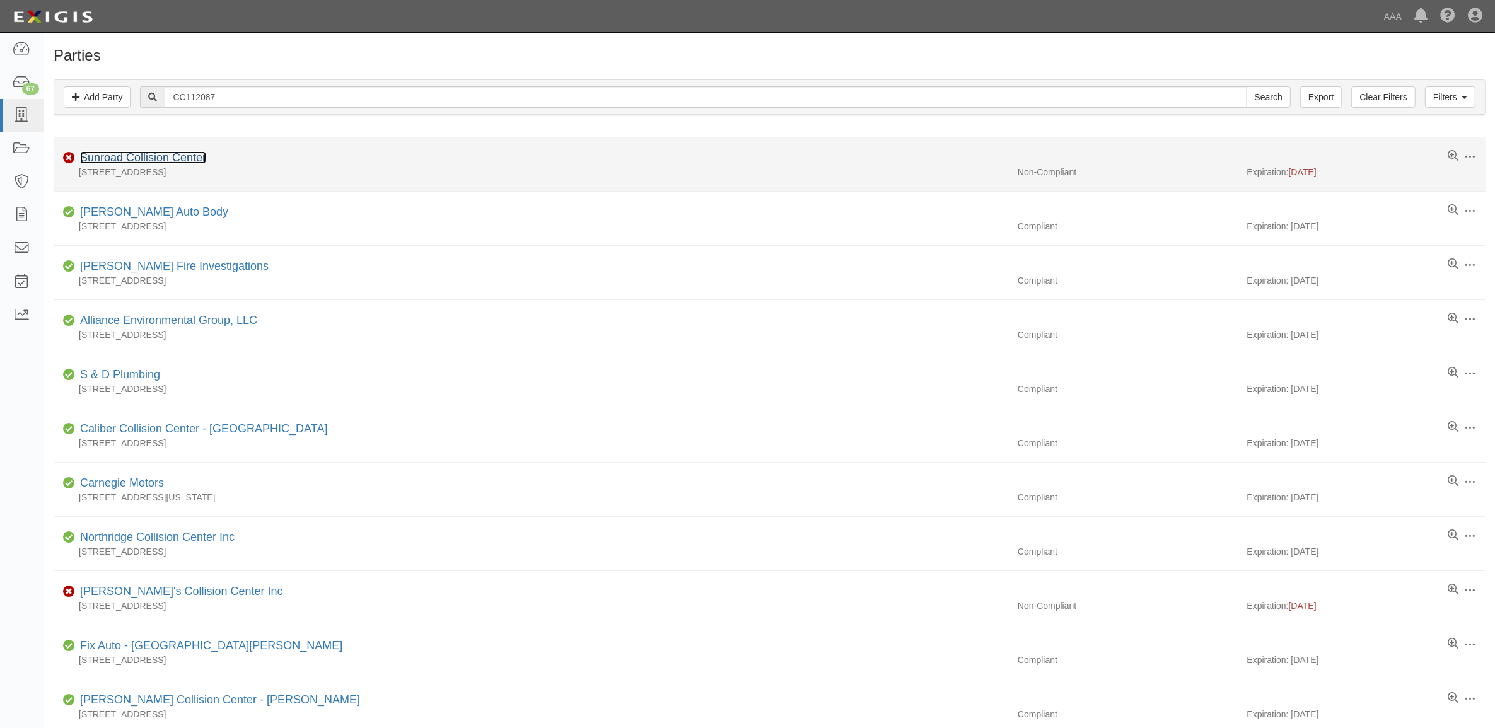
click at [174, 162] on link "Sunroad Collision Center" at bounding box center [143, 157] width 126 height 13
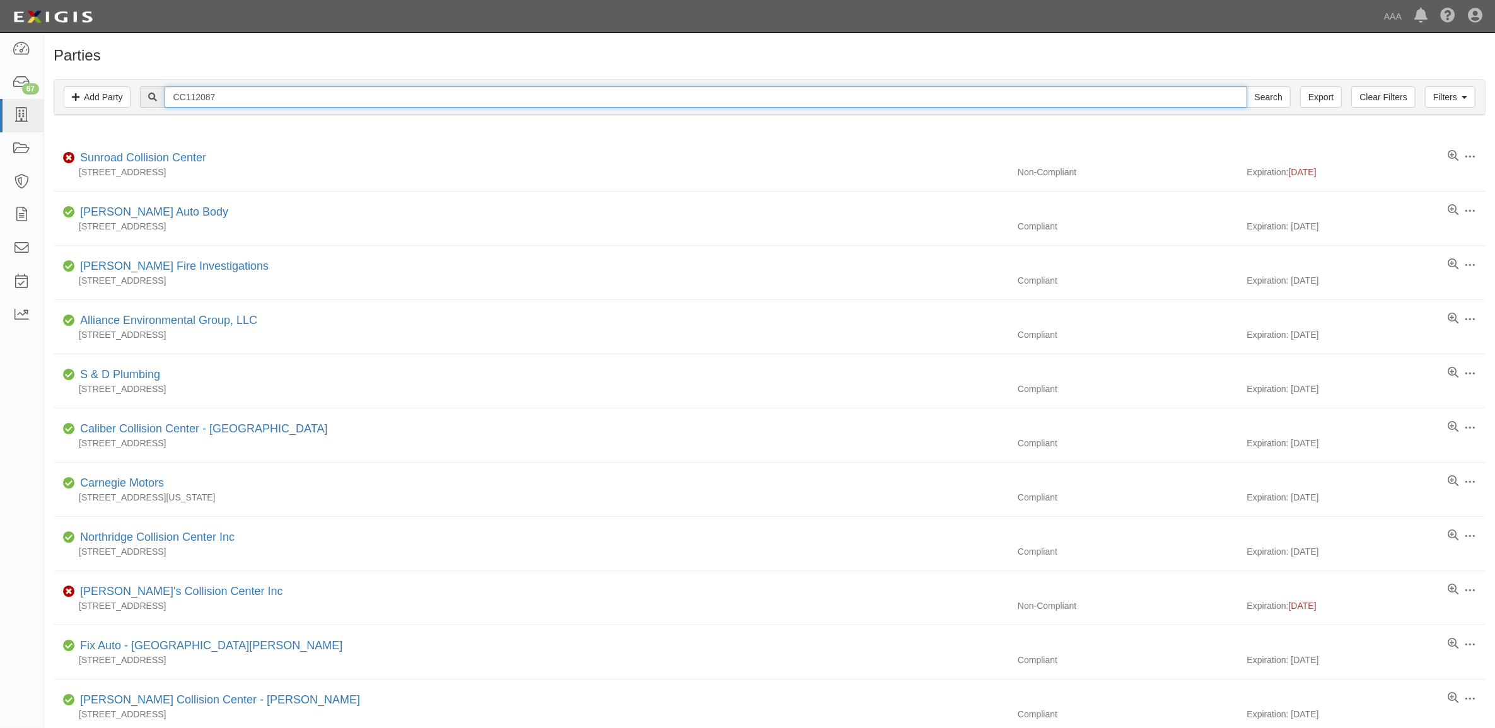
click at [233, 88] on input "CC112087" at bounding box center [706, 96] width 1082 height 21
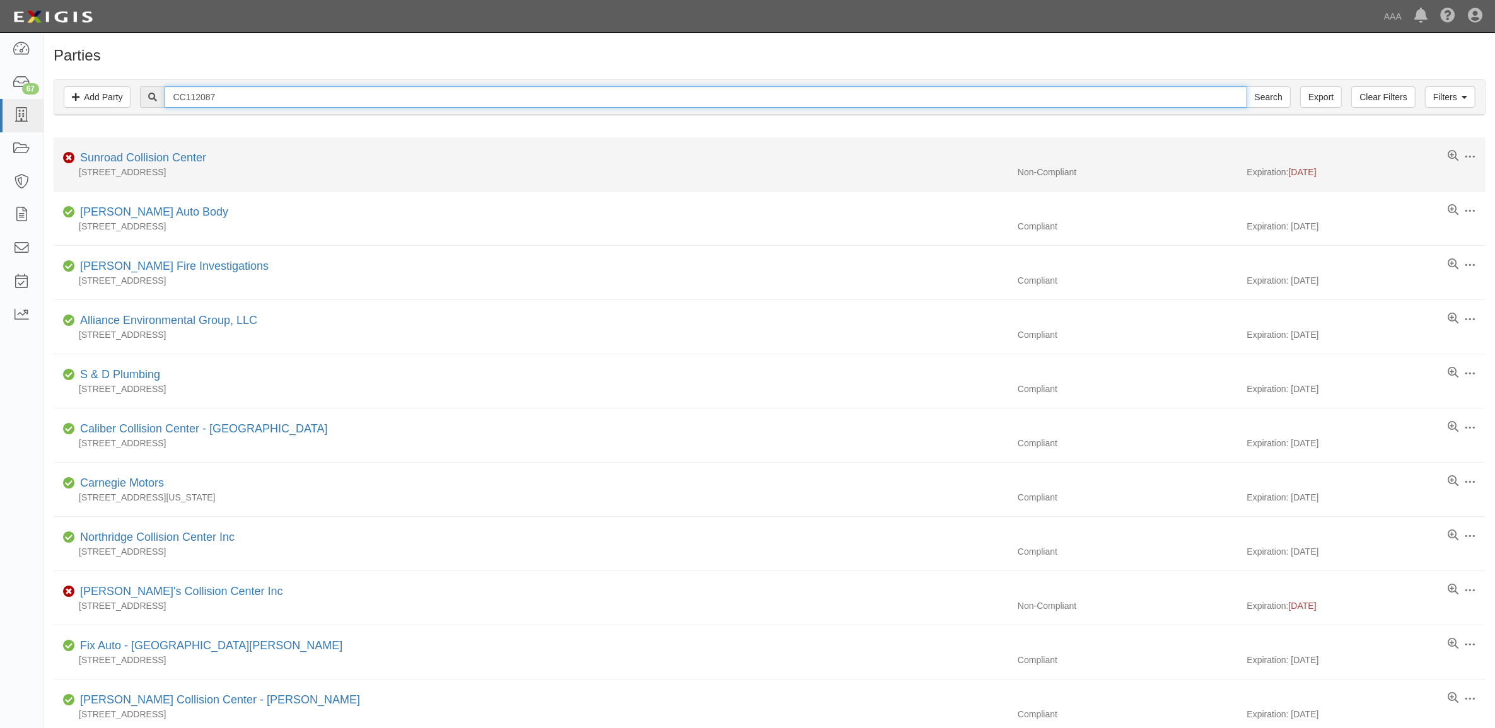
paste input "4929"
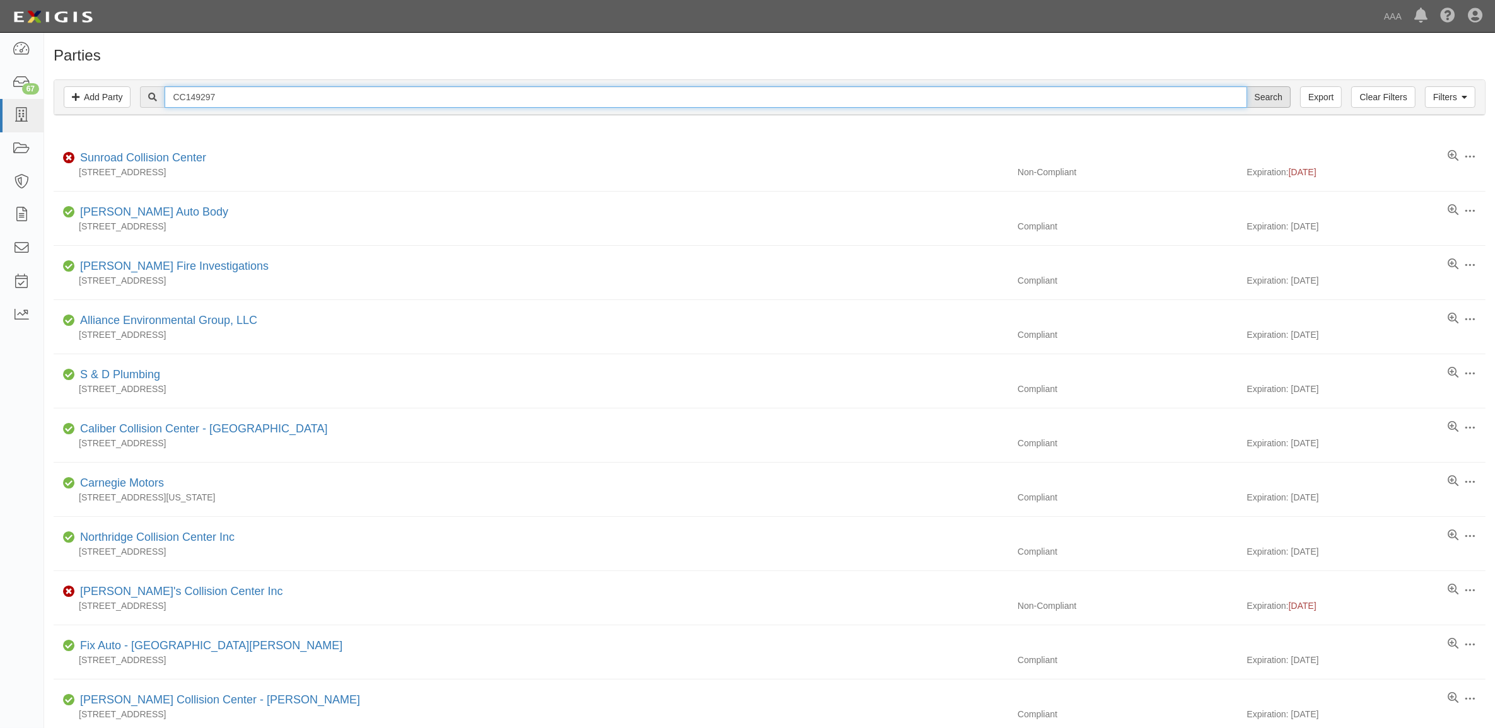
type input "CC149297"
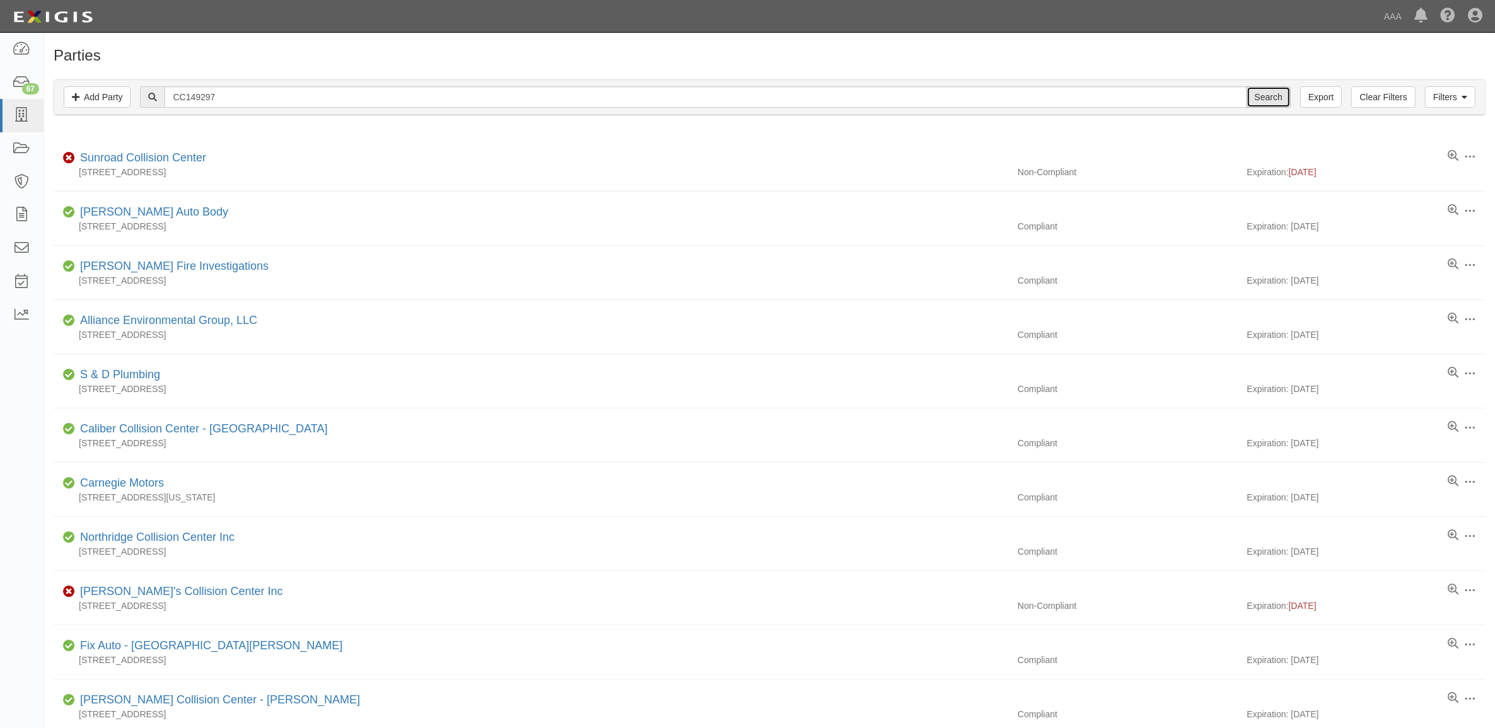
click at [1268, 105] on input "Search" at bounding box center [1269, 96] width 44 height 21
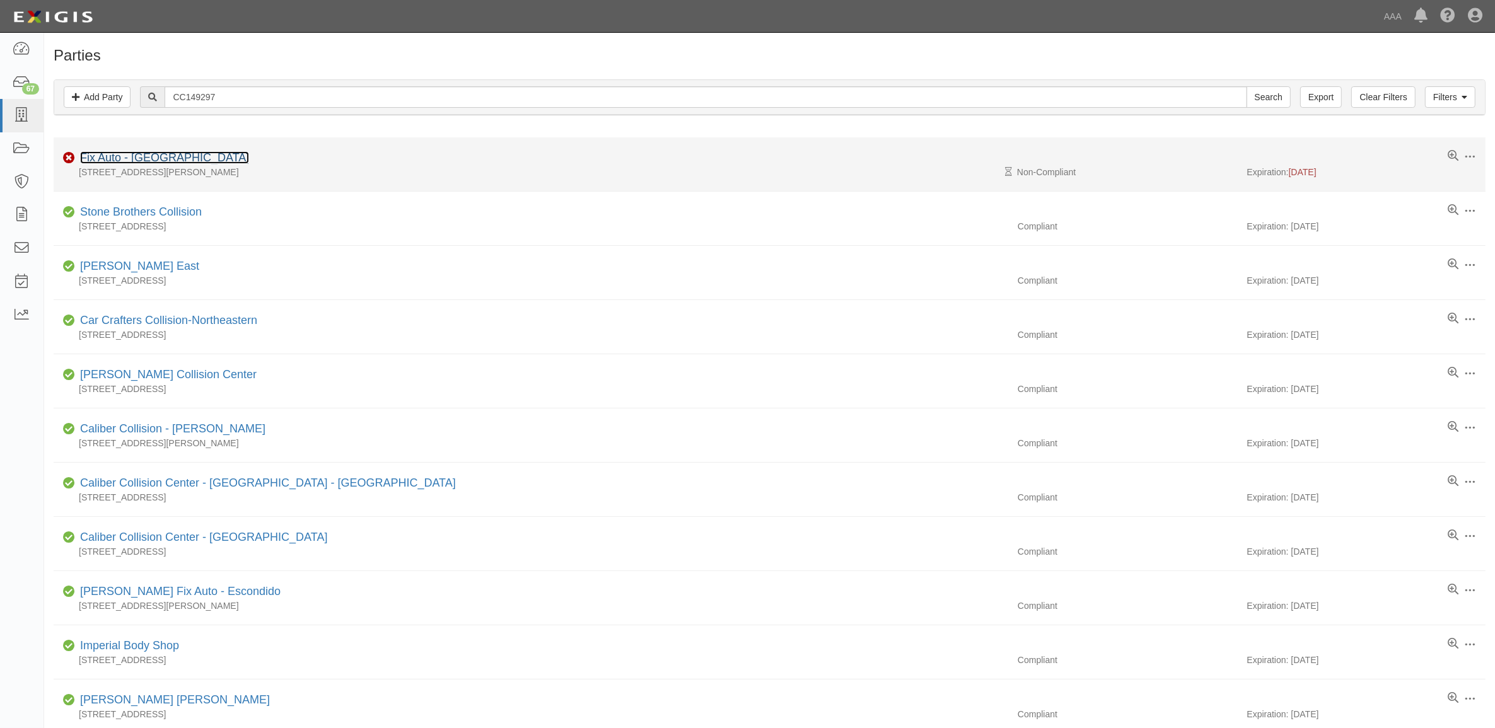
click at [149, 163] on link "Fix Auto - El Monte" at bounding box center [164, 157] width 169 height 13
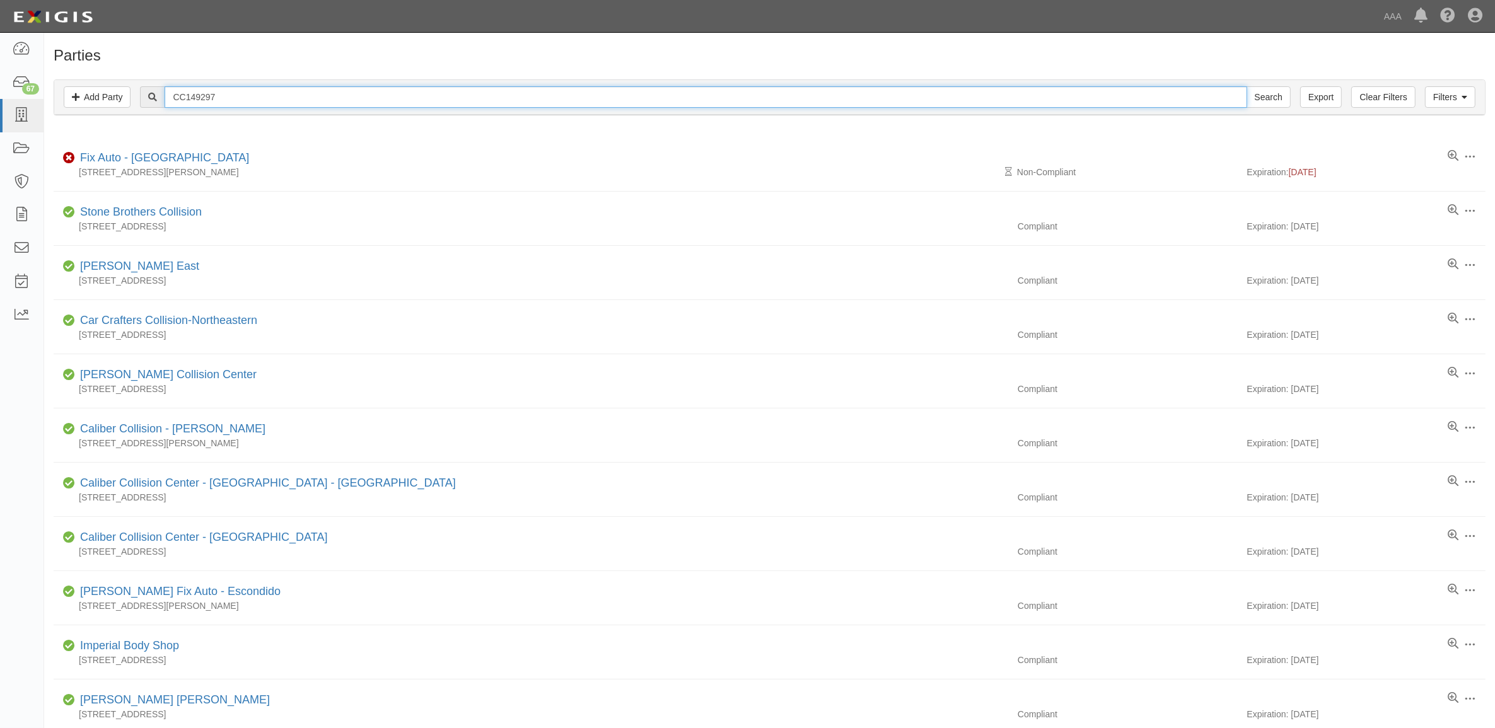
click at [249, 100] on input "CC149297" at bounding box center [706, 96] width 1082 height 21
paste input "5763"
type input "CC157637"
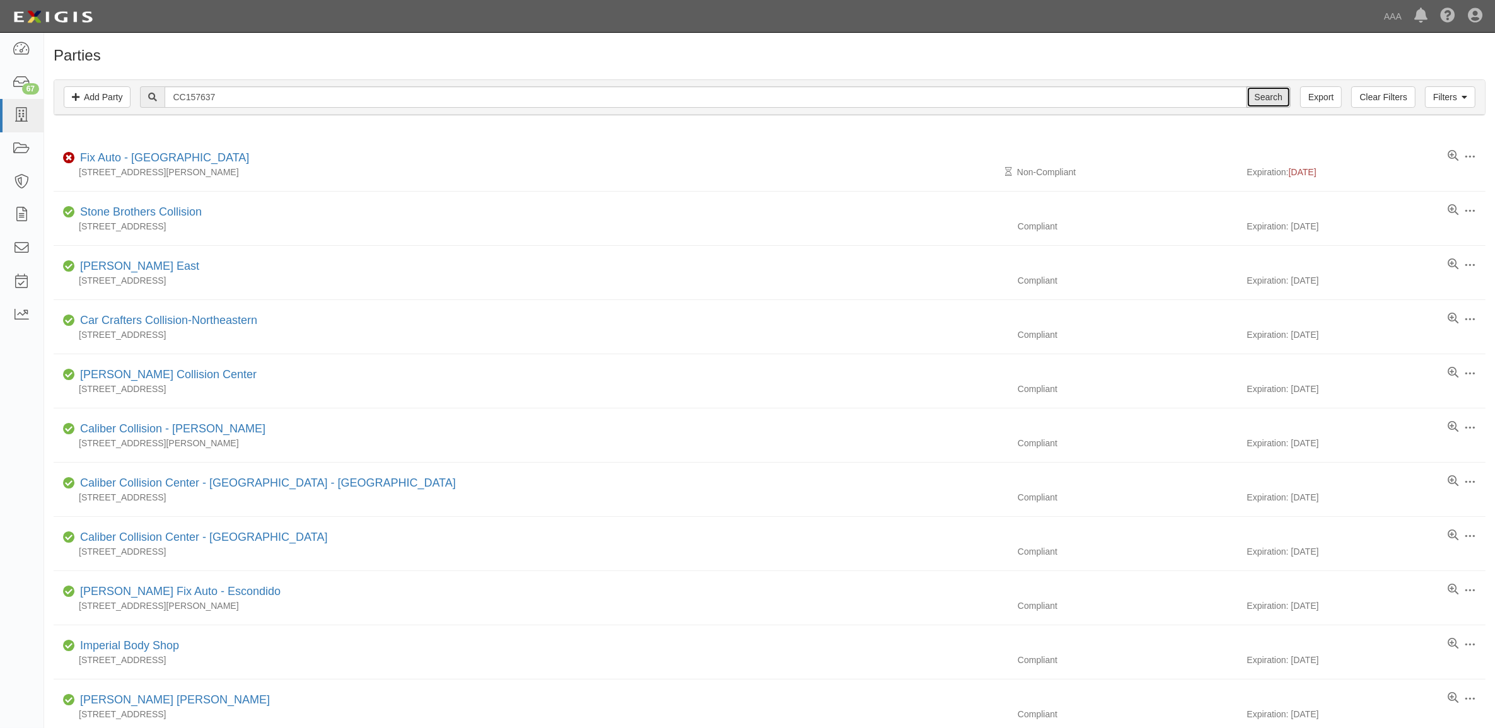
click at [1271, 93] on input "Search" at bounding box center [1269, 96] width 44 height 21
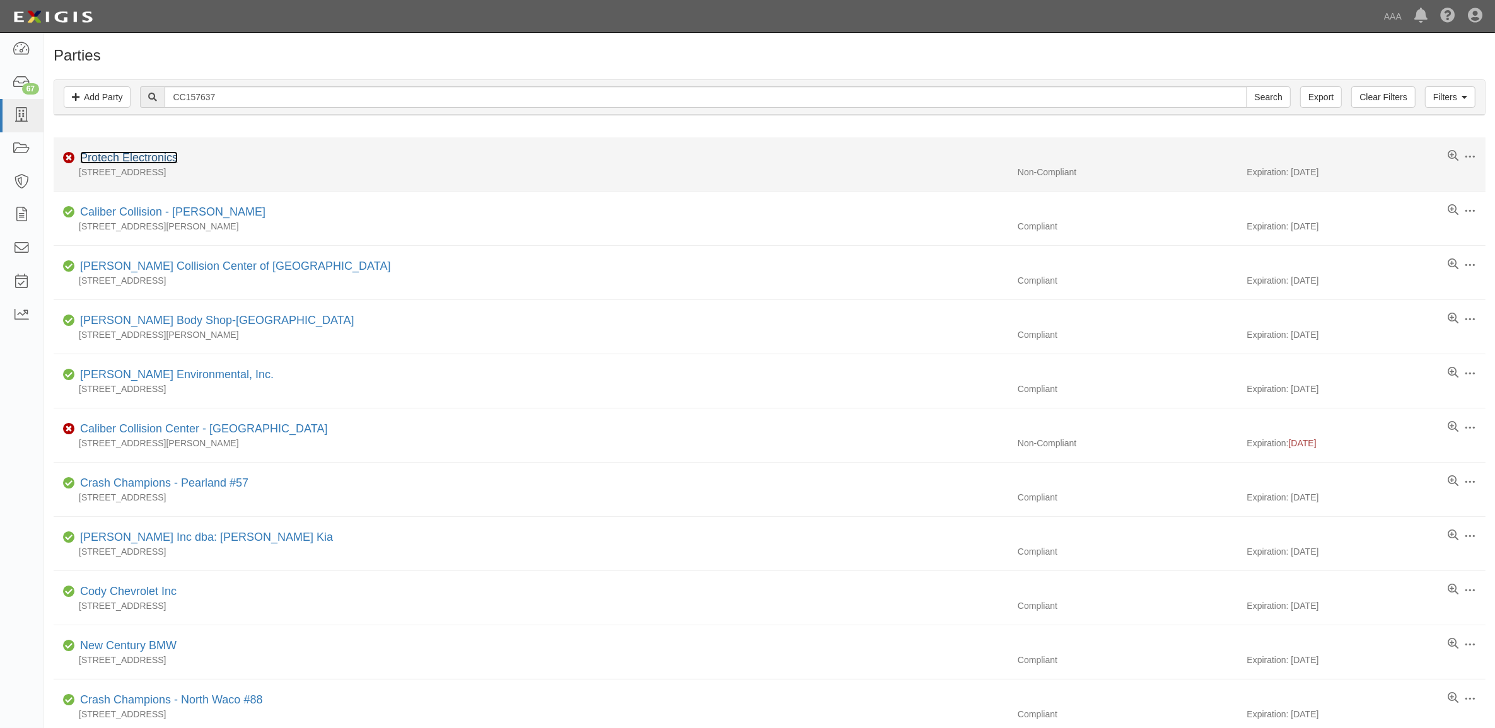
click at [106, 161] on link "Protech Electronics" at bounding box center [129, 157] width 98 height 13
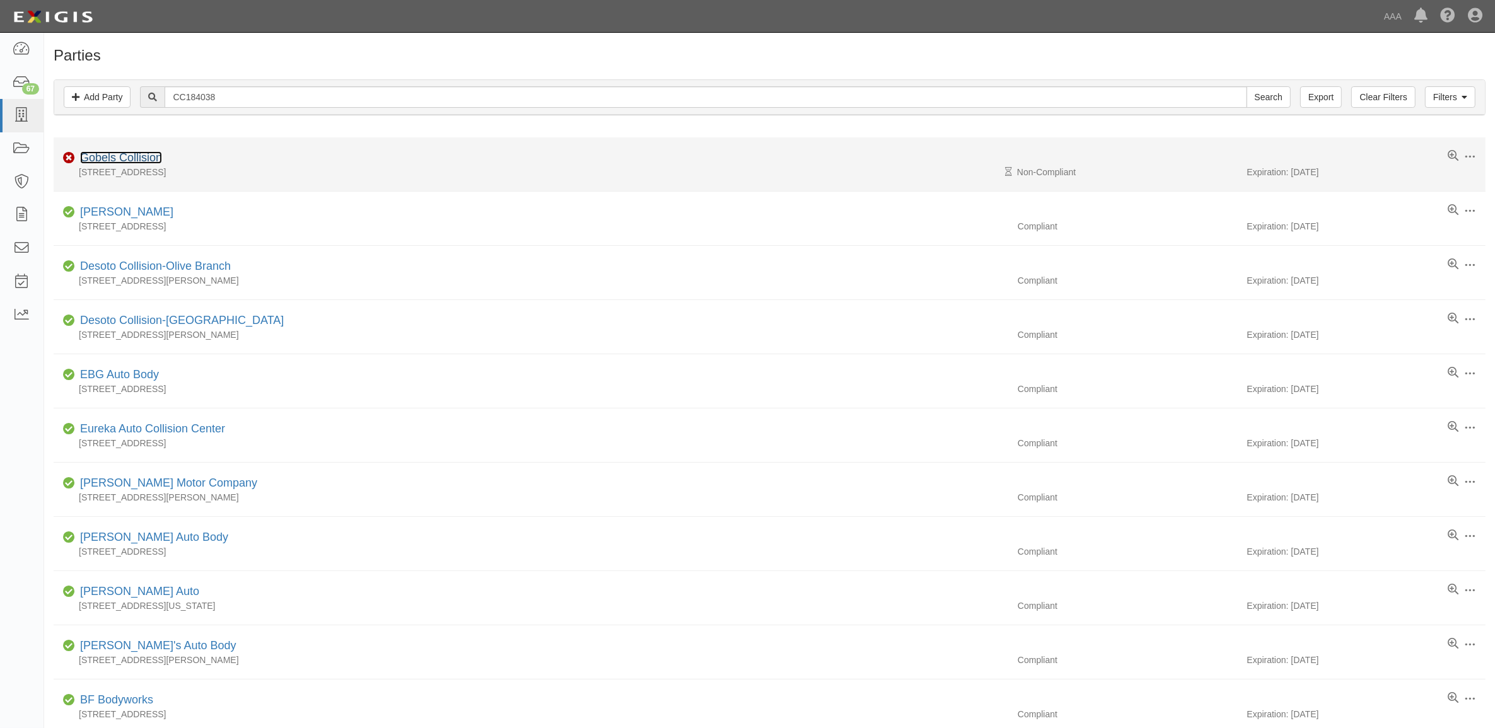
click at [133, 158] on link "Gobels Collision" at bounding box center [121, 157] width 82 height 13
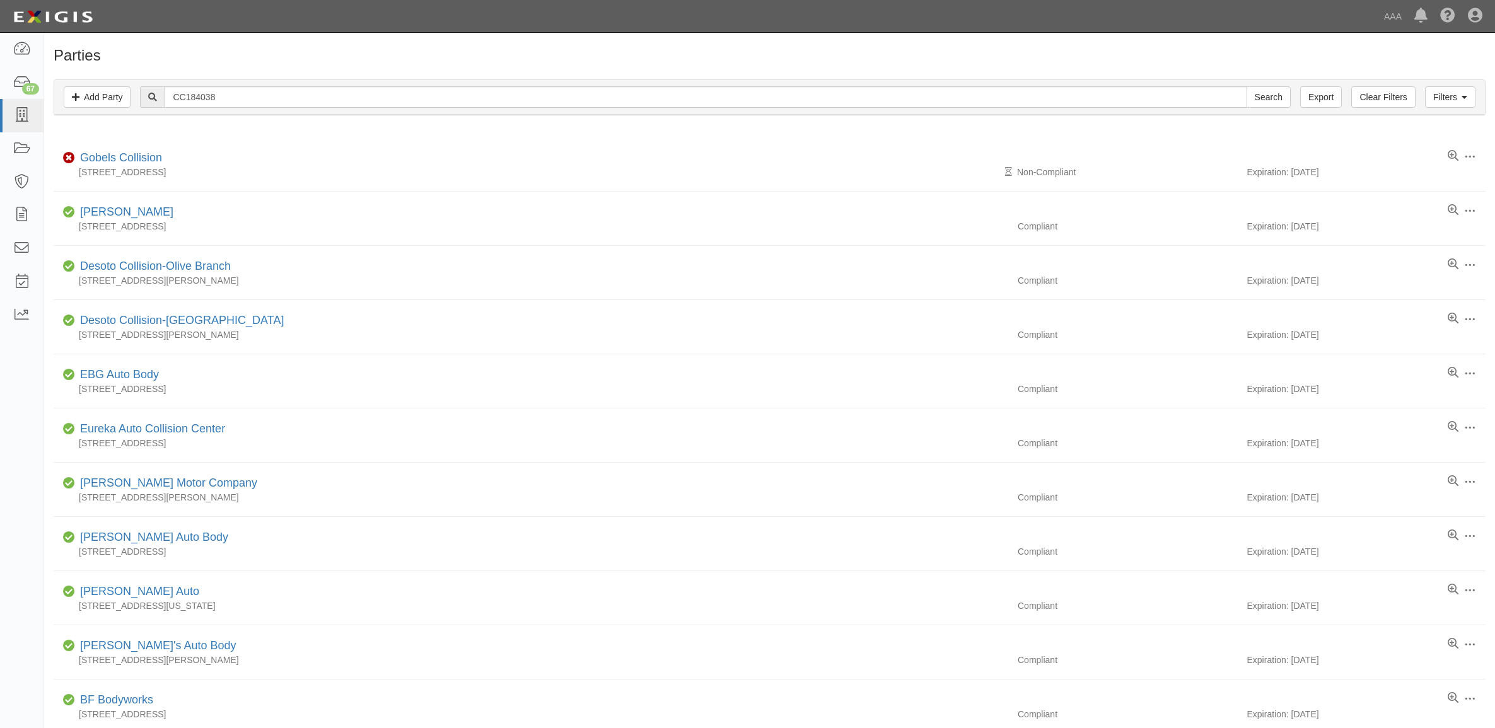
click at [234, 96] on input "CC184038" at bounding box center [706, 96] width 1082 height 21
type input "CC184090"
click at [1271, 96] on input "Search" at bounding box center [1269, 96] width 44 height 21
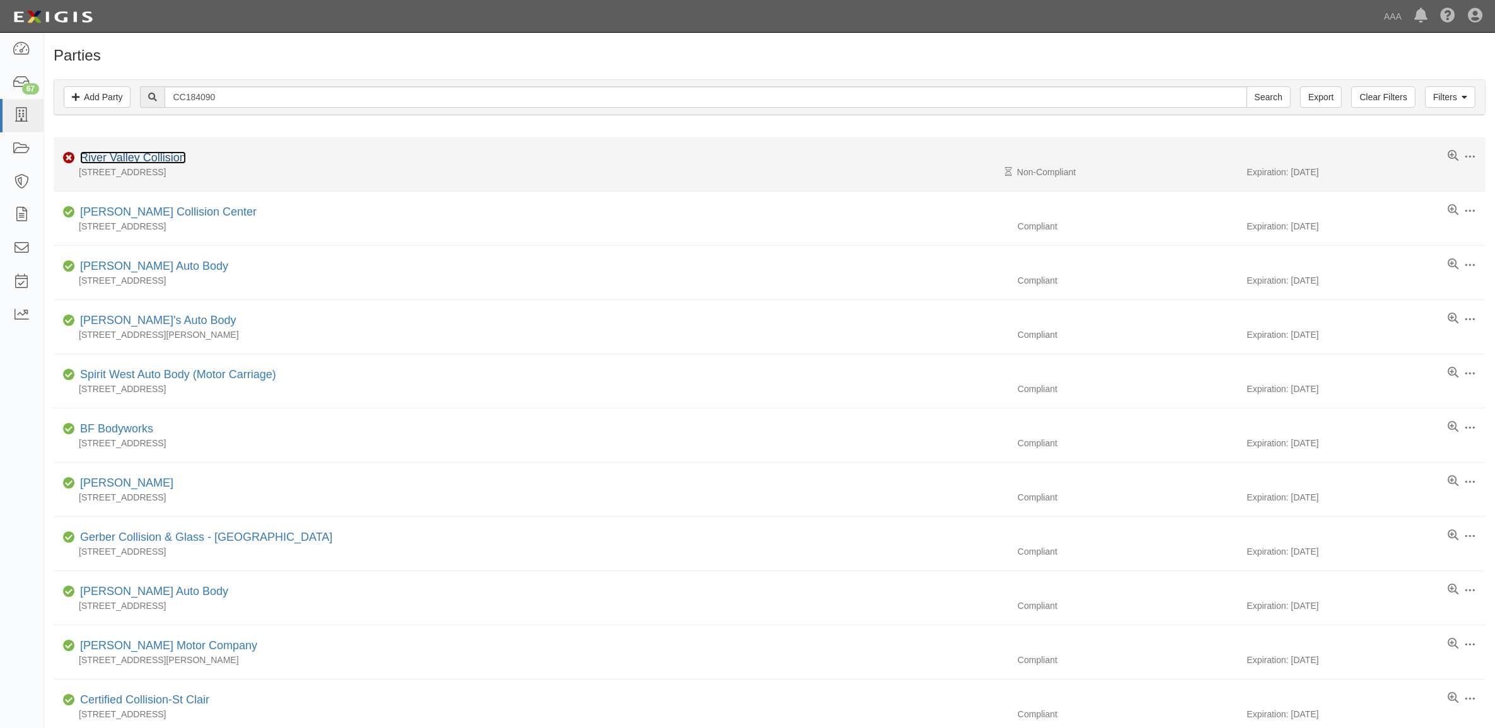
click at [148, 159] on link "River Valley Collision" at bounding box center [133, 157] width 106 height 13
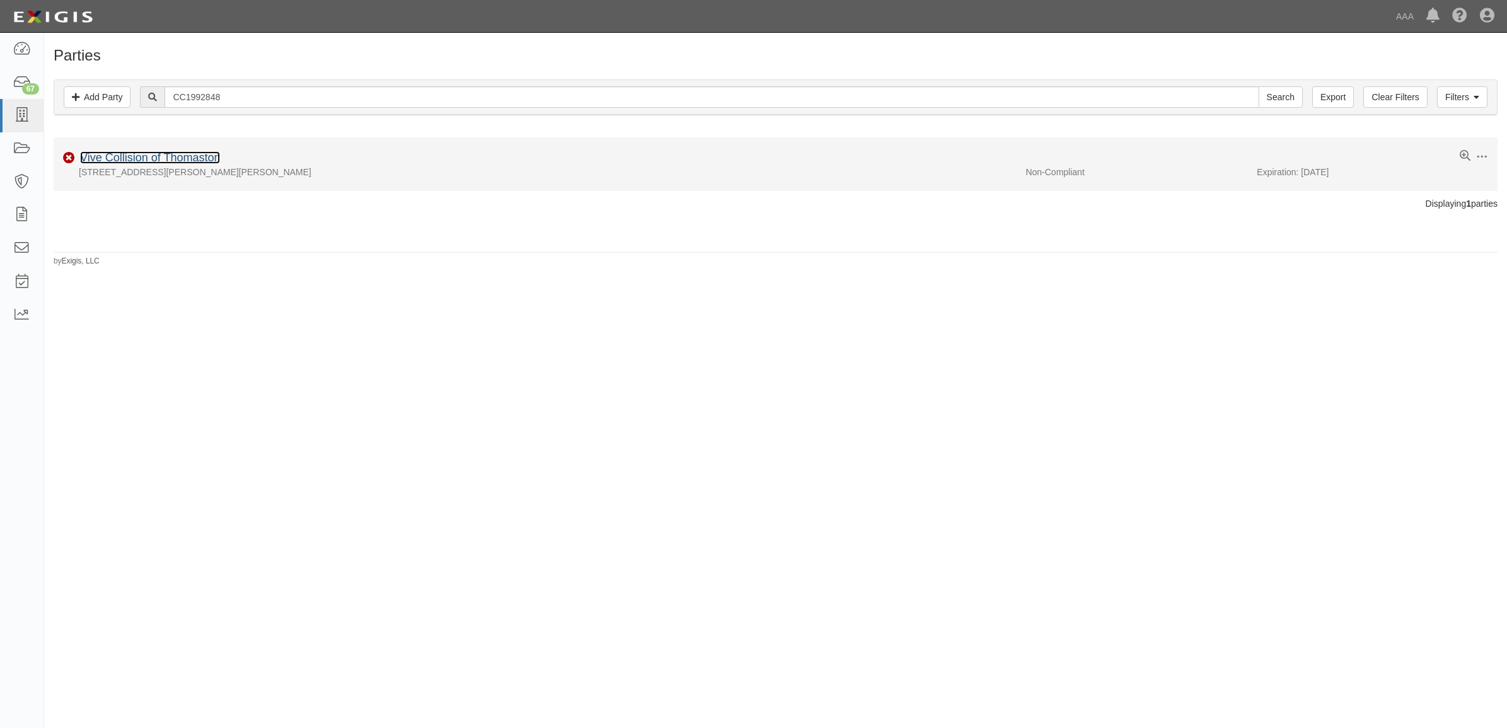
click at [189, 158] on link "Vive Collision of Thomaston" at bounding box center [150, 157] width 140 height 13
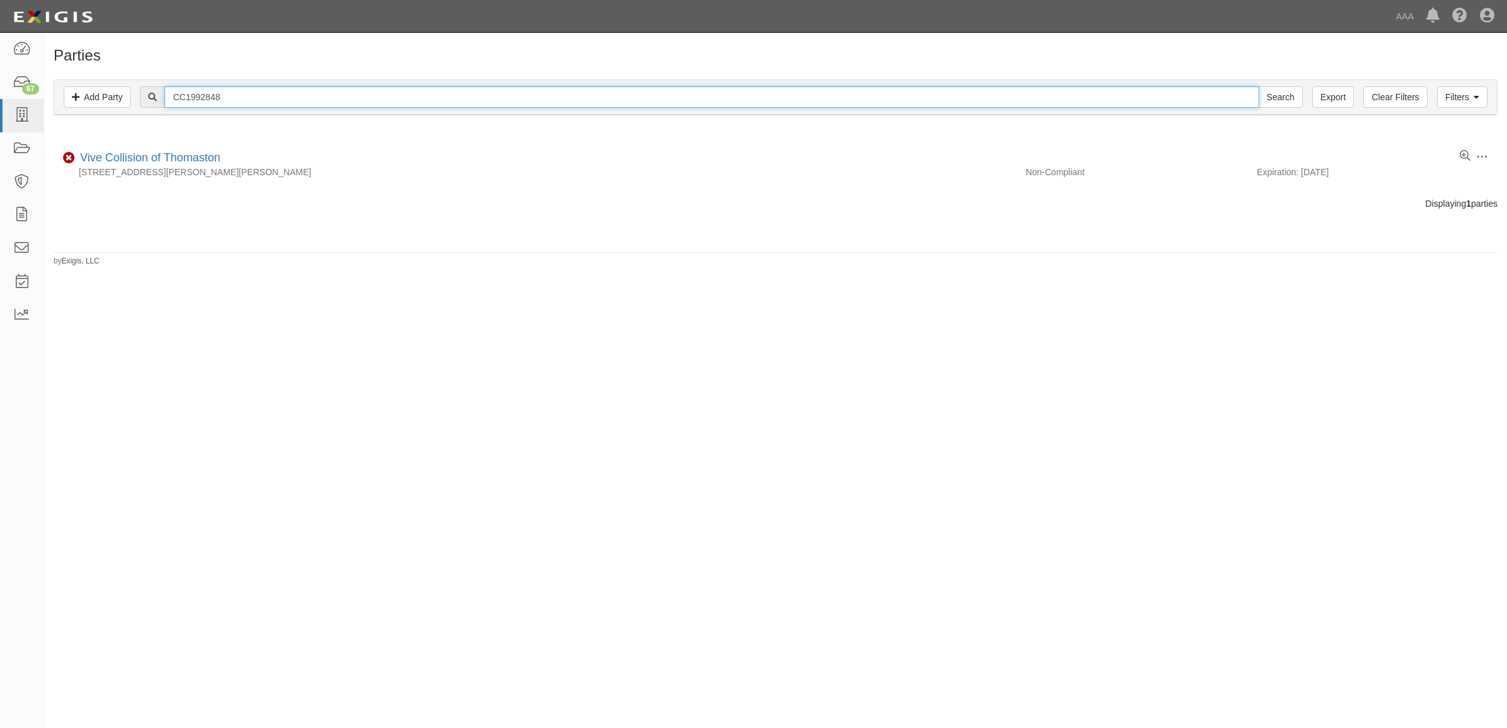
click at [237, 91] on input "CC1992848" at bounding box center [712, 96] width 1094 height 21
paste input "226323"
type input "CC226323"
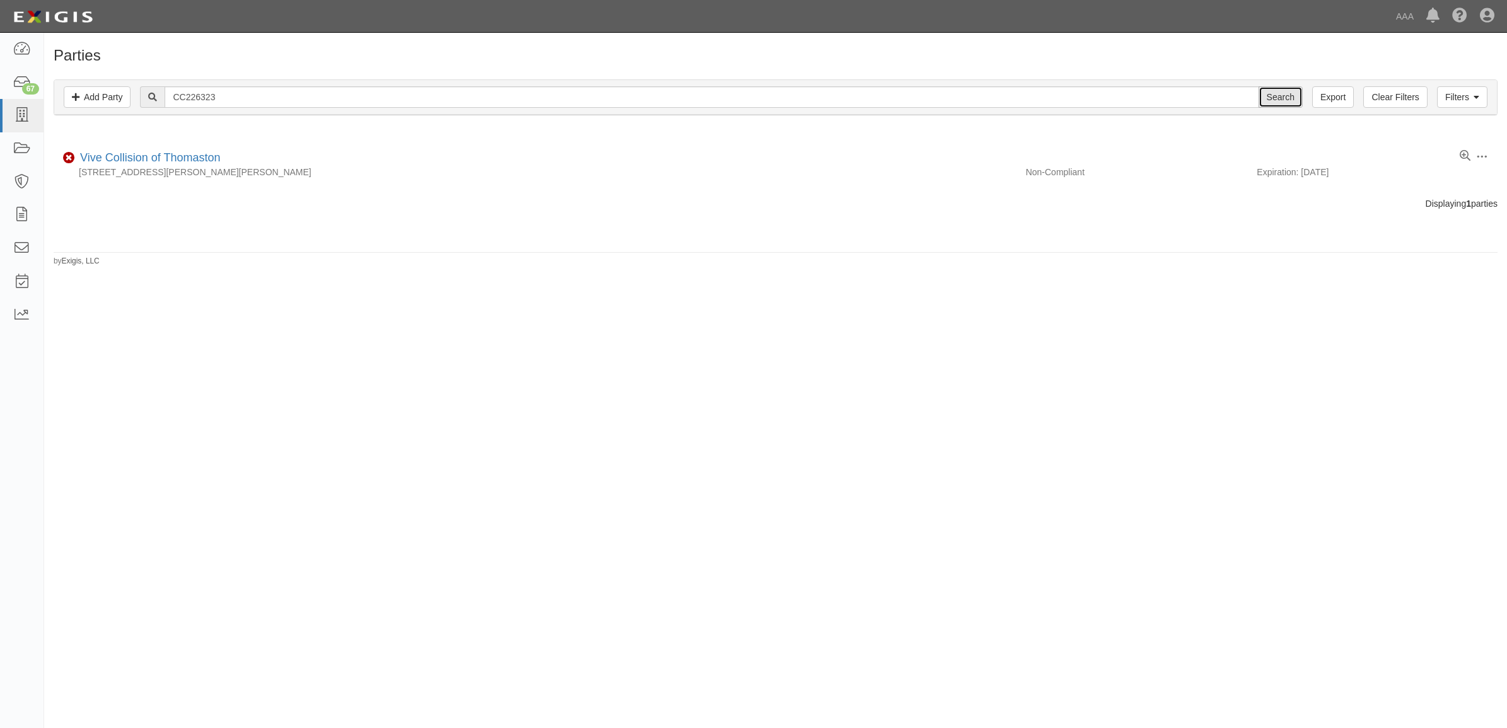
click at [1285, 98] on input "Search" at bounding box center [1281, 96] width 44 height 21
click at [1285, 100] on input "Search" at bounding box center [1281, 96] width 44 height 21
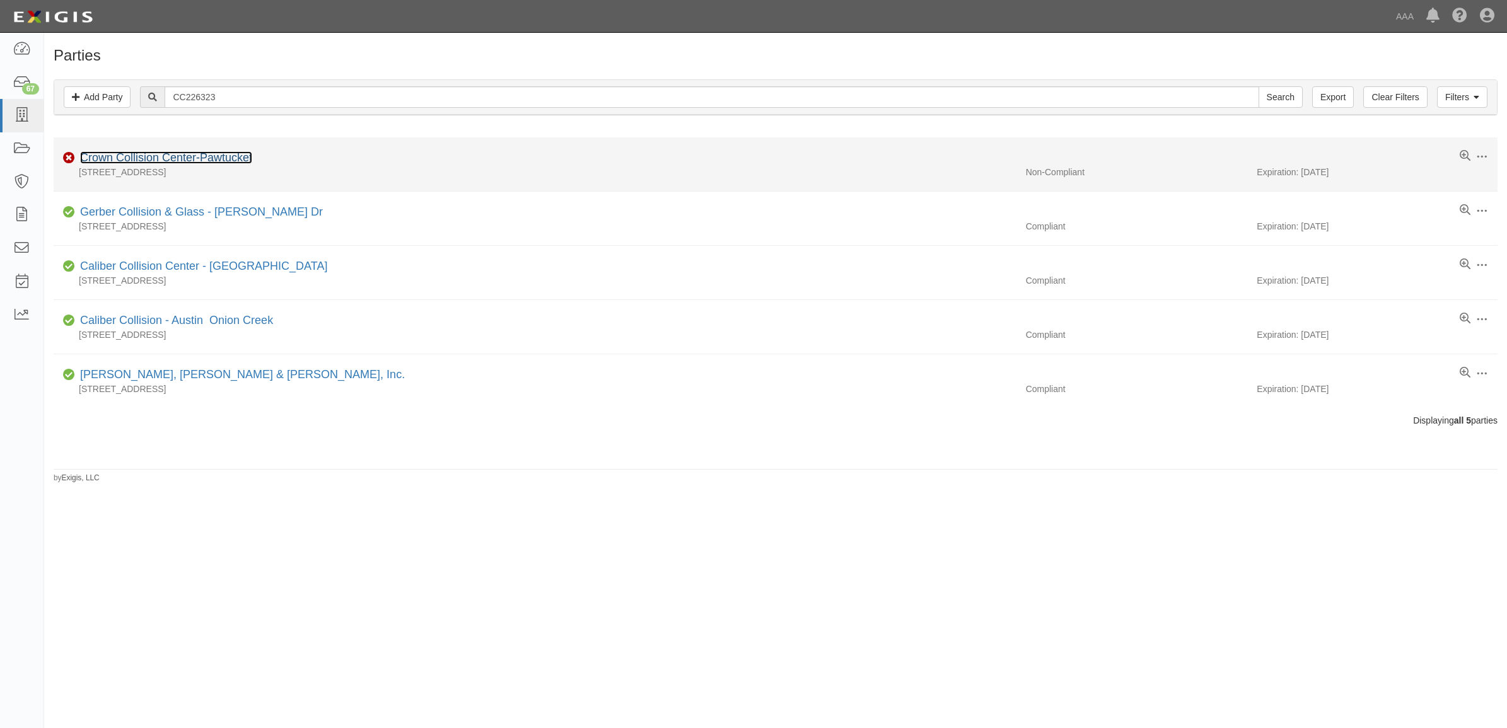
click at [156, 155] on link "Crown Collision Center-Pawtucket" at bounding box center [166, 157] width 172 height 13
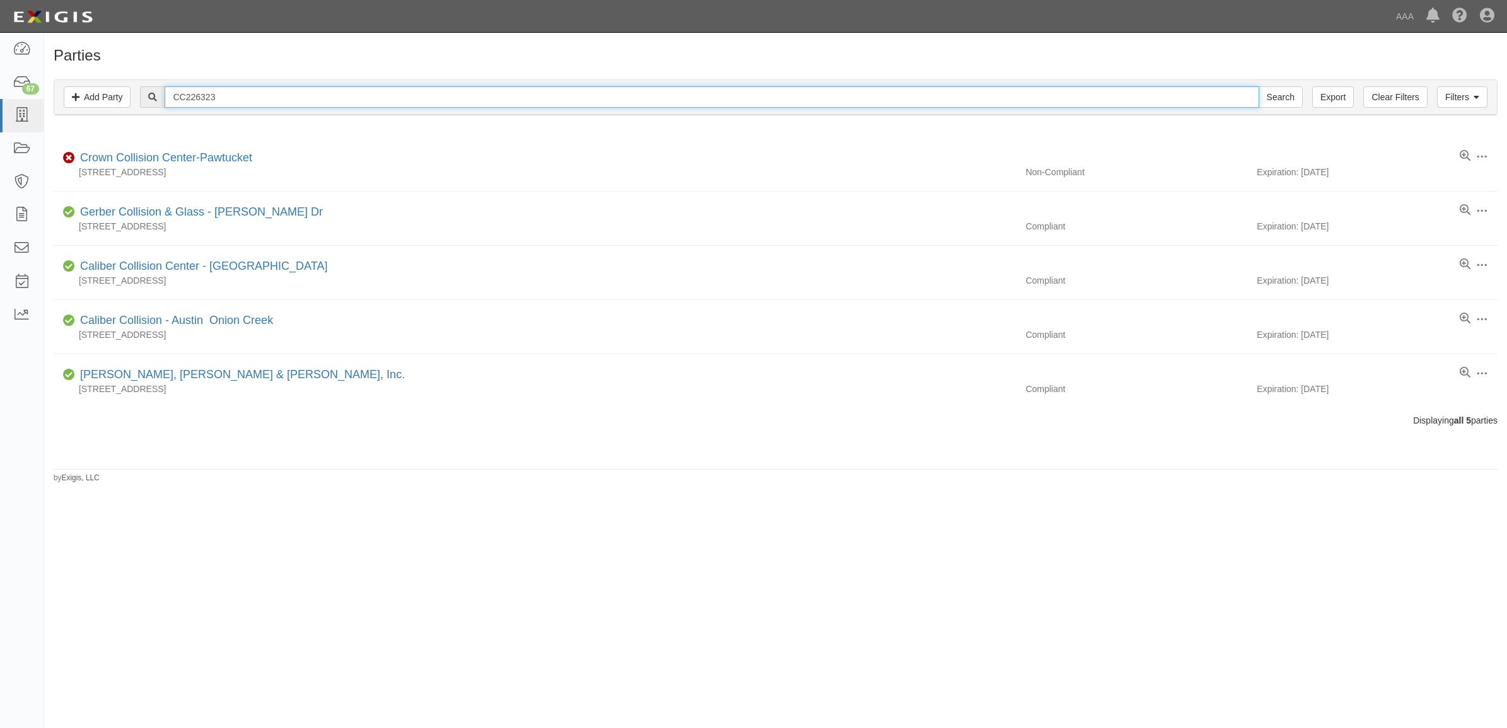
click at [247, 105] on input "CC226323" at bounding box center [712, 96] width 1094 height 21
click at [246, 103] on input "CC226323" at bounding box center [712, 96] width 1094 height 21
paste input "7544"
type input "CC227544"
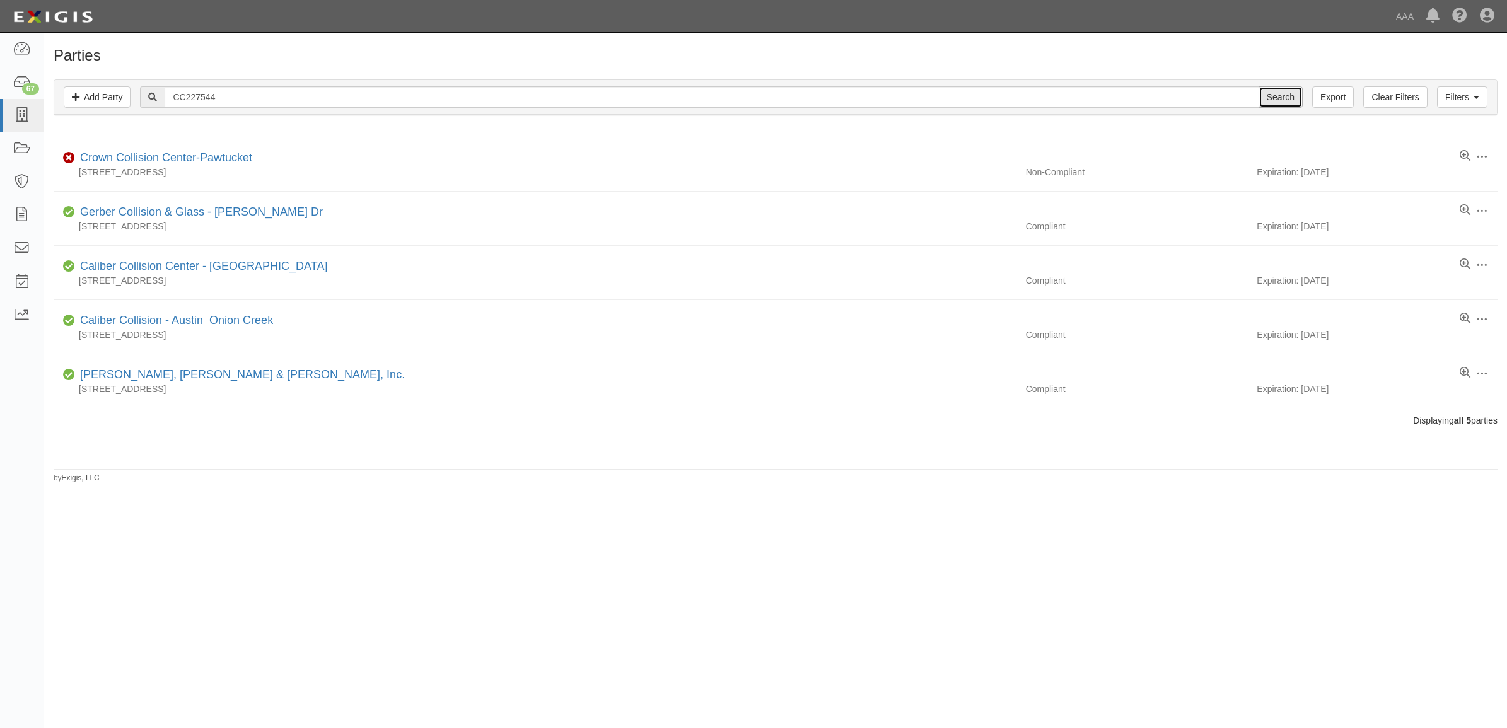
click at [1278, 93] on input "Search" at bounding box center [1281, 96] width 44 height 21
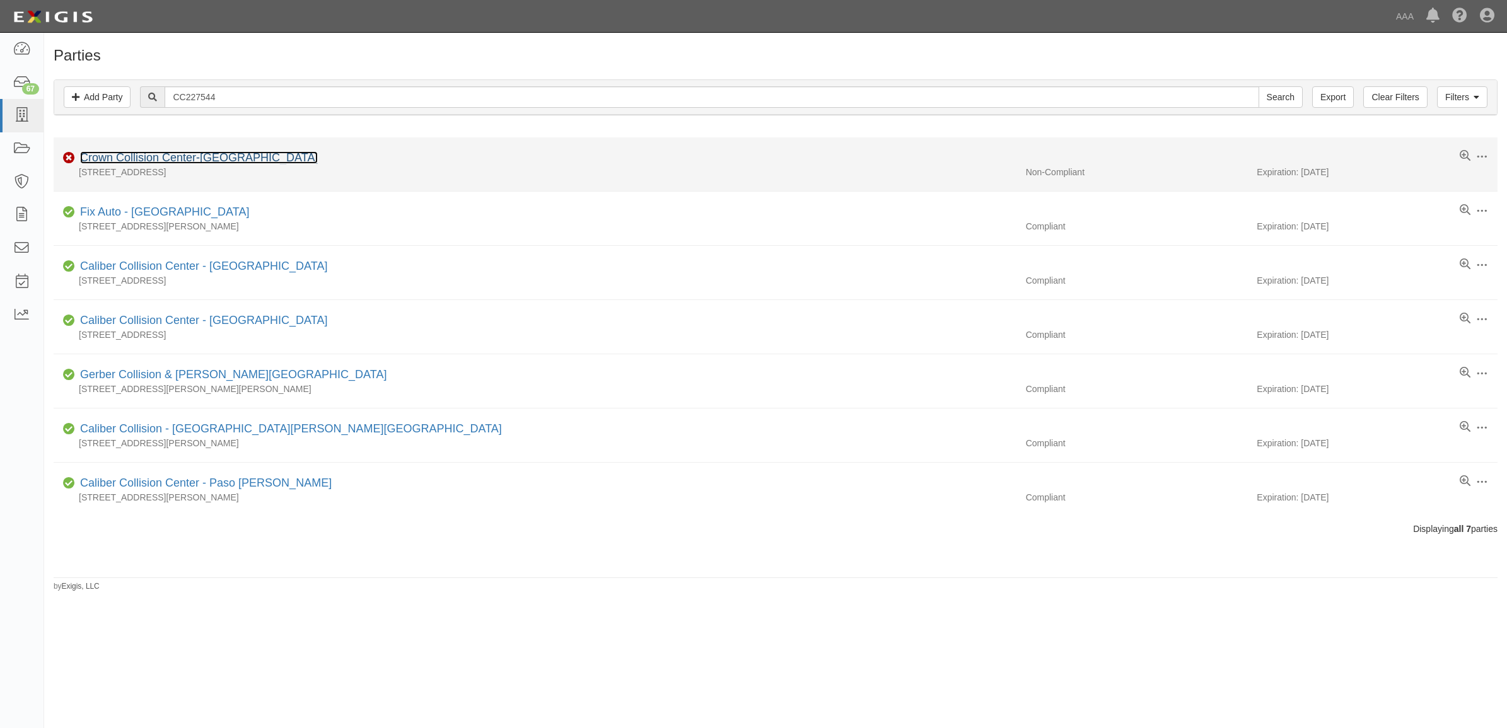
click at [205, 160] on link "Crown Collision Center-[GEOGRAPHIC_DATA]" at bounding box center [199, 157] width 238 height 13
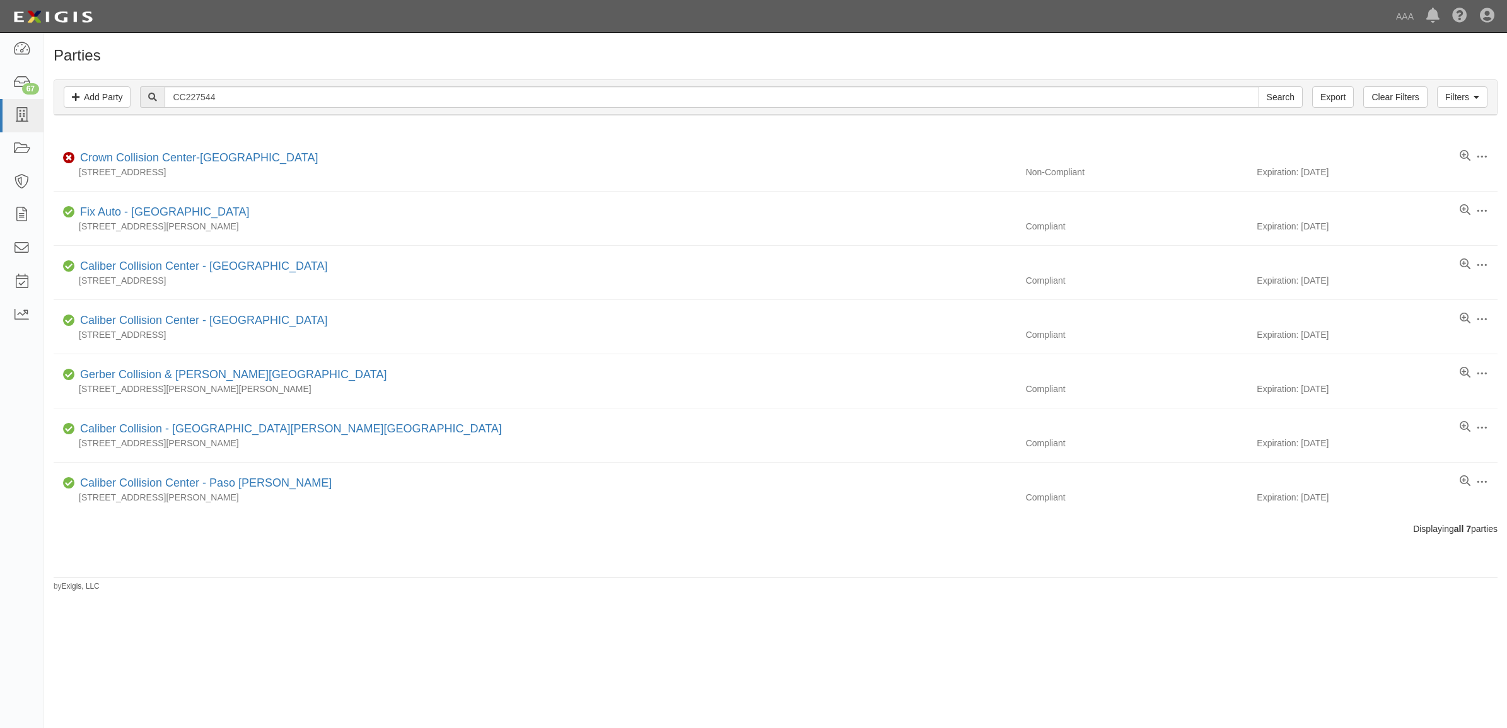
click at [242, 83] on div "Filters Add Party Clear Filters Export CC227544 Search Filters" at bounding box center [775, 97] width 1443 height 35
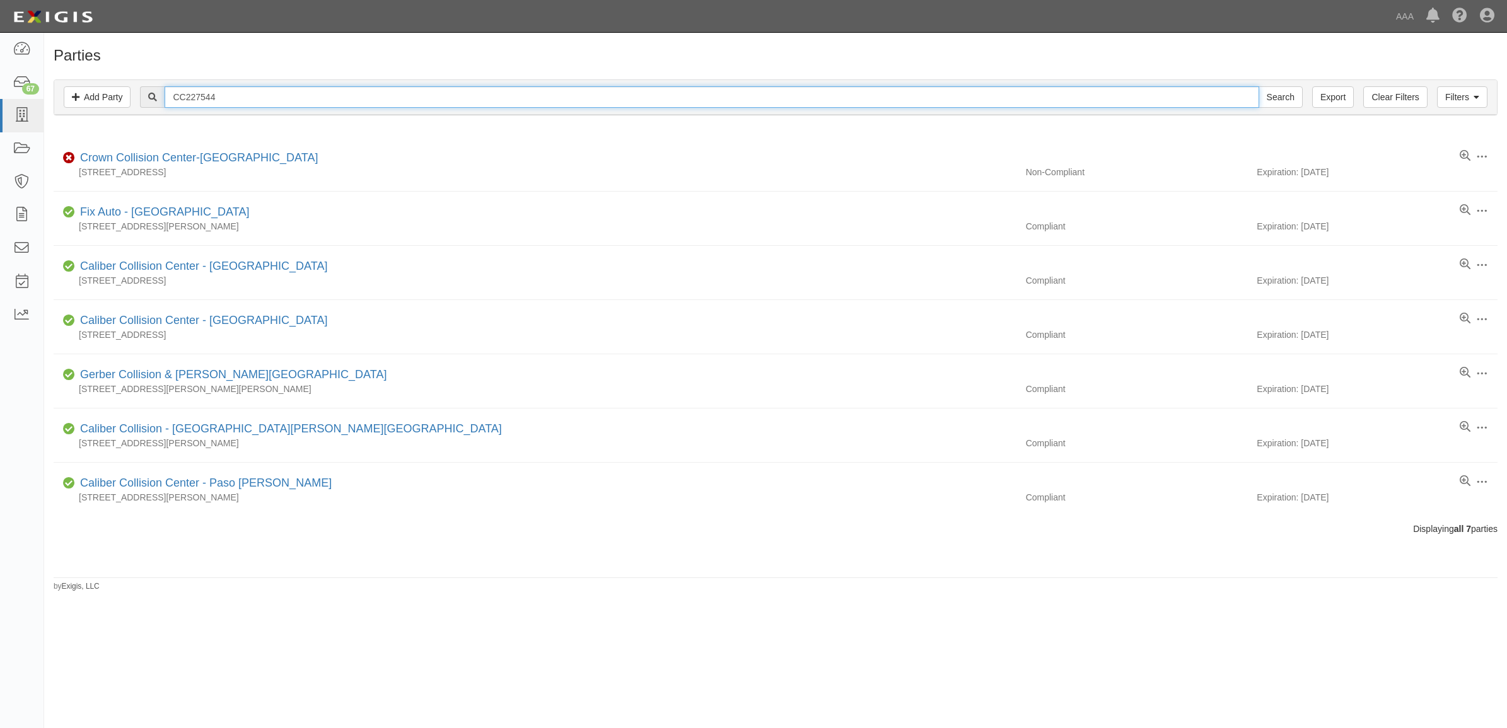
click at [243, 92] on input "CC227544" at bounding box center [712, 96] width 1094 height 21
paste input "8072"
type input "CC228072"
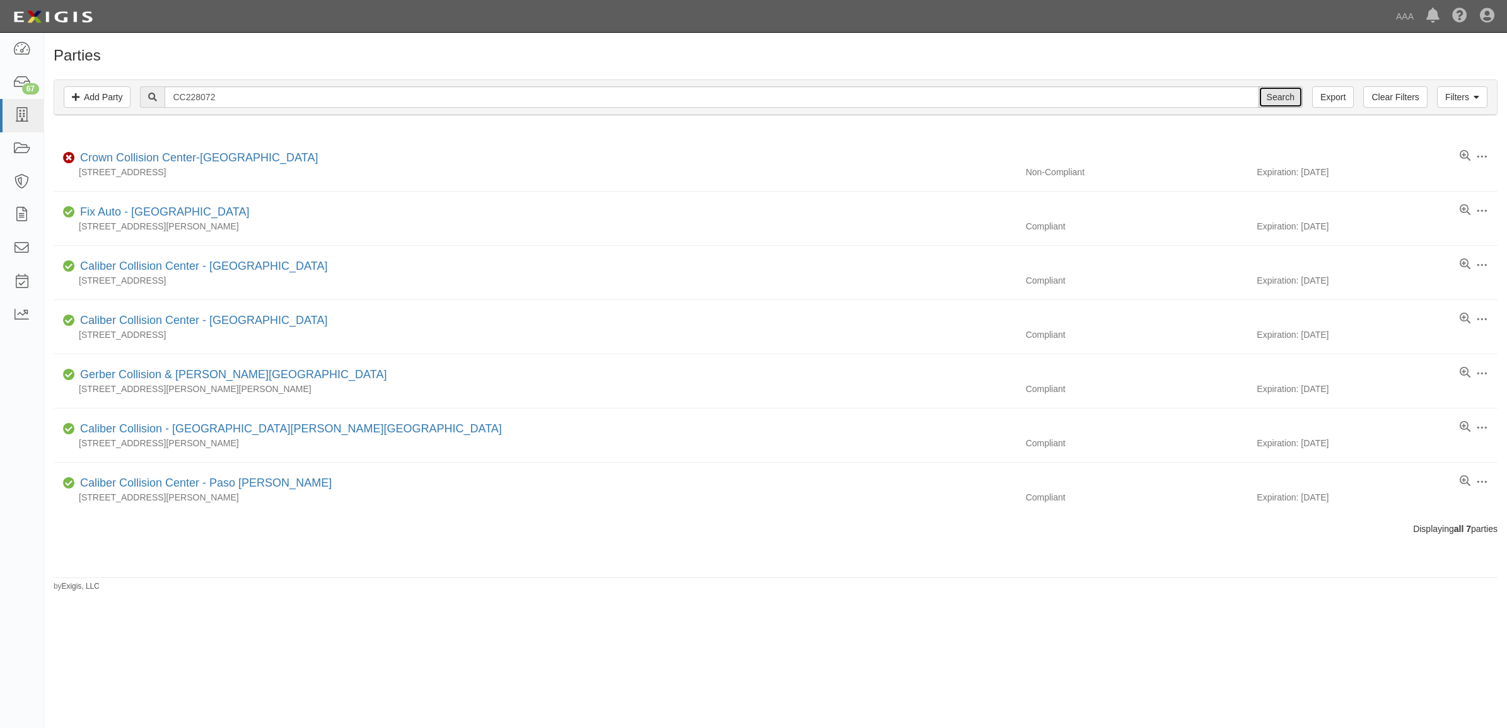
click at [1284, 101] on input "Search" at bounding box center [1281, 96] width 44 height 21
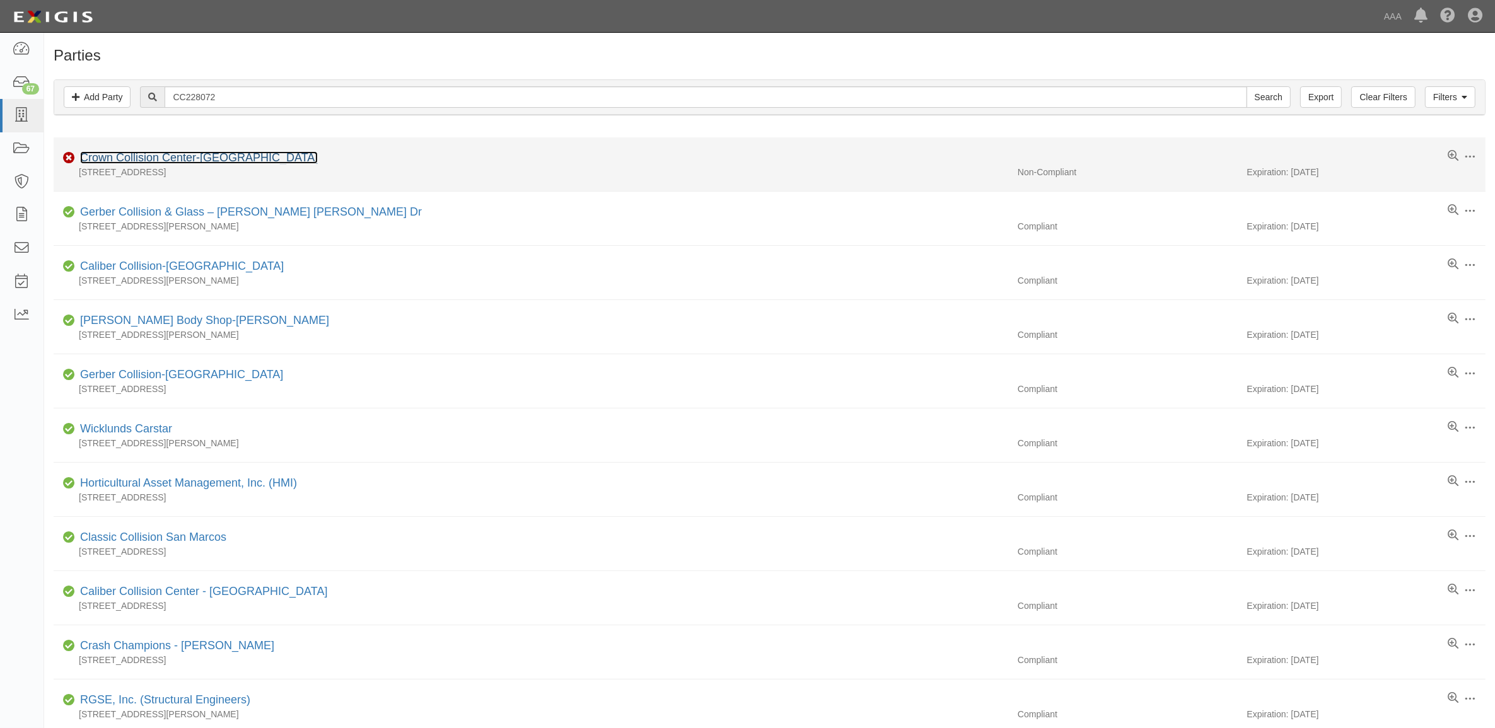
click at [203, 153] on link "Crown Collision Center-[GEOGRAPHIC_DATA]" at bounding box center [199, 157] width 238 height 13
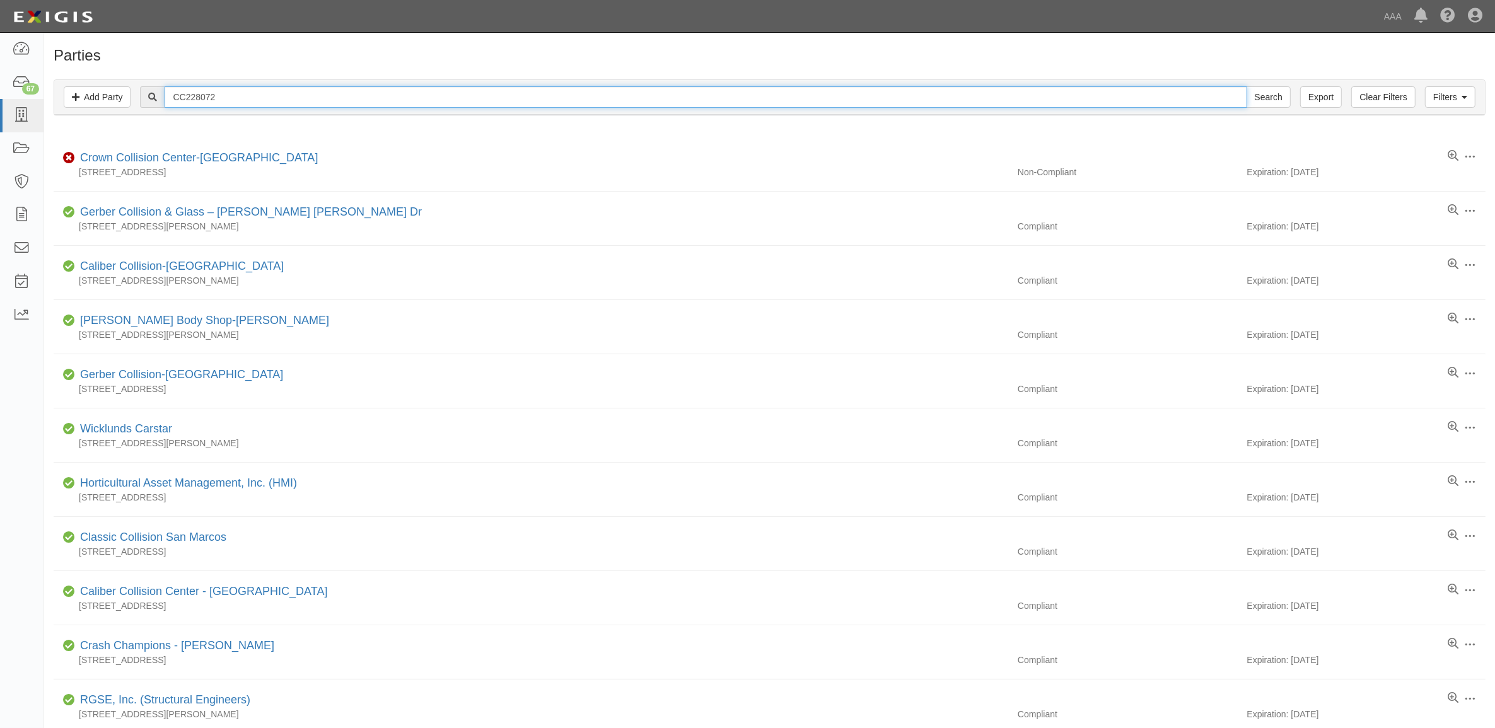
click at [264, 96] on input "CC228072" at bounding box center [706, 96] width 1082 height 21
paste input "89066"
type input "CC289066"
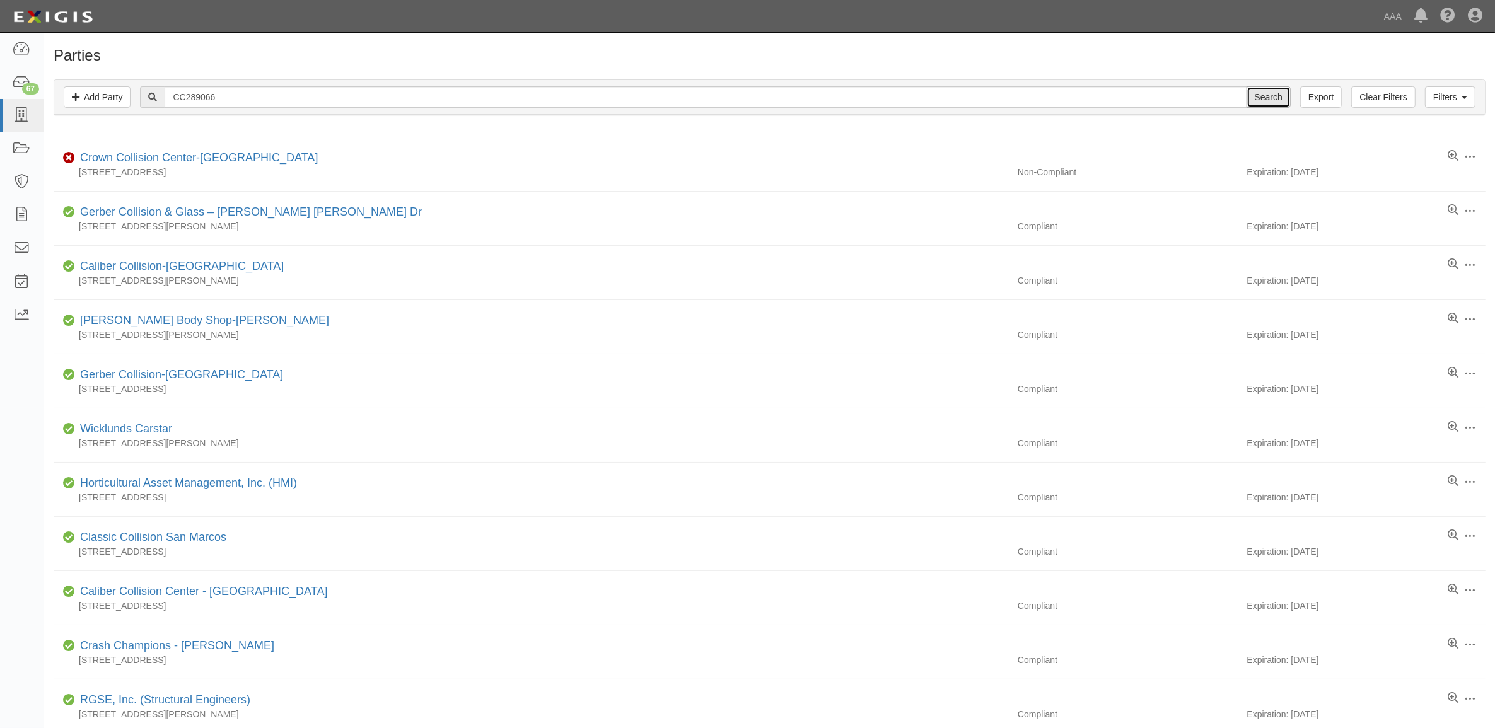
click at [1285, 96] on input "Search" at bounding box center [1269, 96] width 44 height 21
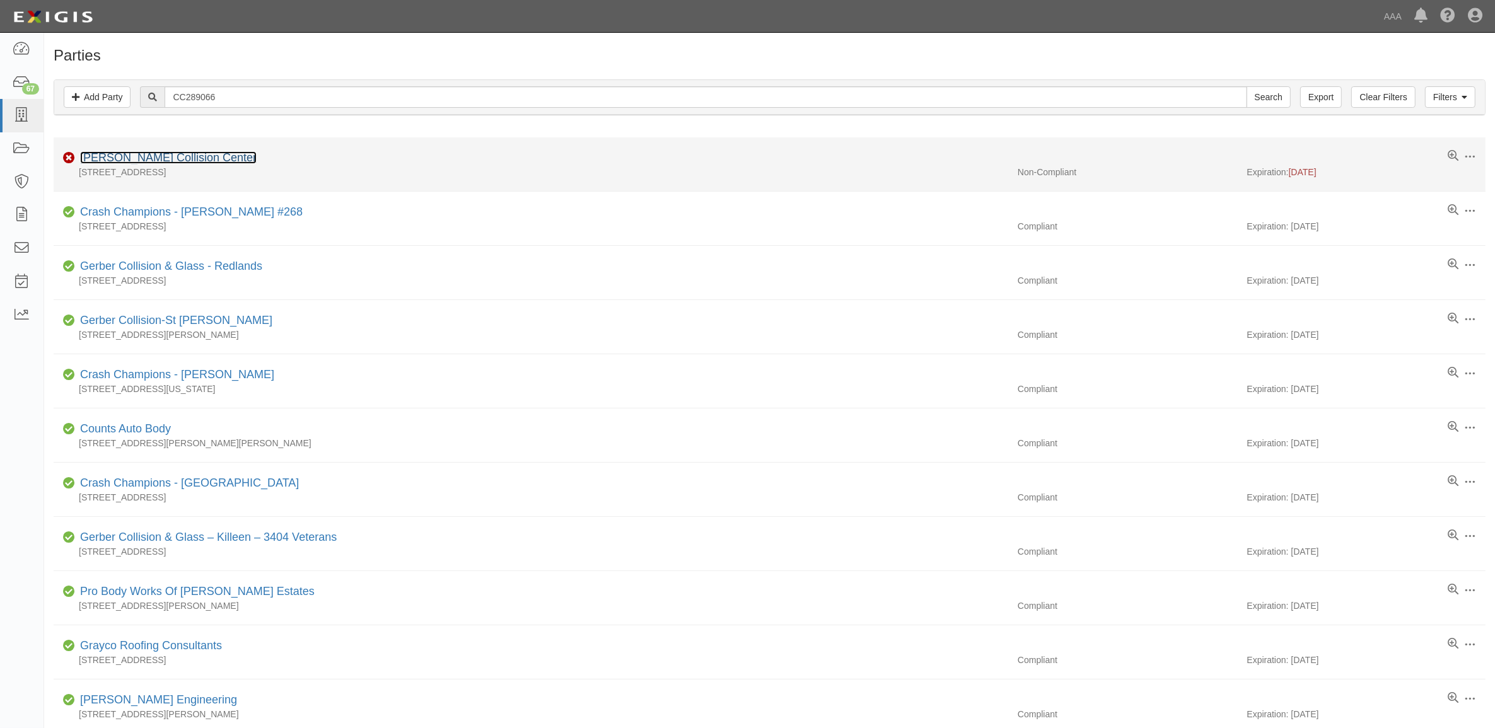
click at [109, 158] on link "Bachman Collision Center" at bounding box center [168, 157] width 177 height 13
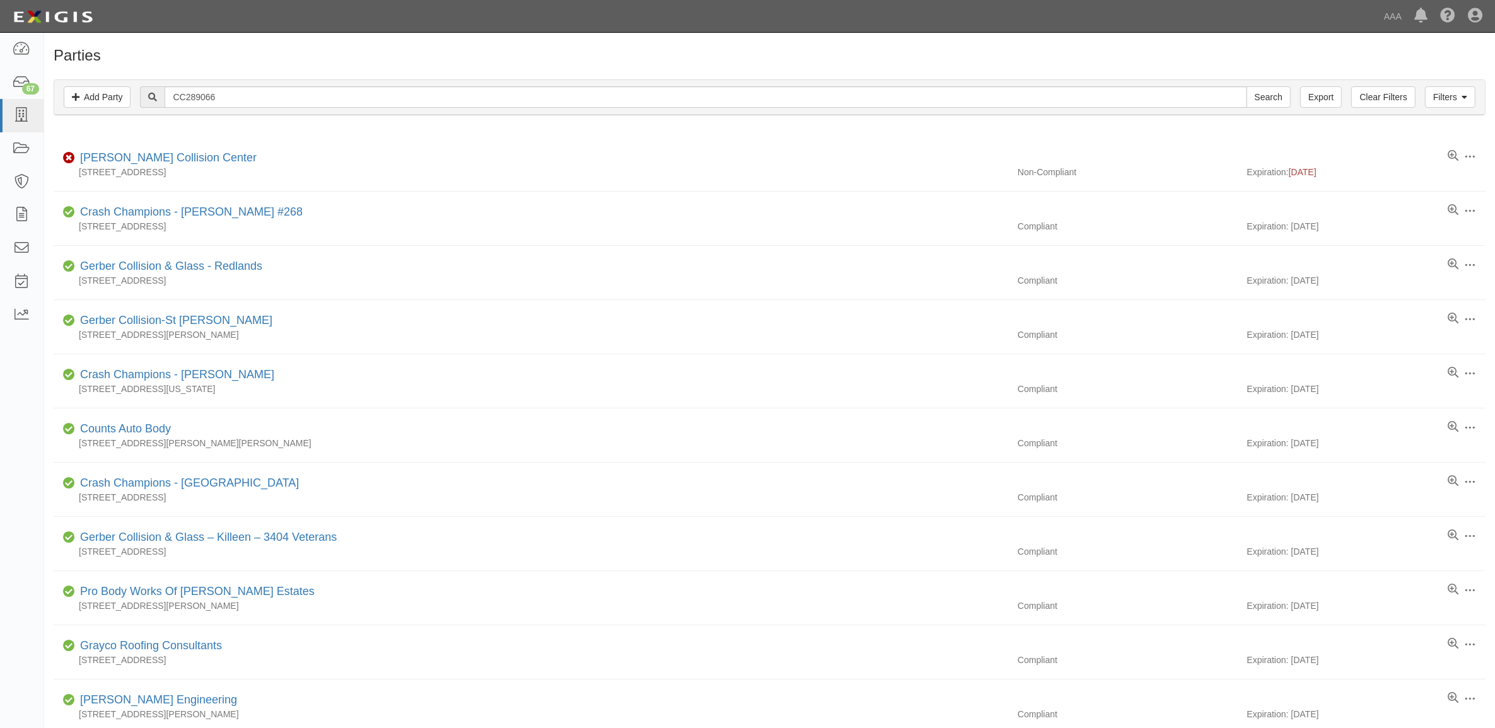
click at [243, 92] on input "CC289066" at bounding box center [706, 96] width 1082 height 21
type input "CC458859"
click at [1266, 95] on input "Search" at bounding box center [1269, 96] width 44 height 21
click at [1266, 98] on input "Search" at bounding box center [1269, 96] width 44 height 21
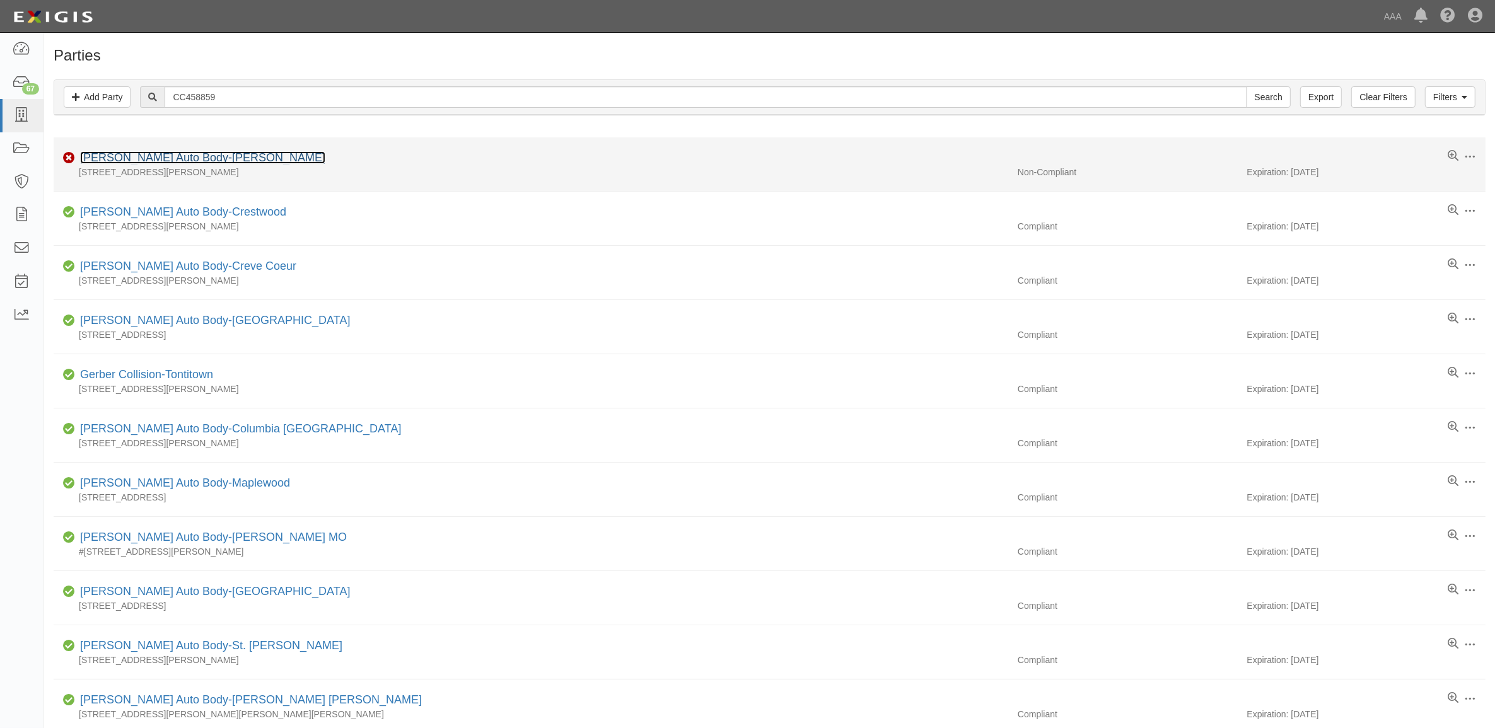
click at [166, 162] on link "[PERSON_NAME] Auto Body-[PERSON_NAME]" at bounding box center [202, 157] width 245 height 13
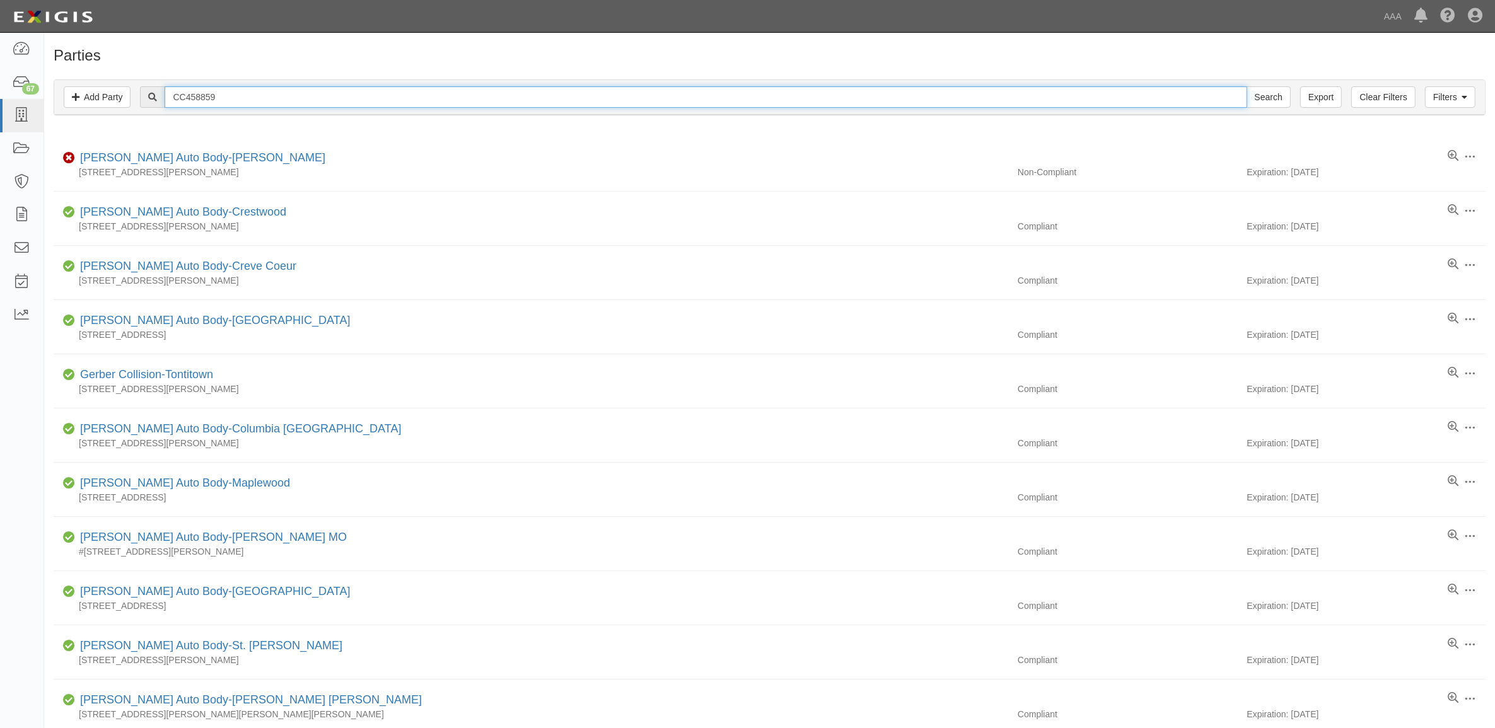
click at [235, 96] on input "CC458859" at bounding box center [706, 96] width 1082 height 21
click at [232, 96] on input "CC458859" at bounding box center [706, 96] width 1082 height 21
paste input "610281"
type input "CC610281"
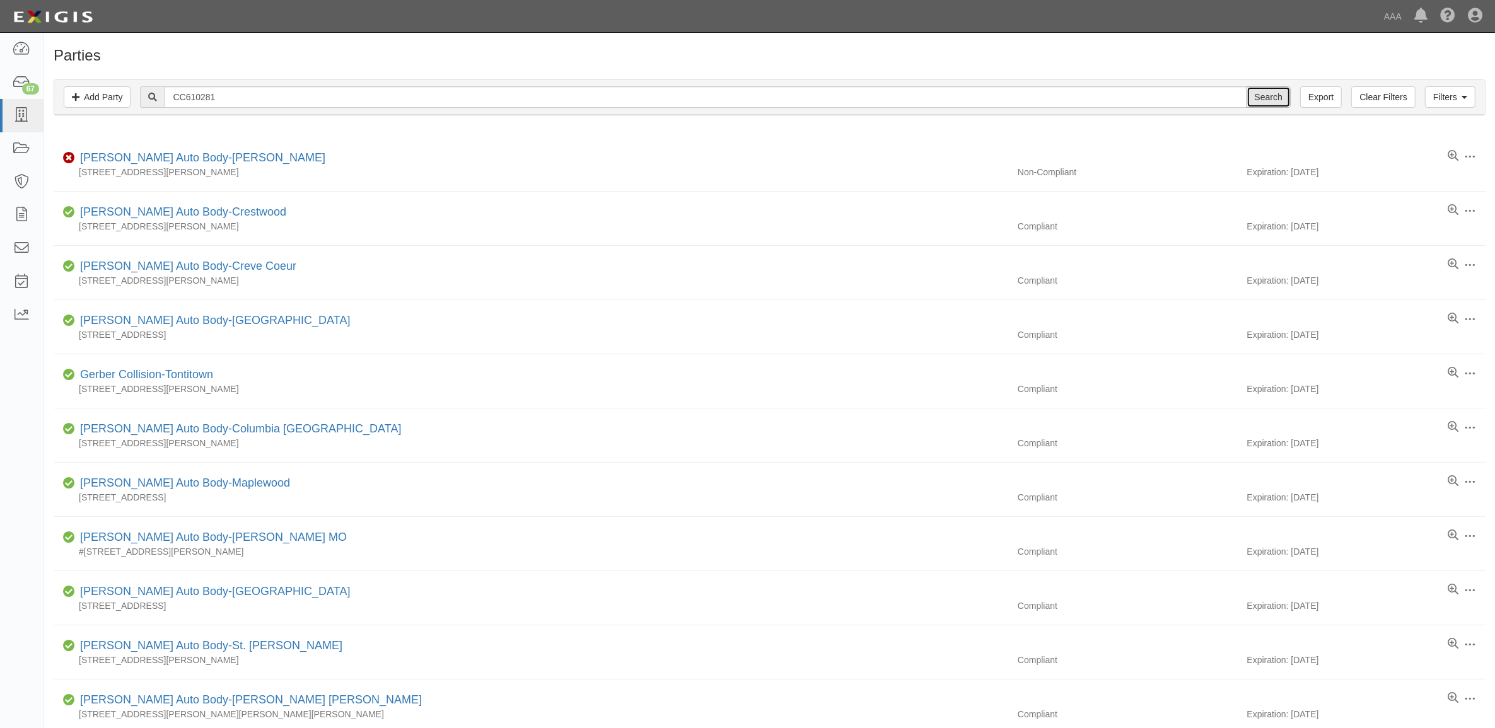
click at [1272, 93] on input "Search" at bounding box center [1269, 96] width 44 height 21
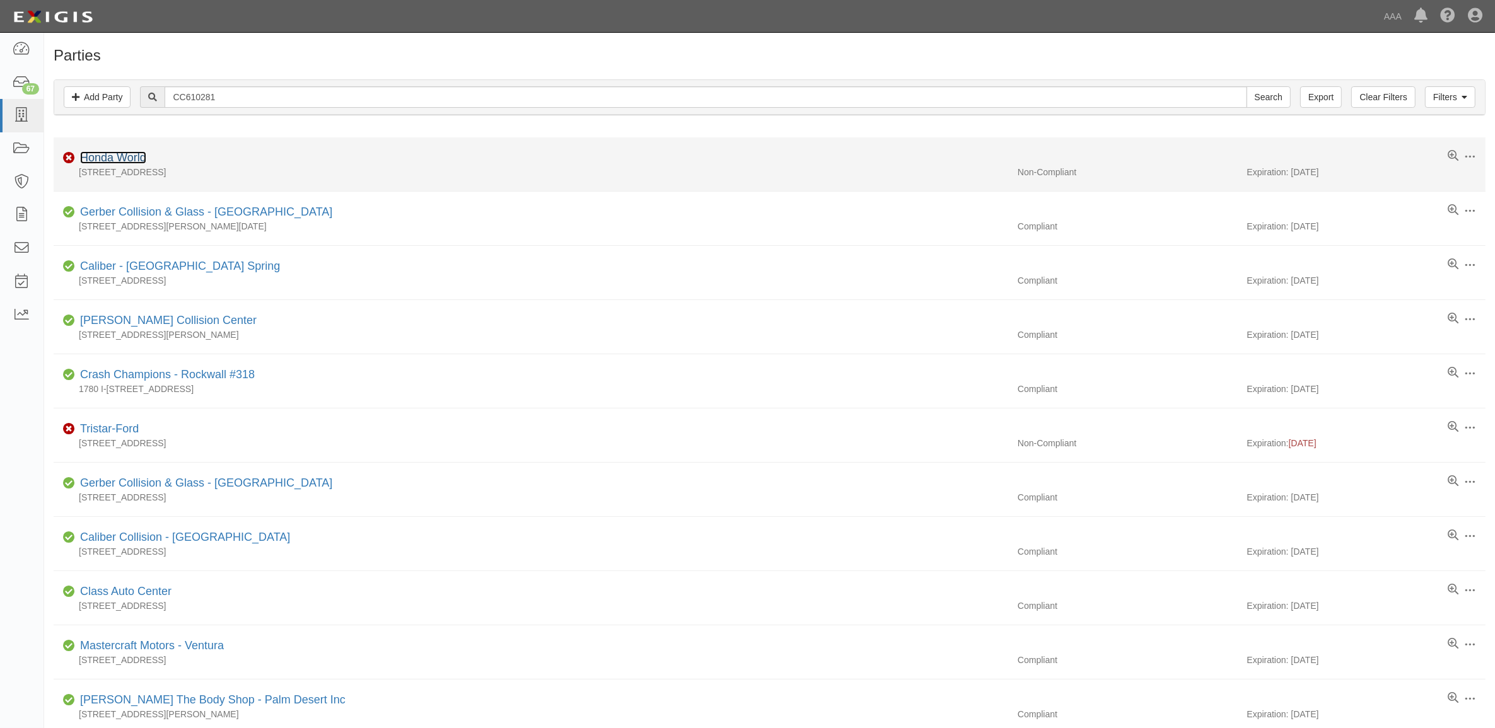
click at [132, 158] on link "Honda World" at bounding box center [113, 157] width 66 height 13
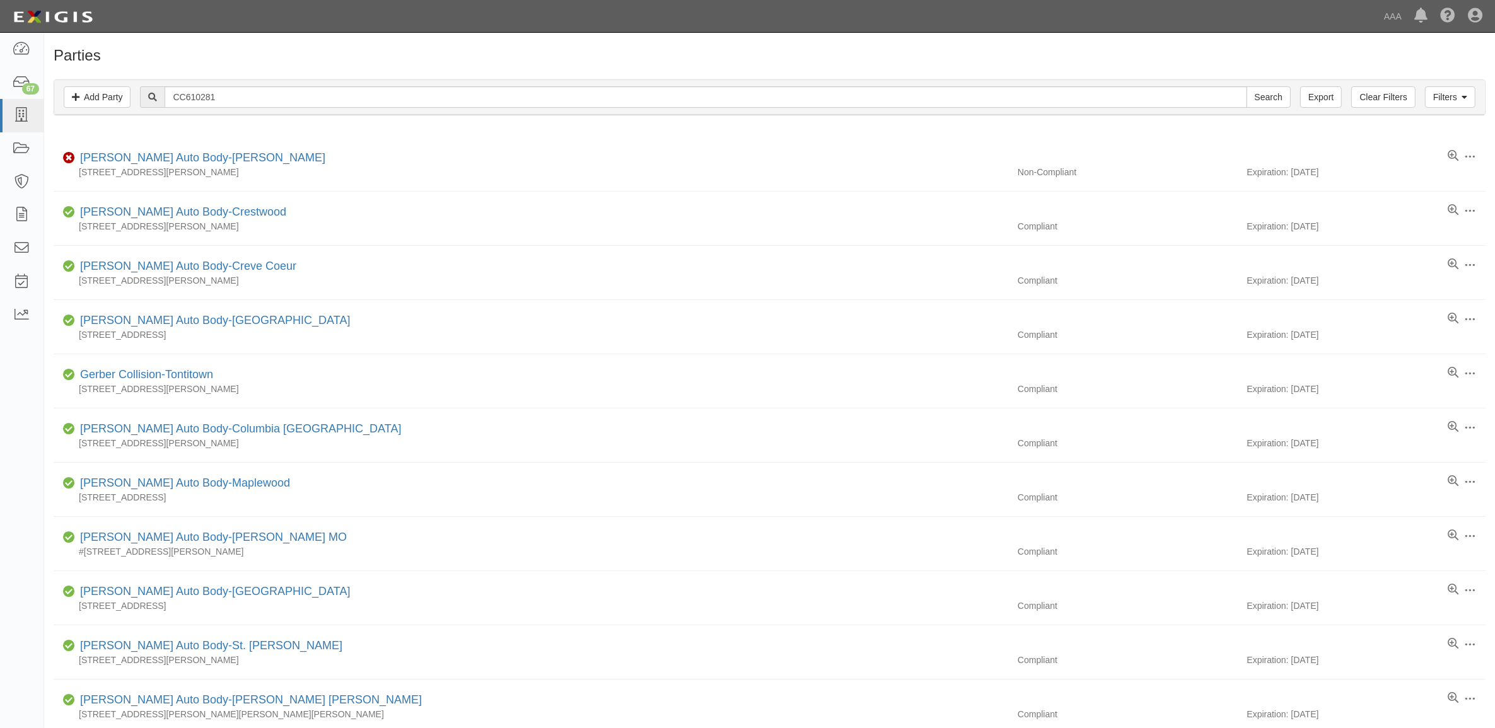
click at [266, 109] on div "Filters Add Party Clear Filters Export CC610281 Search Filters" at bounding box center [769, 97] width 1431 height 35
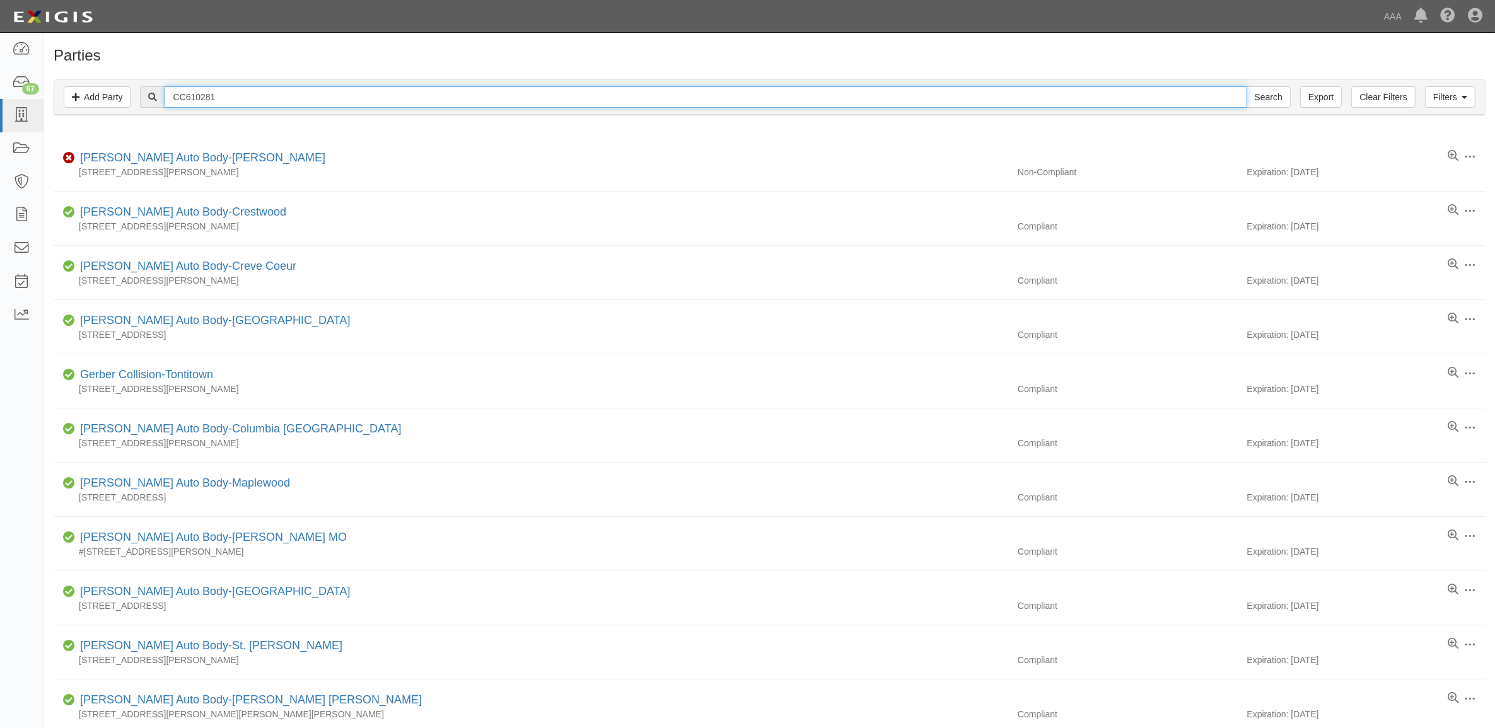
click at [257, 102] on input "CC610281" at bounding box center [706, 96] width 1082 height 21
paste input "11500"
type input "CC115001"
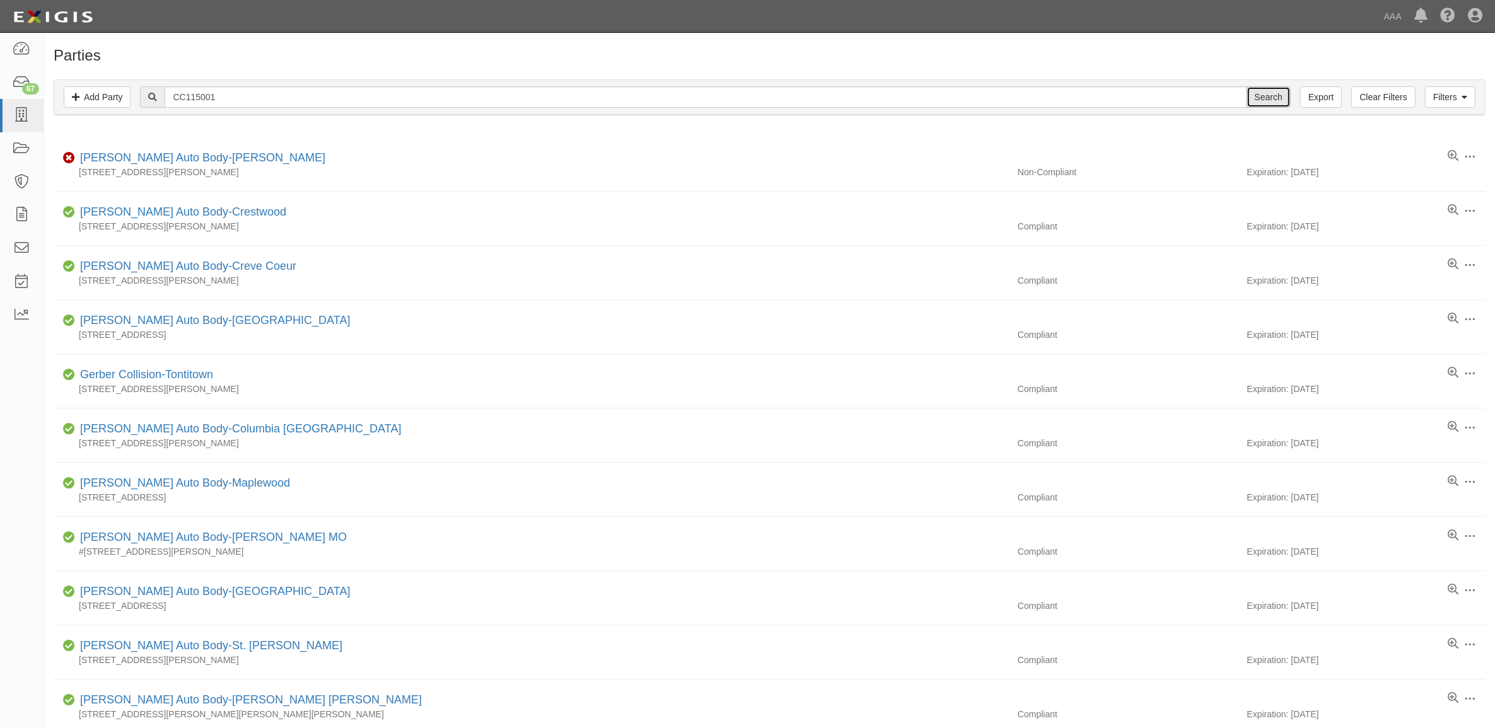
click at [1276, 95] on input "Search" at bounding box center [1269, 96] width 44 height 21
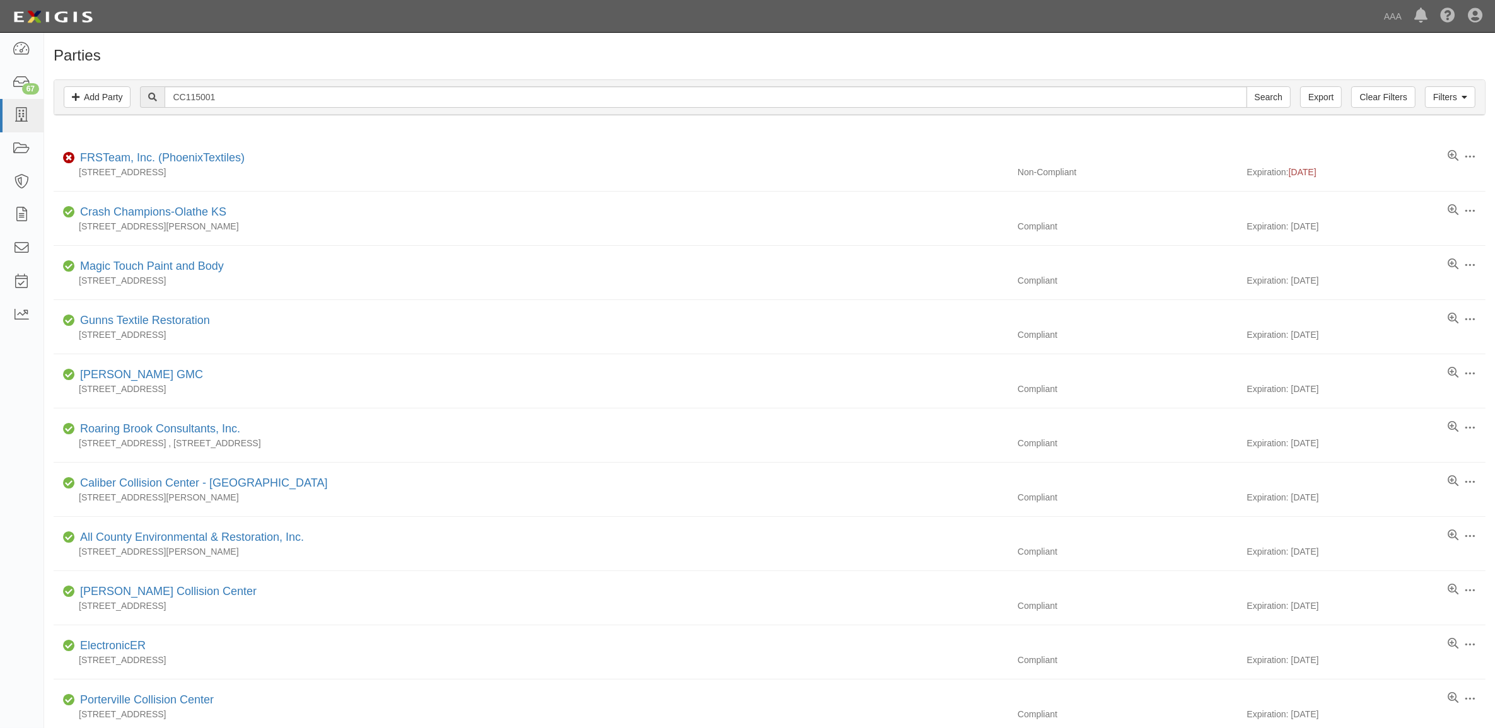
click at [219, 86] on div "Filters Add Party Clear Filters Export CC115001 Search Filters" at bounding box center [769, 97] width 1431 height 35
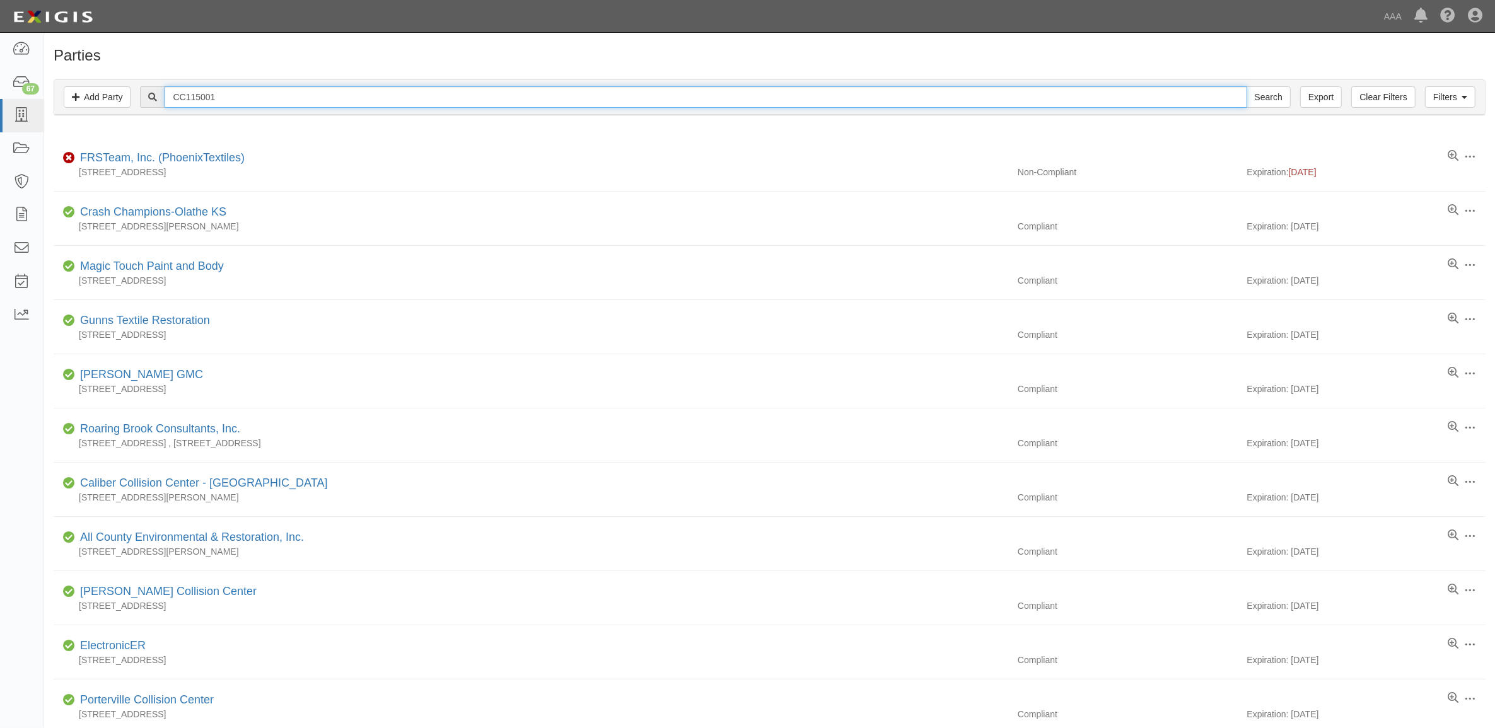
click at [219, 92] on input "CC115001" at bounding box center [706, 96] width 1082 height 21
paste input "201708"
type input "CC201708"
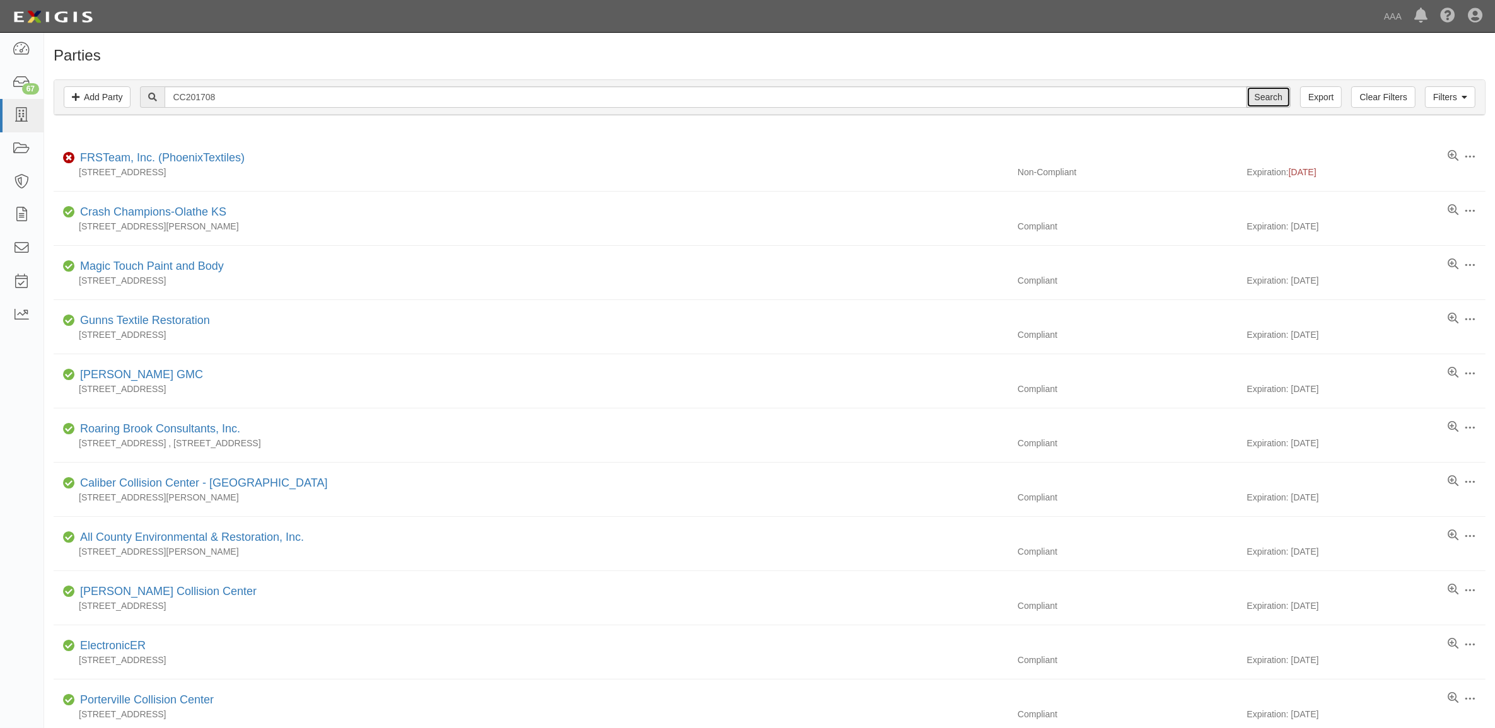
click at [1268, 98] on input "Search" at bounding box center [1269, 96] width 44 height 21
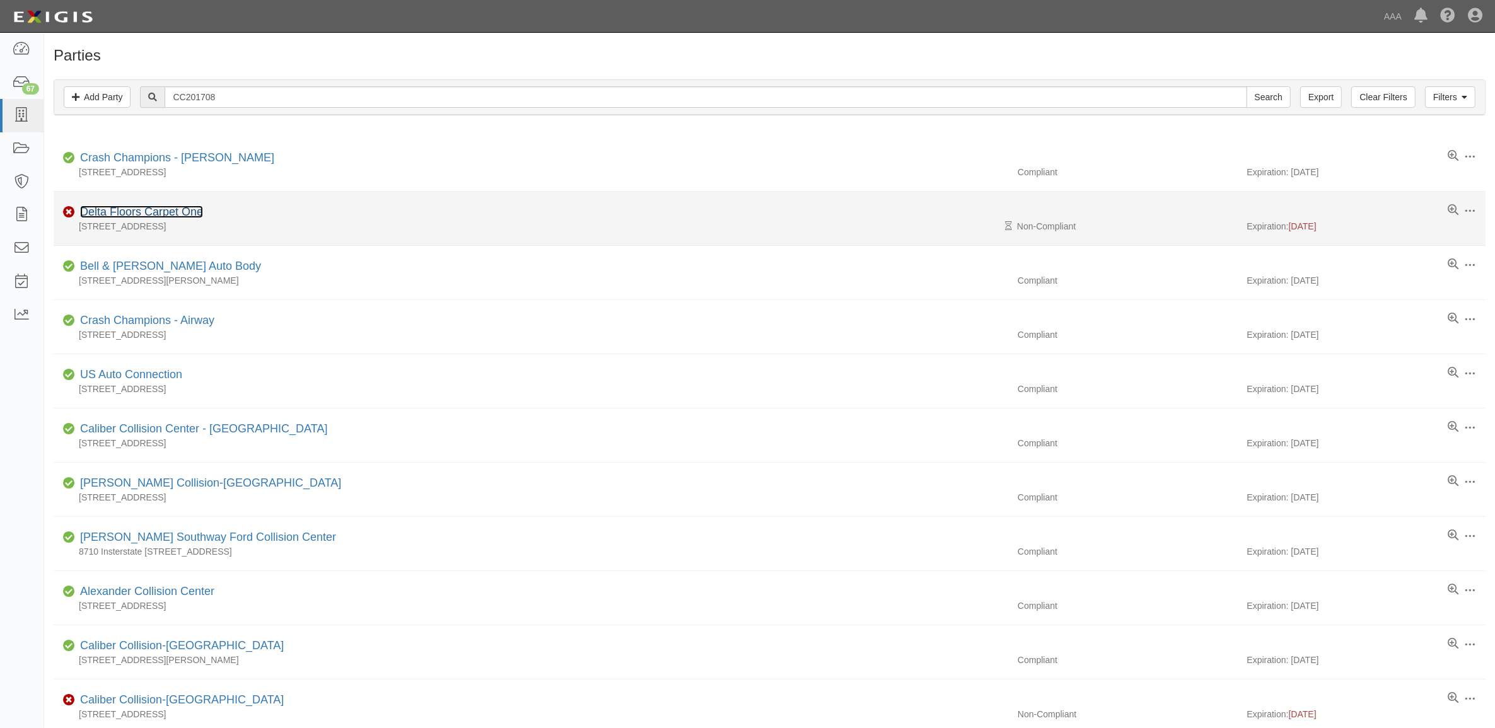
click at [184, 213] on link "Delta Floors Carpet One" at bounding box center [141, 212] width 123 height 13
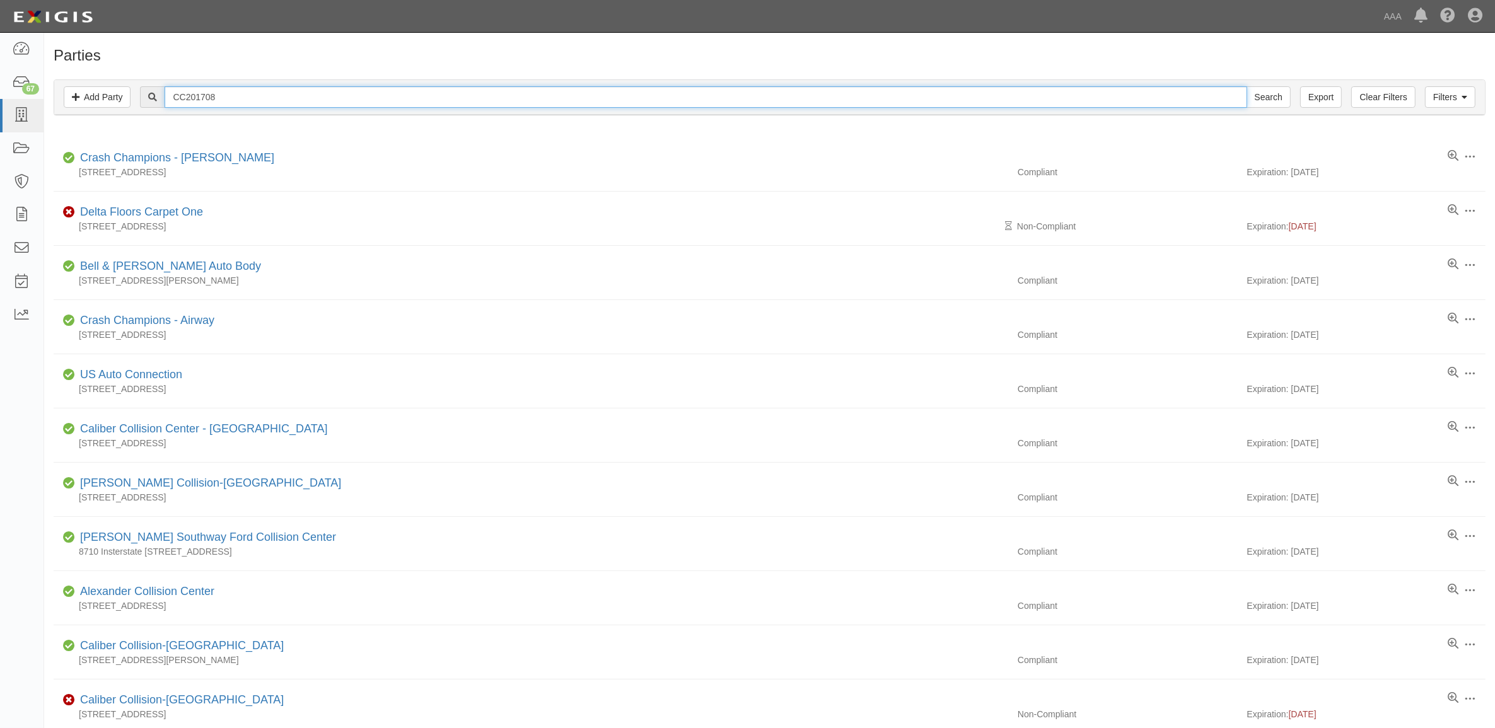
click at [255, 100] on input "CC201708" at bounding box center [706, 96] width 1082 height 21
paste input "6183"
type input "CC206183"
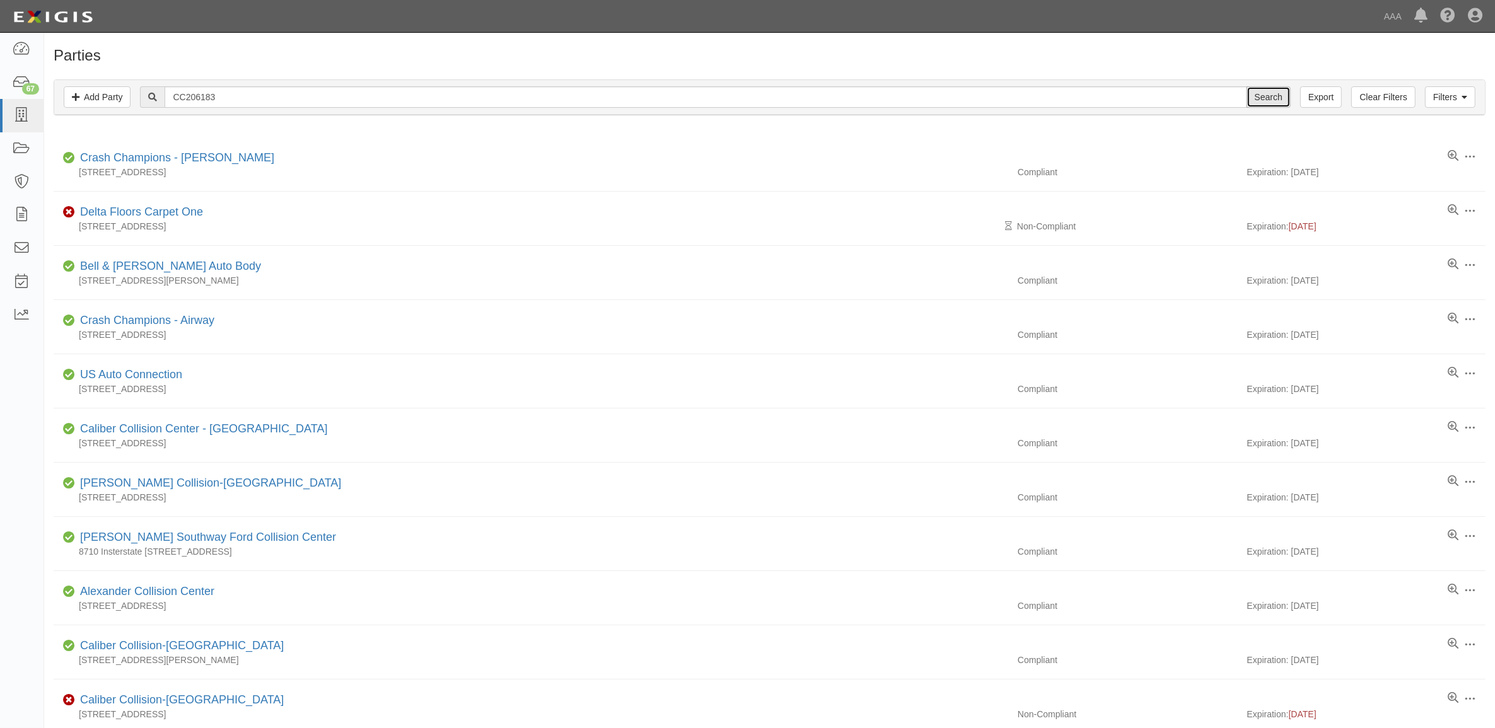
click at [1273, 100] on input "Search" at bounding box center [1269, 96] width 44 height 21
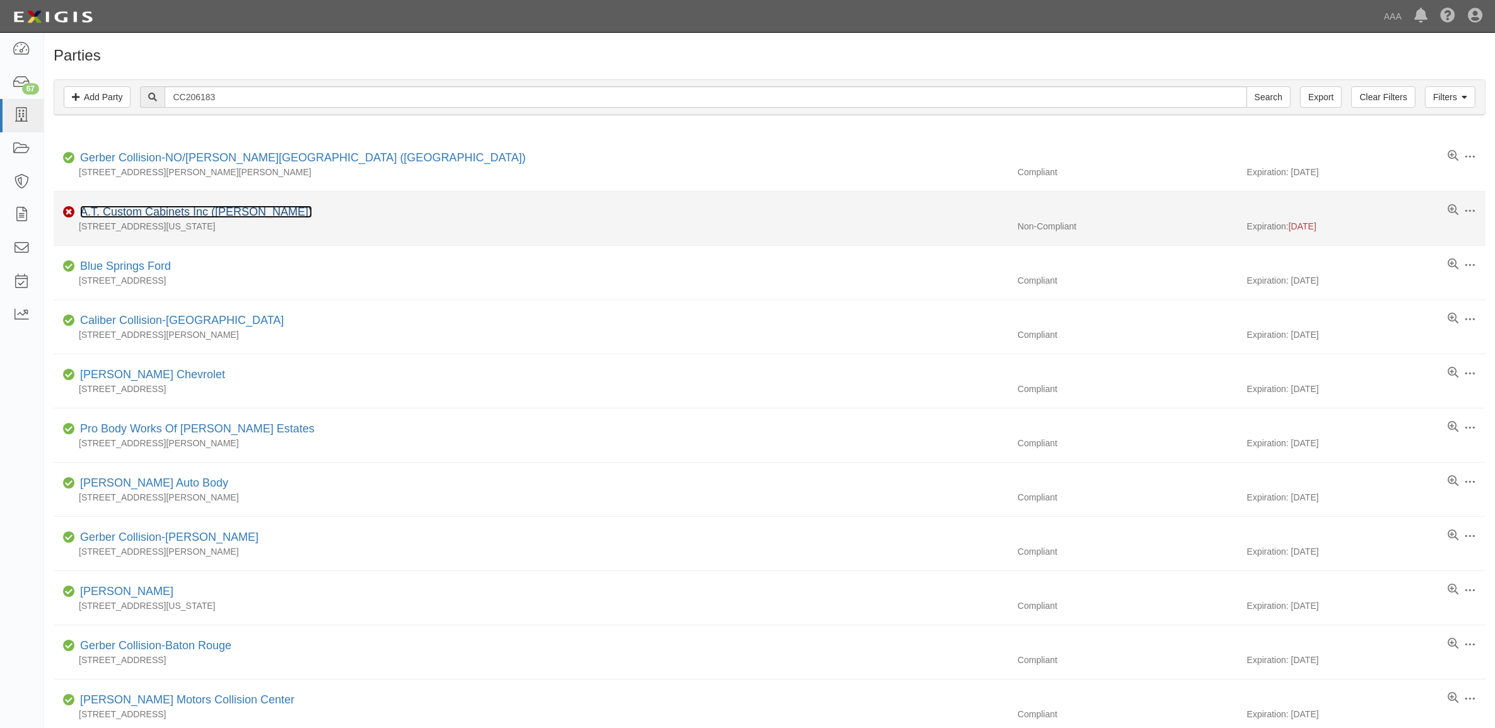
click at [210, 211] on link "A.T. Custom Cabinets Inc (Albert Tostado)" at bounding box center [196, 212] width 232 height 13
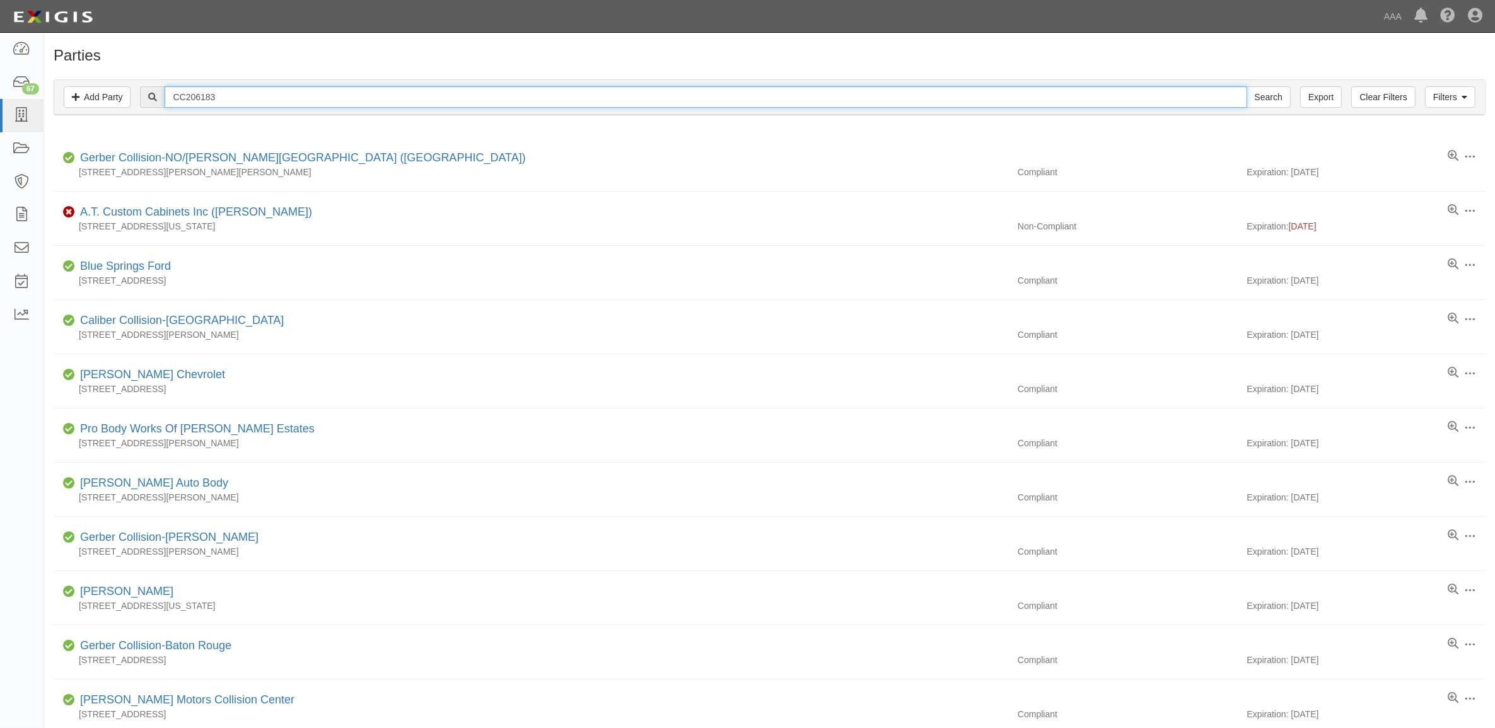
click at [225, 90] on input "CC206183" at bounding box center [706, 96] width 1082 height 21
paste input "37577"
type input "CC237577"
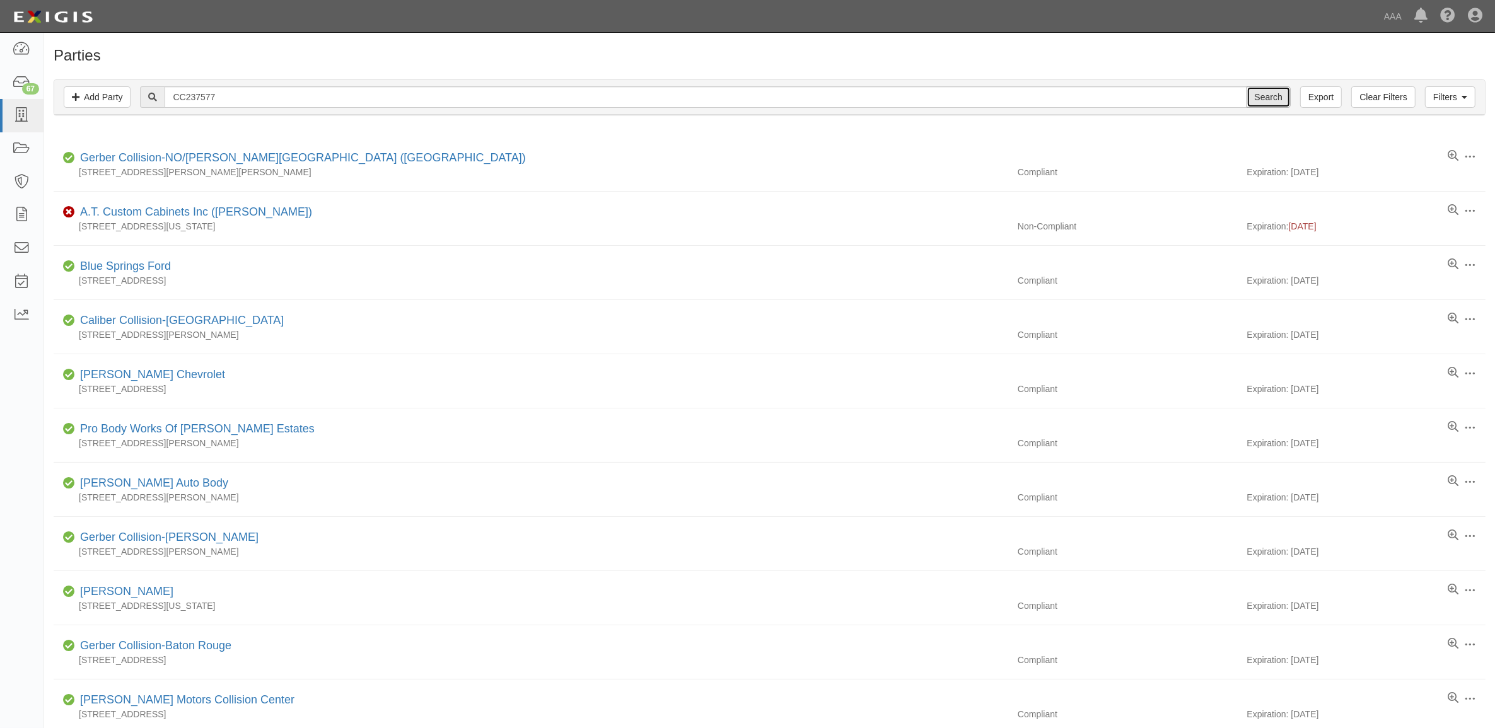
click at [1283, 98] on input "Search" at bounding box center [1269, 96] width 44 height 21
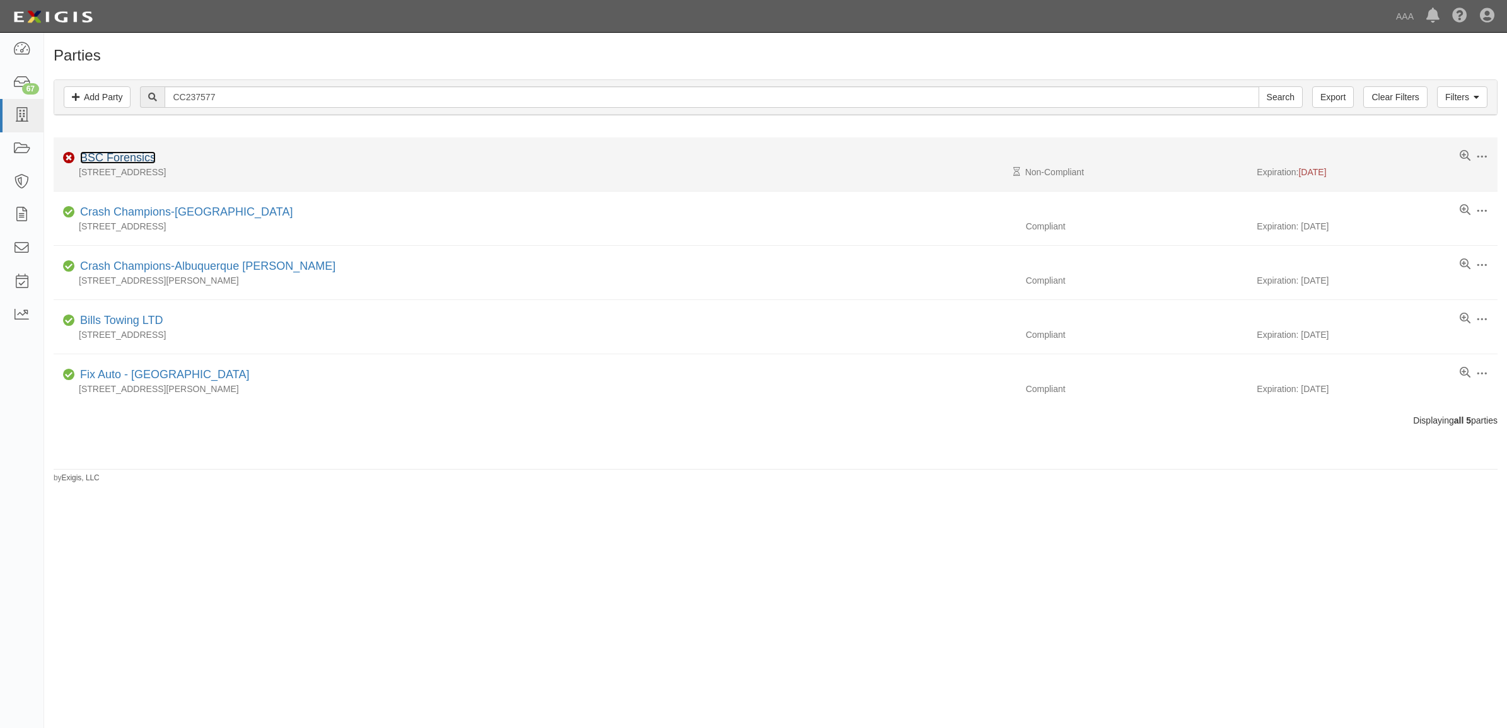
click at [137, 153] on link "BSC Forensics" at bounding box center [118, 157] width 76 height 13
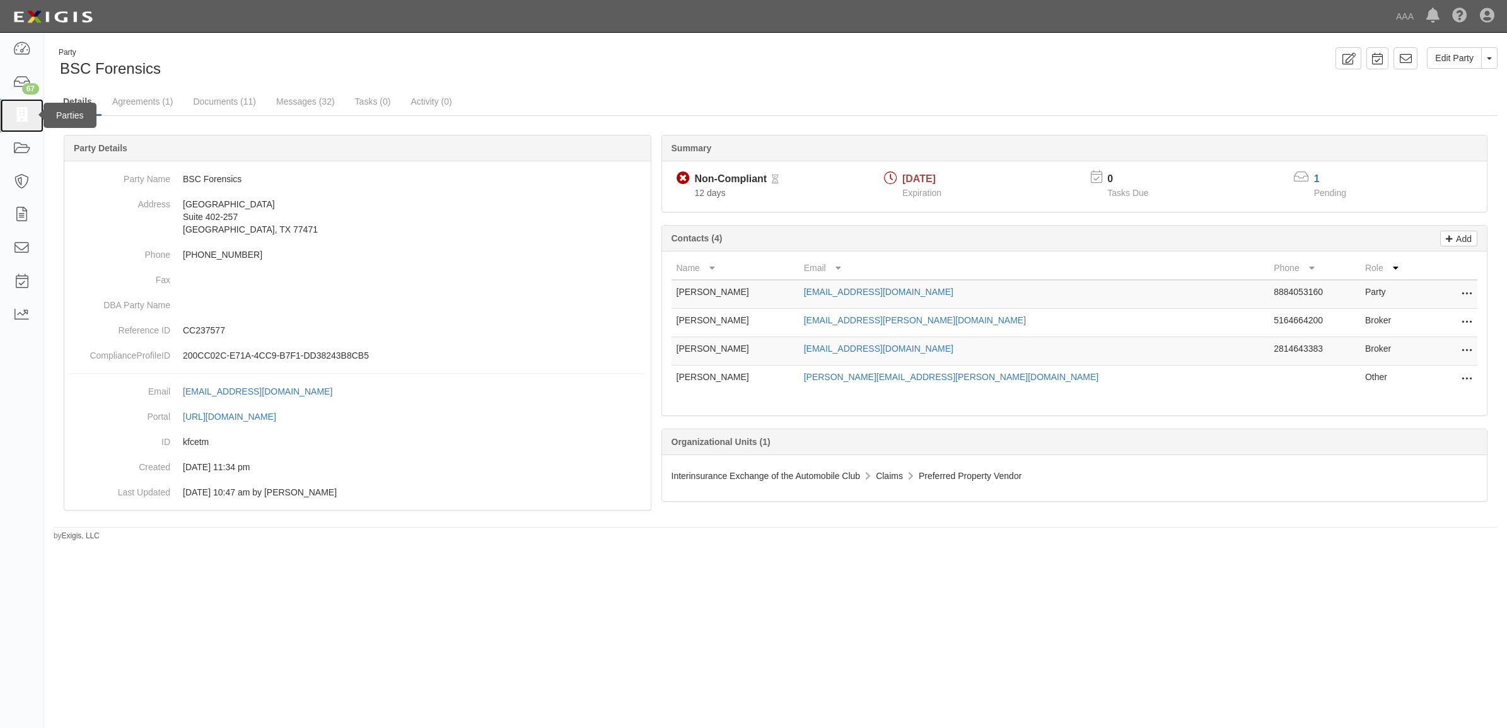
click at [11, 118] on link at bounding box center [22, 115] width 44 height 33
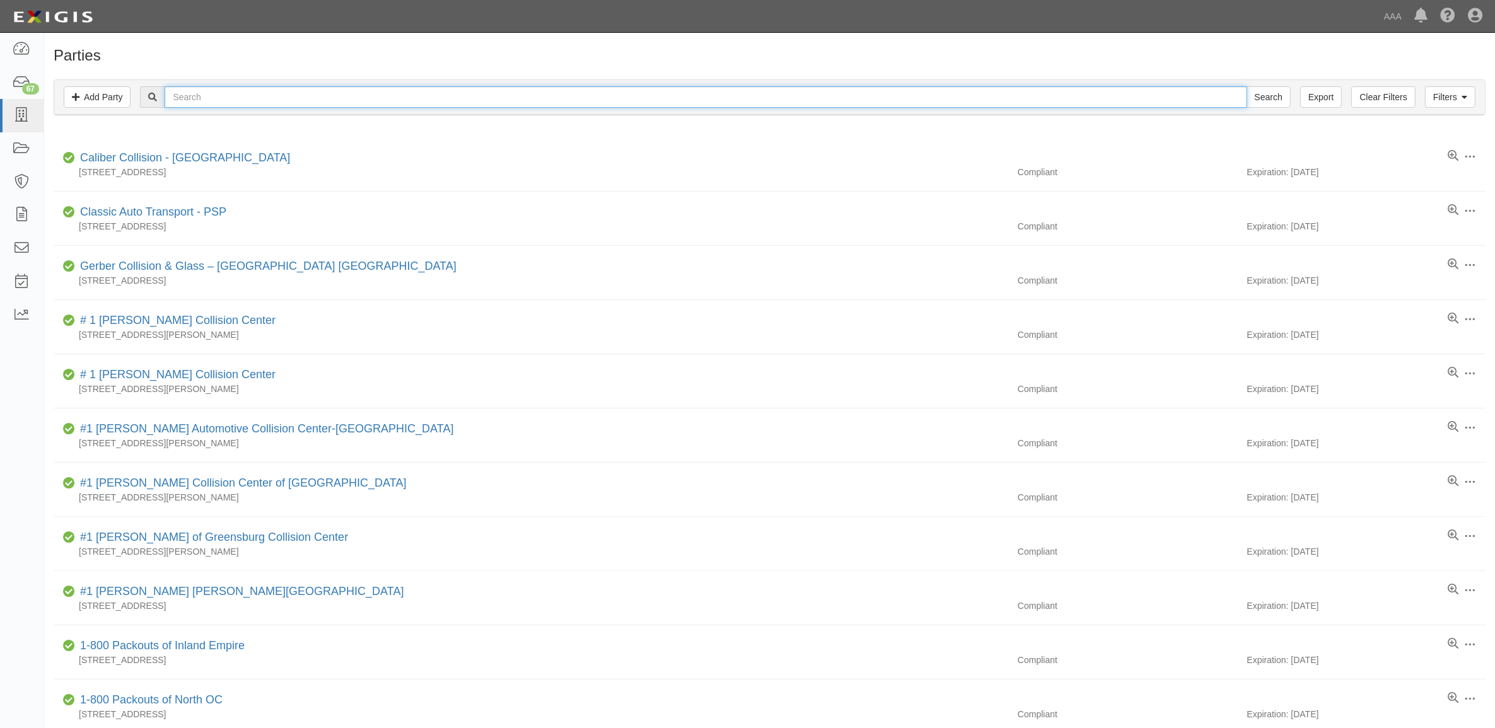
click at [304, 103] on input "text" at bounding box center [706, 96] width 1082 height 21
type input "10378"
click at [1247, 86] on input "Search" at bounding box center [1269, 96] width 44 height 21
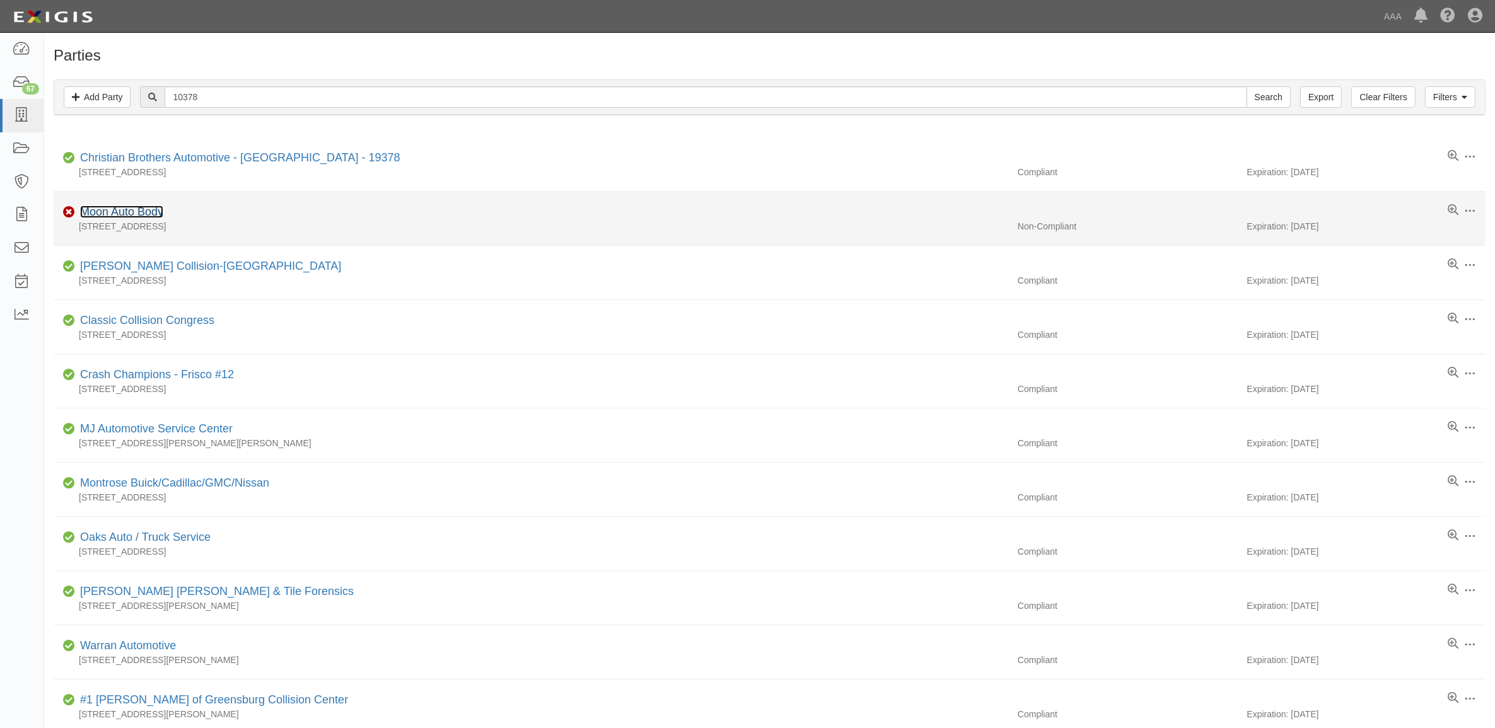
click at [134, 213] on link "Moon Auto Body" at bounding box center [121, 212] width 83 height 13
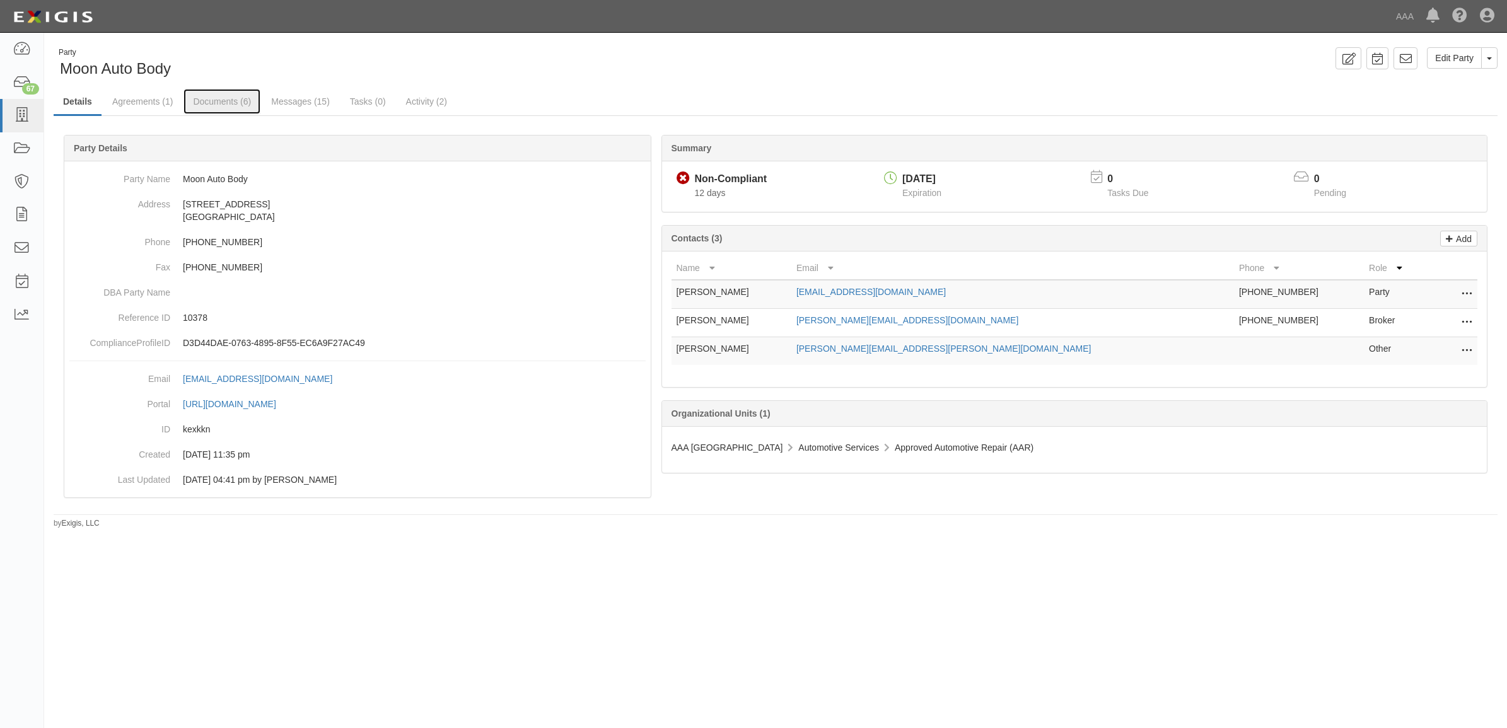
drag, startPoint x: 221, startPoint y: 103, endPoint x: 291, endPoint y: 120, distance: 71.4
click at [221, 103] on link "Documents (6)" at bounding box center [222, 101] width 77 height 25
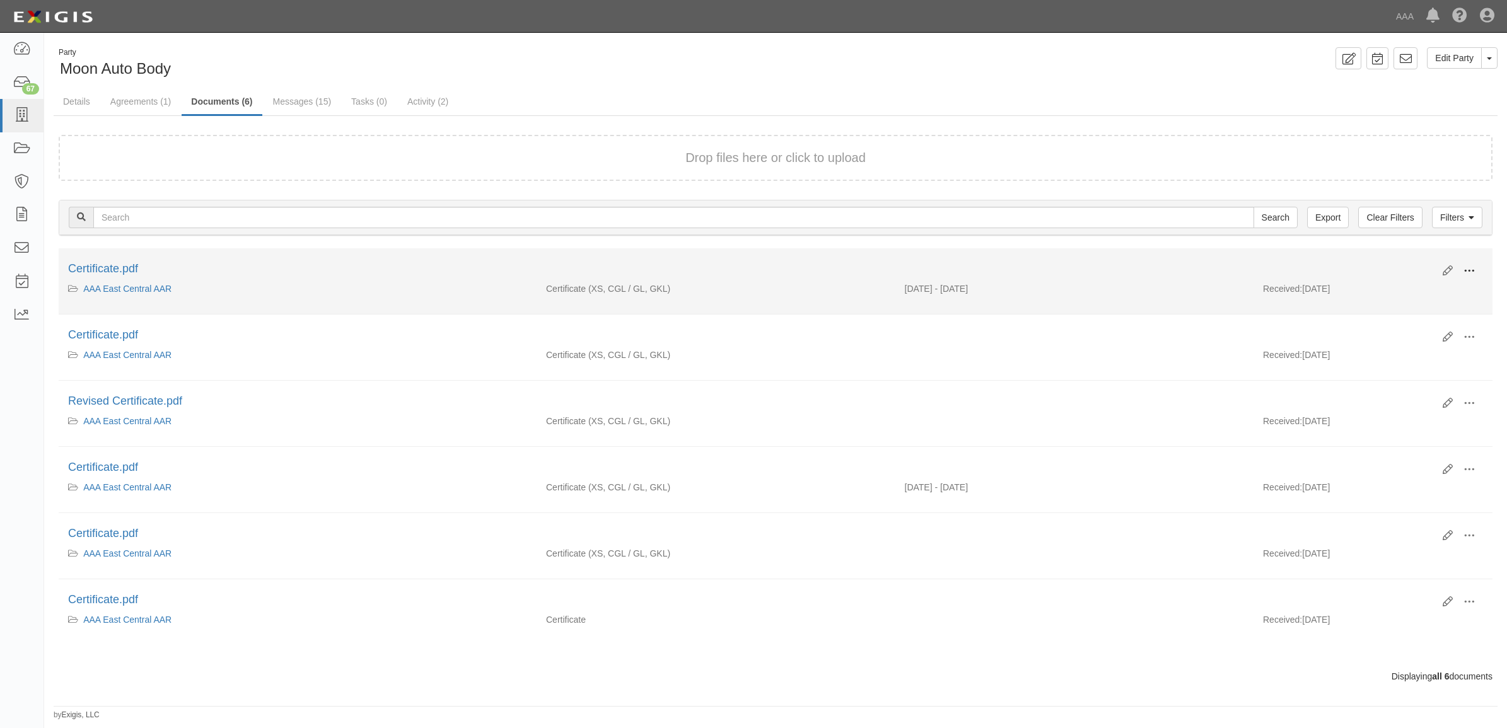
click at [1464, 269] on span at bounding box center [1469, 270] width 11 height 11
click at [1415, 292] on link "View" at bounding box center [1408, 289] width 100 height 23
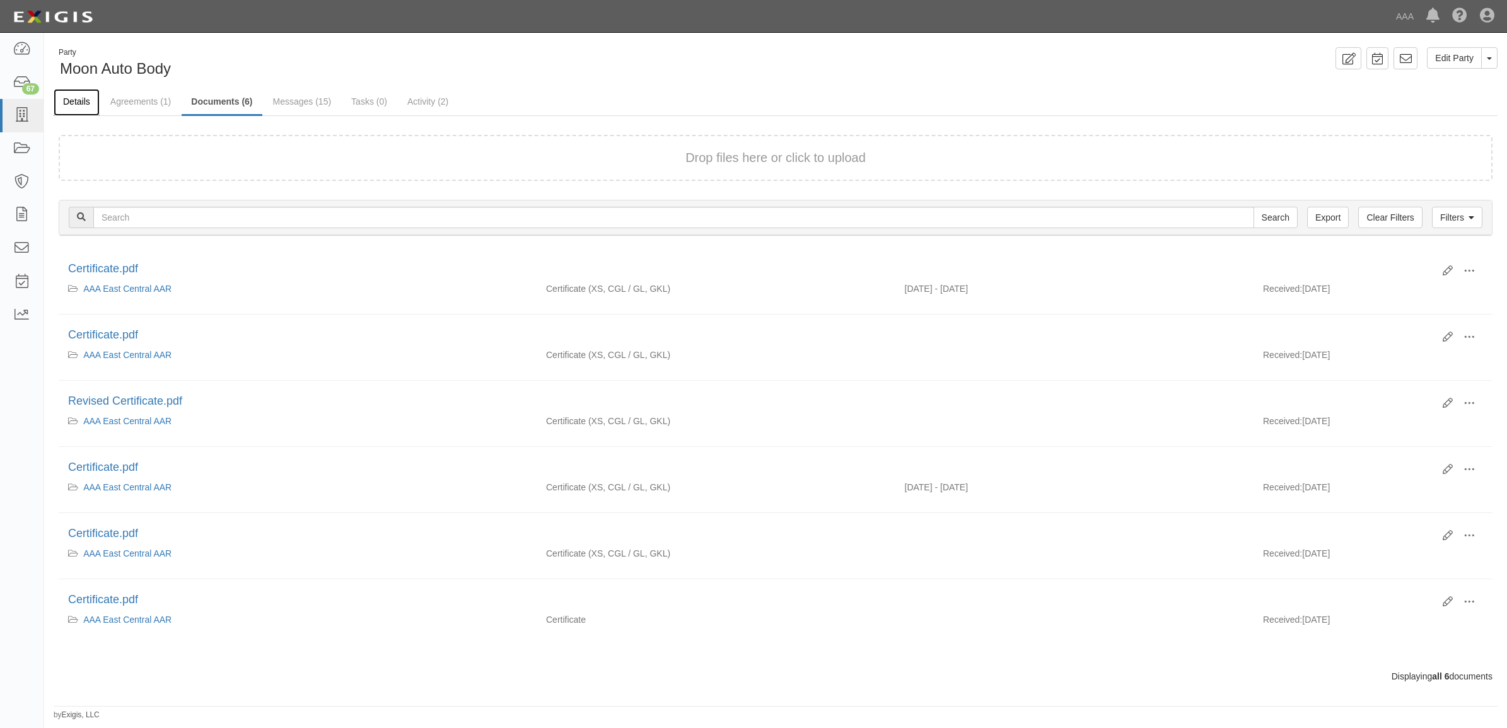
click at [74, 102] on link "Details" at bounding box center [77, 102] width 46 height 27
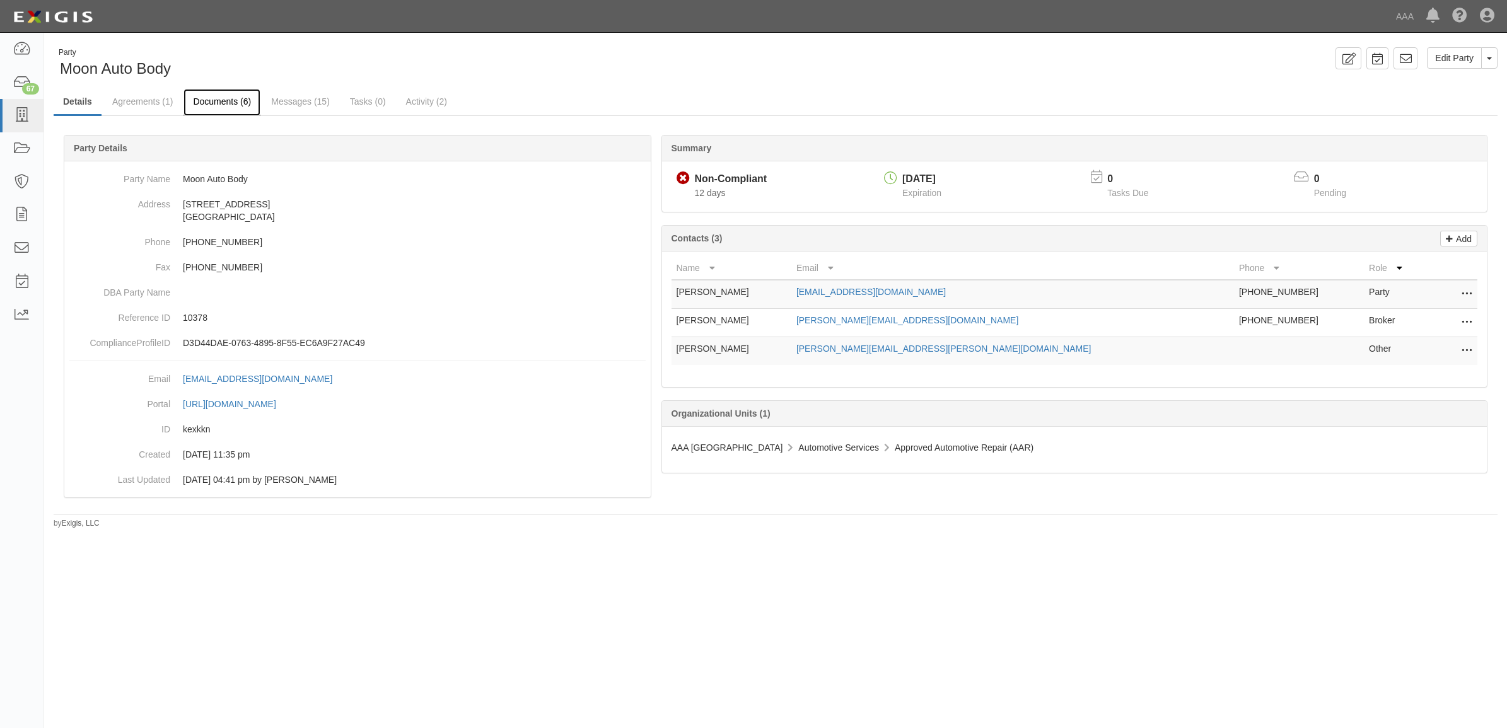
click at [243, 95] on link "Documents (6)" at bounding box center [222, 102] width 77 height 27
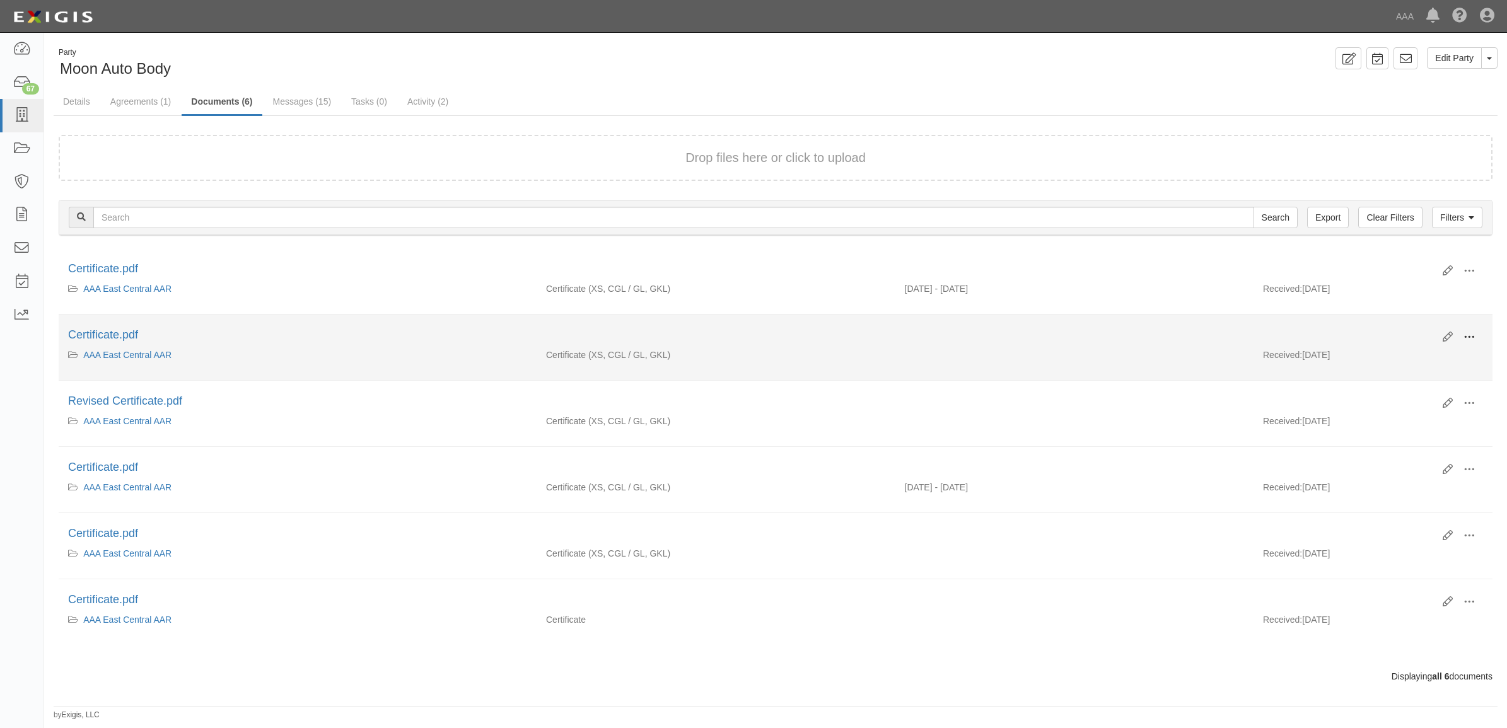
click at [1456, 342] on button at bounding box center [1470, 337] width 28 height 21
click at [1410, 357] on link "View" at bounding box center [1408, 355] width 100 height 23
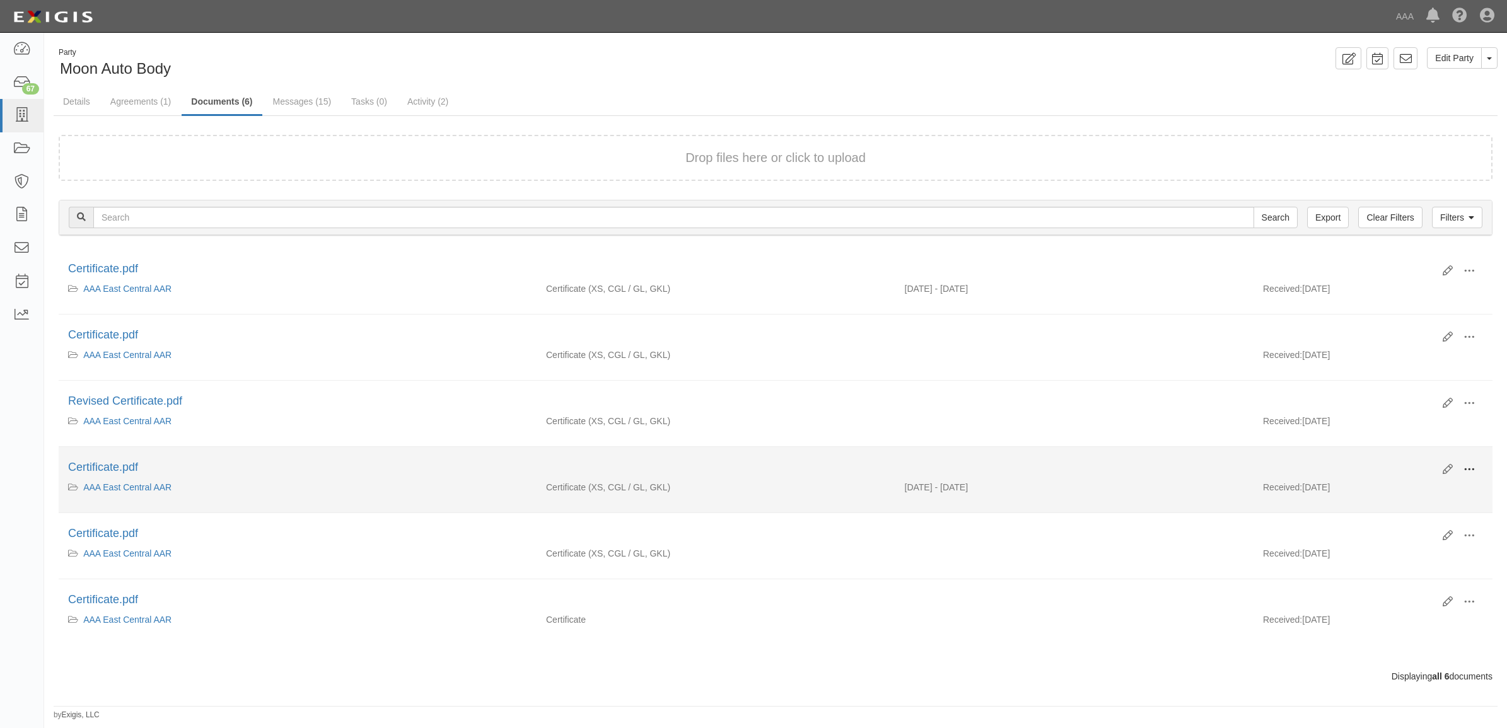
click at [1464, 470] on span at bounding box center [1469, 469] width 11 height 11
click at [1423, 486] on link "View" at bounding box center [1408, 488] width 100 height 23
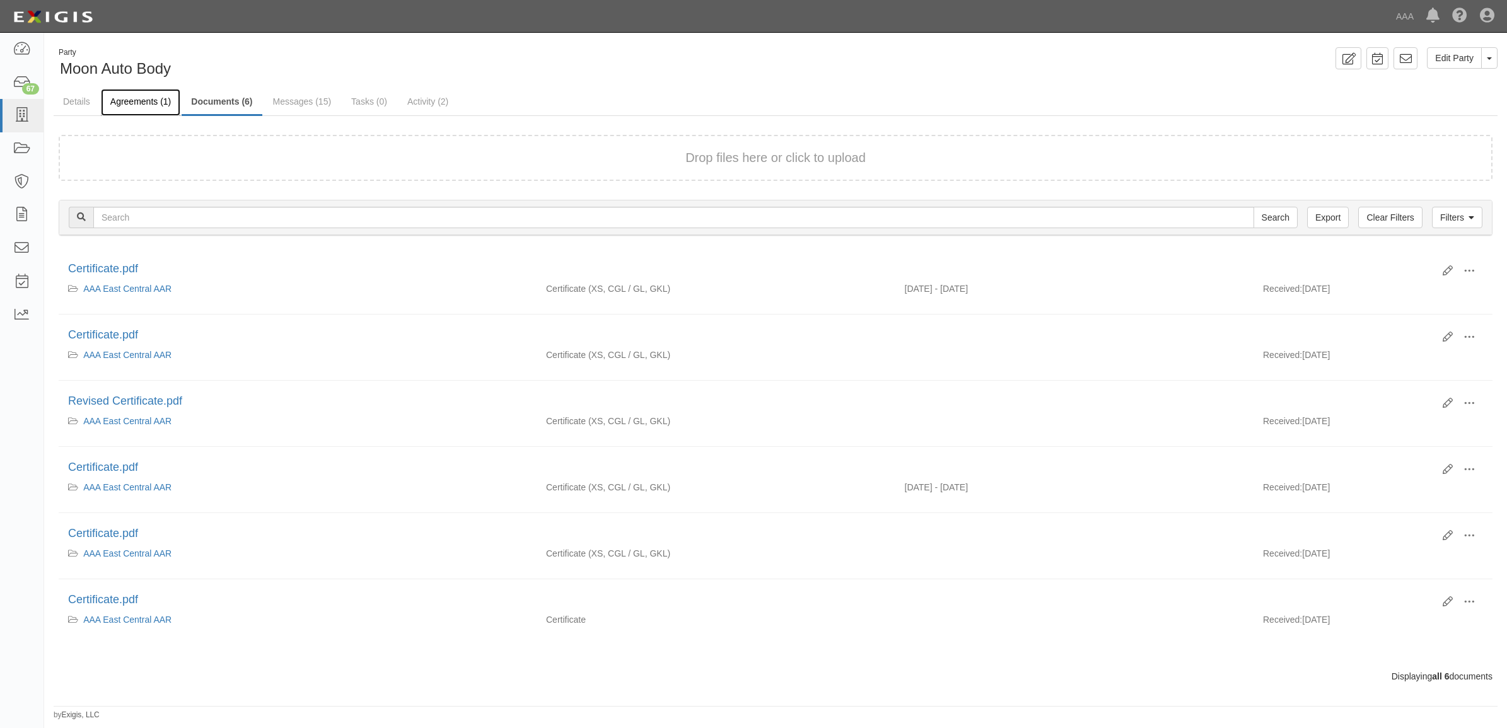
click at [147, 102] on link "Agreements (1)" at bounding box center [140, 102] width 79 height 27
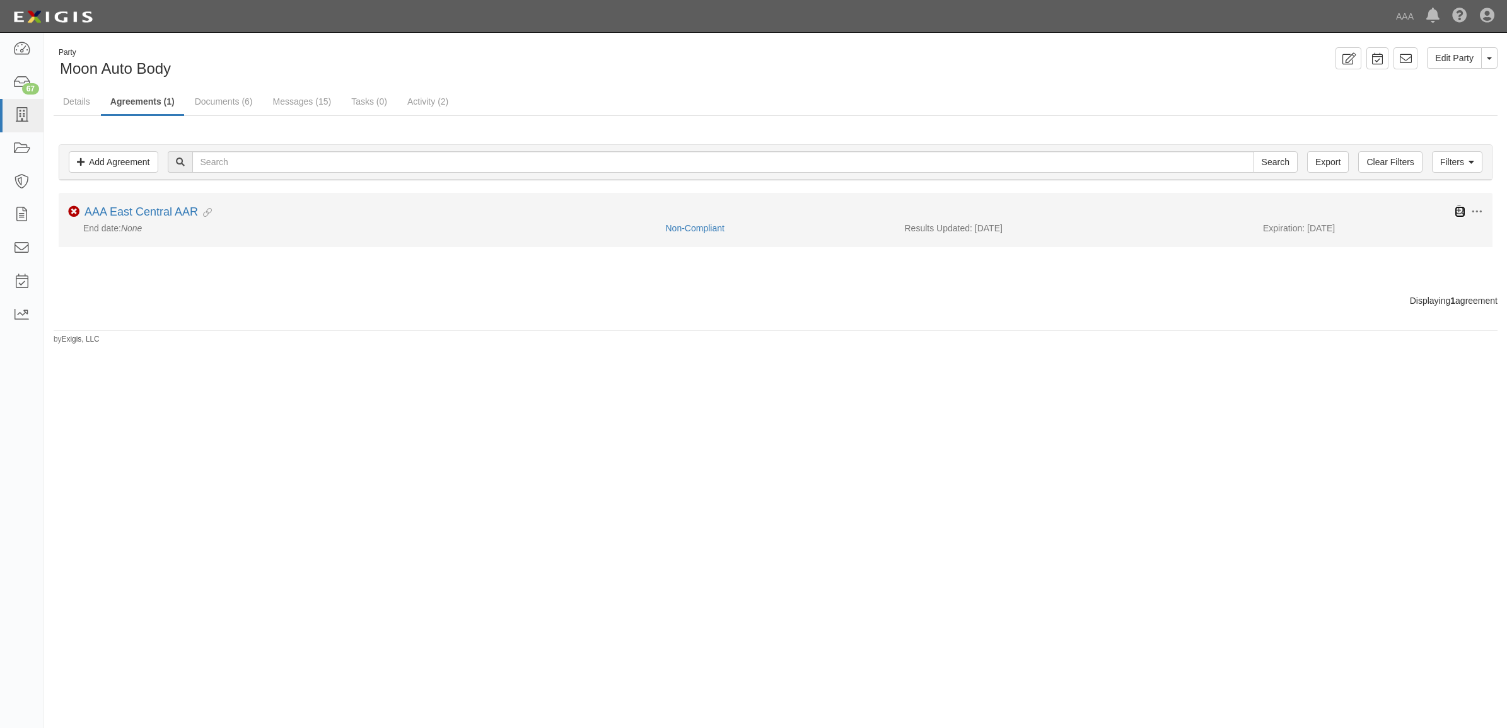
click at [1461, 209] on icon at bounding box center [1460, 211] width 11 height 11
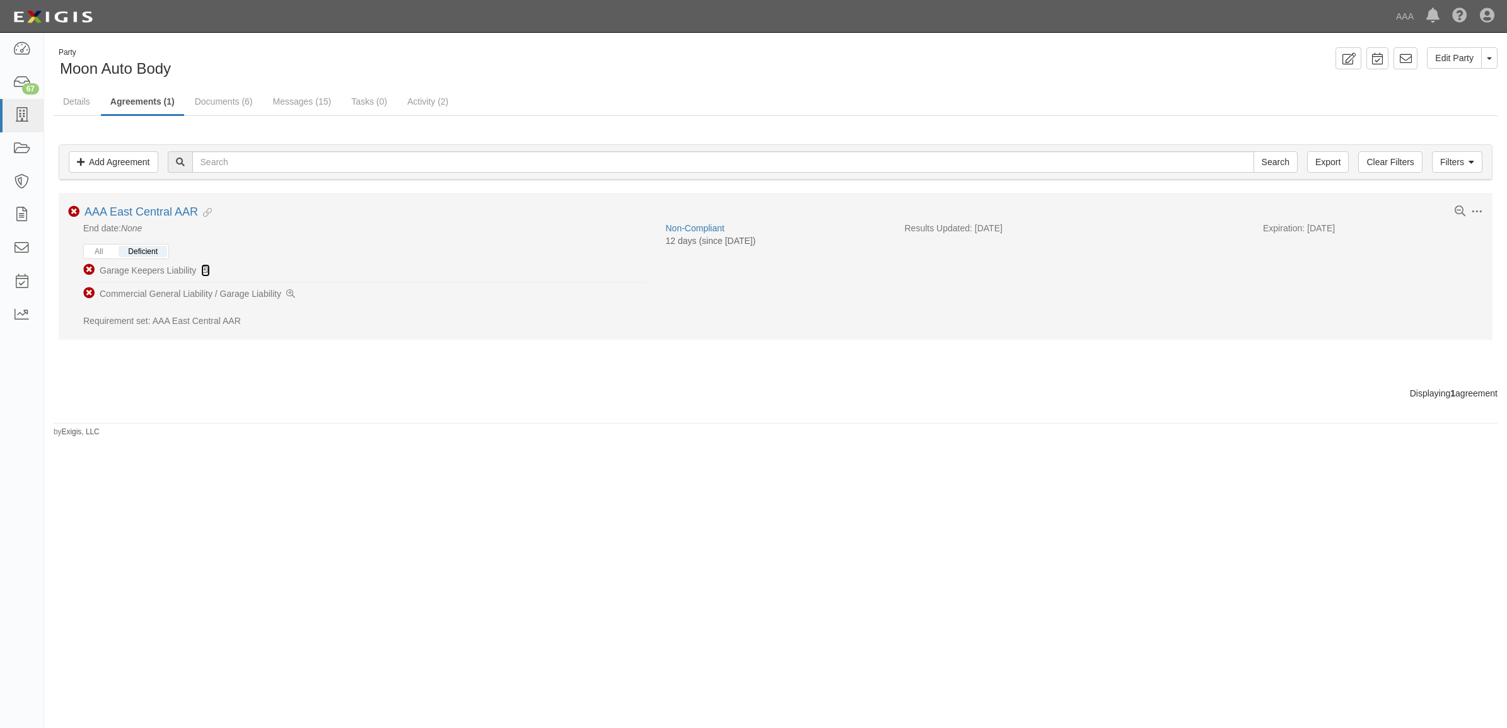
click at [205, 273] on icon at bounding box center [205, 271] width 9 height 9
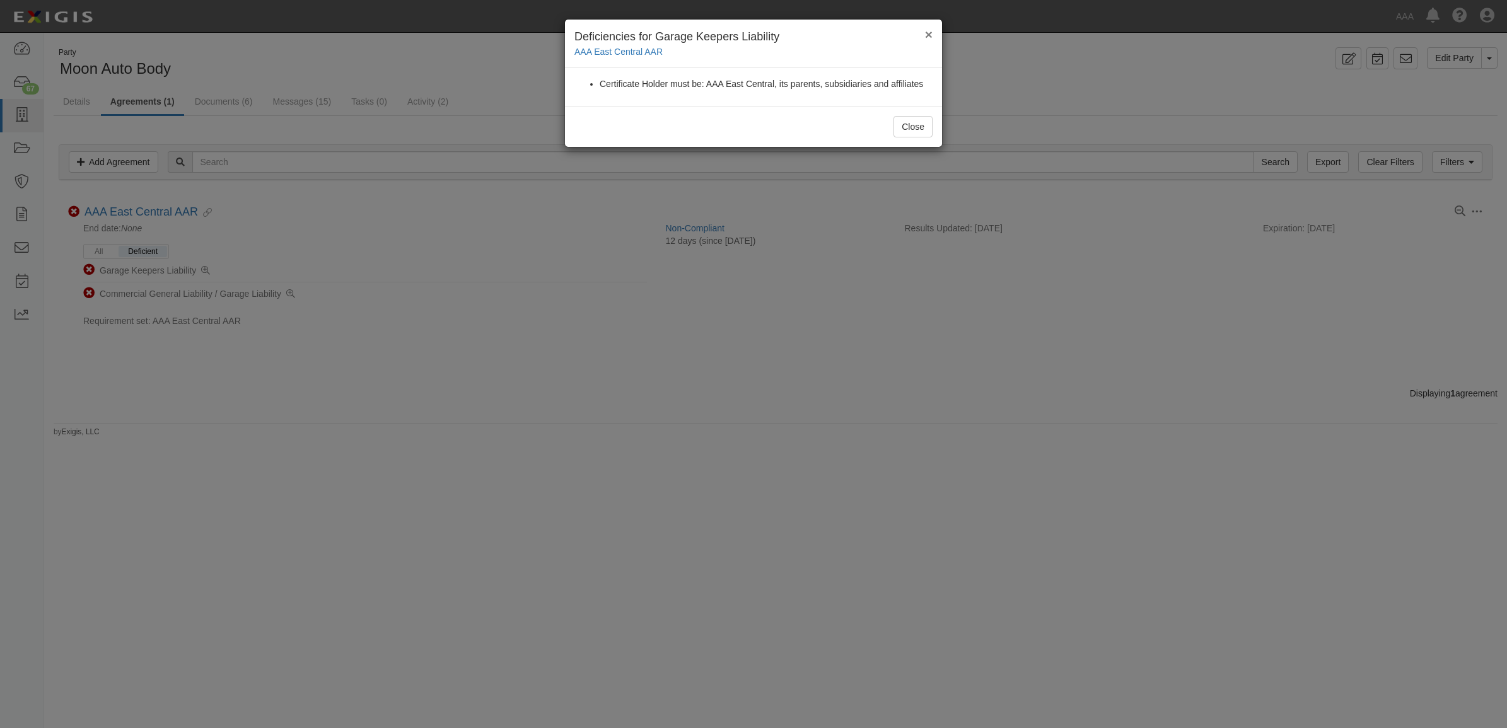
click at [928, 30] on button "×" at bounding box center [929, 34] width 8 height 13
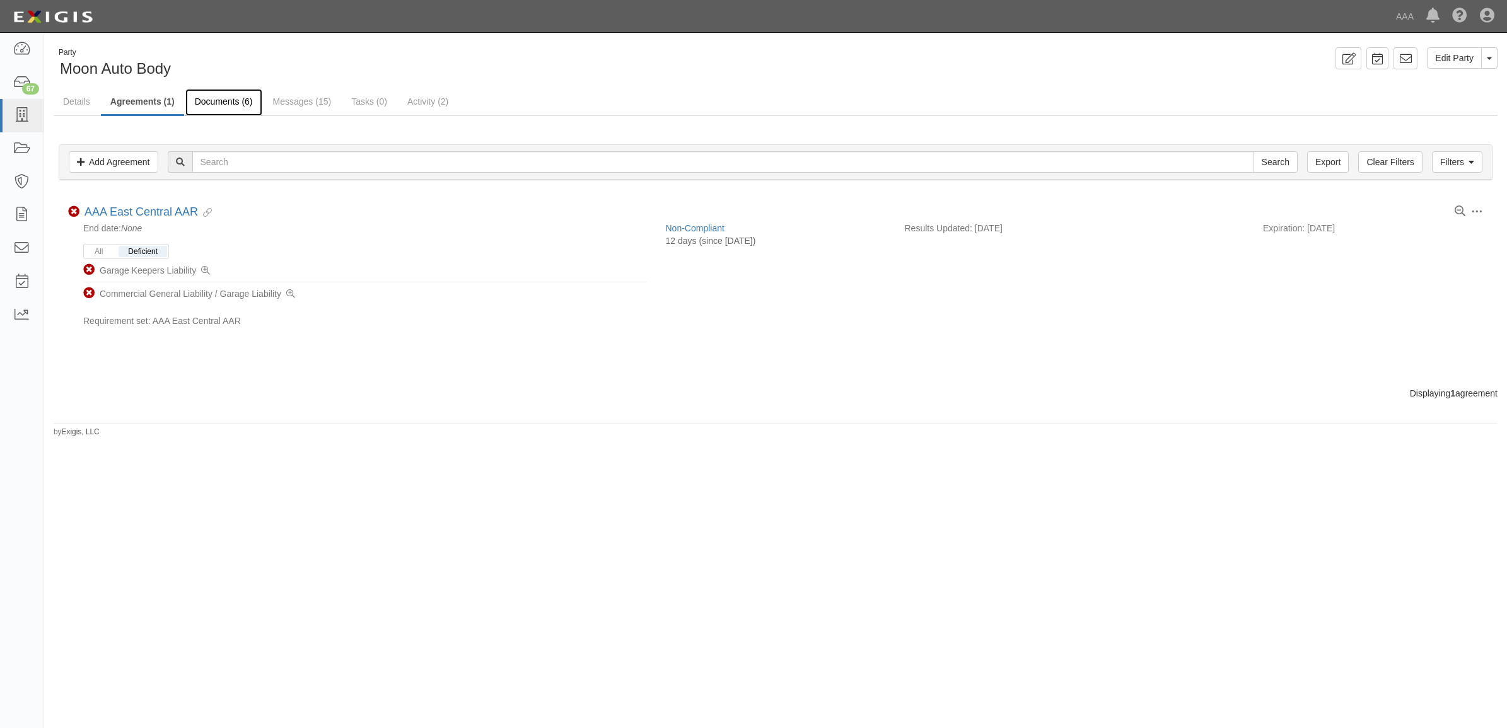
click at [221, 105] on link "Documents (6)" at bounding box center [223, 102] width 77 height 27
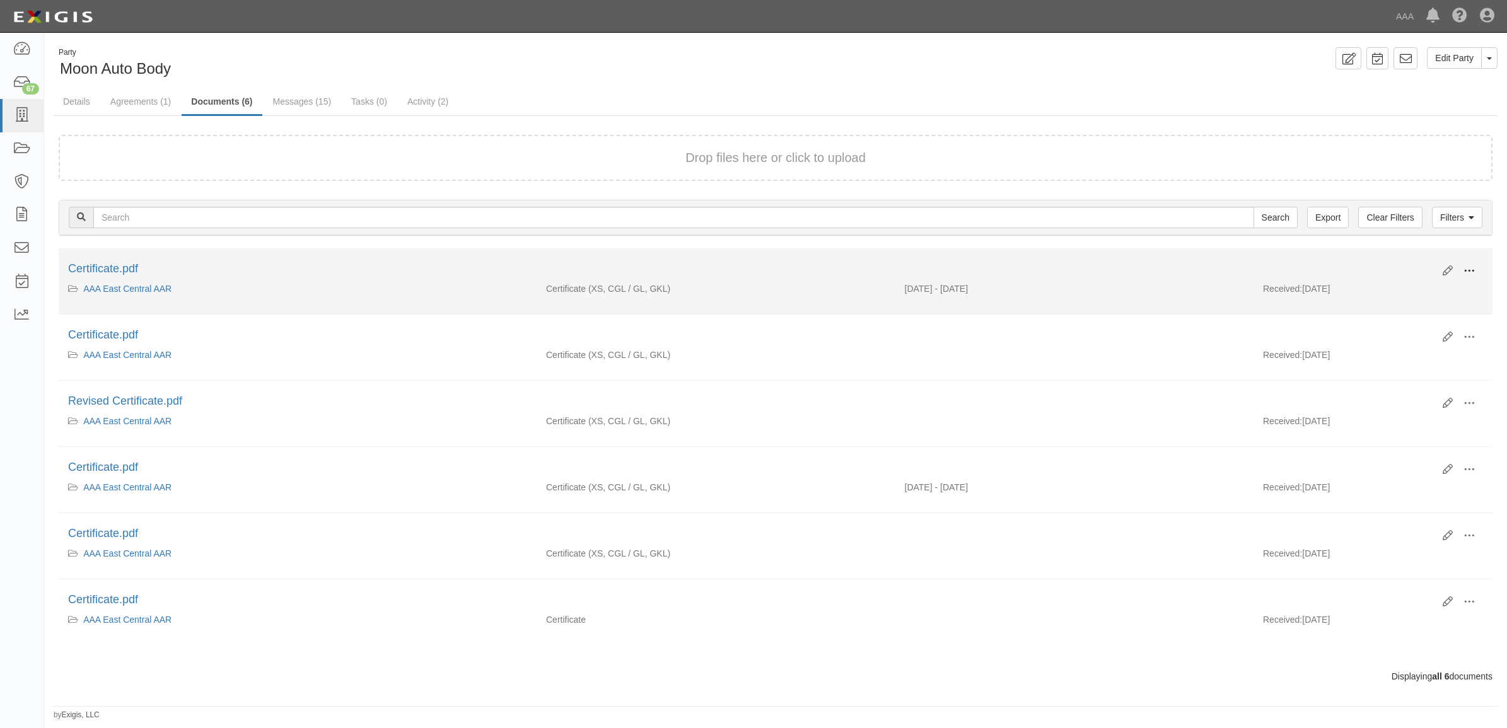
click at [1468, 267] on span at bounding box center [1469, 270] width 11 height 11
click at [1424, 298] on link "View" at bounding box center [1408, 289] width 100 height 23
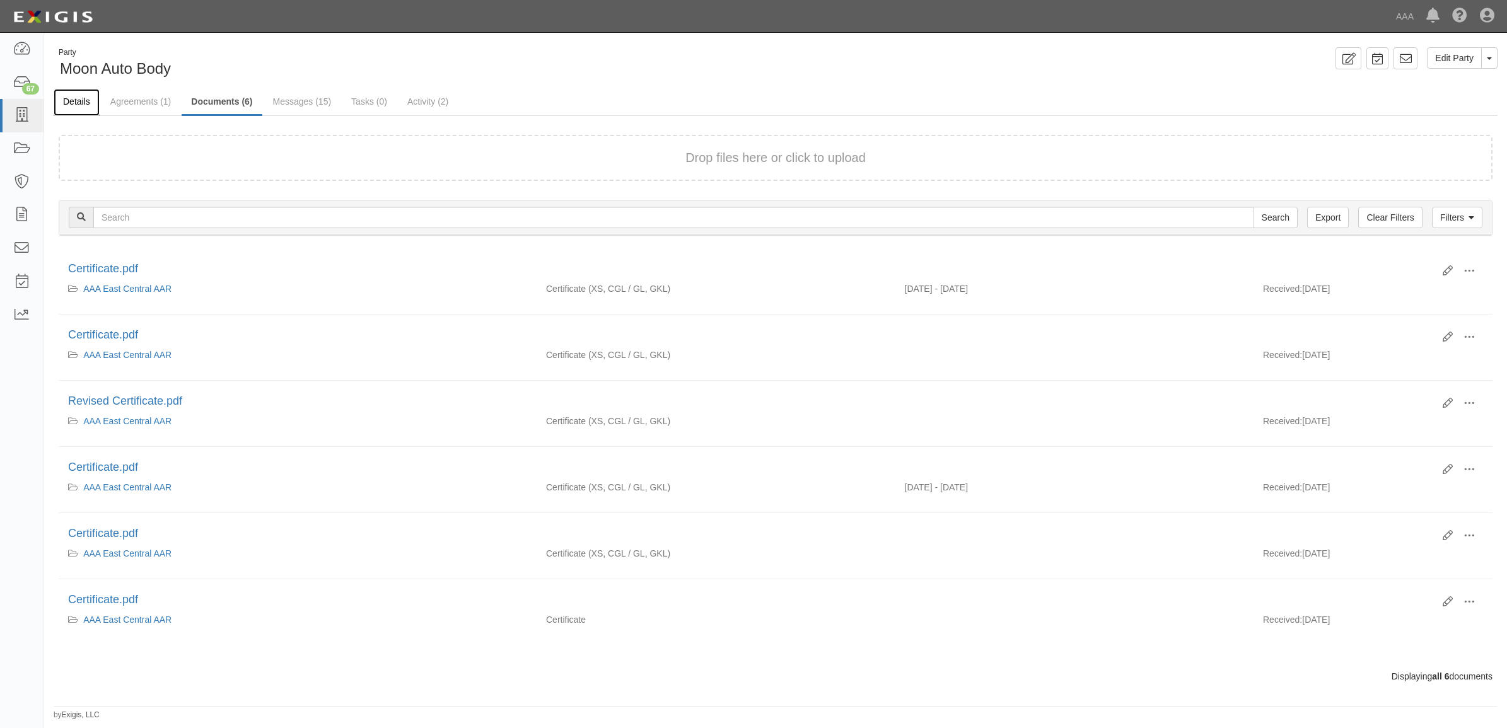
click at [89, 108] on link "Details" at bounding box center [77, 102] width 46 height 27
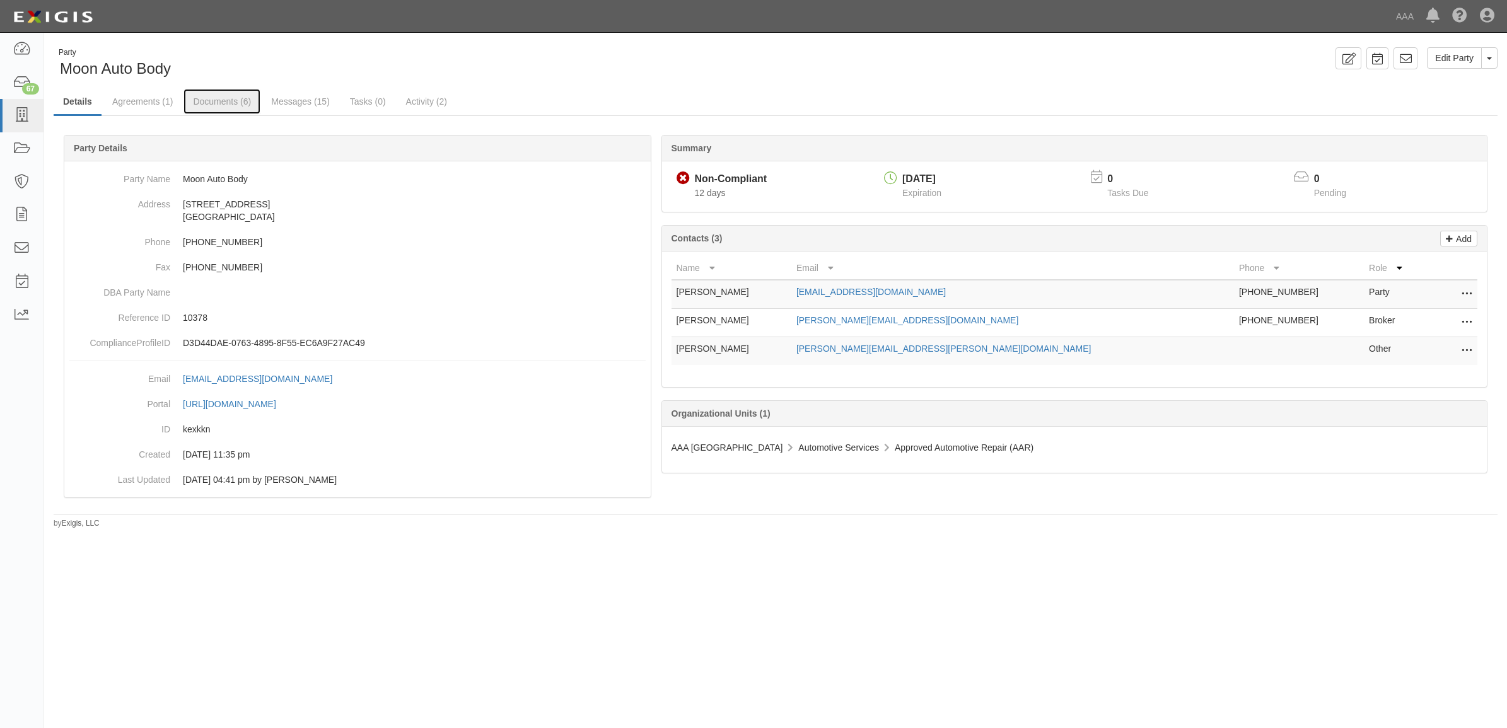
drag, startPoint x: 241, startPoint y: 98, endPoint x: 351, endPoint y: 124, distance: 113.3
click at [241, 98] on link "Documents (6)" at bounding box center [222, 101] width 77 height 25
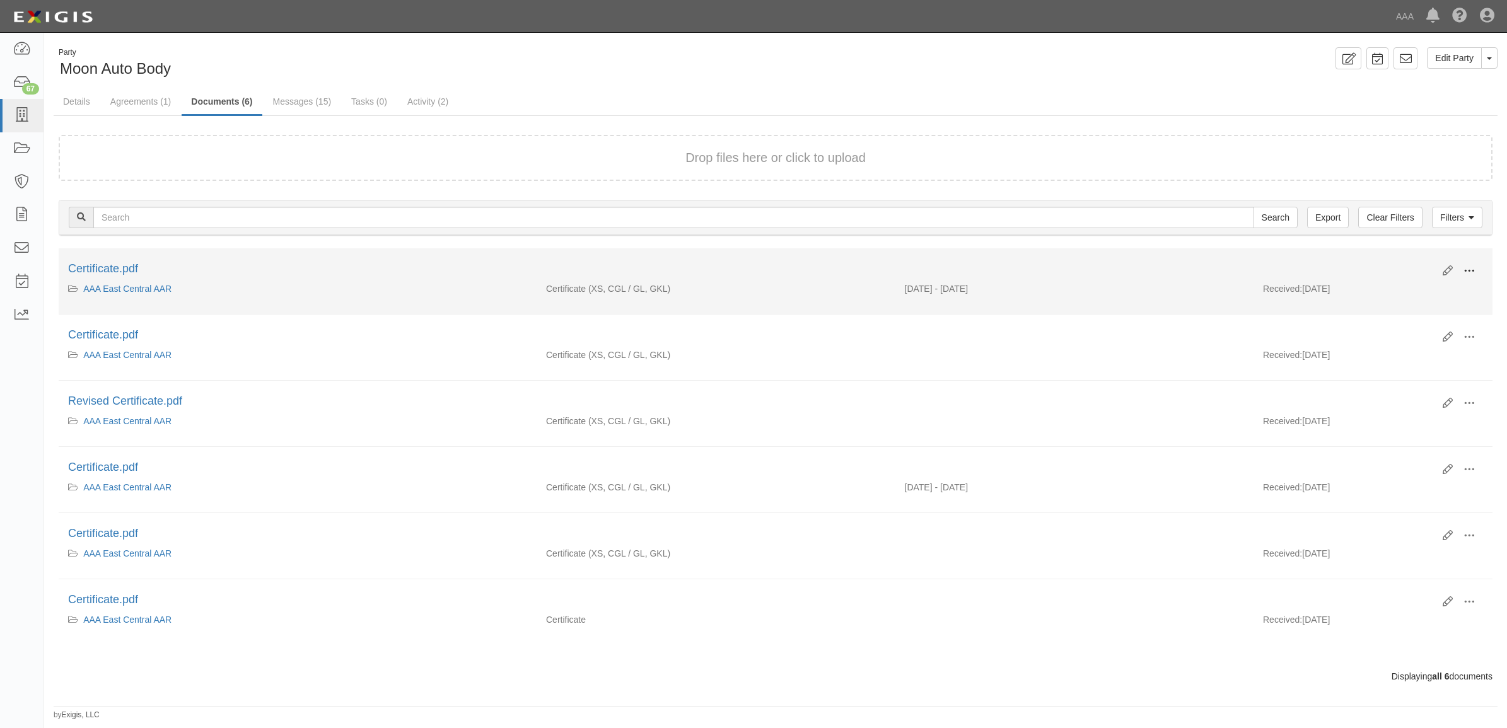
click button
click link "View"
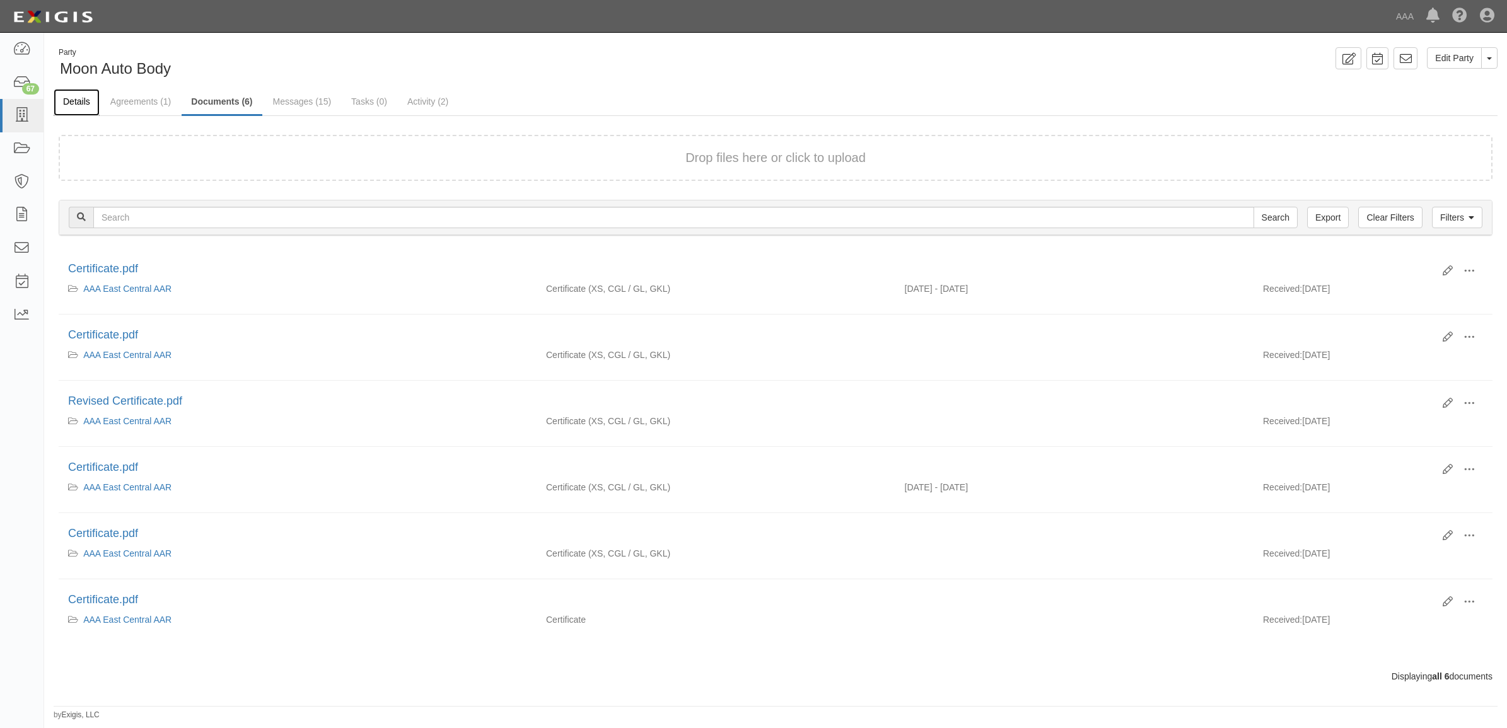
drag, startPoint x: 81, startPoint y: 106, endPoint x: 74, endPoint y: 109, distance: 7.1
click link "Details"
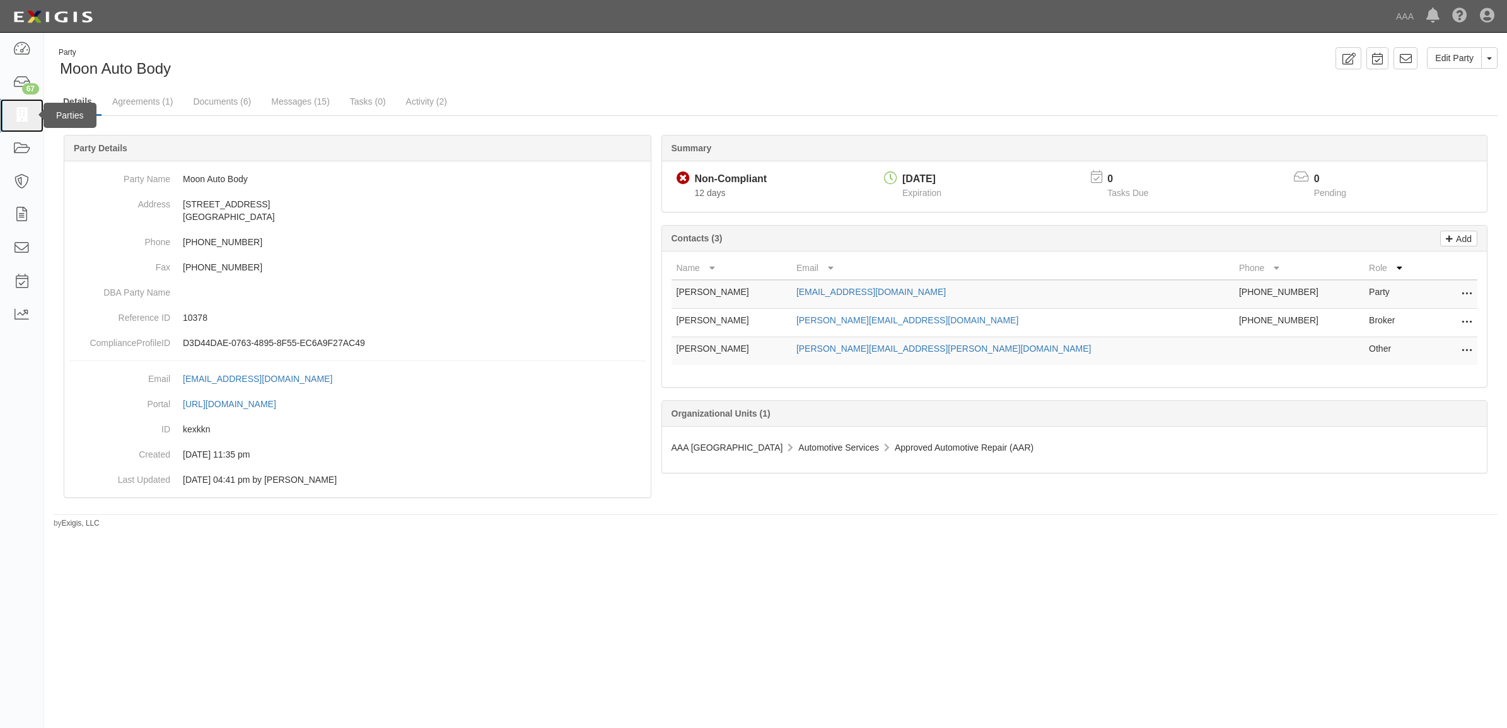
click at [25, 119] on icon at bounding box center [22, 115] width 18 height 15
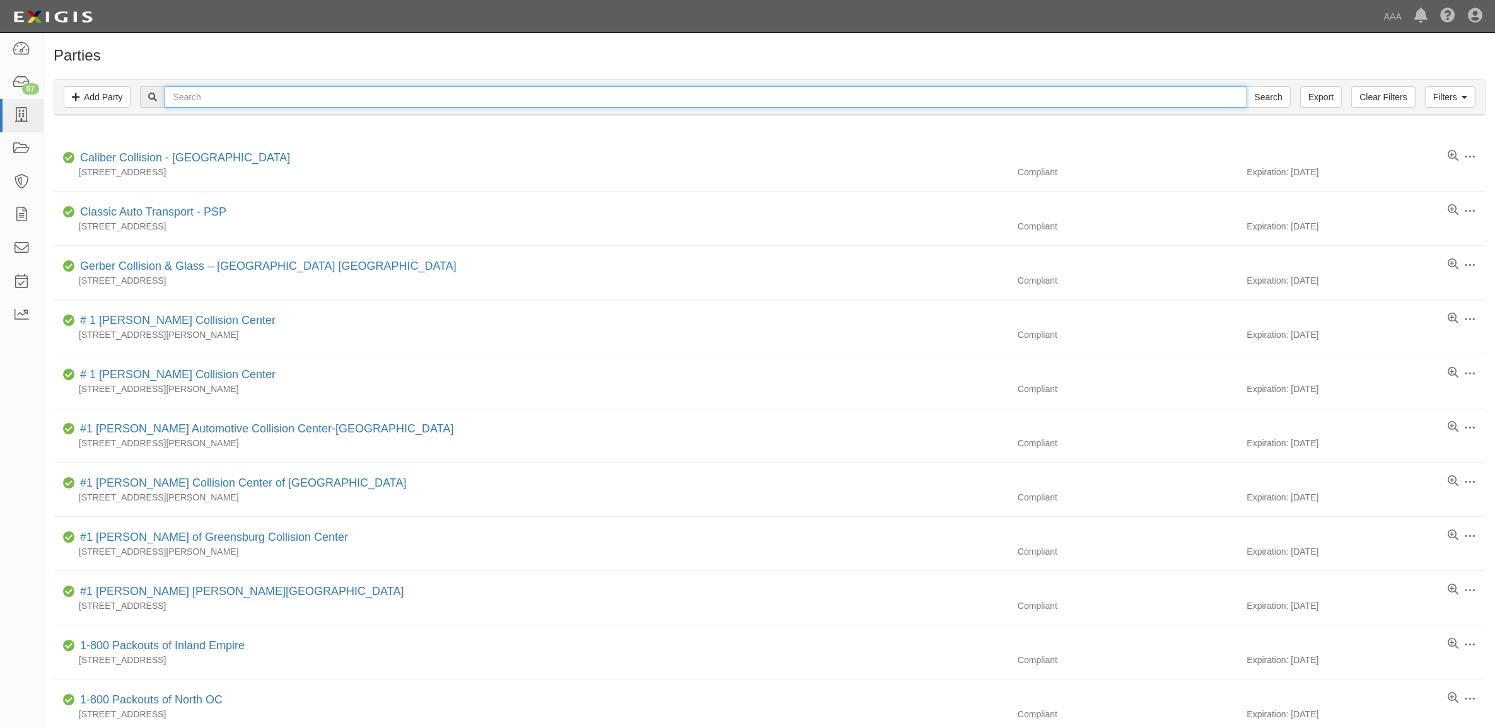
click at [202, 98] on input "text" at bounding box center [706, 96] width 1082 height 21
type input "550060"
click at [1247, 86] on input "Search" at bounding box center [1269, 96] width 44 height 21
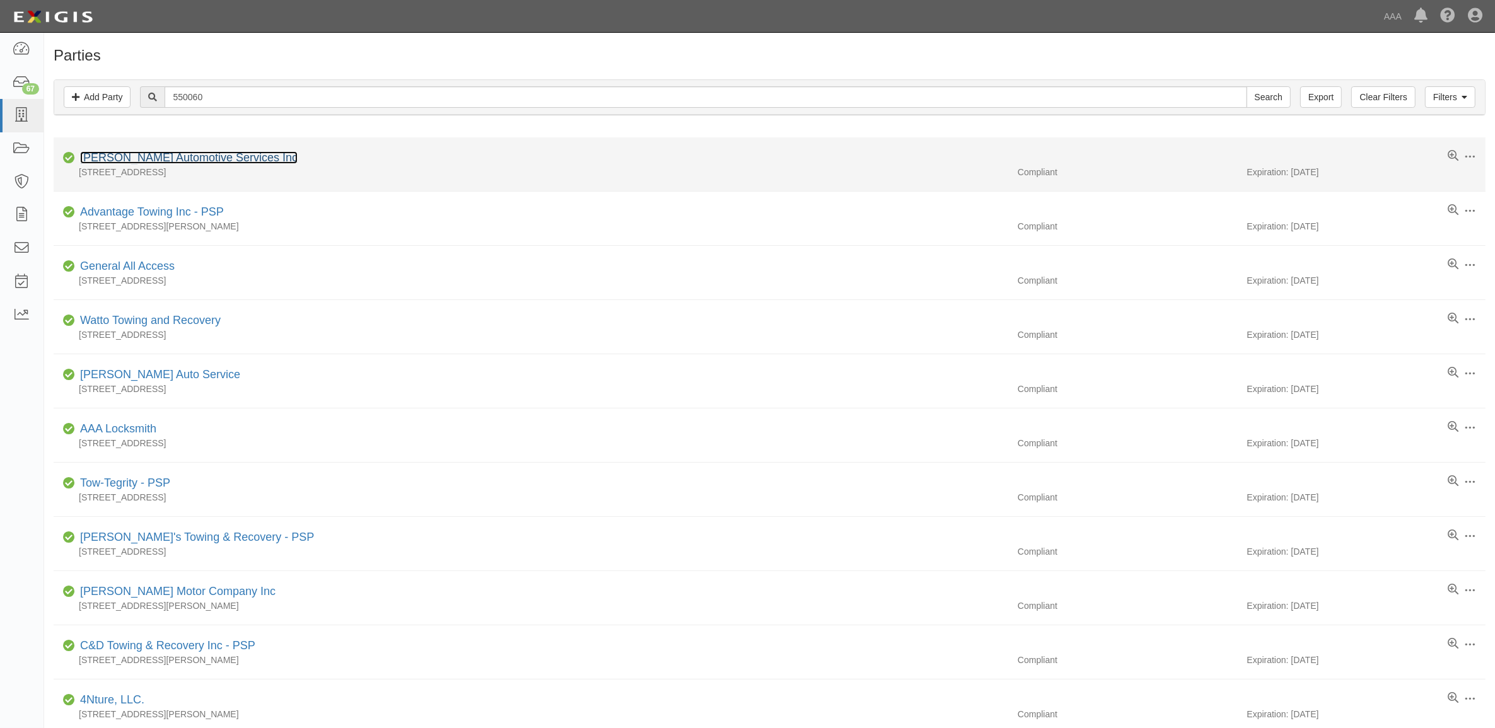
click at [167, 161] on link "Ferra's Automotive Services Inc" at bounding box center [189, 157] width 218 height 13
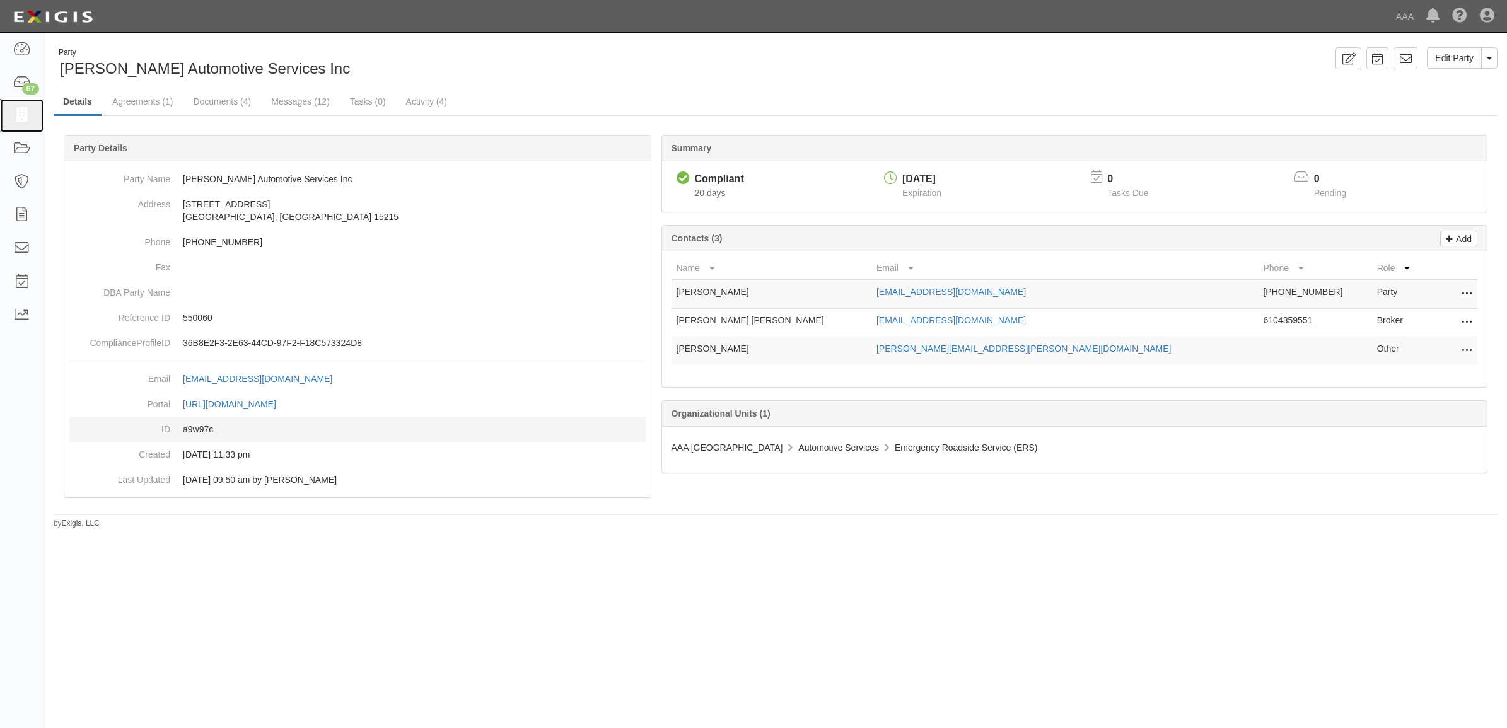
drag, startPoint x: 33, startPoint y: 123, endPoint x: 428, endPoint y: 420, distance: 494.0
click at [33, 123] on link at bounding box center [22, 115] width 44 height 33
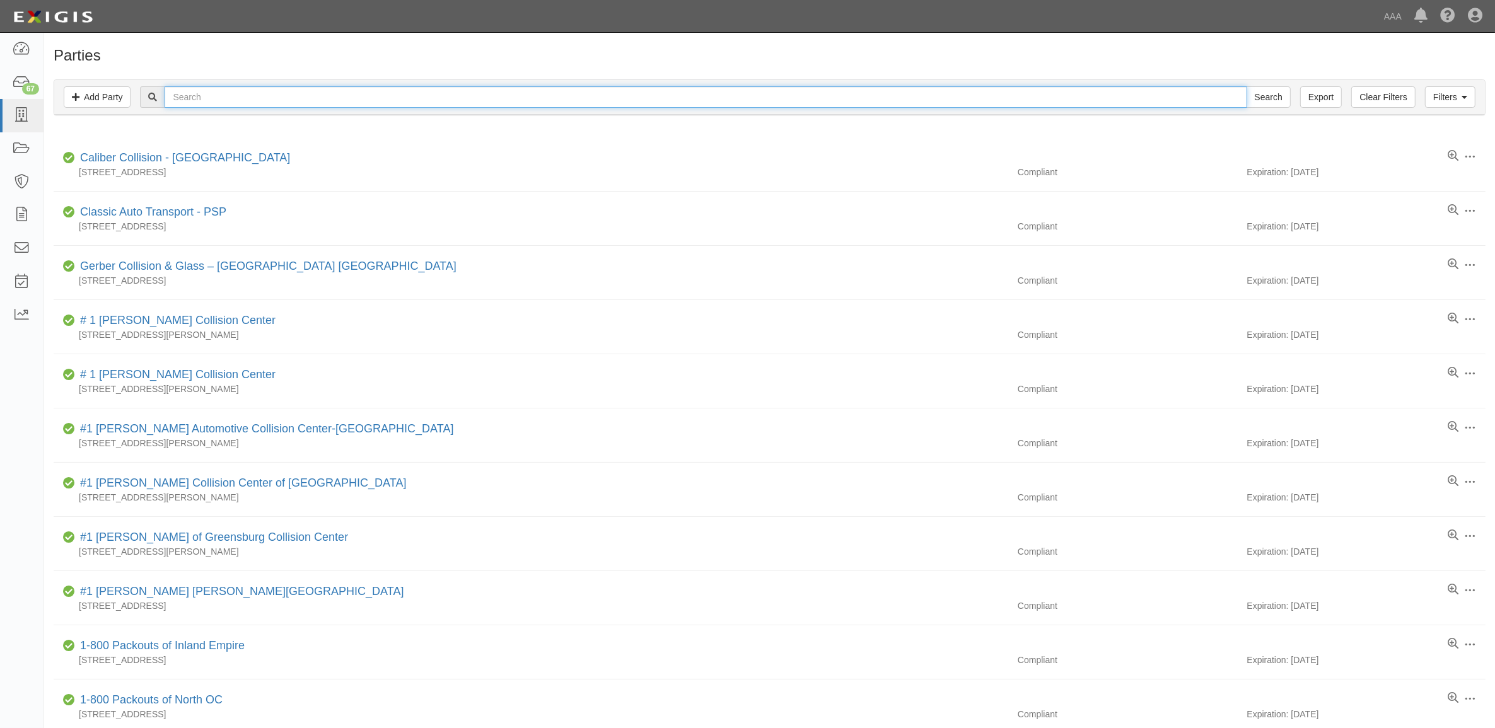
click at [265, 104] on input "text" at bounding box center [706, 96] width 1082 height 21
type input "510894"
click at [1247, 86] on input "Search" at bounding box center [1269, 96] width 44 height 21
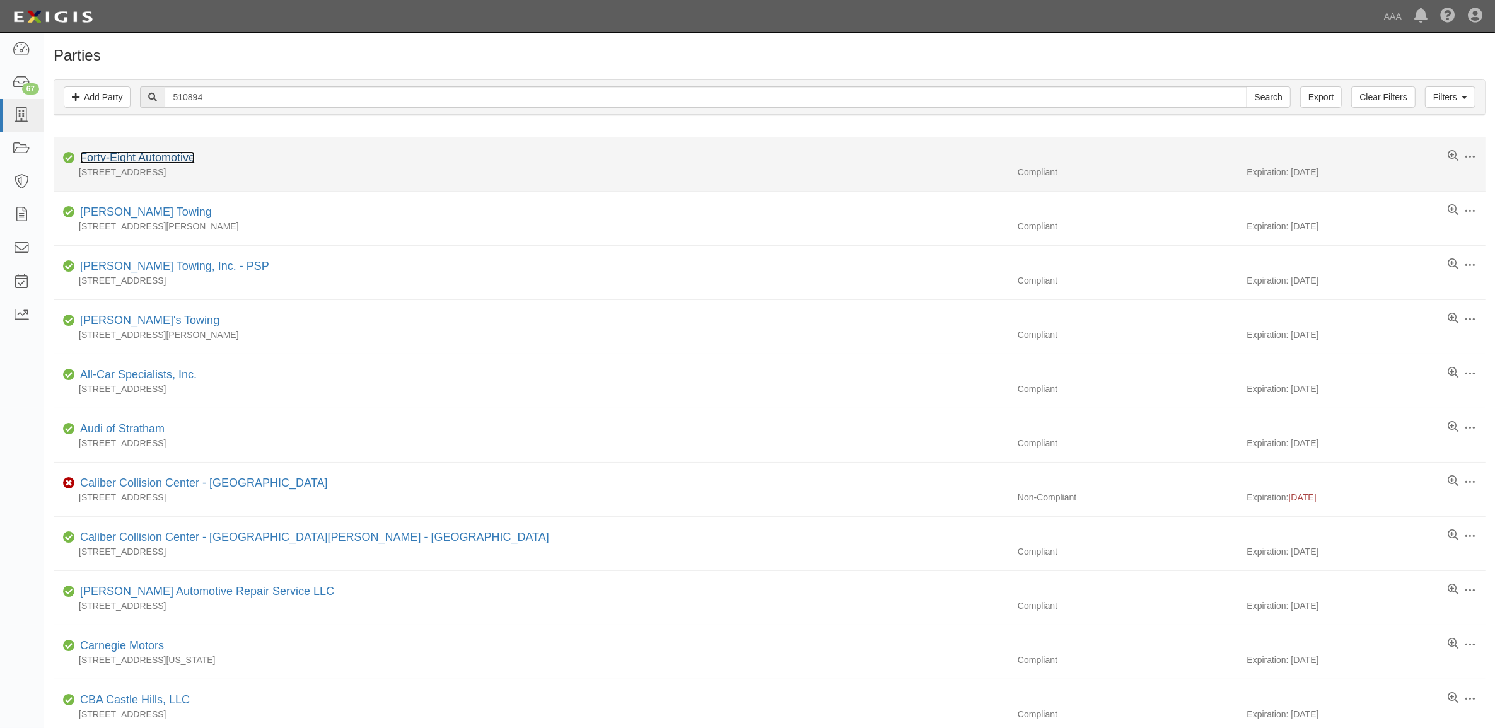
click at [172, 158] on link "Forty-Eight Automotive" at bounding box center [137, 157] width 115 height 13
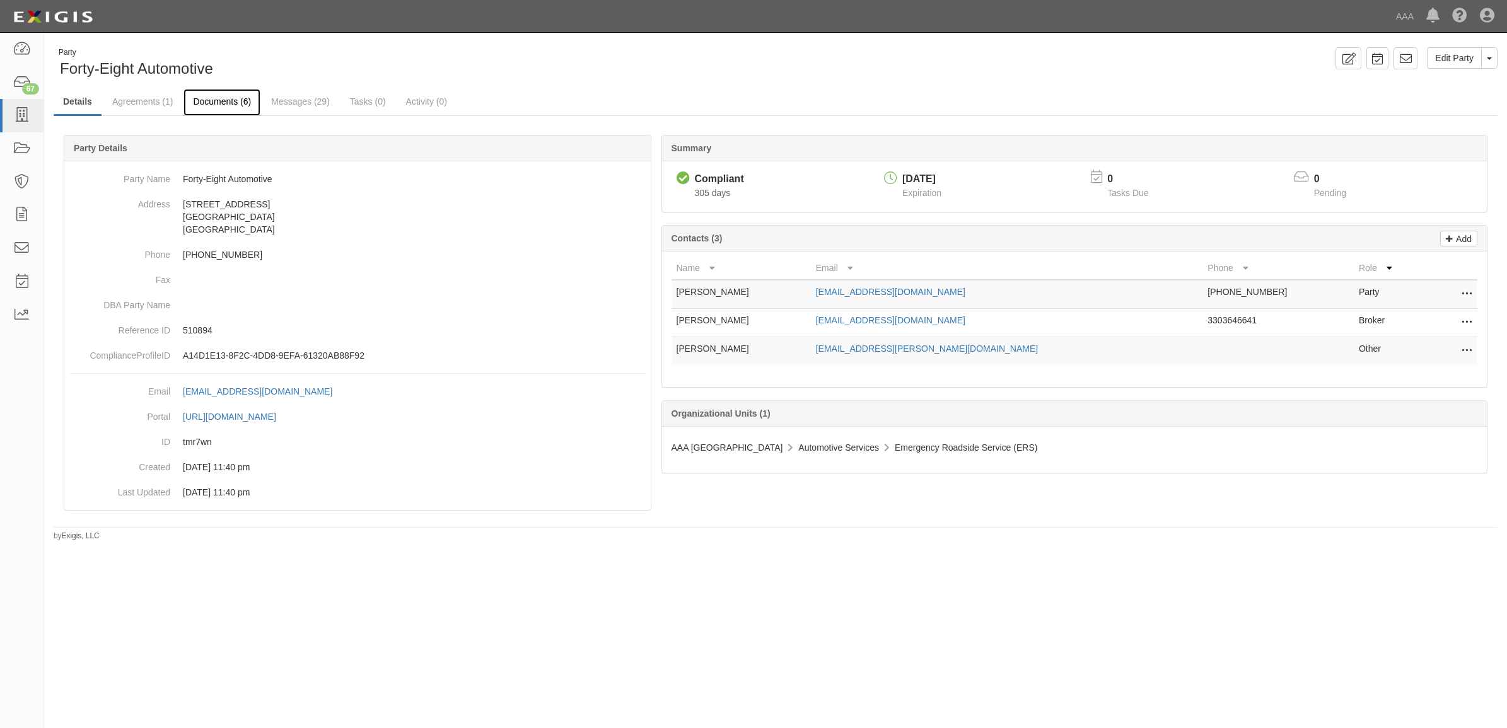
click at [225, 102] on link "Documents (6)" at bounding box center [222, 102] width 77 height 27
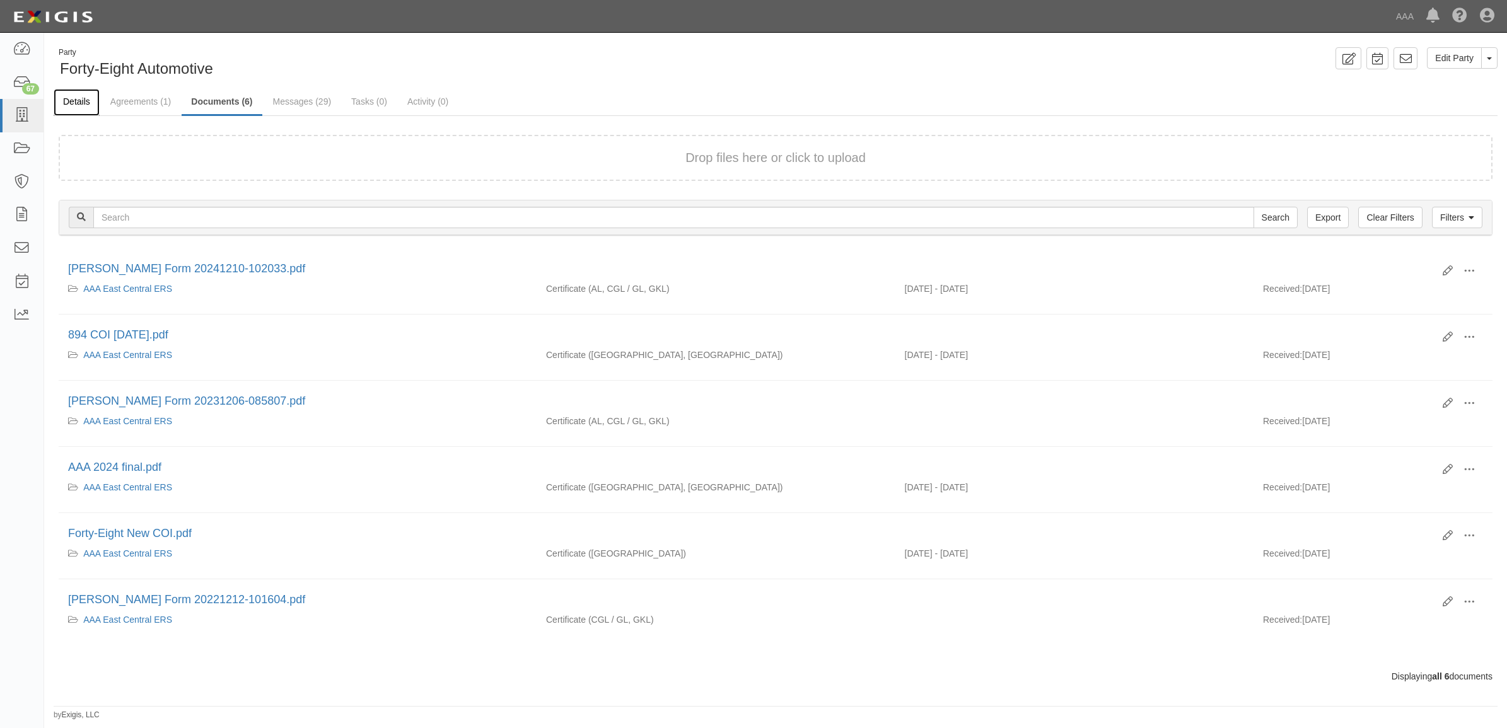
drag, startPoint x: 71, startPoint y: 102, endPoint x: 32, endPoint y: 106, distance: 38.7
click at [70, 103] on link "Details" at bounding box center [77, 101] width 46 height 25
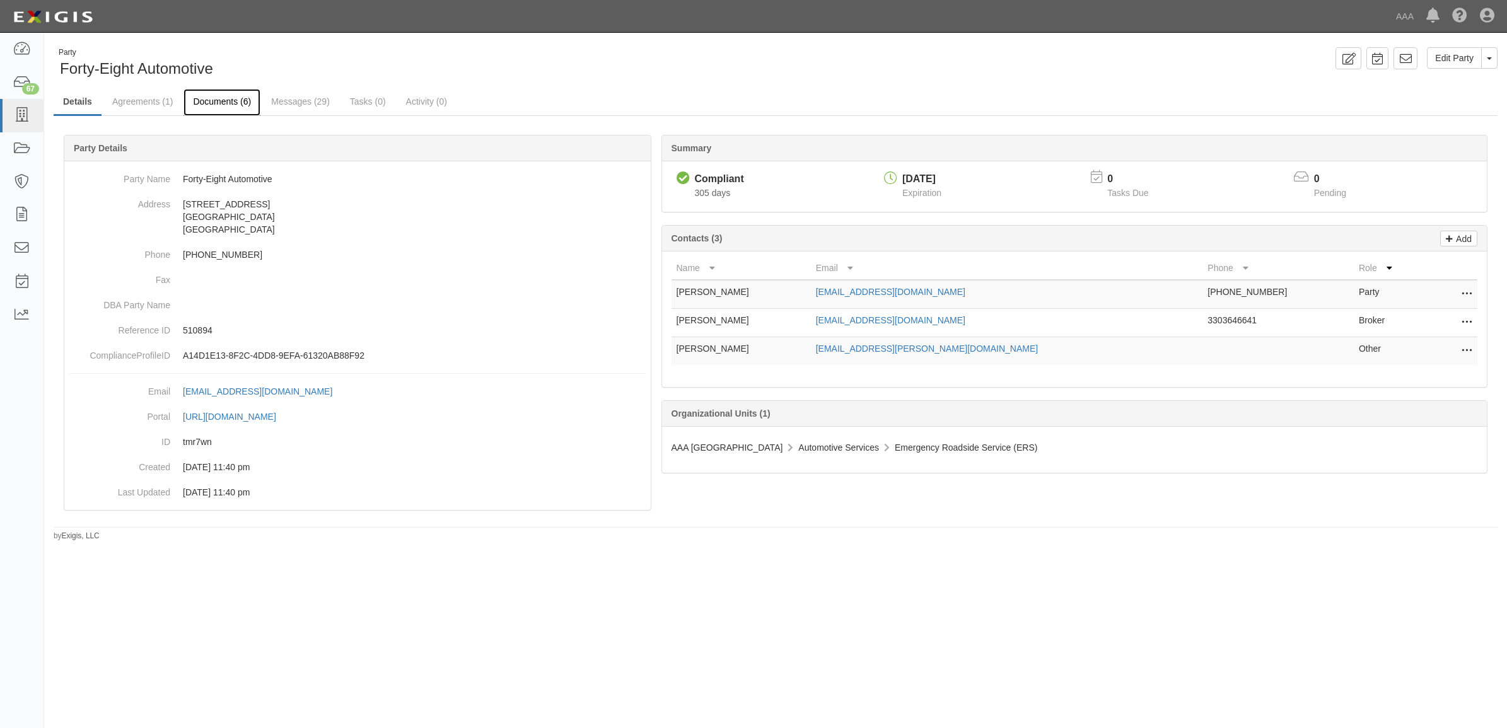
click at [219, 101] on link "Documents (6)" at bounding box center [222, 102] width 77 height 27
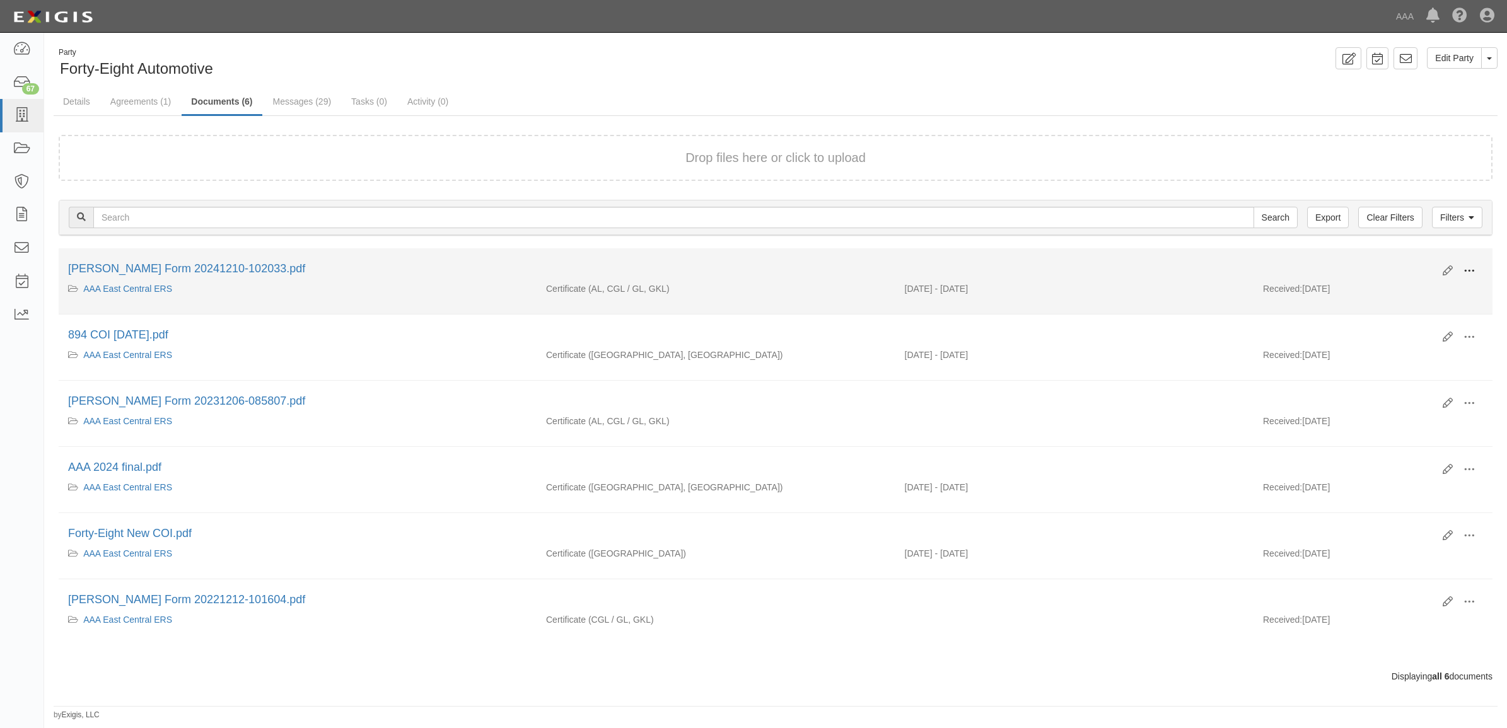
click at [1474, 268] on span at bounding box center [1469, 270] width 11 height 11
click at [1419, 288] on link "View" at bounding box center [1408, 289] width 100 height 23
click at [1469, 267] on span at bounding box center [1469, 270] width 11 height 11
click at [1426, 287] on link "View" at bounding box center [1408, 289] width 100 height 23
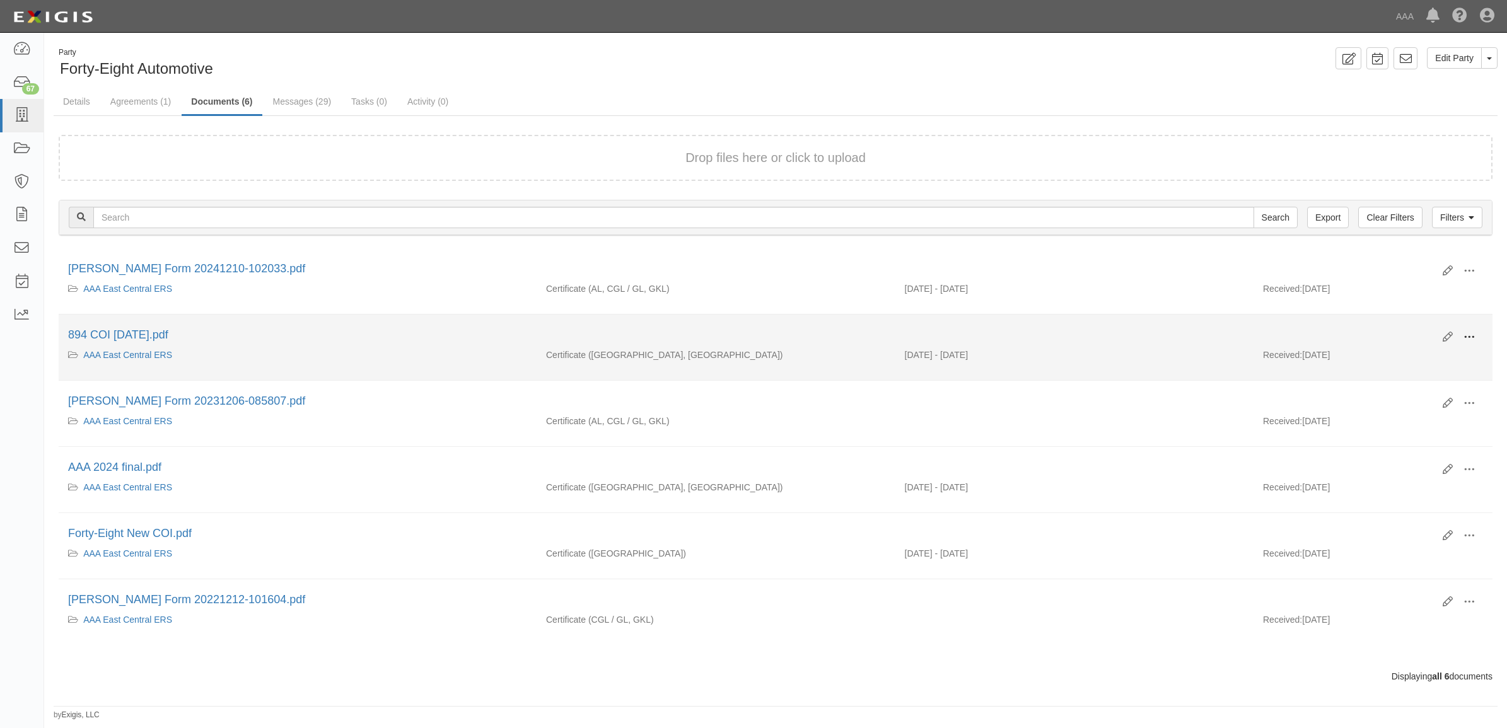
click at [1471, 332] on span at bounding box center [1469, 337] width 11 height 11
click at [1411, 361] on link "View" at bounding box center [1408, 355] width 100 height 23
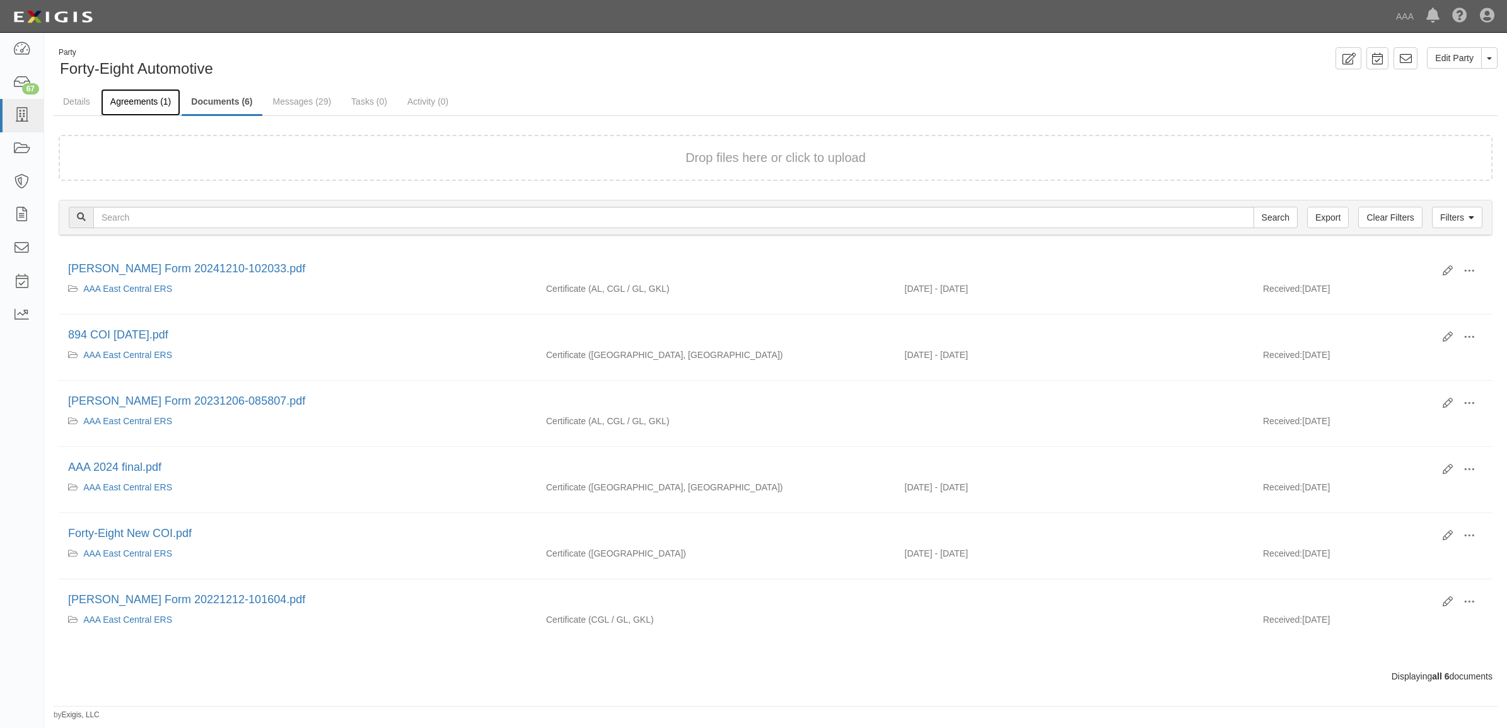
click at [137, 105] on link "Agreements (1)" at bounding box center [140, 102] width 79 height 27
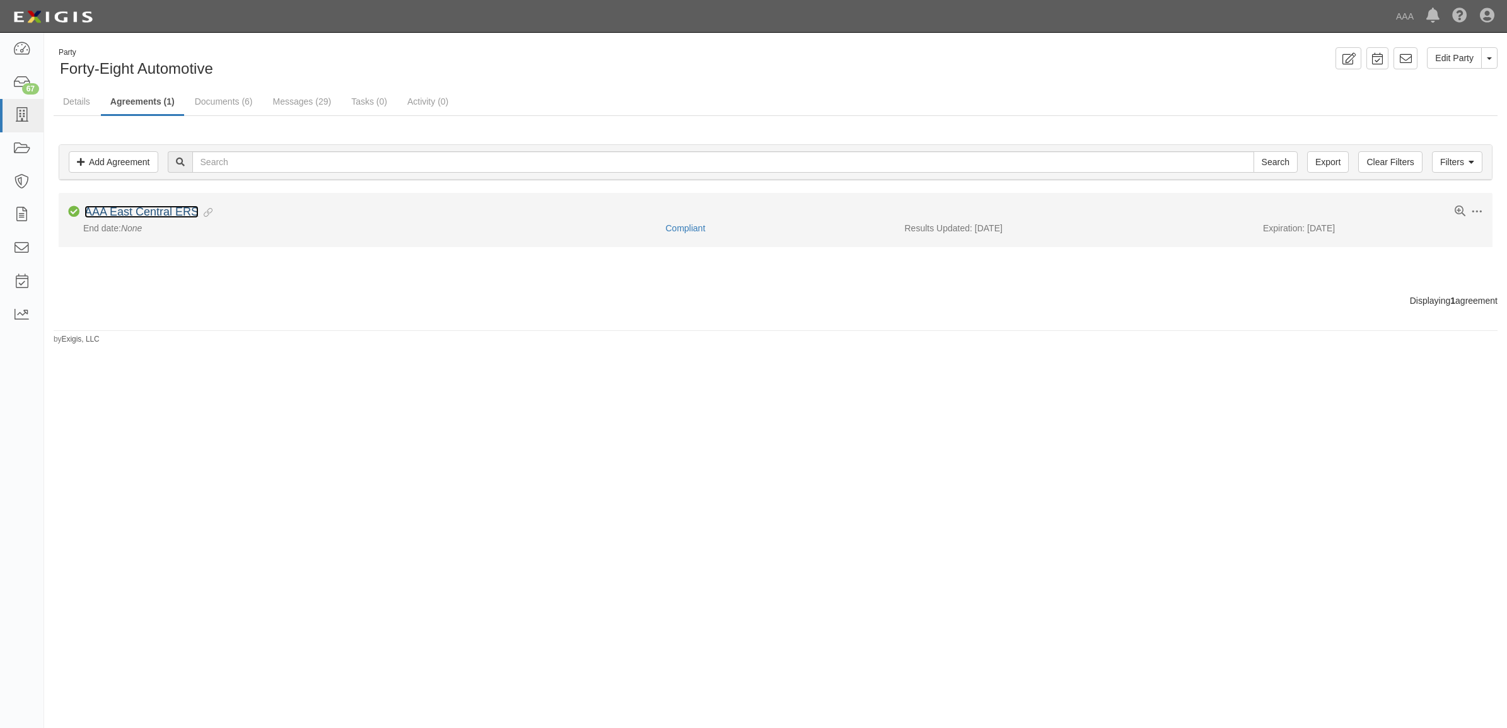
click at [178, 213] on link "AAA East Central ERS" at bounding box center [142, 212] width 114 height 13
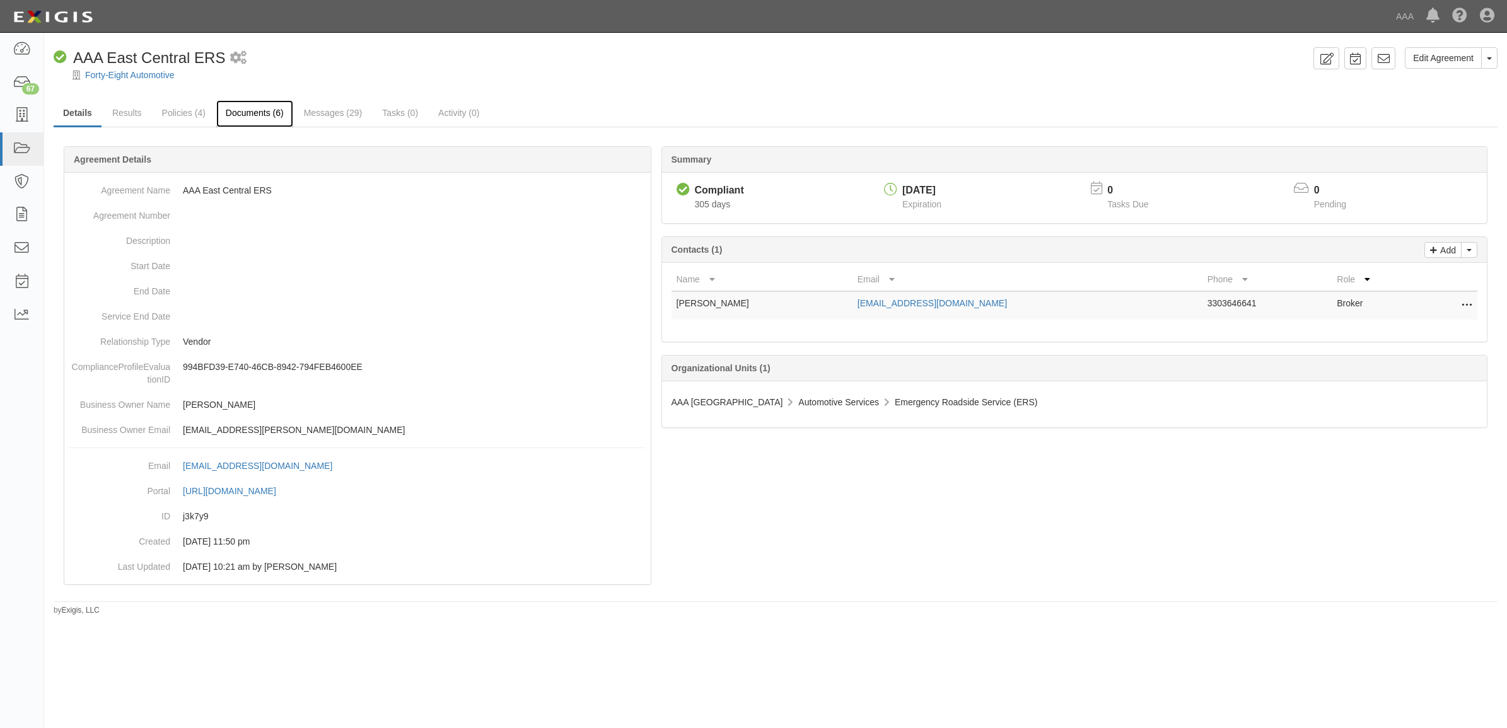
click at [251, 115] on link "Documents (6)" at bounding box center [254, 113] width 77 height 27
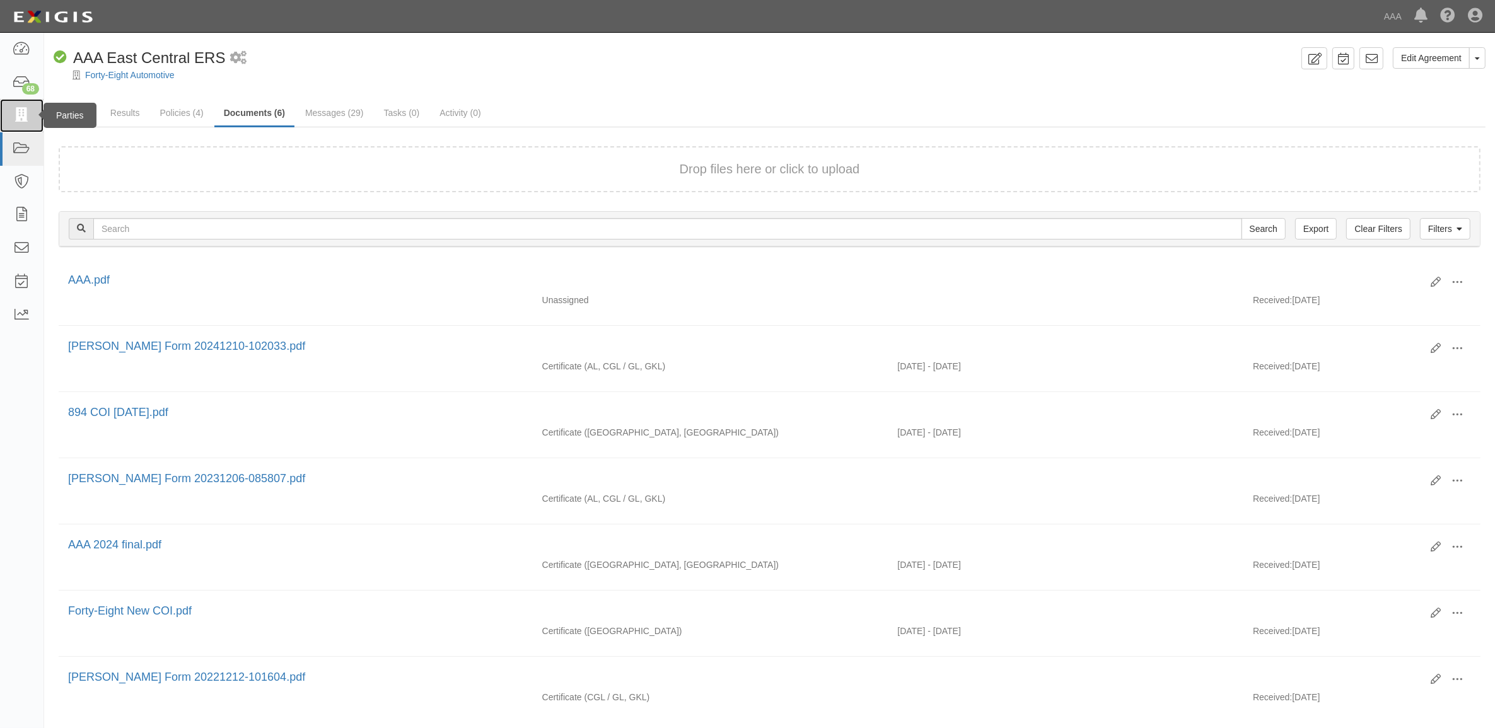
click at [20, 126] on link at bounding box center [22, 115] width 44 height 33
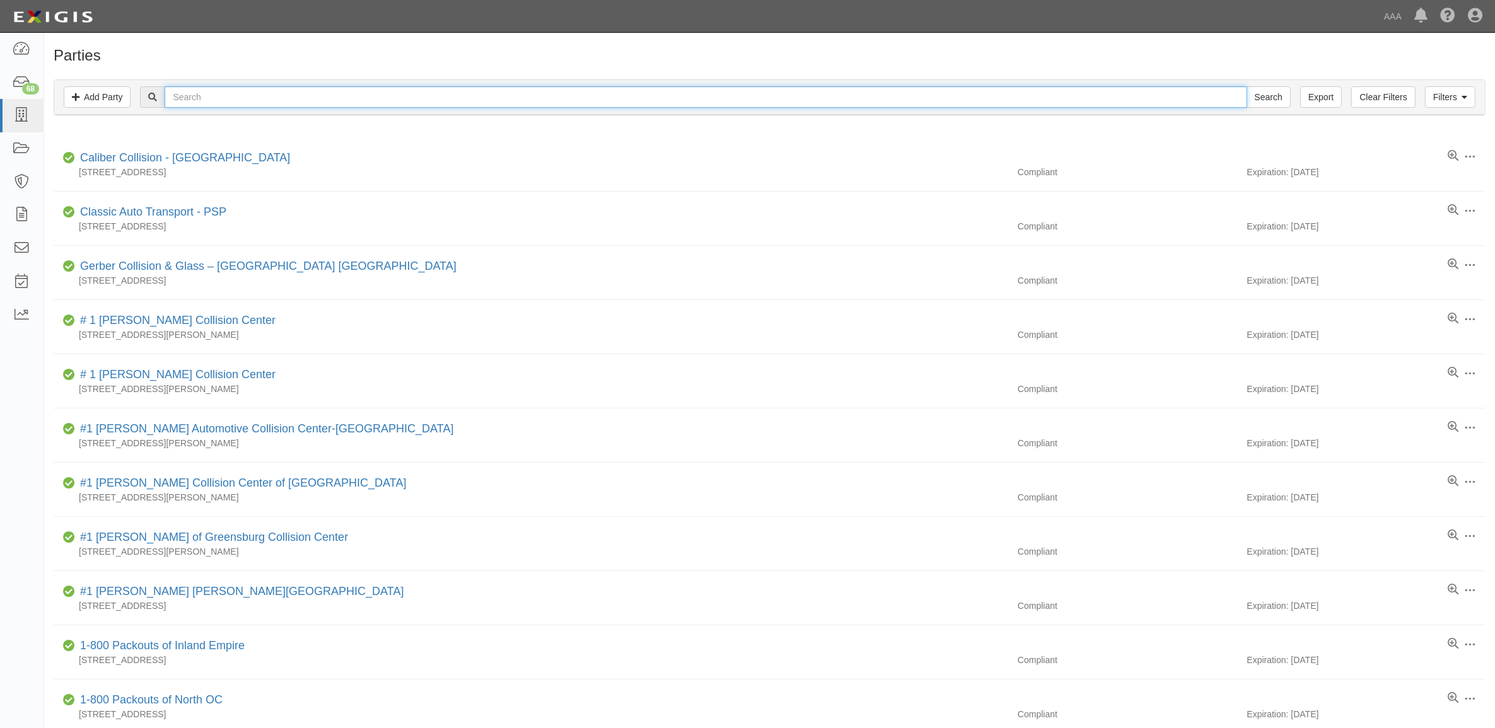
click at [214, 101] on input "text" at bounding box center [706, 96] width 1082 height 21
type input "20901"
click at [1247, 86] on input "Search" at bounding box center [1269, 96] width 44 height 21
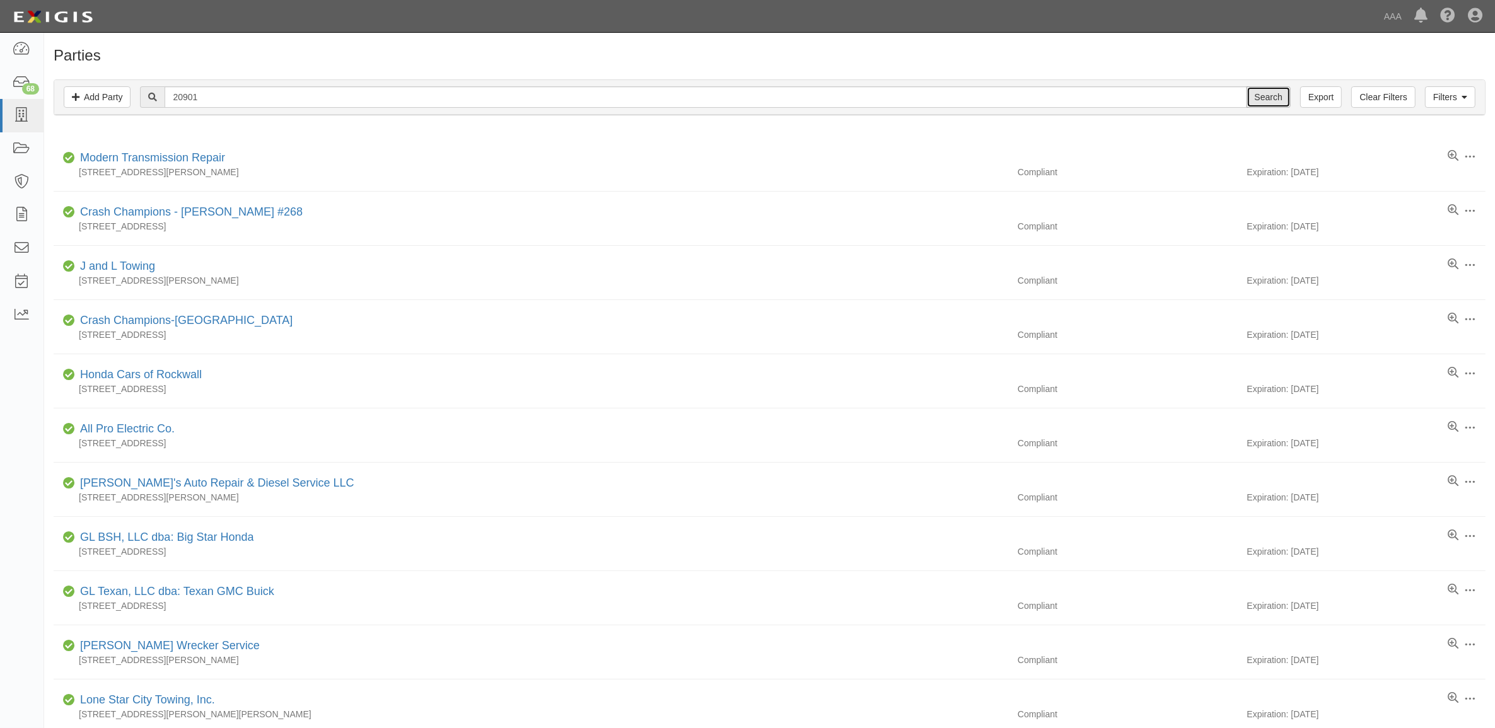
click at [1275, 91] on input "Search" at bounding box center [1269, 96] width 44 height 21
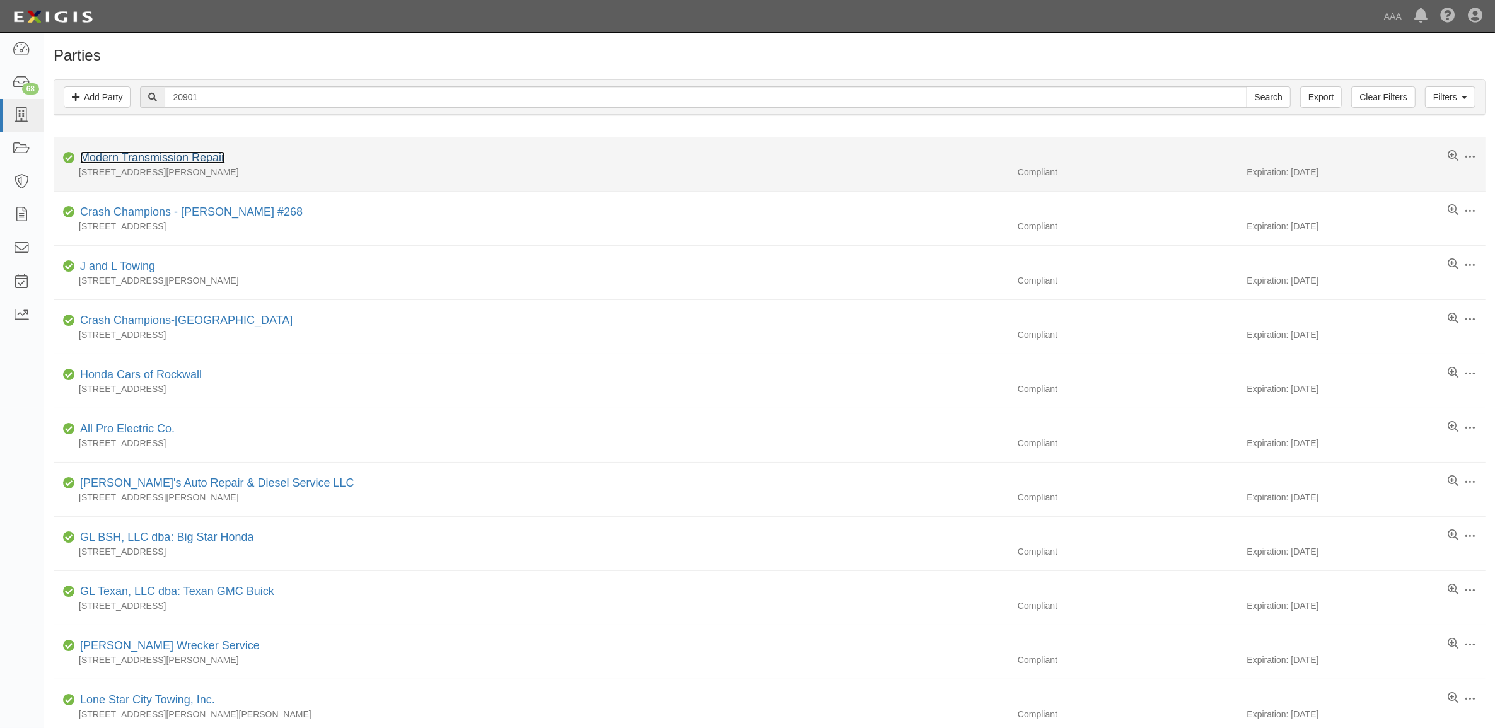
click at [174, 158] on link "Modern Transmission Repair" at bounding box center [152, 157] width 145 height 13
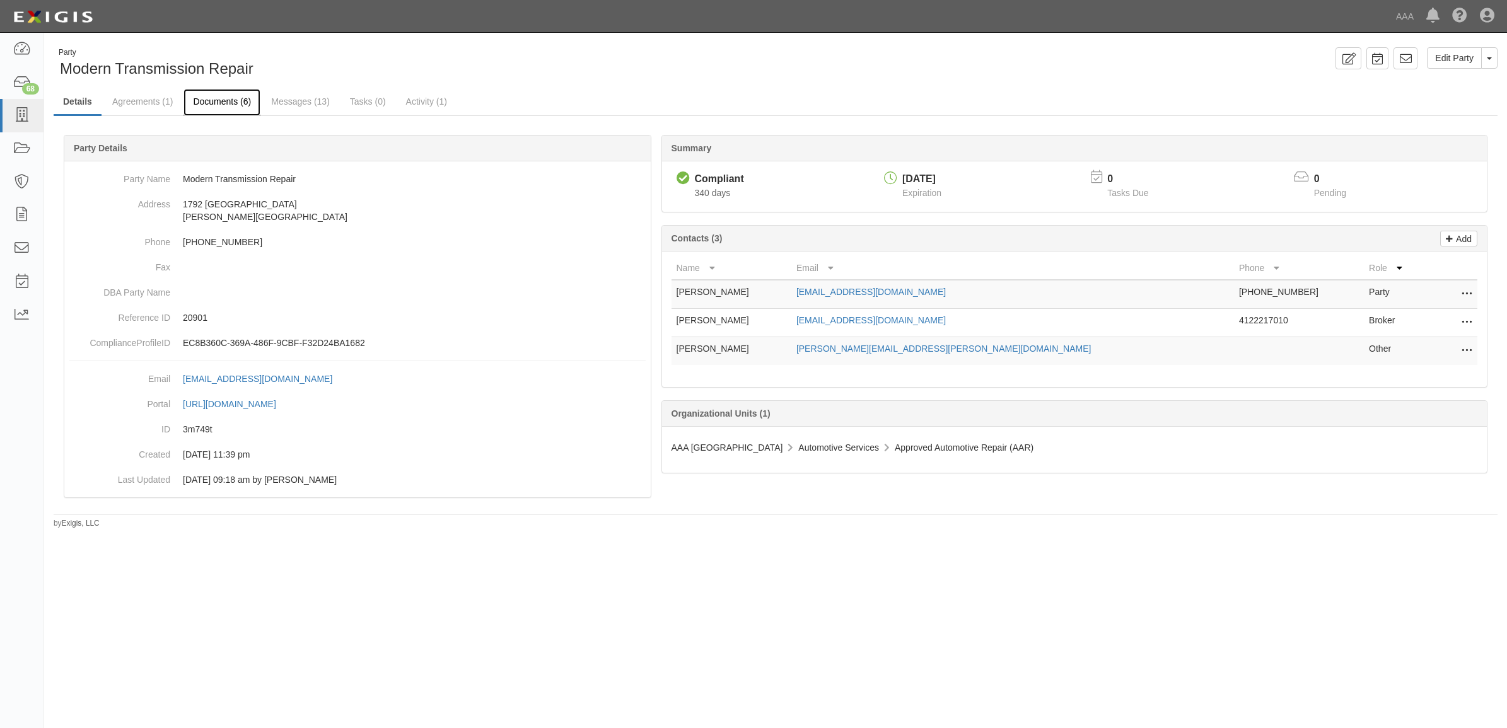
click at [243, 102] on link "Documents (6)" at bounding box center [222, 102] width 77 height 27
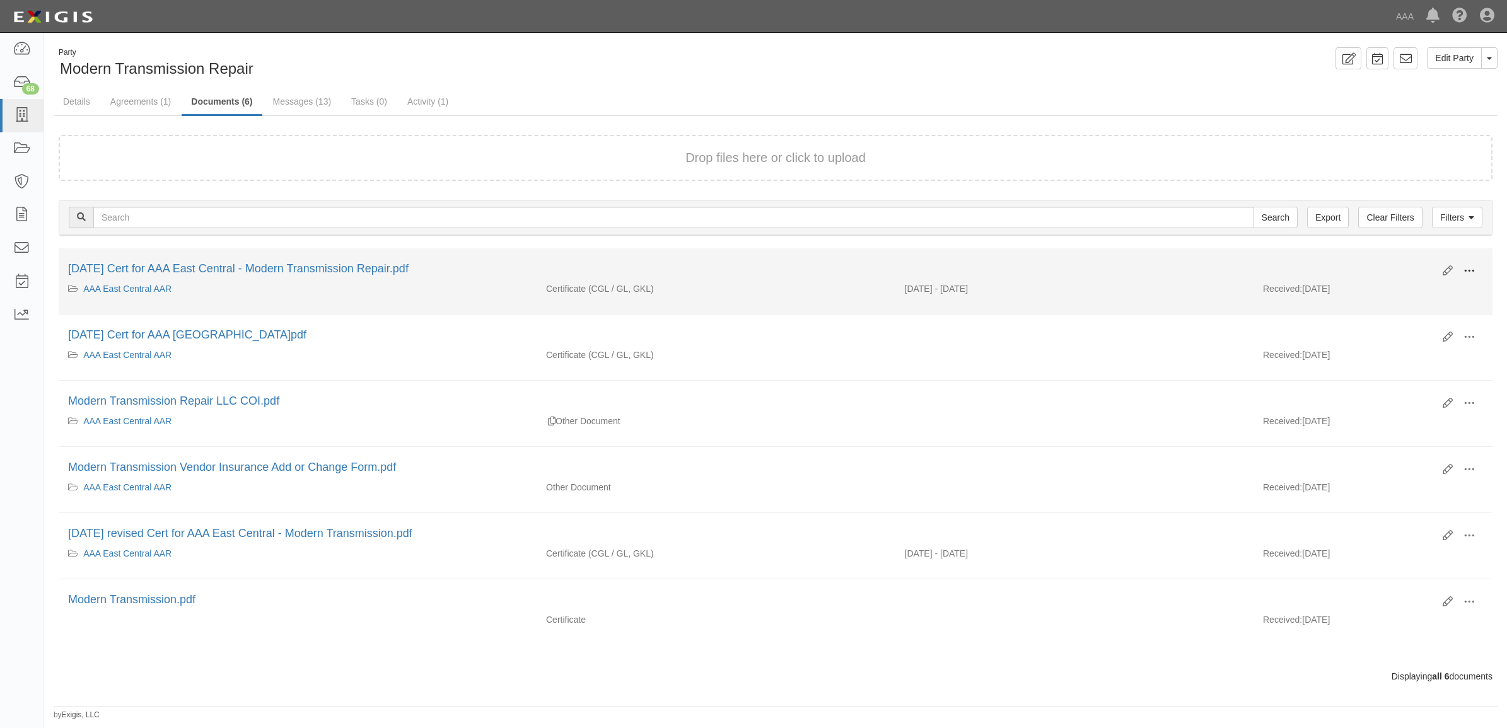
click at [1469, 271] on span at bounding box center [1469, 270] width 11 height 11
click at [1422, 294] on link "View" at bounding box center [1408, 289] width 100 height 23
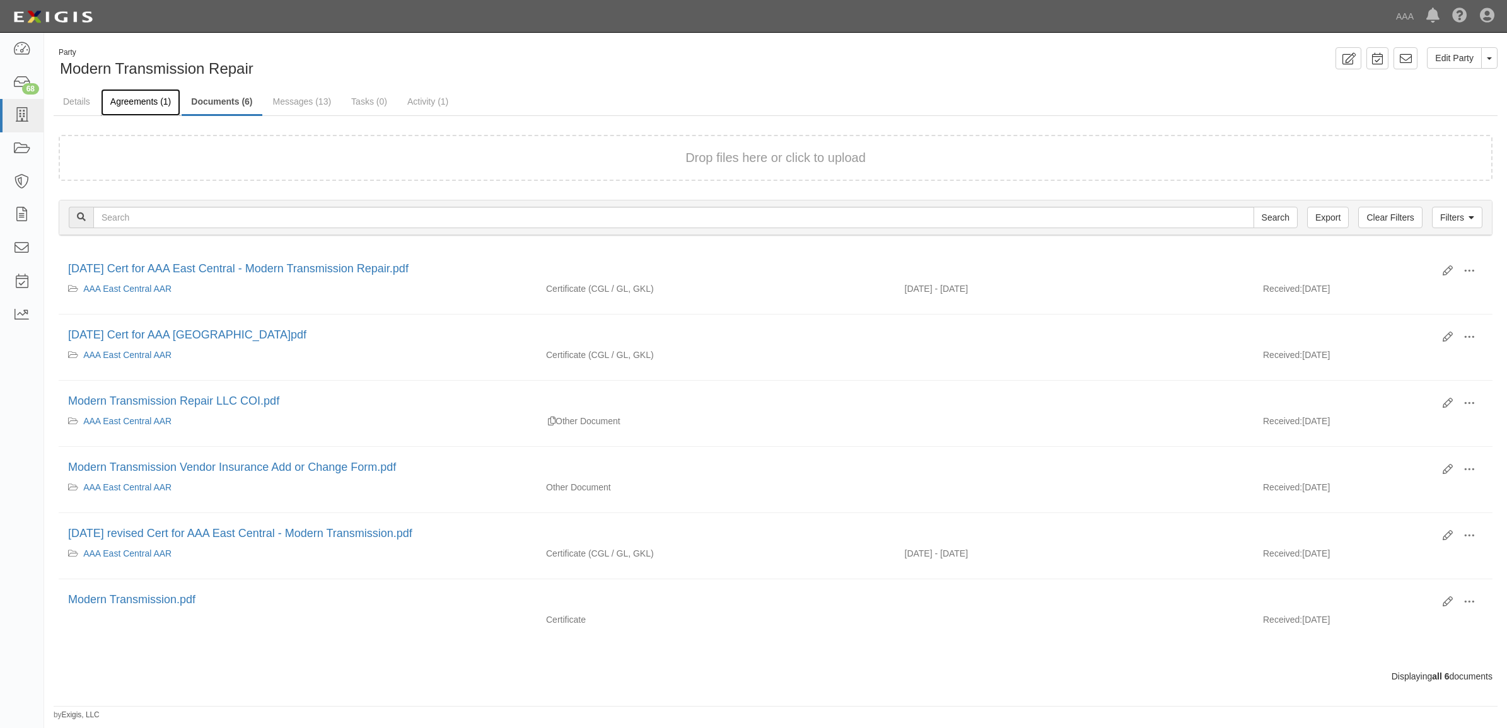
click at [128, 96] on link "Agreements (1)" at bounding box center [140, 102] width 79 height 27
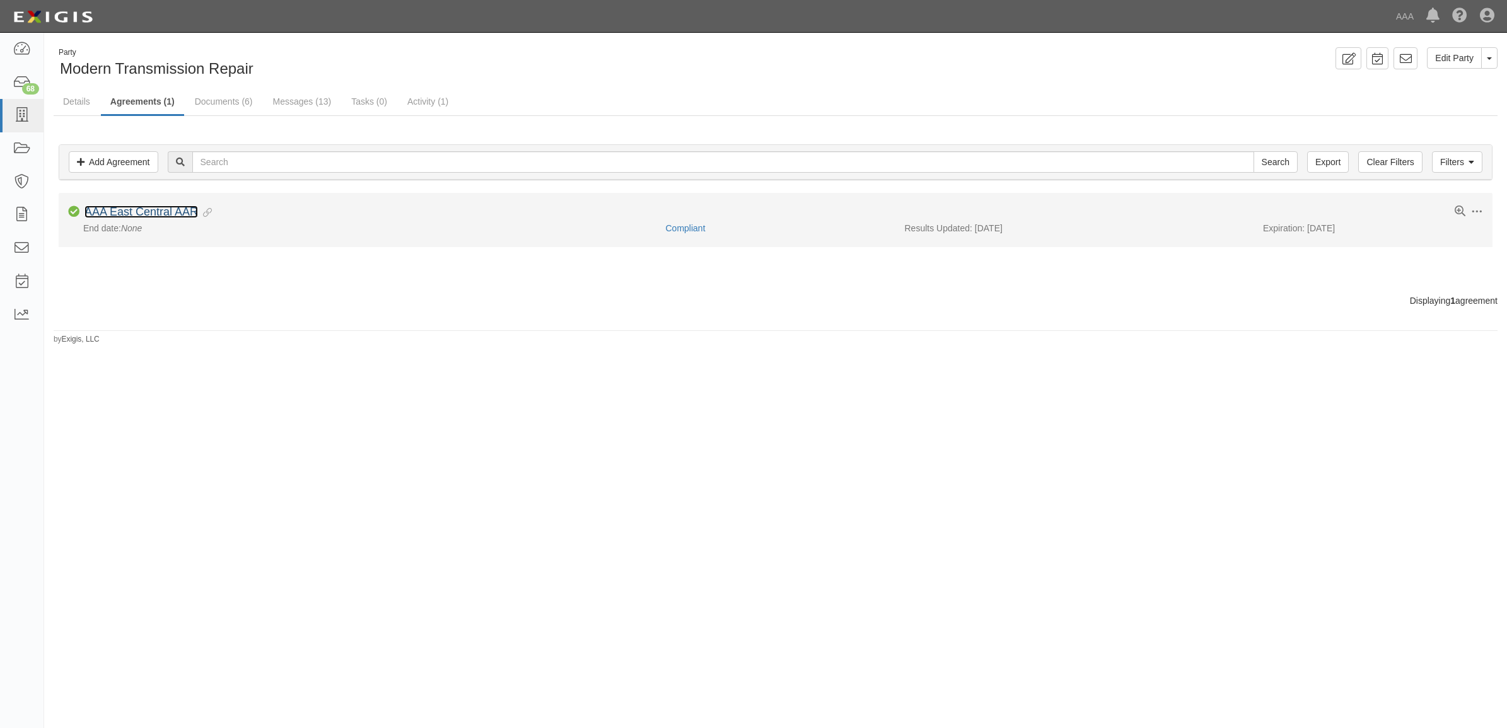
click at [185, 213] on link "AAA East Central AAR" at bounding box center [142, 212] width 114 height 13
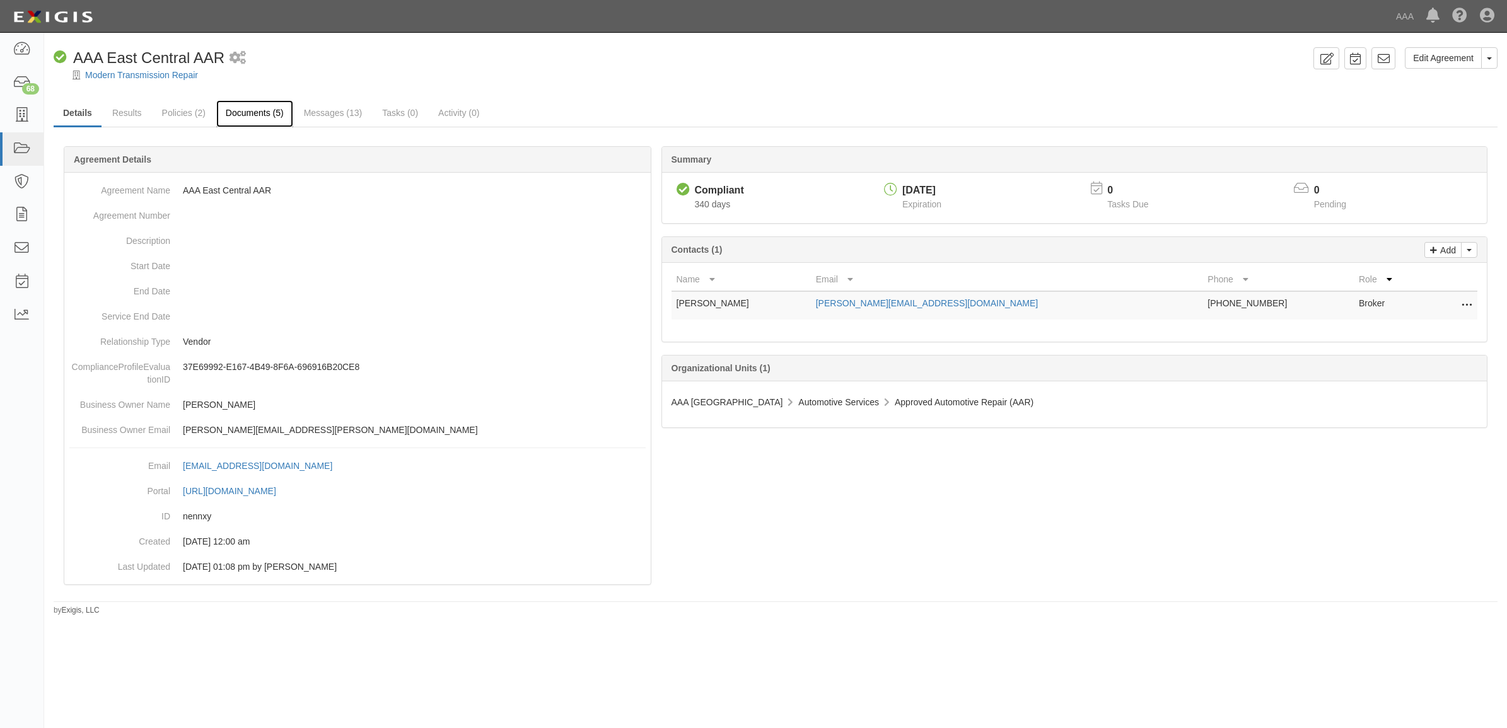
click at [262, 112] on link "Documents (5)" at bounding box center [254, 113] width 77 height 27
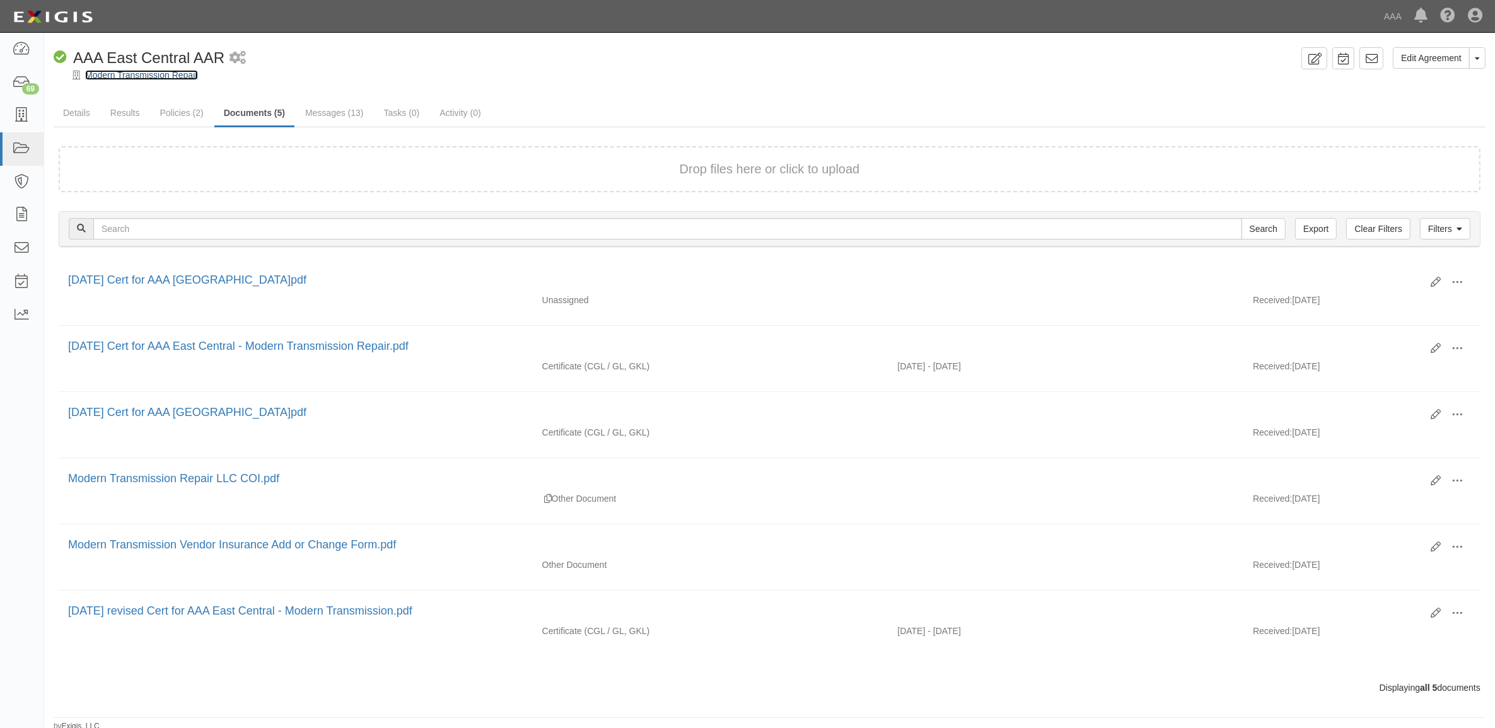
click at [130, 78] on link "Modern Transmission Repair" at bounding box center [141, 75] width 113 height 10
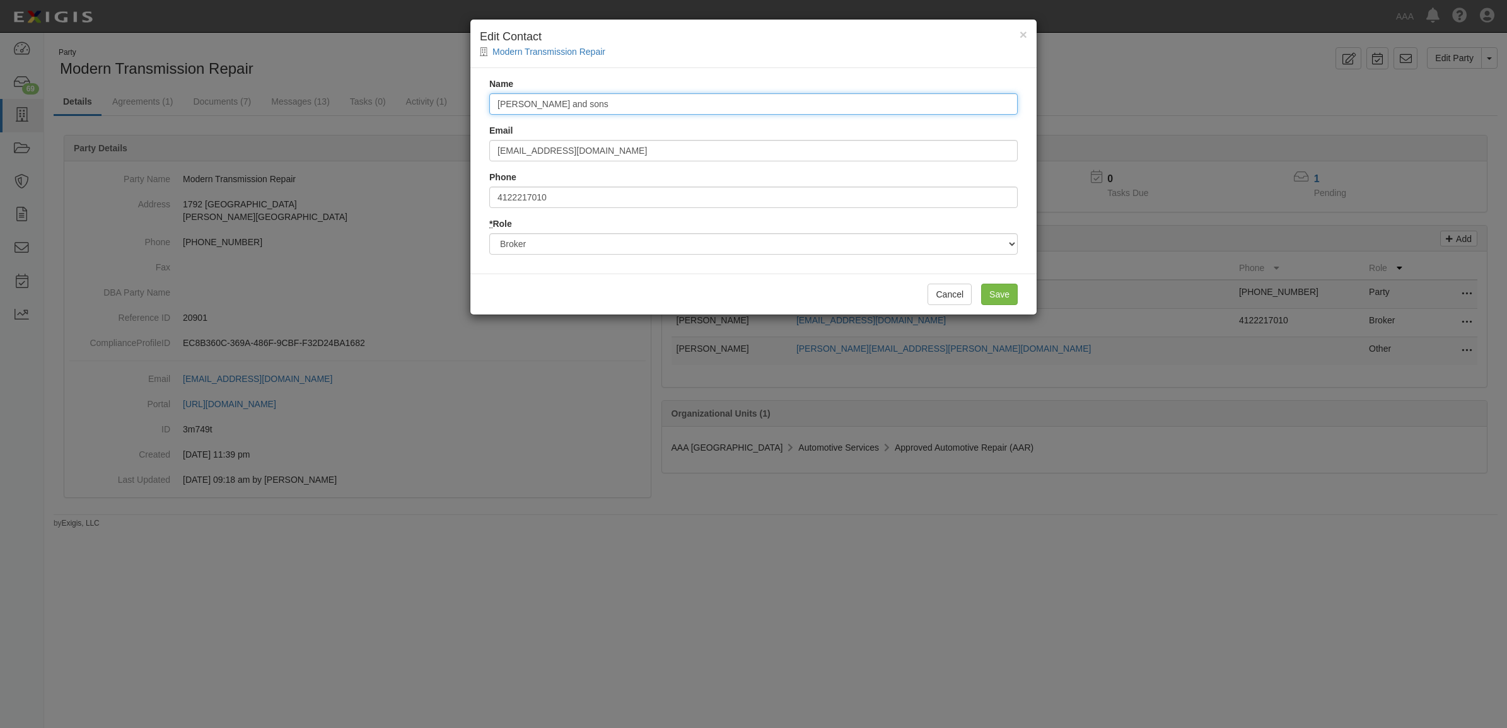
click at [569, 107] on input "Gallina and sons" at bounding box center [753, 103] width 528 height 21
type input "Gallina and Sons"
type input "info@gallinaandsons.com"
click at [1001, 296] on input "Save" at bounding box center [999, 294] width 37 height 21
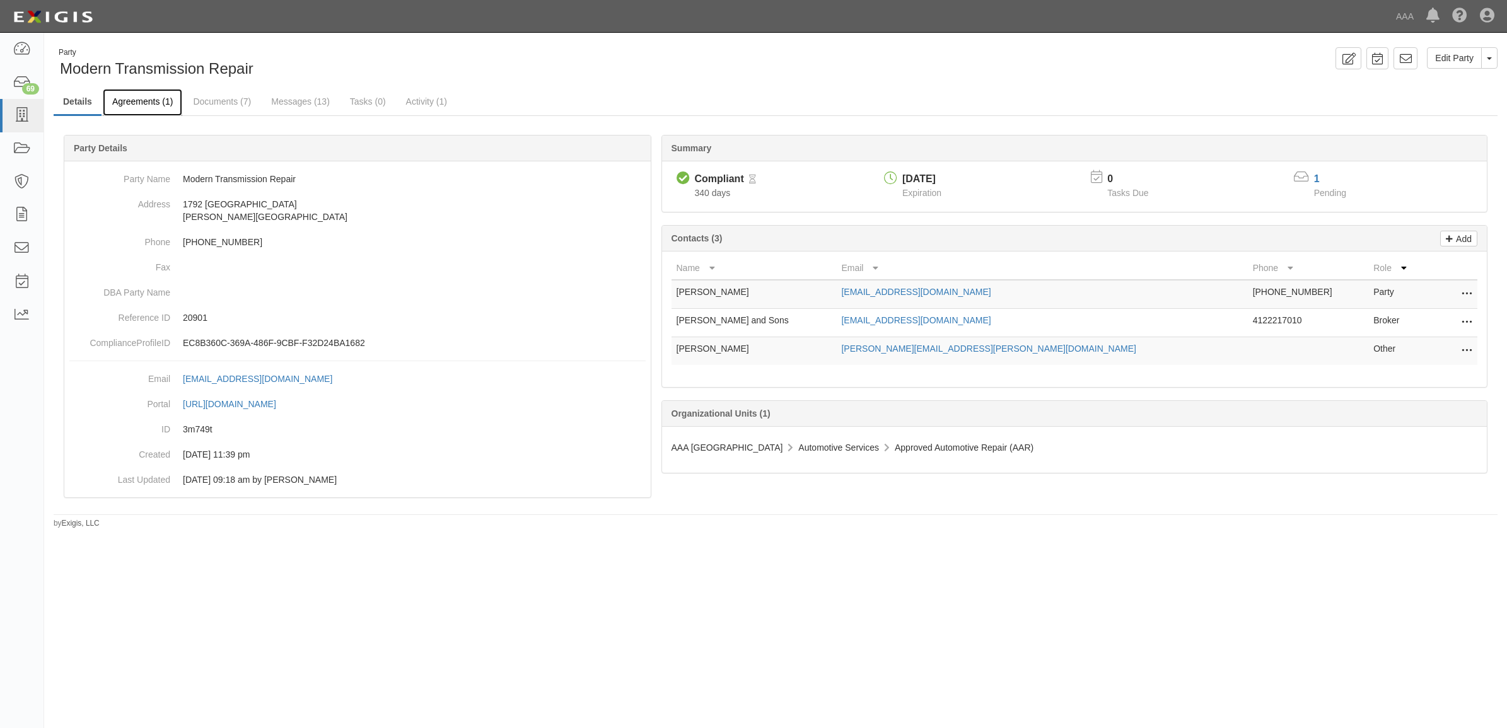
click at [127, 110] on link "Agreements (1)" at bounding box center [142, 102] width 79 height 27
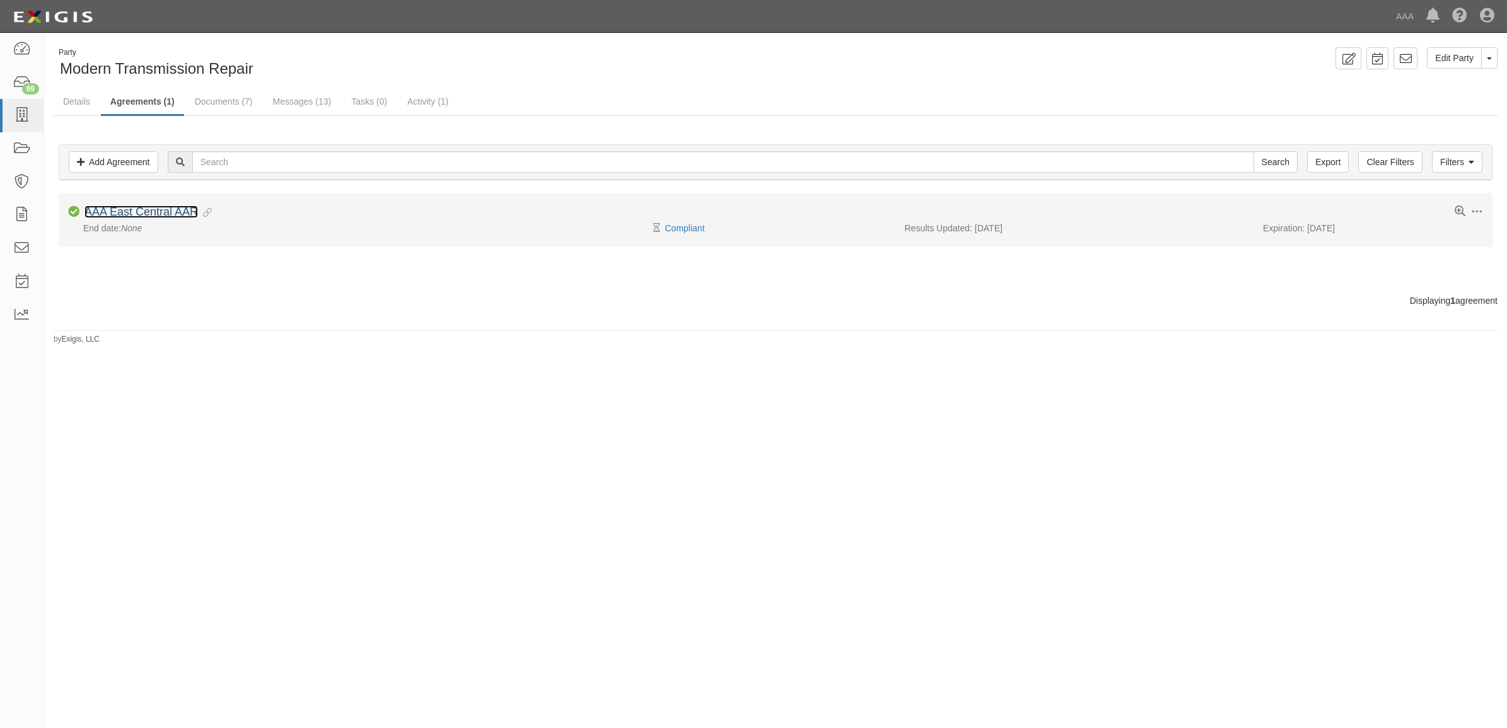
click at [137, 211] on link "AAA East Central AAR" at bounding box center [142, 212] width 114 height 13
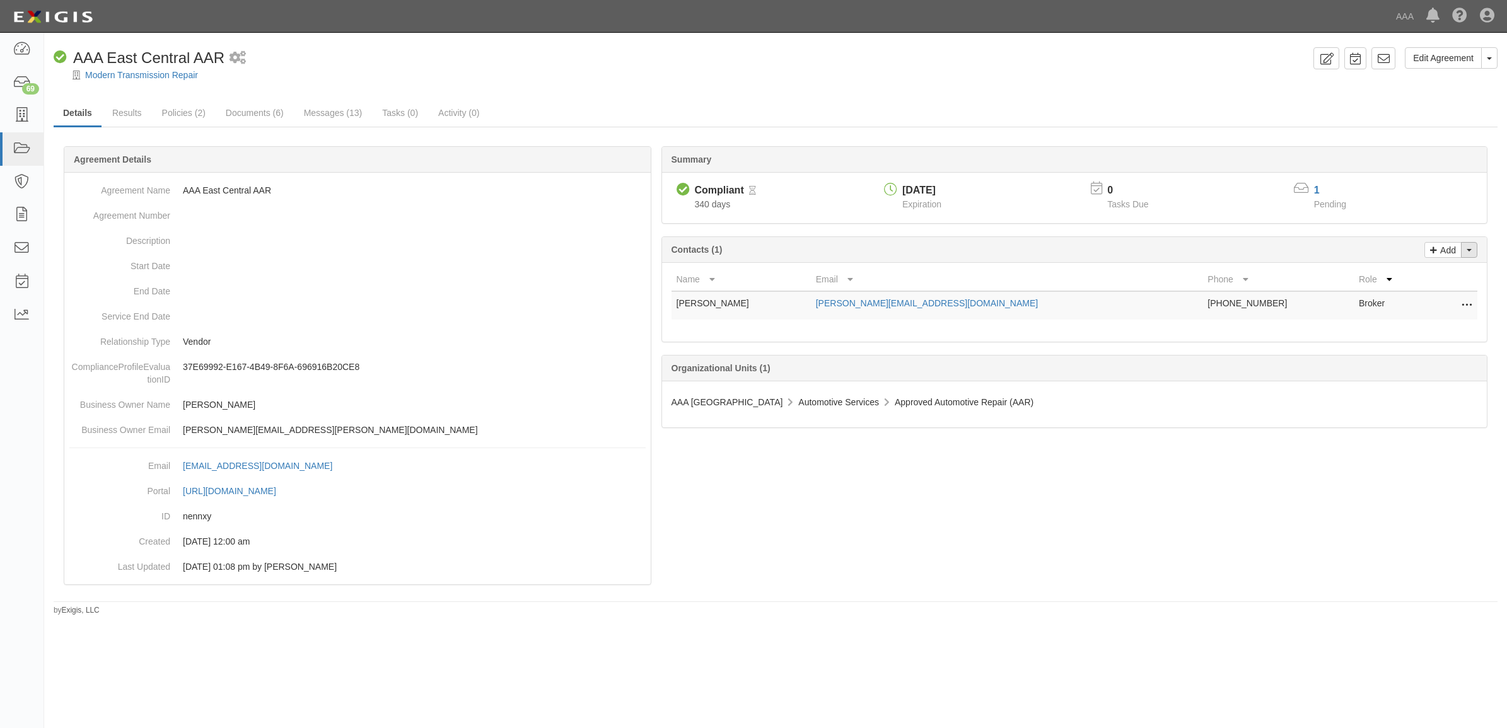
click at [1471, 250] on button "Toggle Contact Dropdown" at bounding box center [1469, 250] width 16 height 16
click at [1414, 276] on link "Change contacts" at bounding box center [1427, 272] width 100 height 16
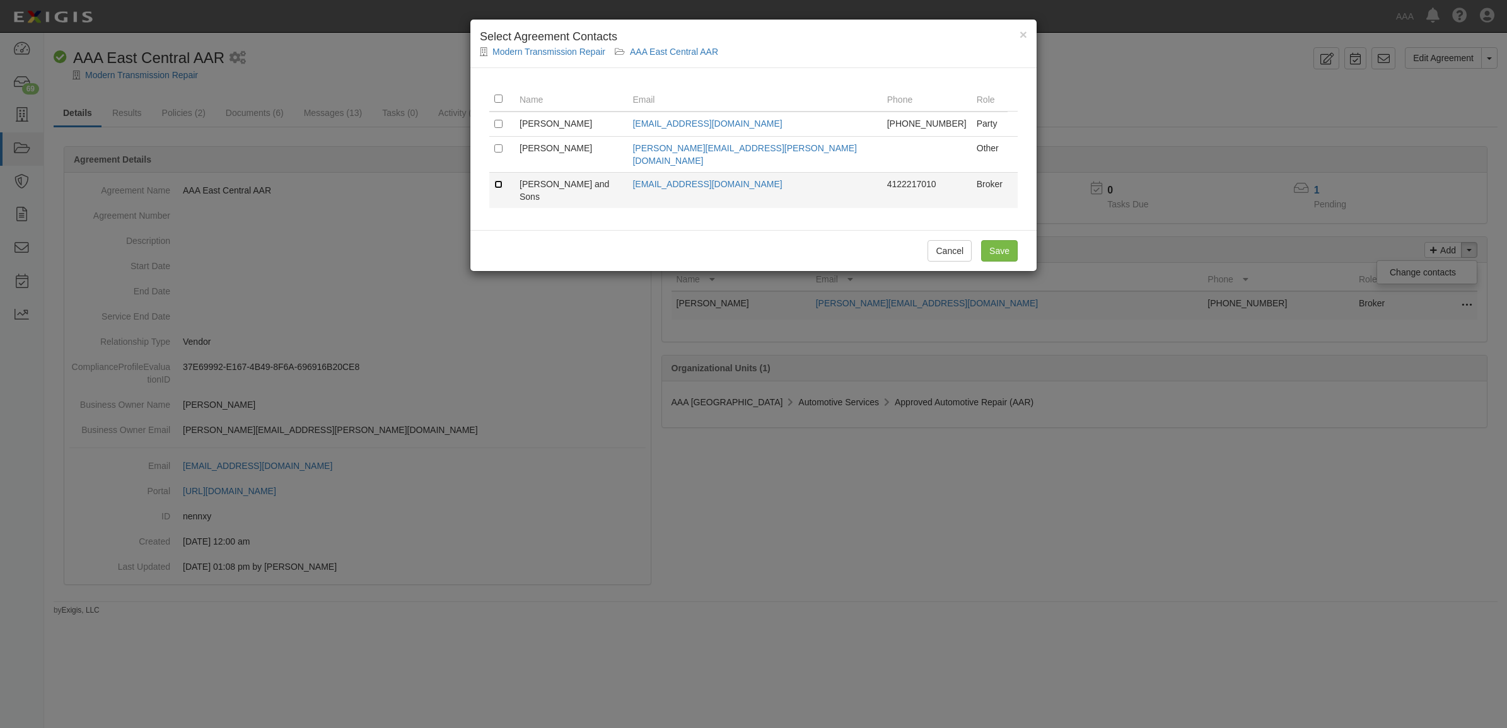
click at [496, 180] on input "checkbox" at bounding box center [498, 184] width 8 height 8
checkbox input "true"
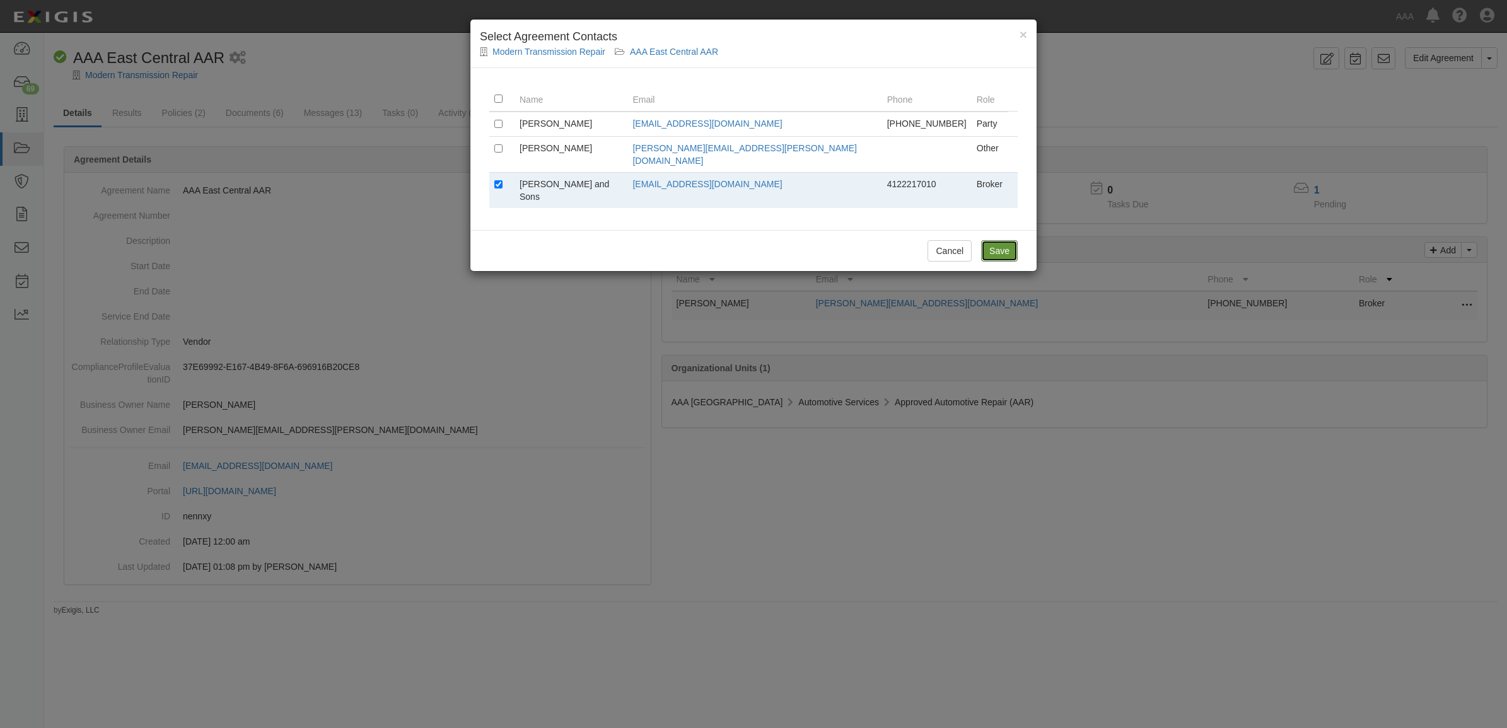
click at [991, 240] on input "Save" at bounding box center [999, 250] width 37 height 21
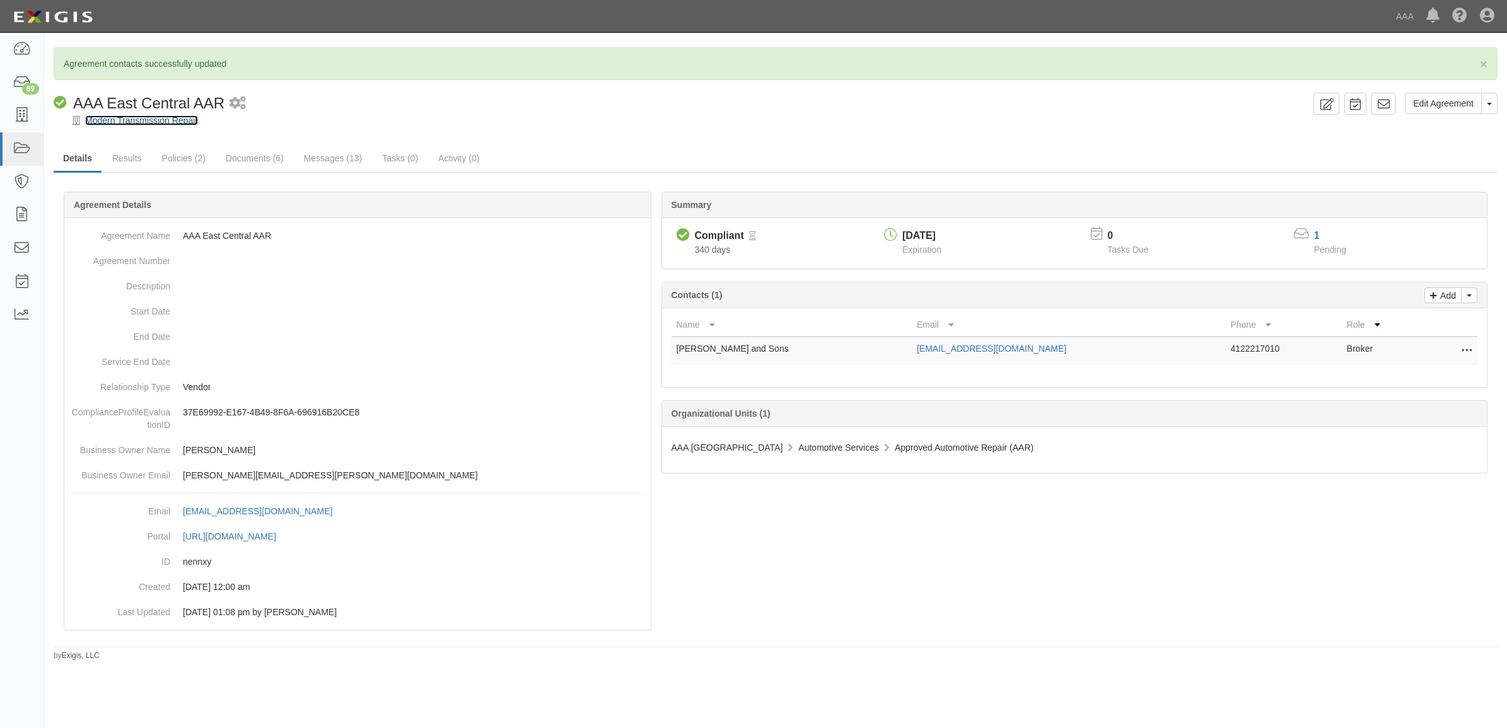
click at [149, 123] on link "Modern Transmission Repair" at bounding box center [141, 120] width 113 height 10
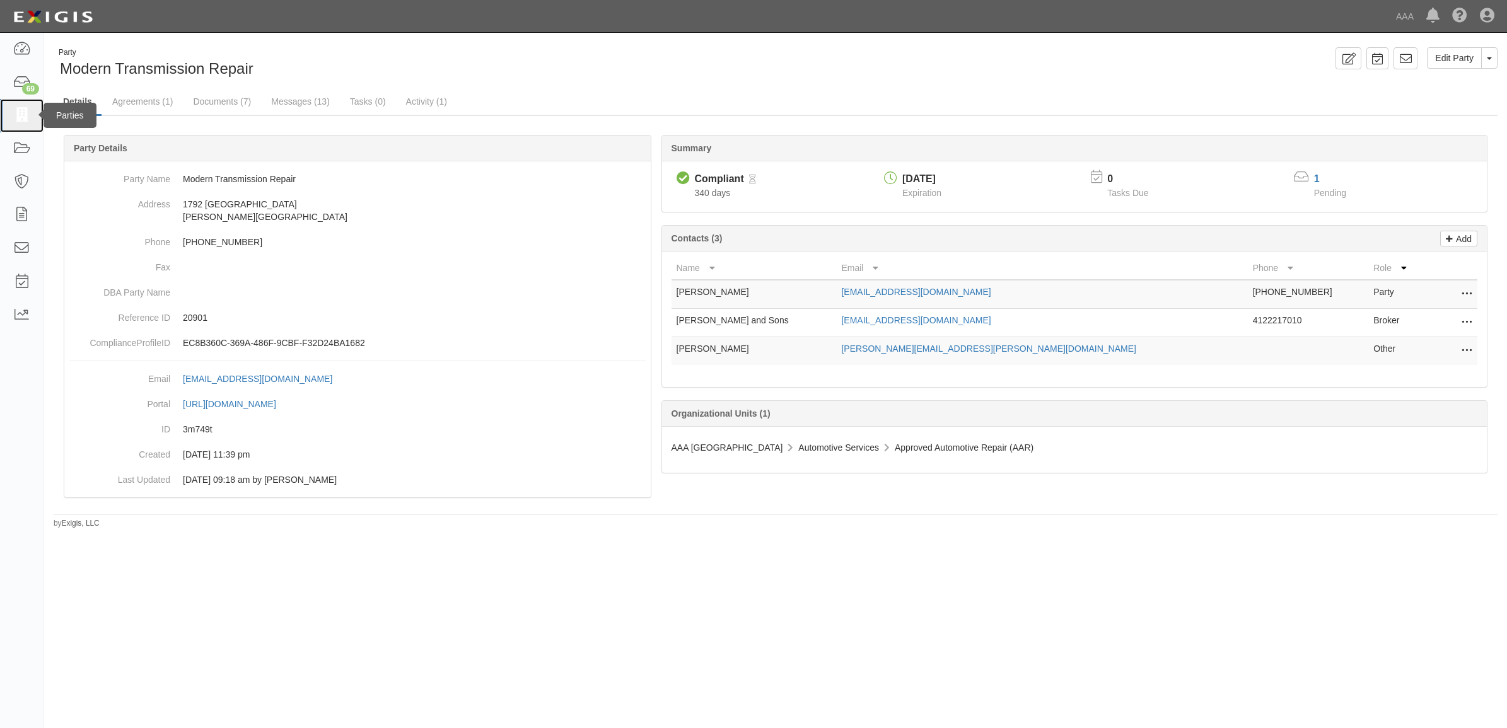
click at [25, 108] on icon at bounding box center [22, 115] width 18 height 15
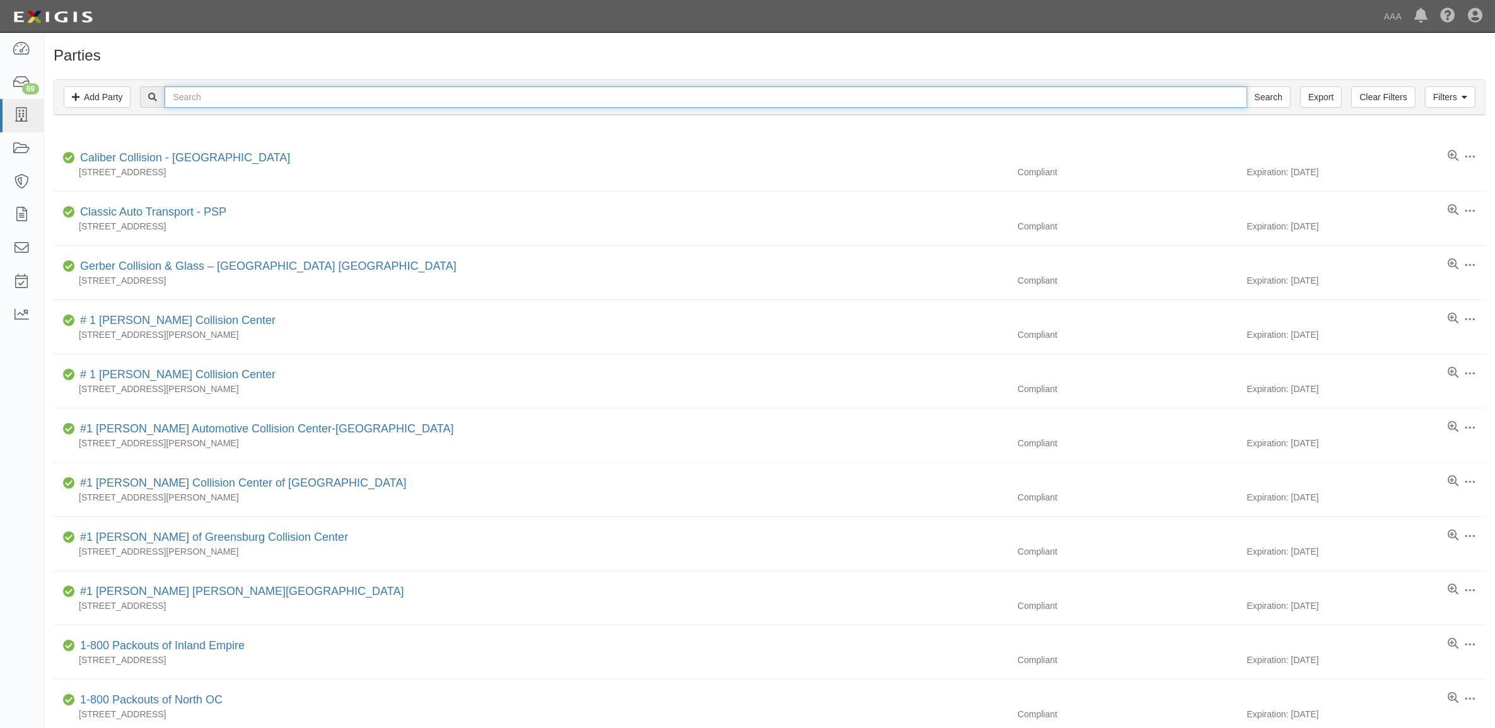
click at [234, 96] on input "text" at bounding box center [706, 96] width 1082 height 21
paste input "20357"
type input "20357"
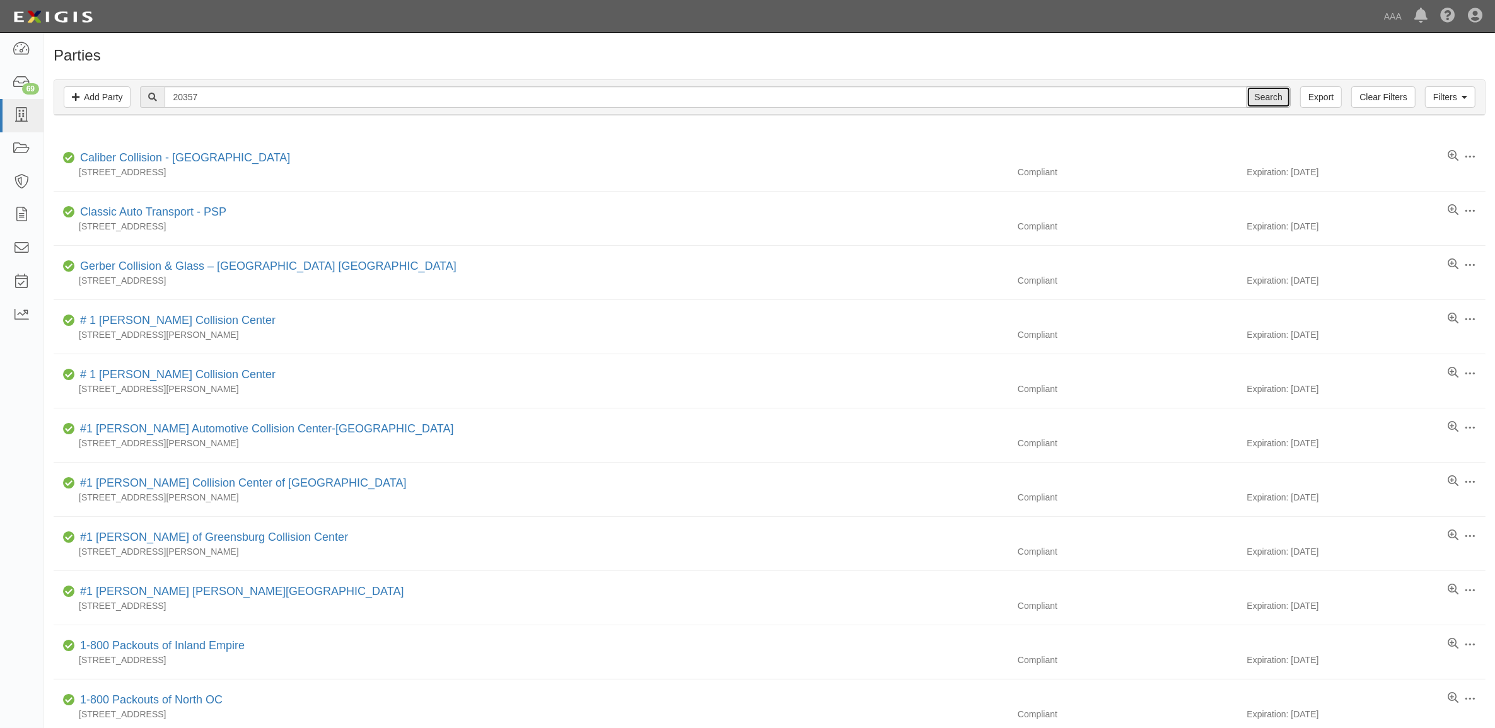
click at [1266, 95] on input "Search" at bounding box center [1269, 96] width 44 height 21
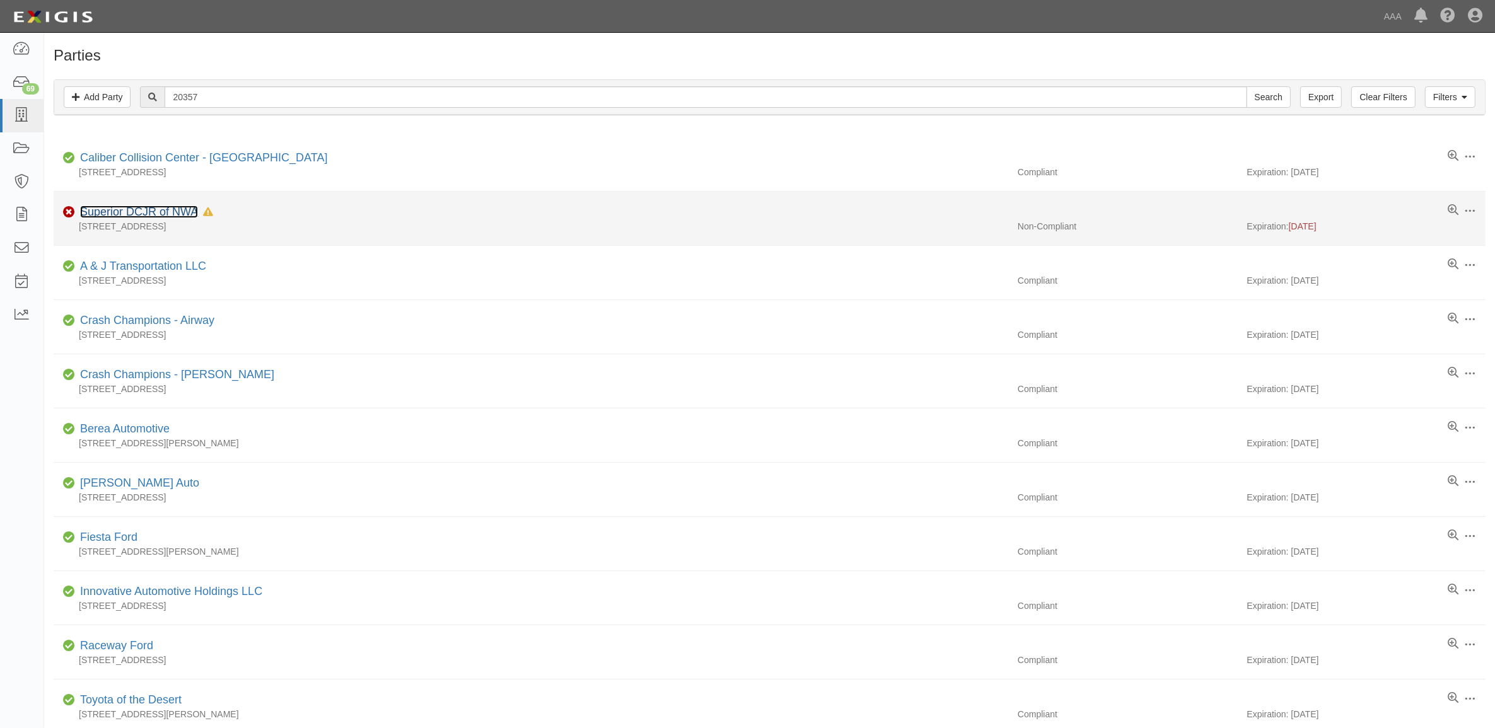
click at [164, 213] on link "Superior DCJR of NWA" at bounding box center [139, 212] width 118 height 13
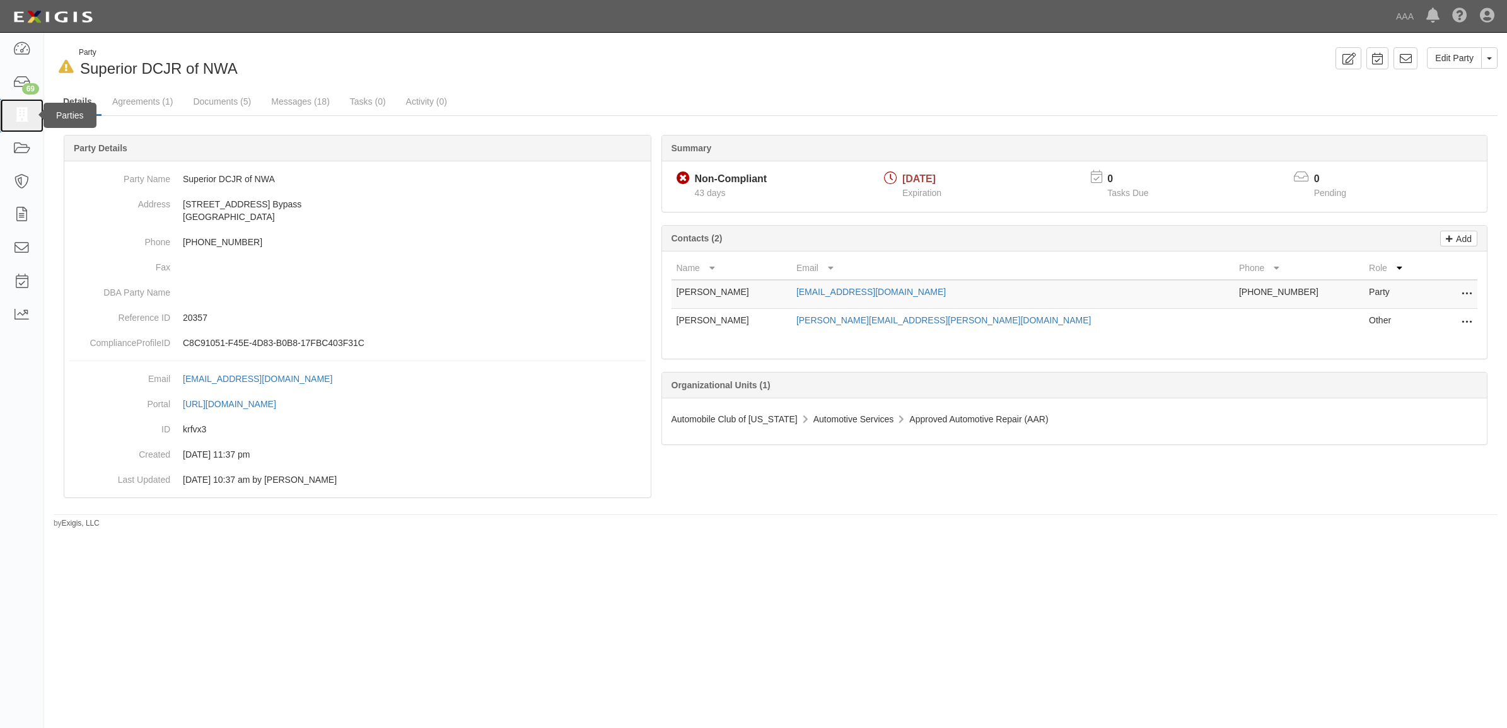
click at [24, 114] on icon at bounding box center [22, 115] width 18 height 15
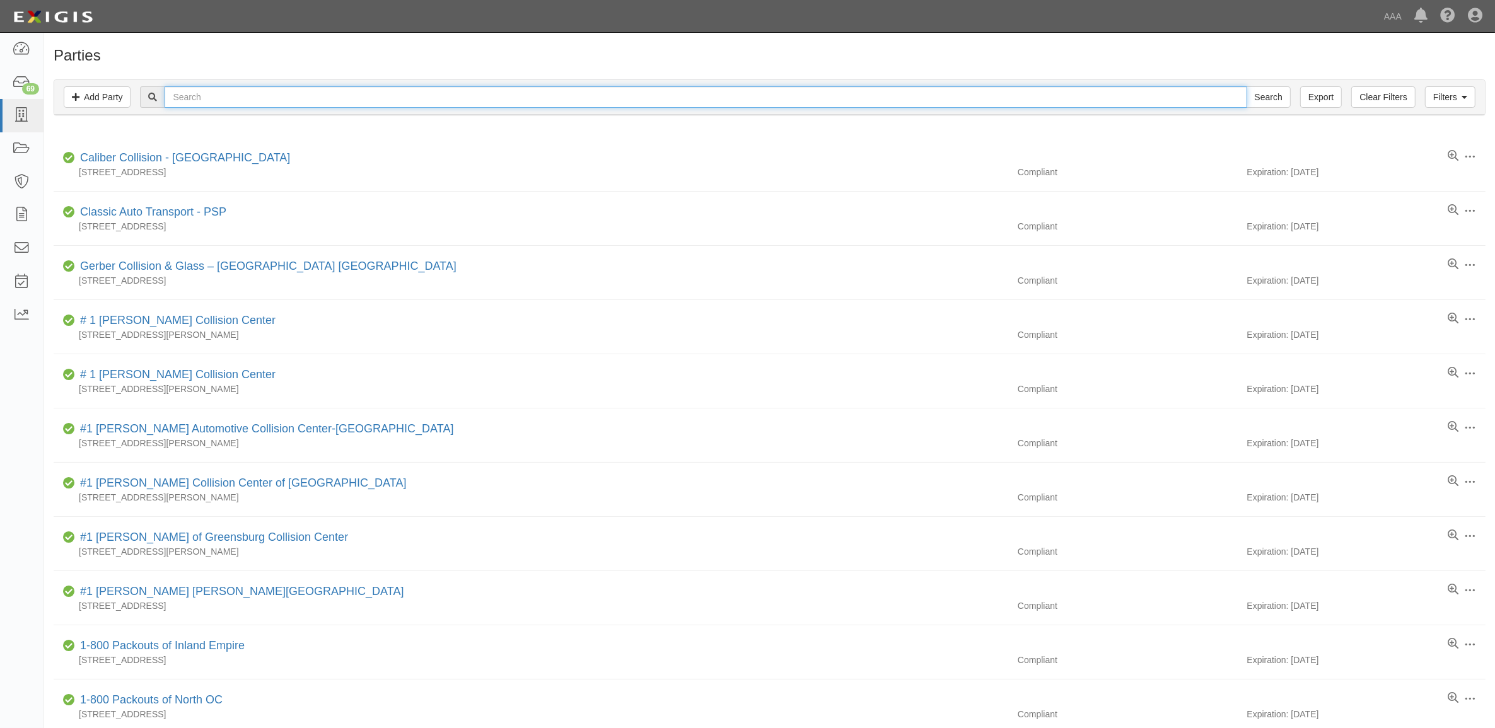
click at [197, 100] on input "text" at bounding box center [706, 96] width 1082 height 21
type input "282261"
click at [1247, 86] on input "Search" at bounding box center [1269, 96] width 44 height 21
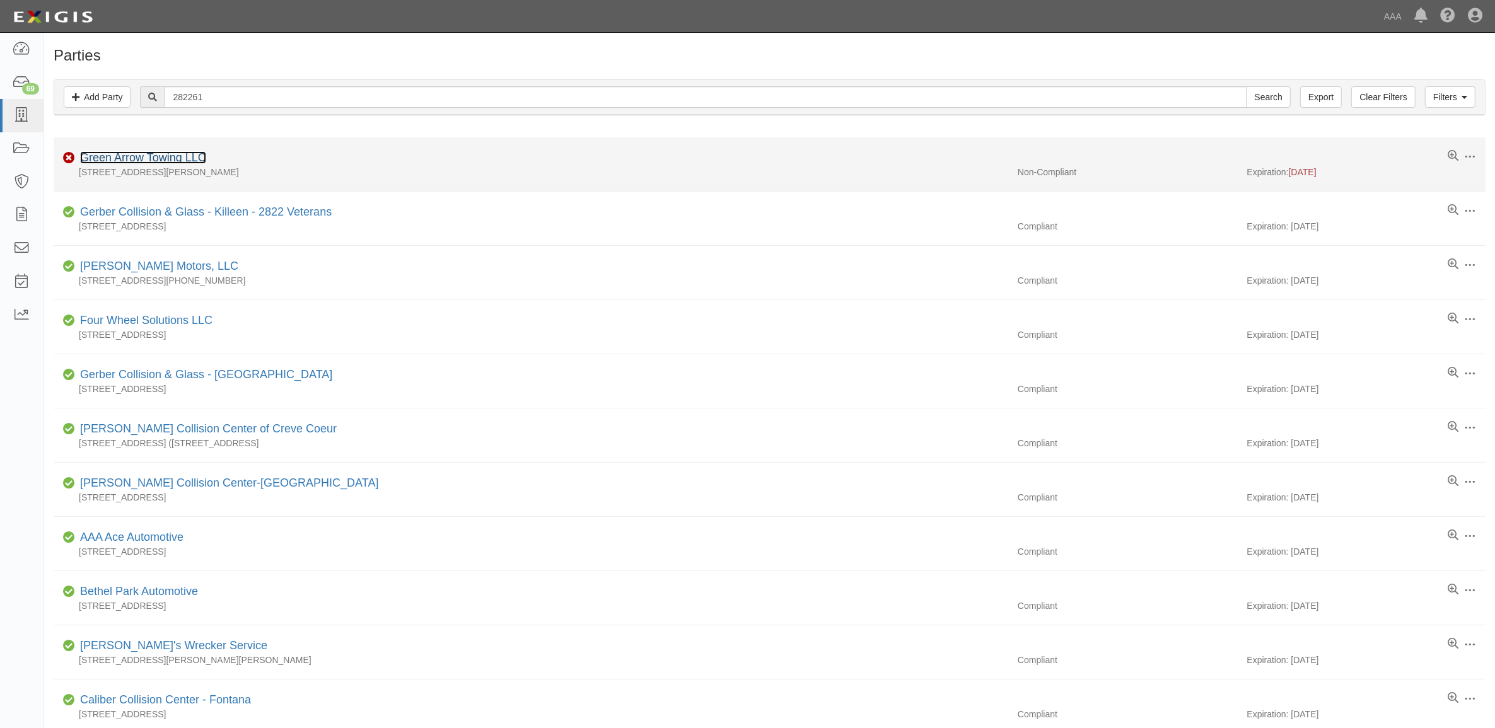
click at [165, 158] on link "Green Arrow Towing LLC" at bounding box center [143, 157] width 126 height 13
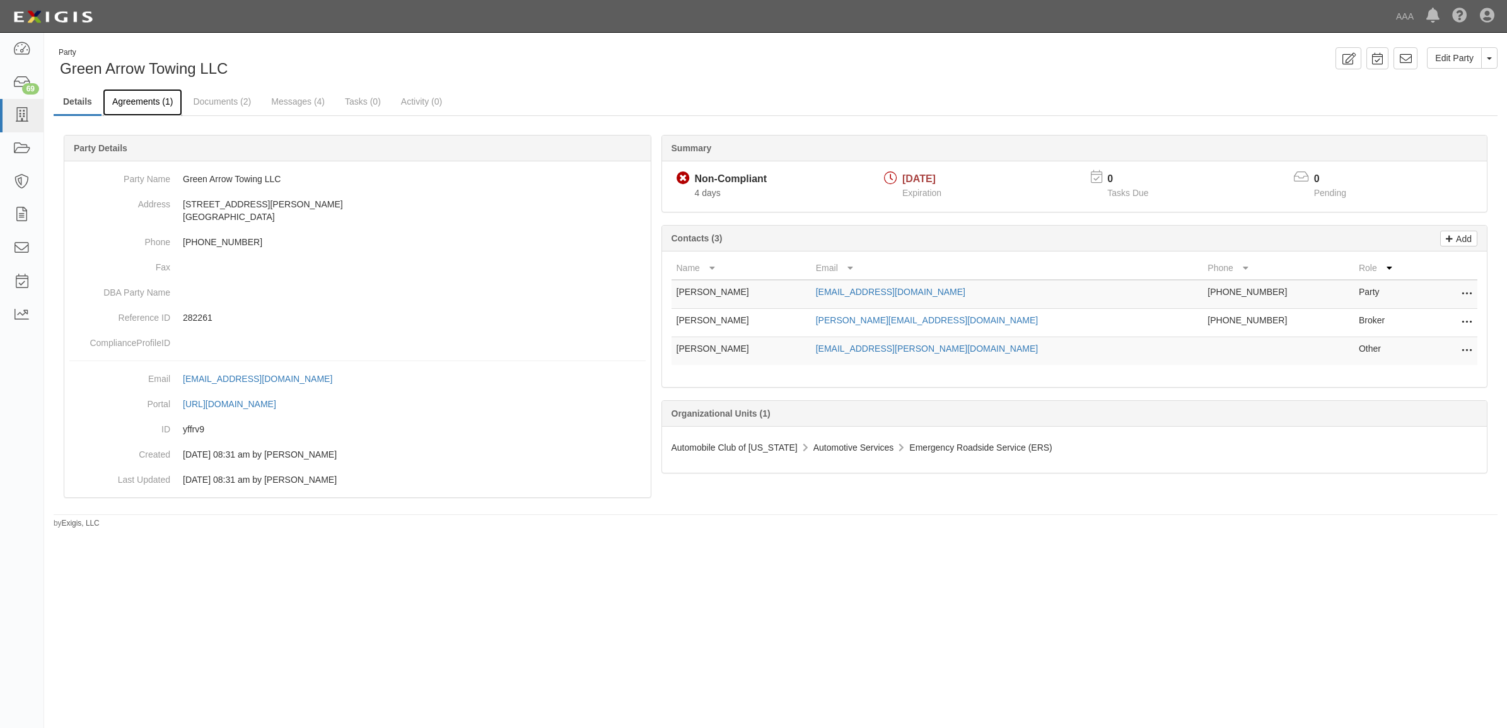
click at [145, 109] on link "Agreements (1)" at bounding box center [142, 102] width 79 height 27
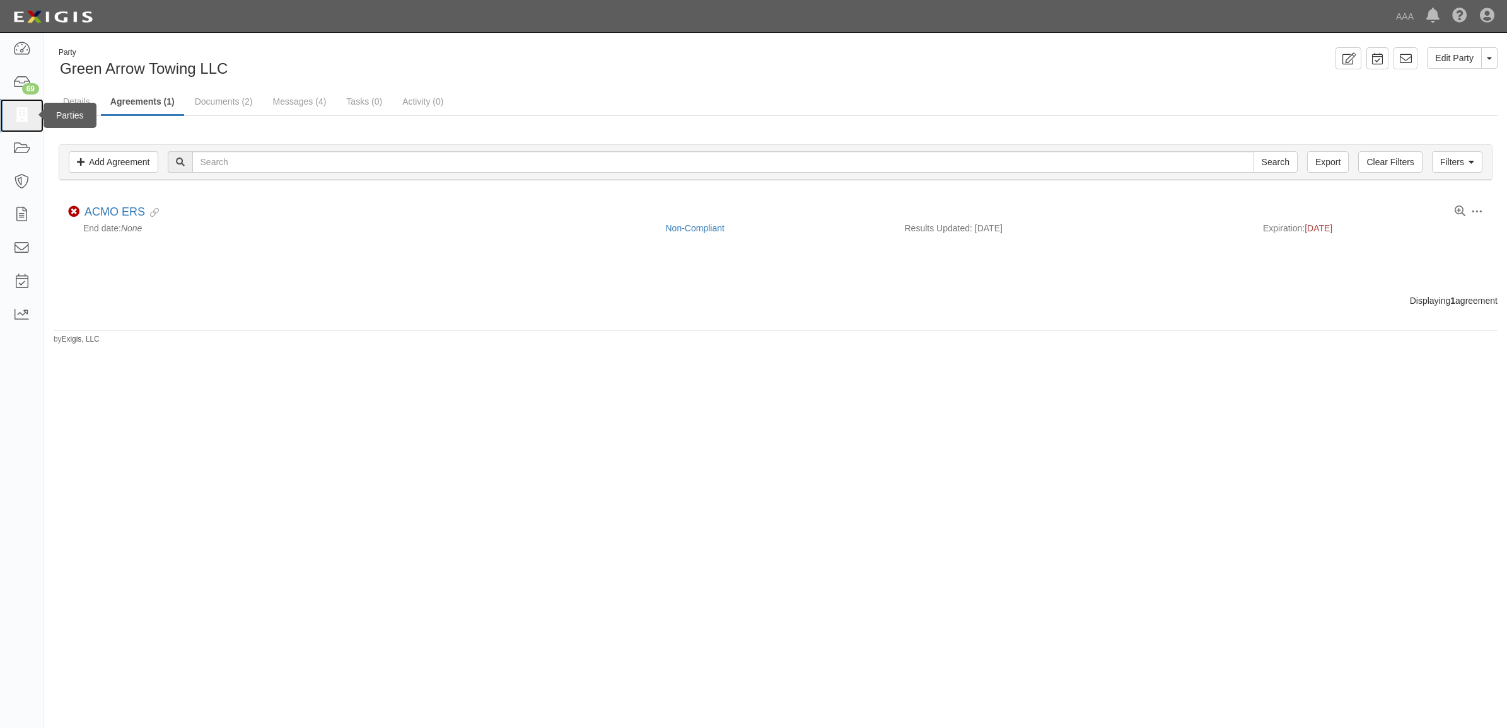
click at [20, 121] on icon at bounding box center [22, 115] width 18 height 15
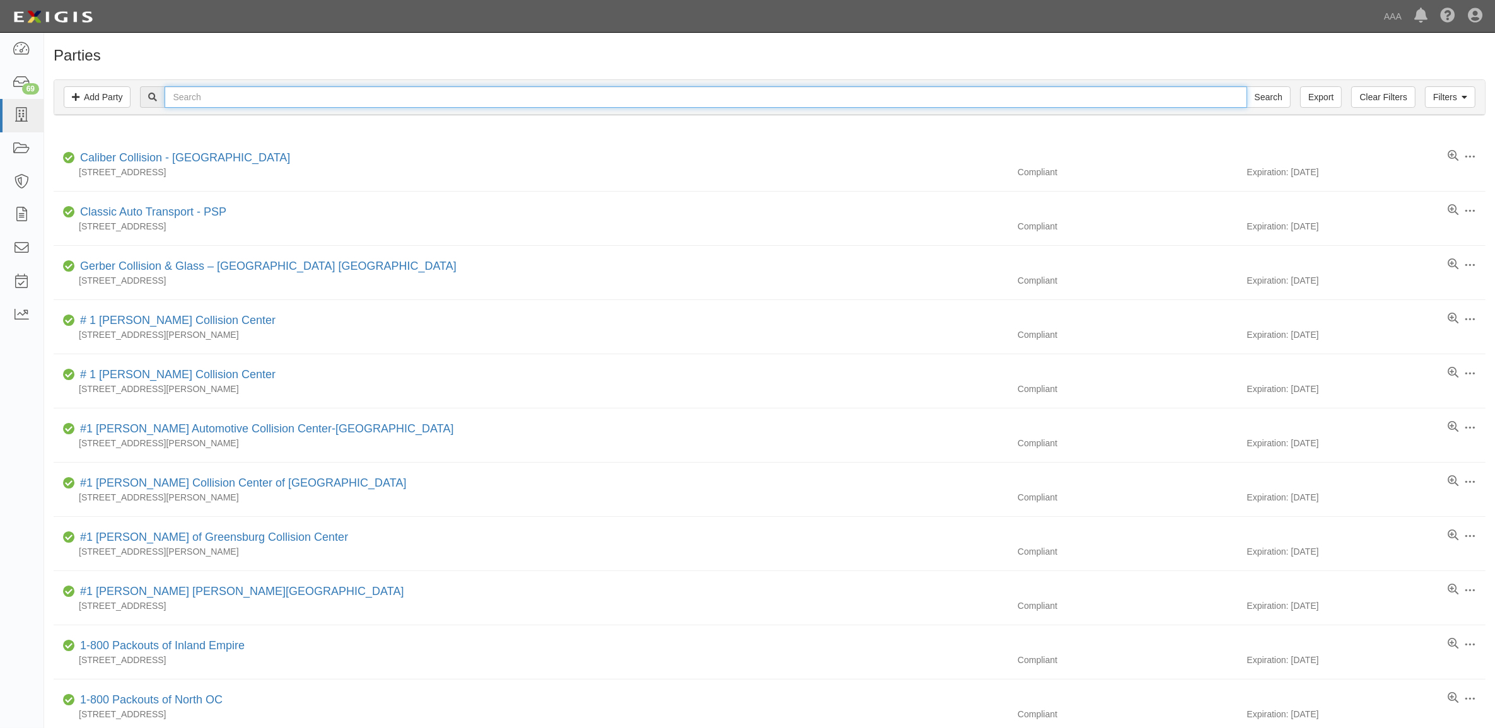
click at [298, 96] on input "text" at bounding box center [706, 96] width 1082 height 21
type input "Hatch's Towing"
click at [1247, 86] on input "Search" at bounding box center [1269, 96] width 44 height 21
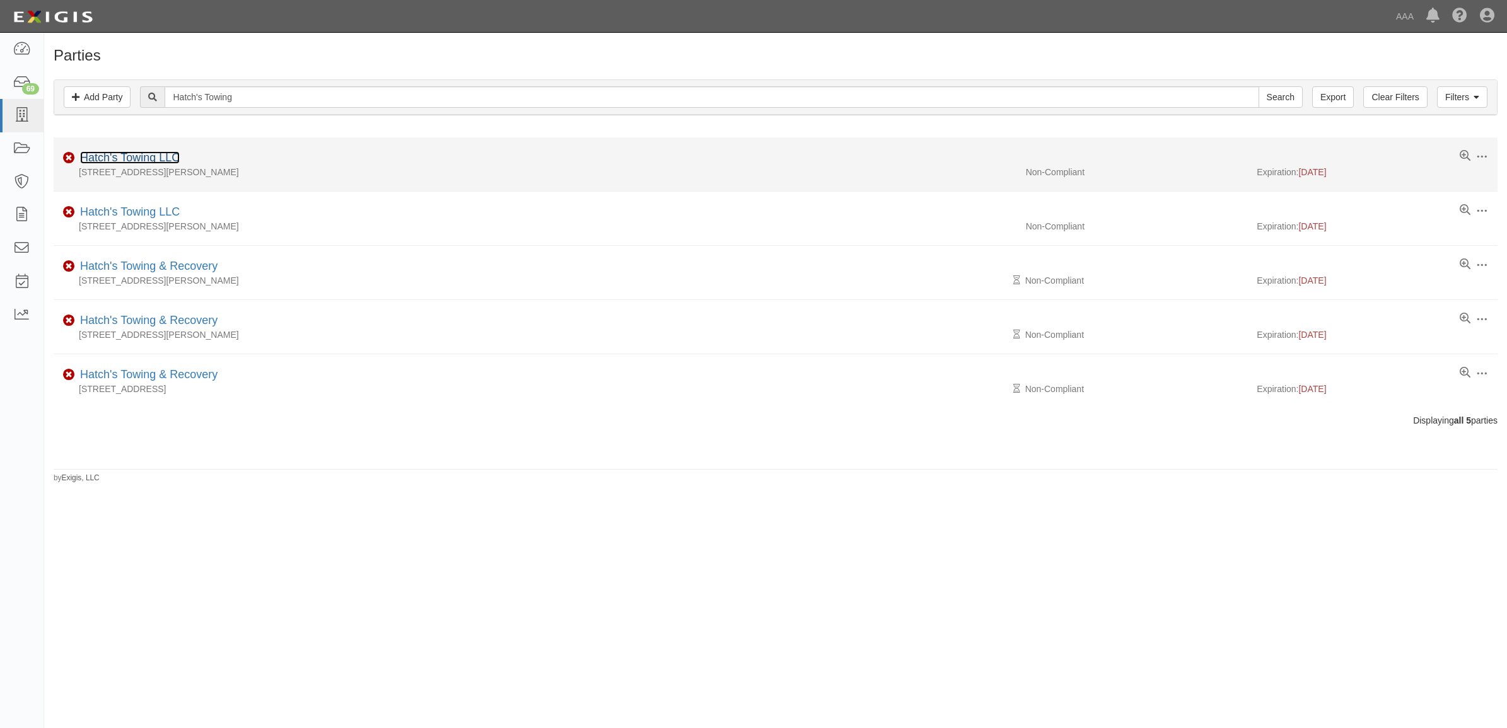
click at [149, 158] on link "Hatch's Towing LLC" at bounding box center [130, 157] width 100 height 13
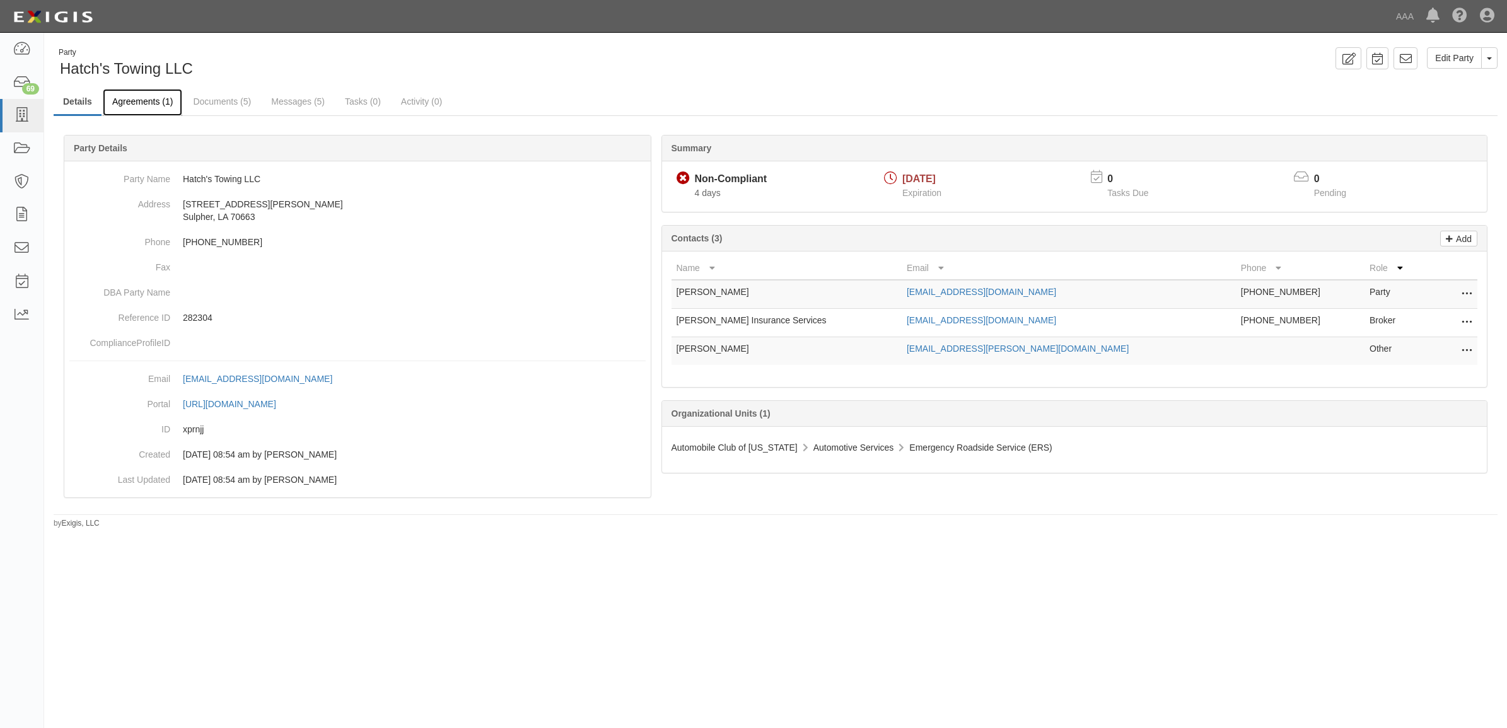
click at [152, 105] on link "Agreements (1)" at bounding box center [142, 102] width 79 height 27
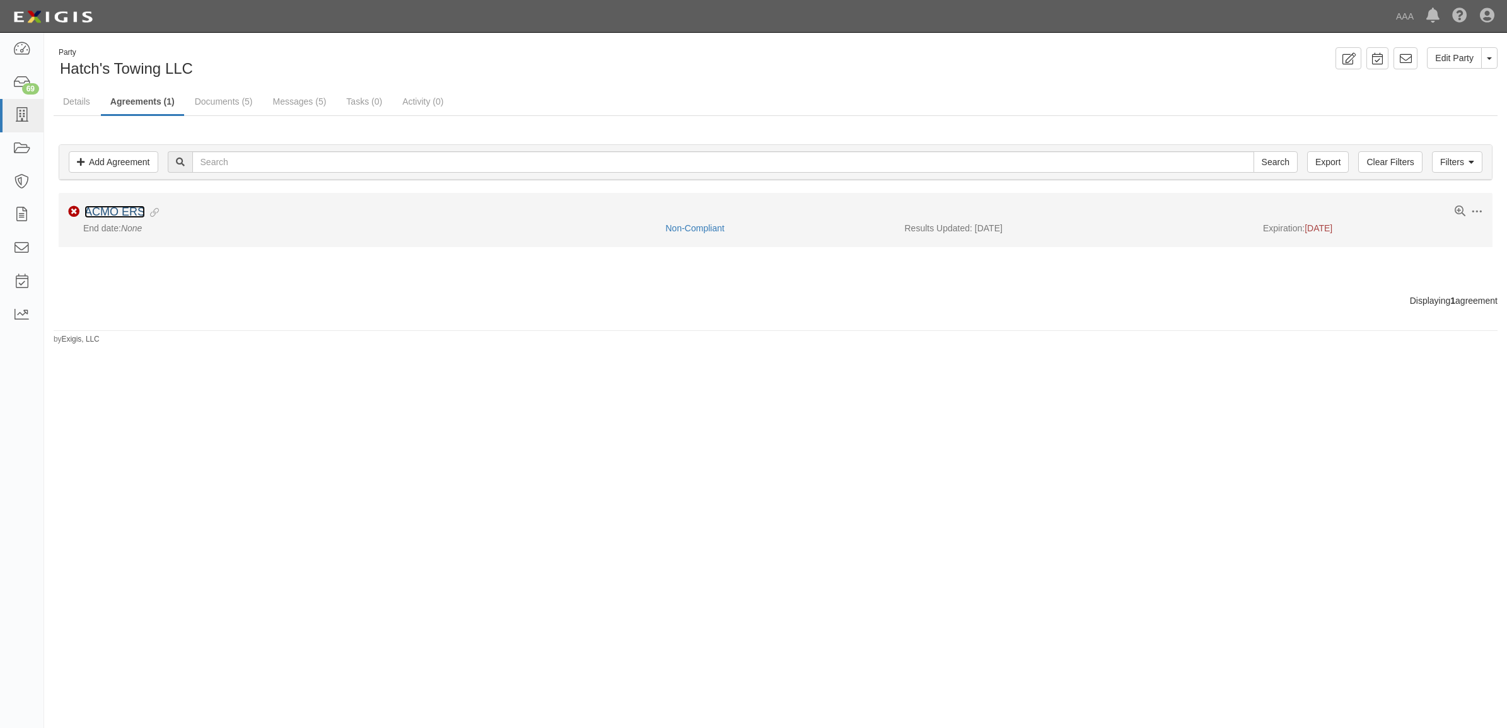
click at [124, 207] on link "ACMO ERS" at bounding box center [115, 212] width 61 height 13
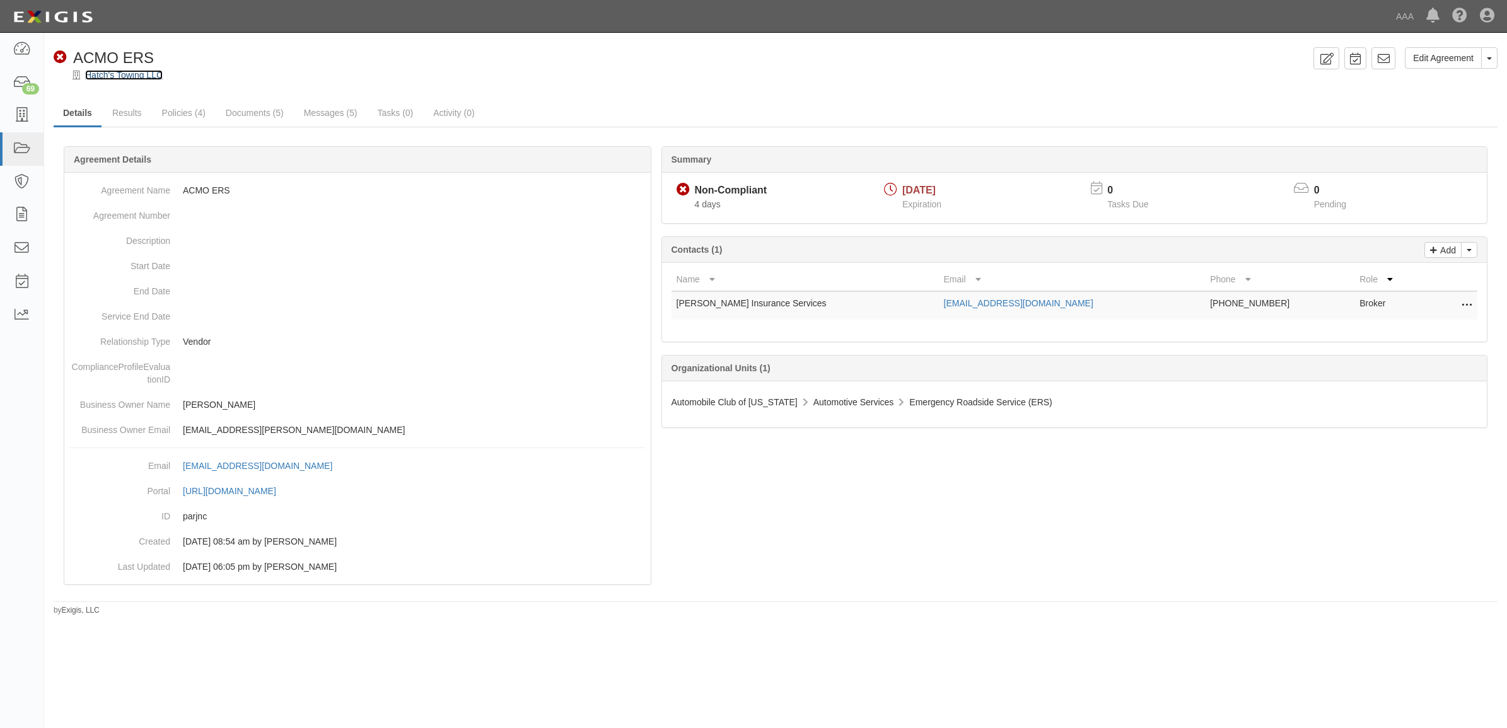
click at [137, 71] on link "Hatch's Towing LLC" at bounding box center [124, 75] width 78 height 10
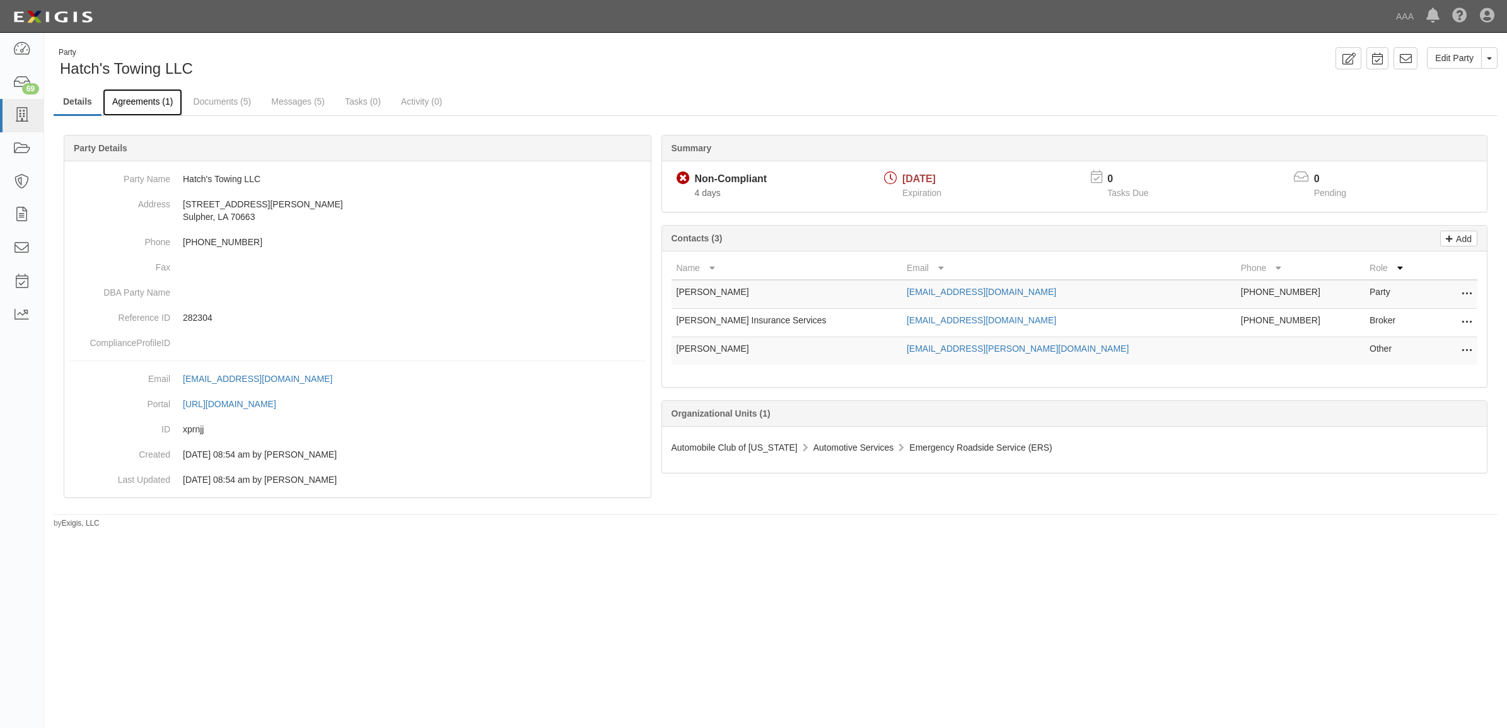
click at [146, 102] on link "Agreements (1)" at bounding box center [142, 102] width 79 height 27
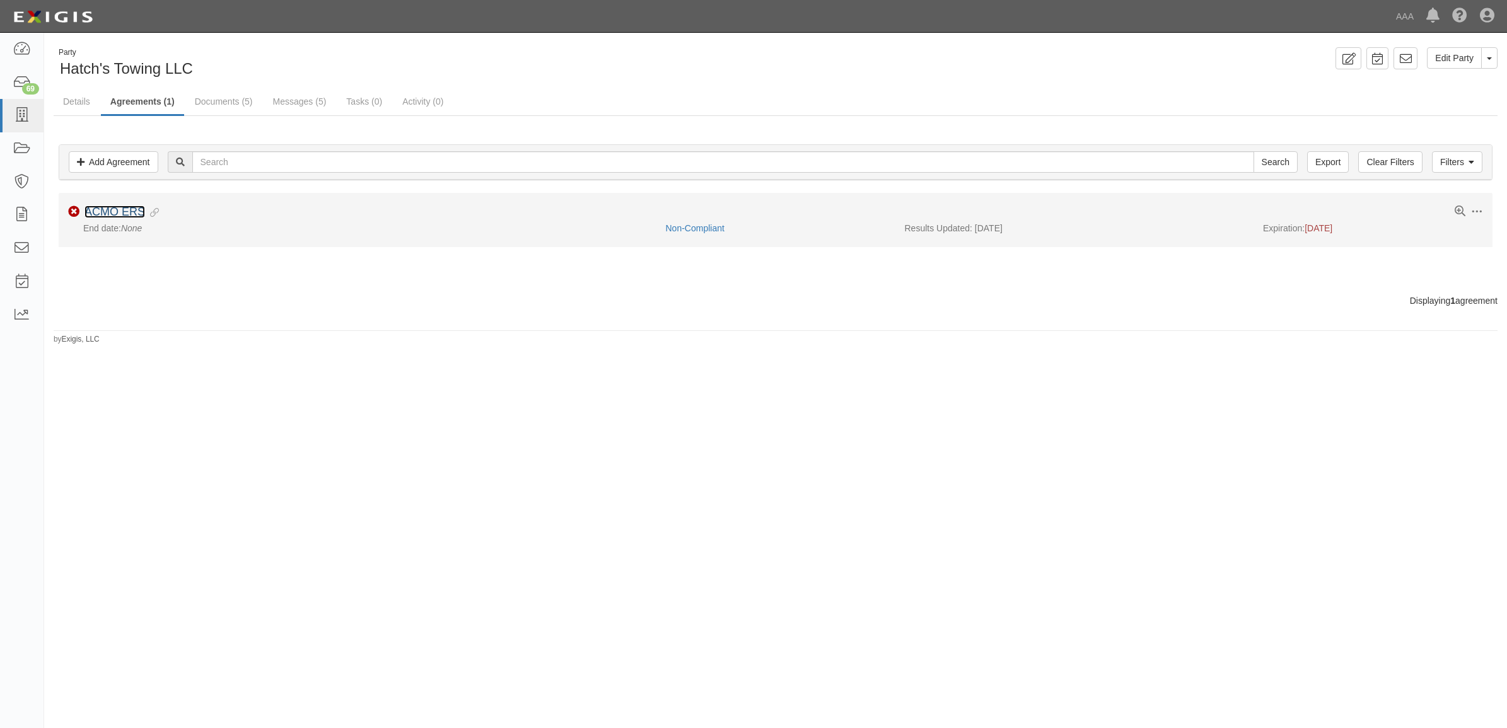
click at [136, 211] on link "ACMO ERS" at bounding box center [115, 212] width 61 height 13
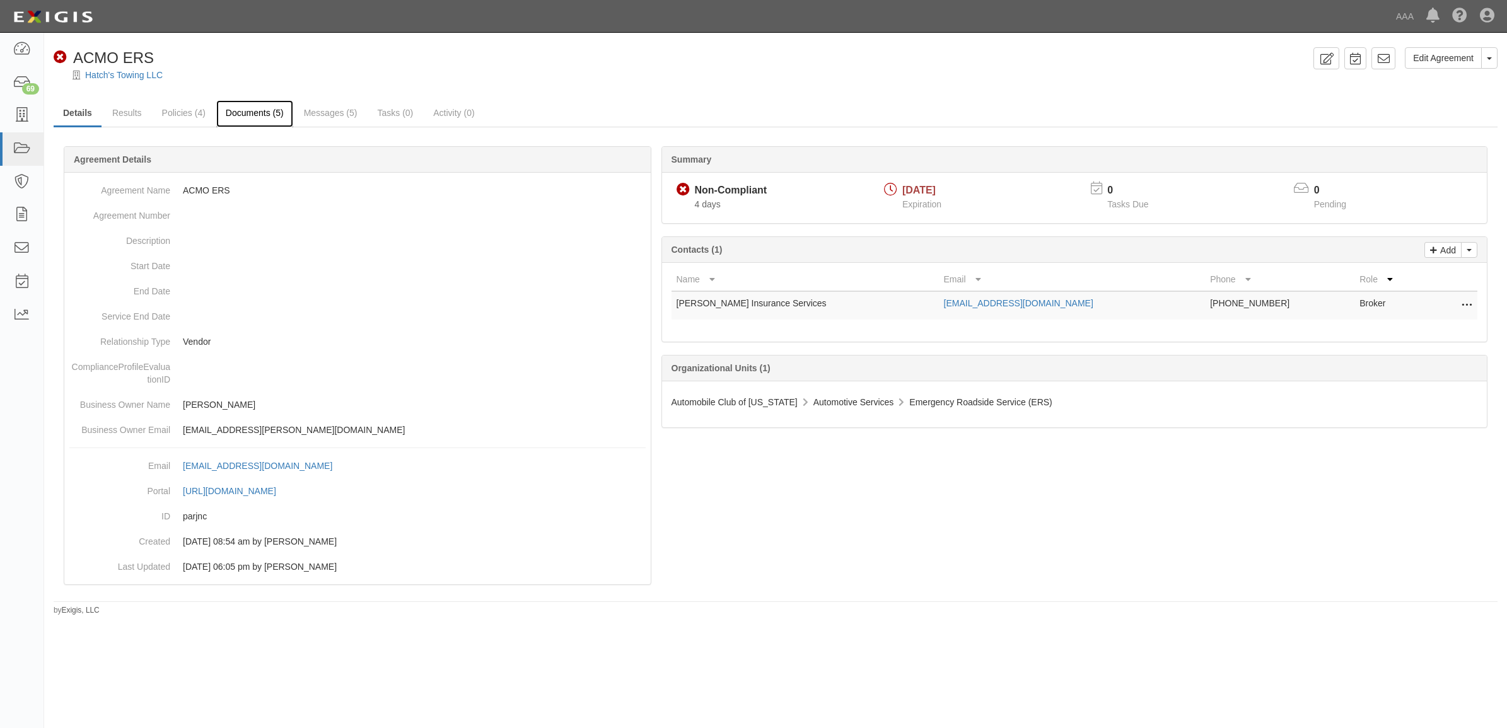
click at [255, 112] on link "Documents (5)" at bounding box center [254, 113] width 77 height 27
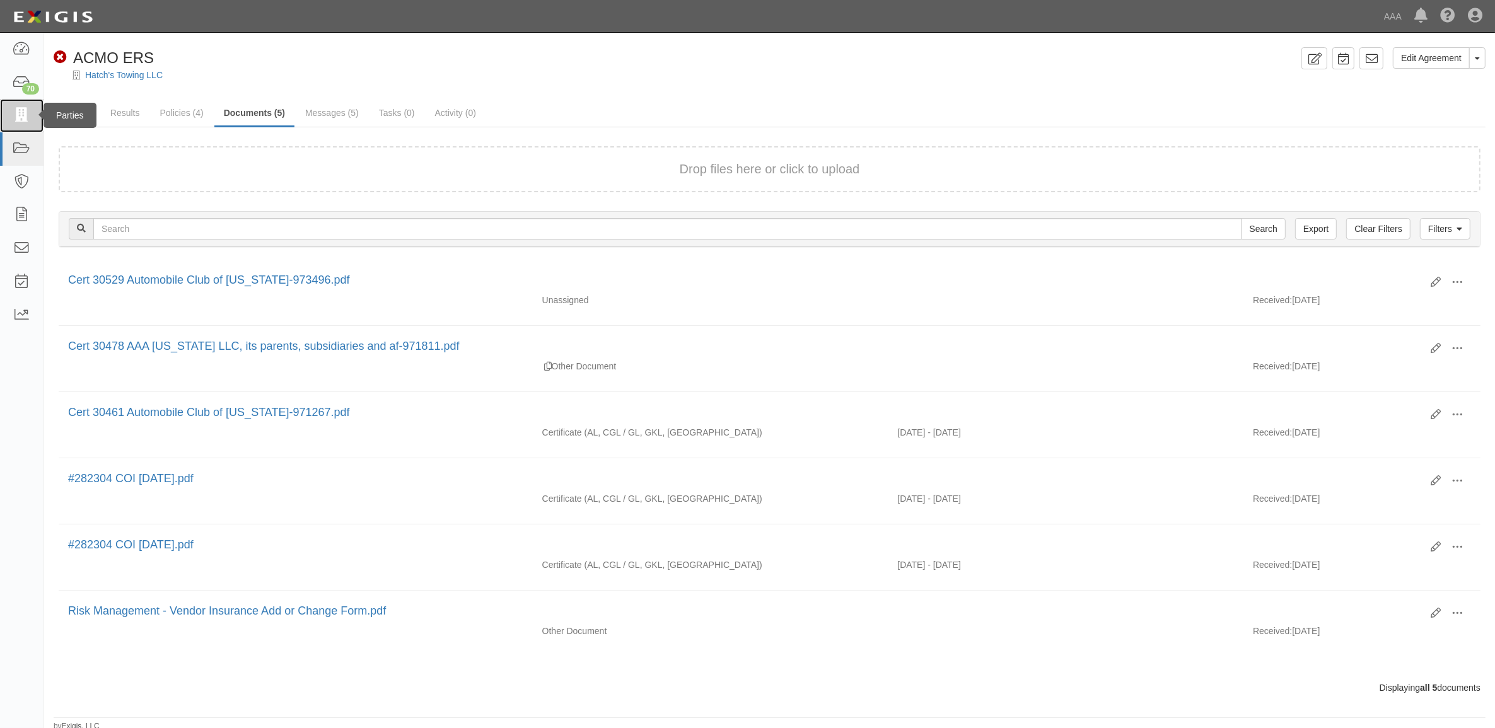
drag, startPoint x: 26, startPoint y: 110, endPoint x: 32, endPoint y: 115, distance: 7.6
click at [26, 110] on icon at bounding box center [22, 115] width 18 height 15
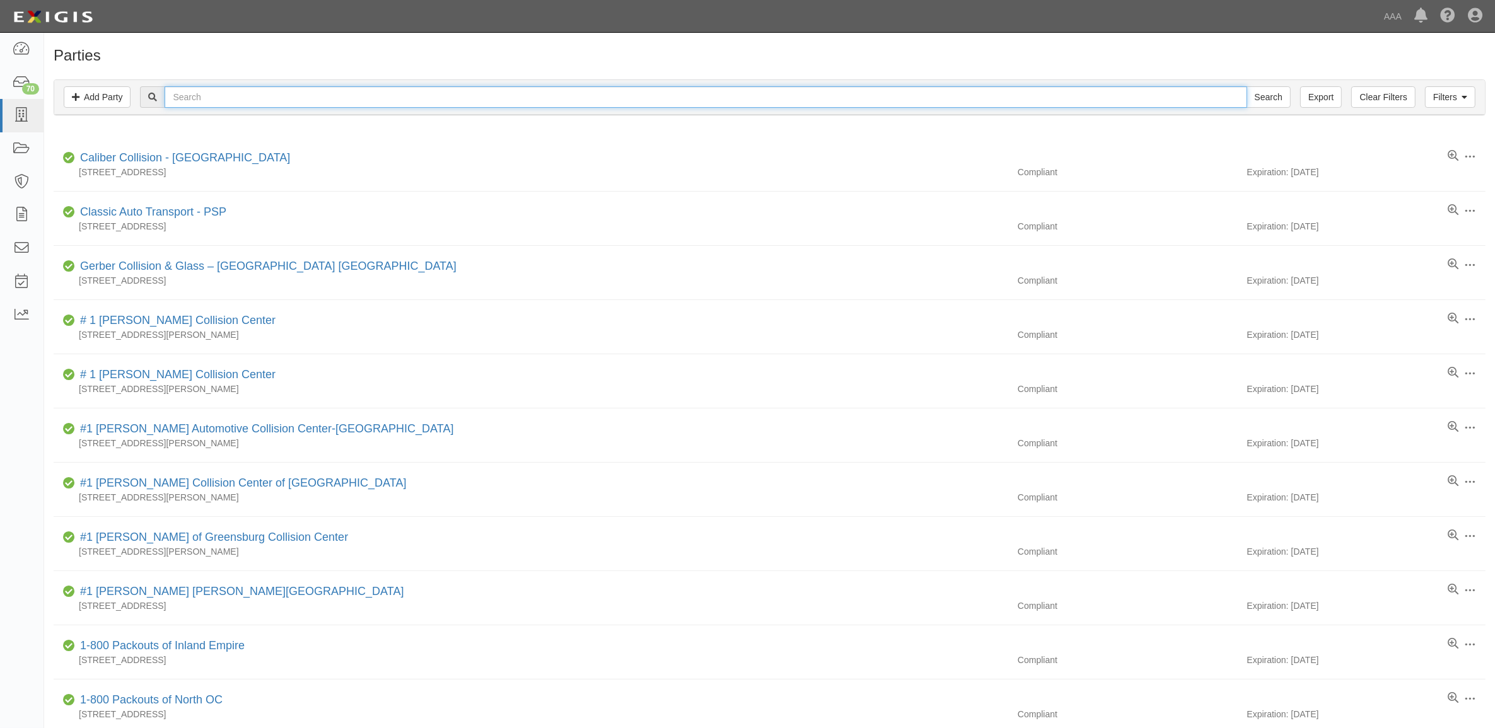
click at [219, 96] on input "text" at bounding box center [706, 96] width 1082 height 21
paste input "282984"
type input "282984"
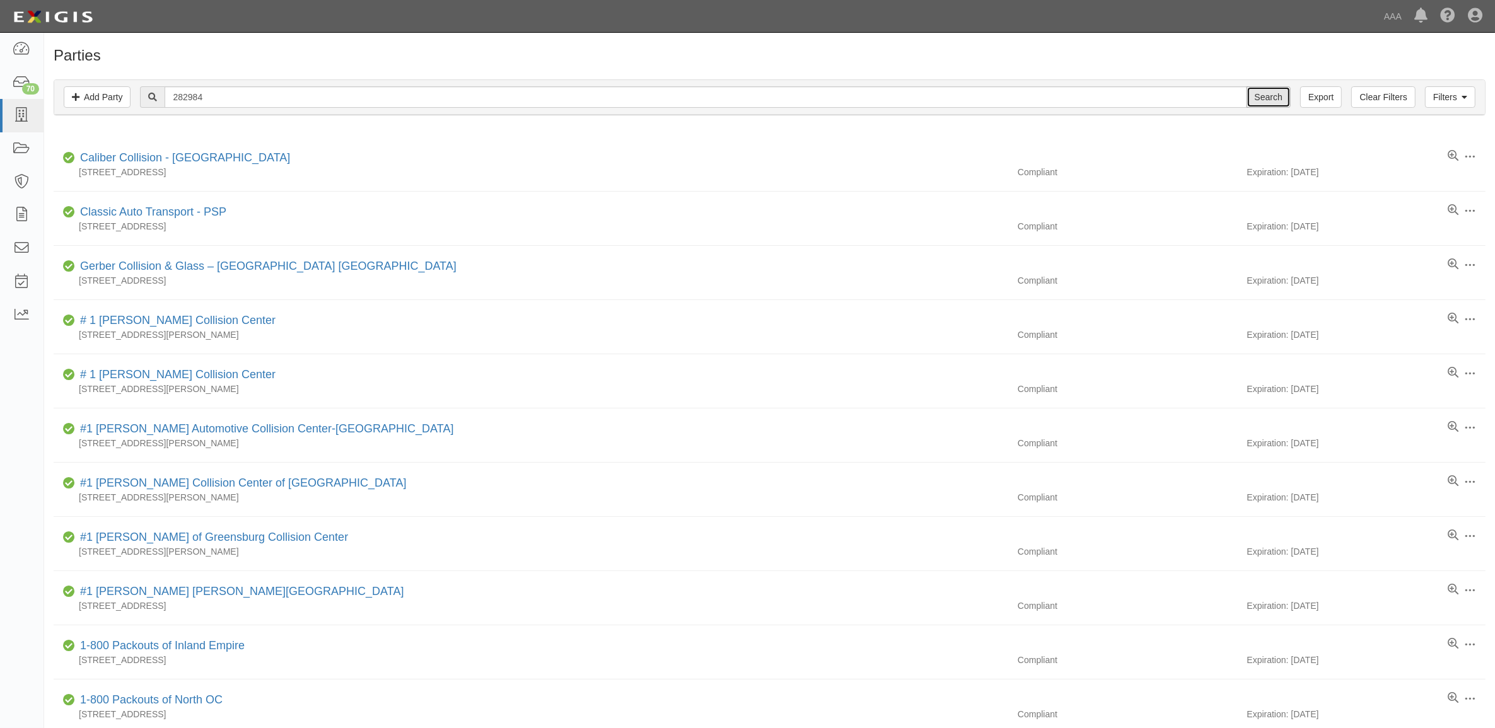
click at [1269, 103] on input "Search" at bounding box center [1269, 96] width 44 height 21
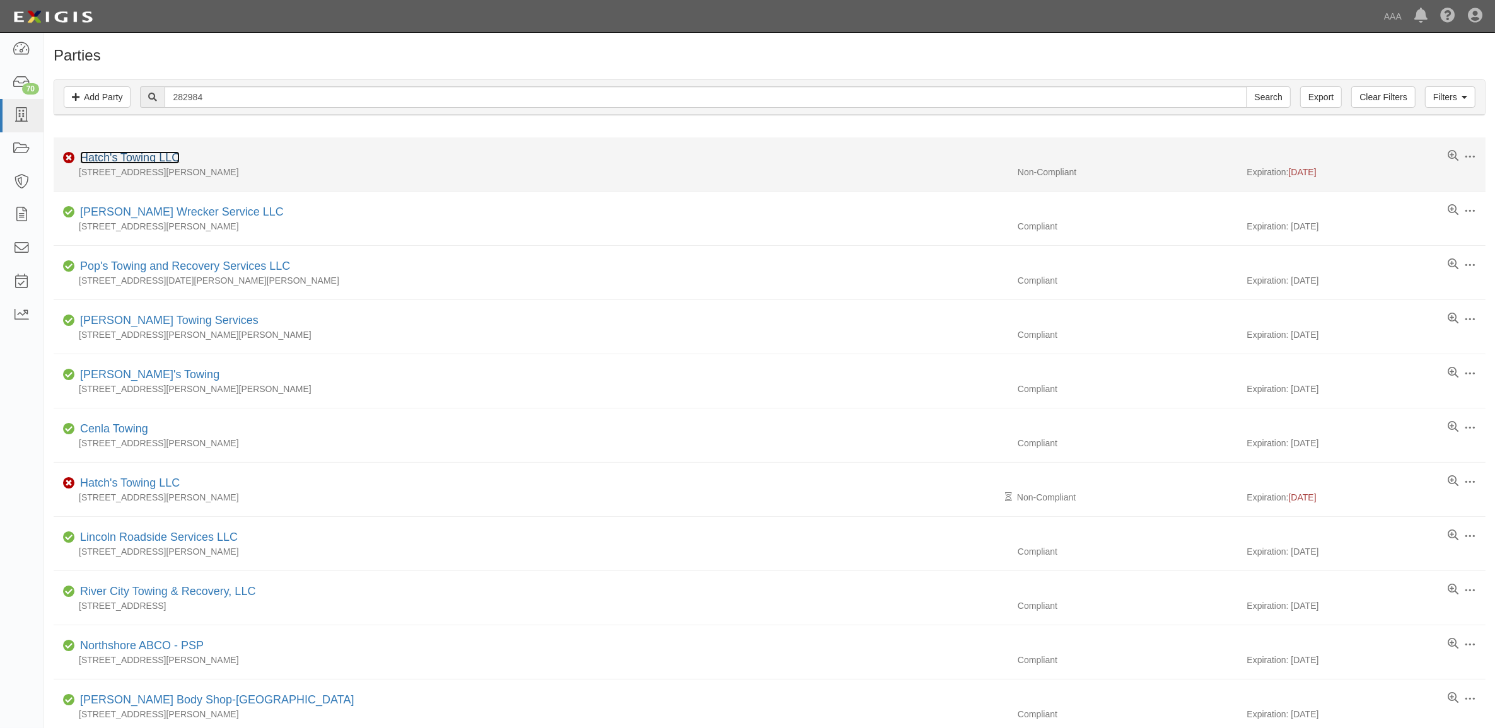
click at [152, 158] on link "Hatch's Towing LLC" at bounding box center [130, 157] width 100 height 13
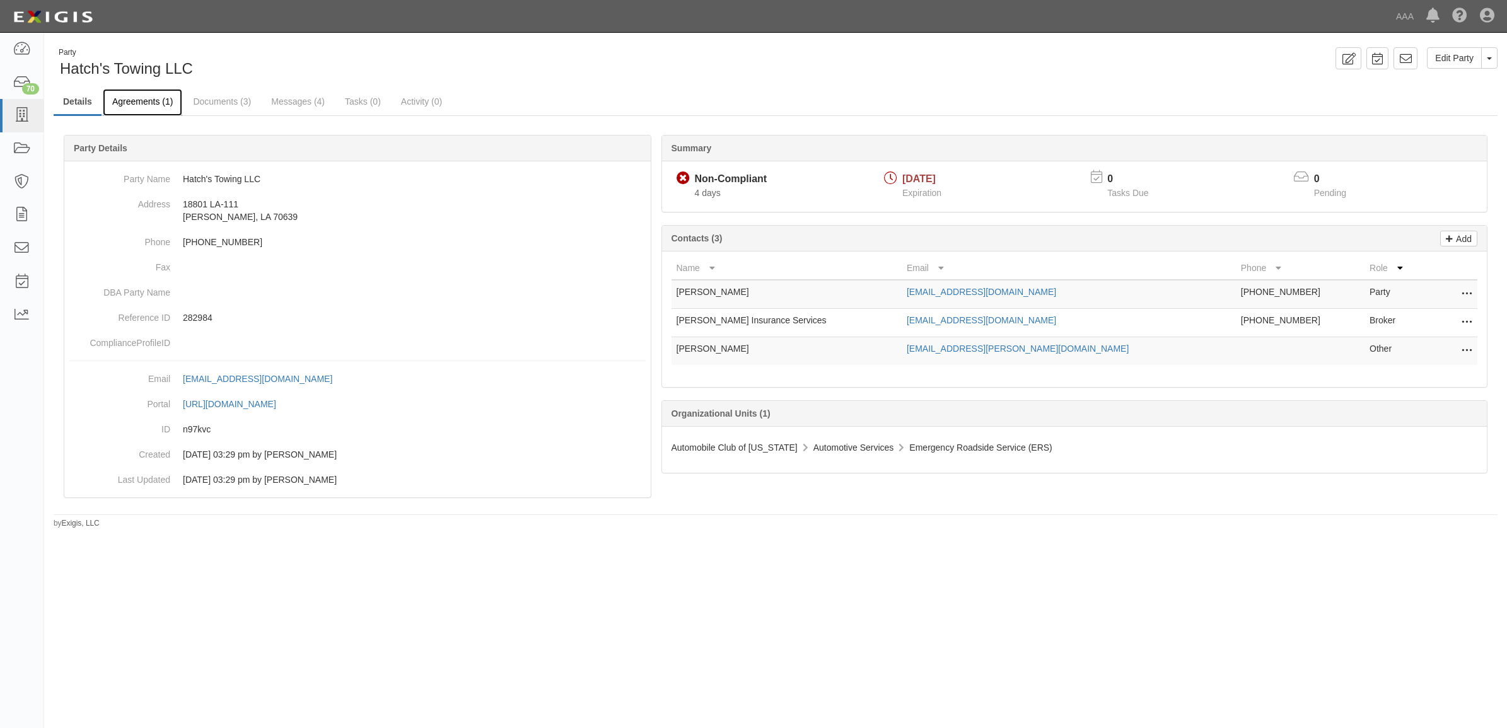
click at [136, 108] on link "Agreements (1)" at bounding box center [142, 102] width 79 height 27
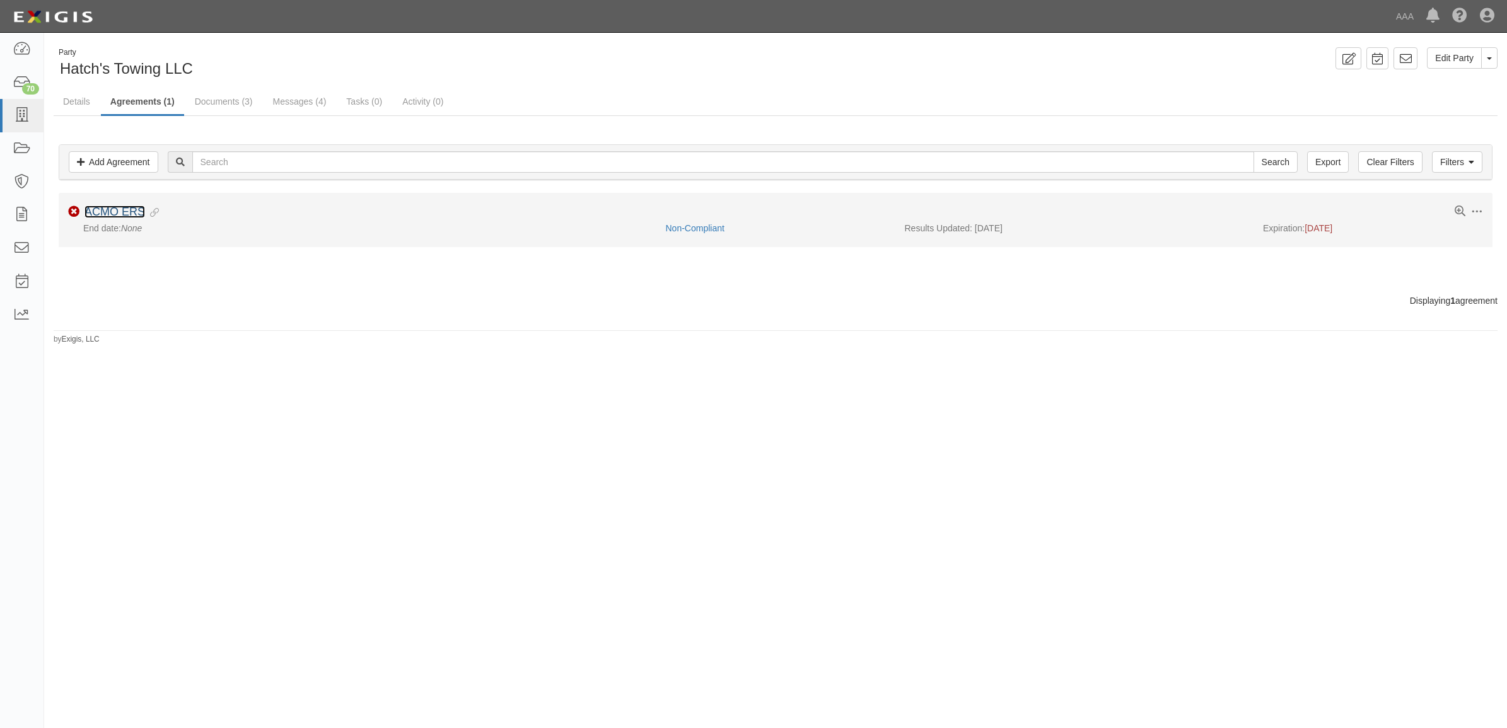
click at [107, 212] on link "ACMO ERS" at bounding box center [115, 212] width 61 height 13
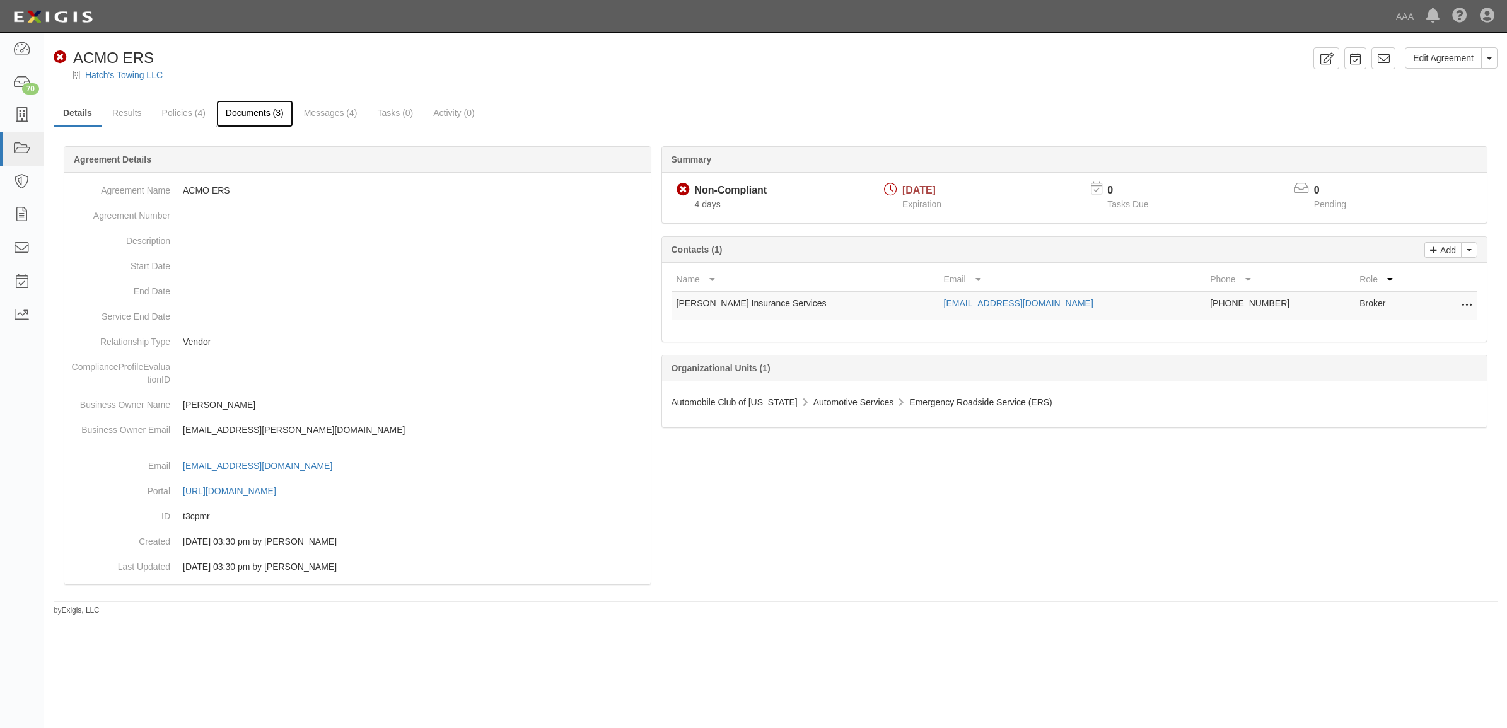
click at [248, 109] on link "Documents (3)" at bounding box center [254, 113] width 77 height 27
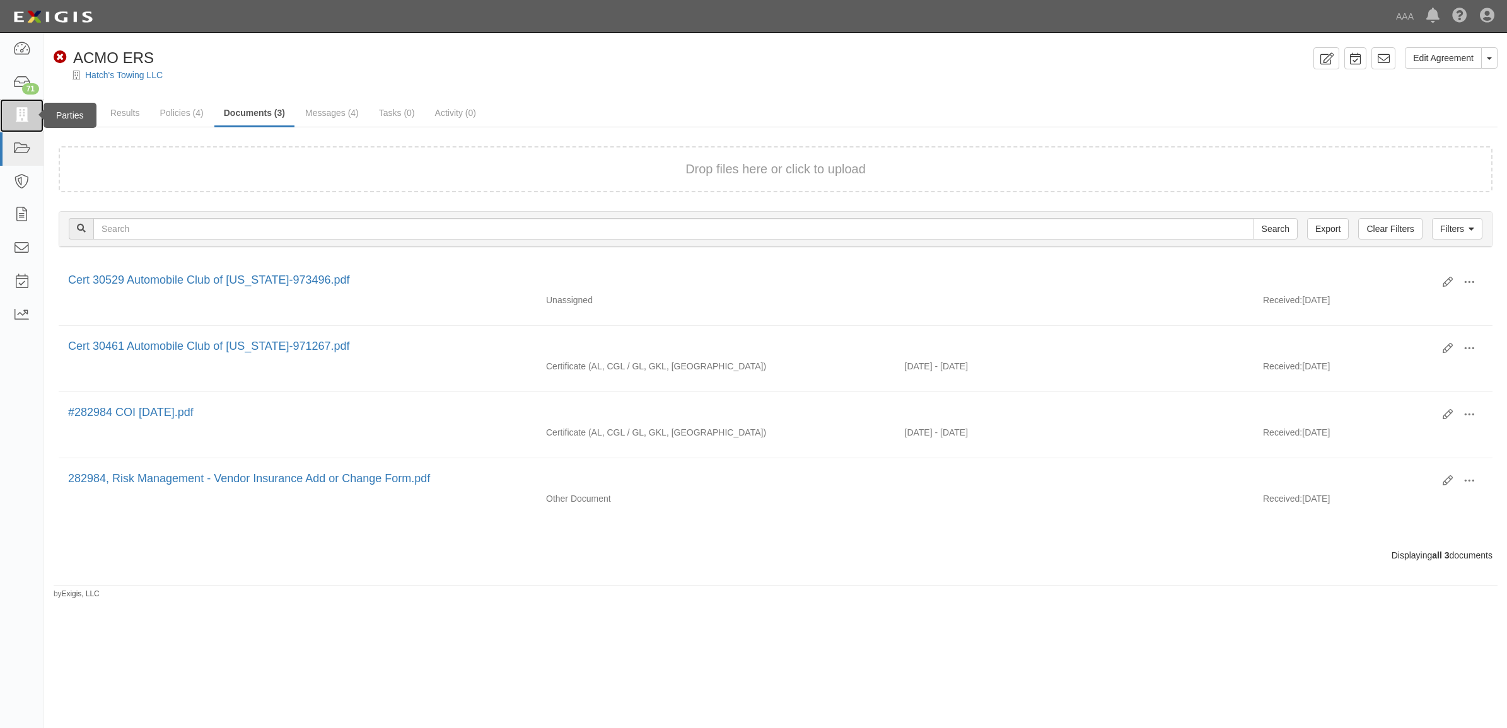
click at [32, 108] on link at bounding box center [22, 115] width 44 height 33
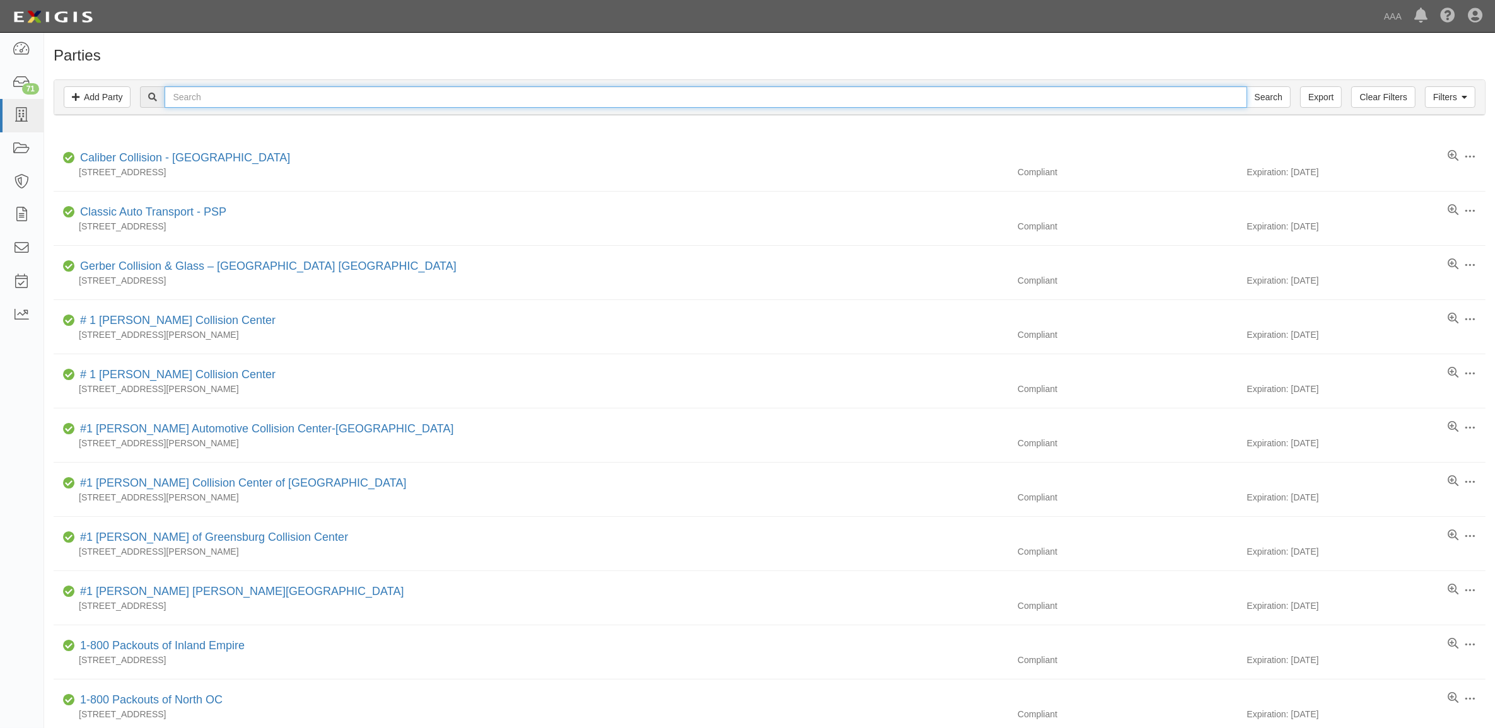
click at [335, 102] on input "text" at bounding box center [706, 96] width 1082 height 21
click at [207, 90] on input "text" at bounding box center [706, 96] width 1082 height 21
type input "10402"
click at [1247, 86] on input "Search" at bounding box center [1269, 96] width 44 height 21
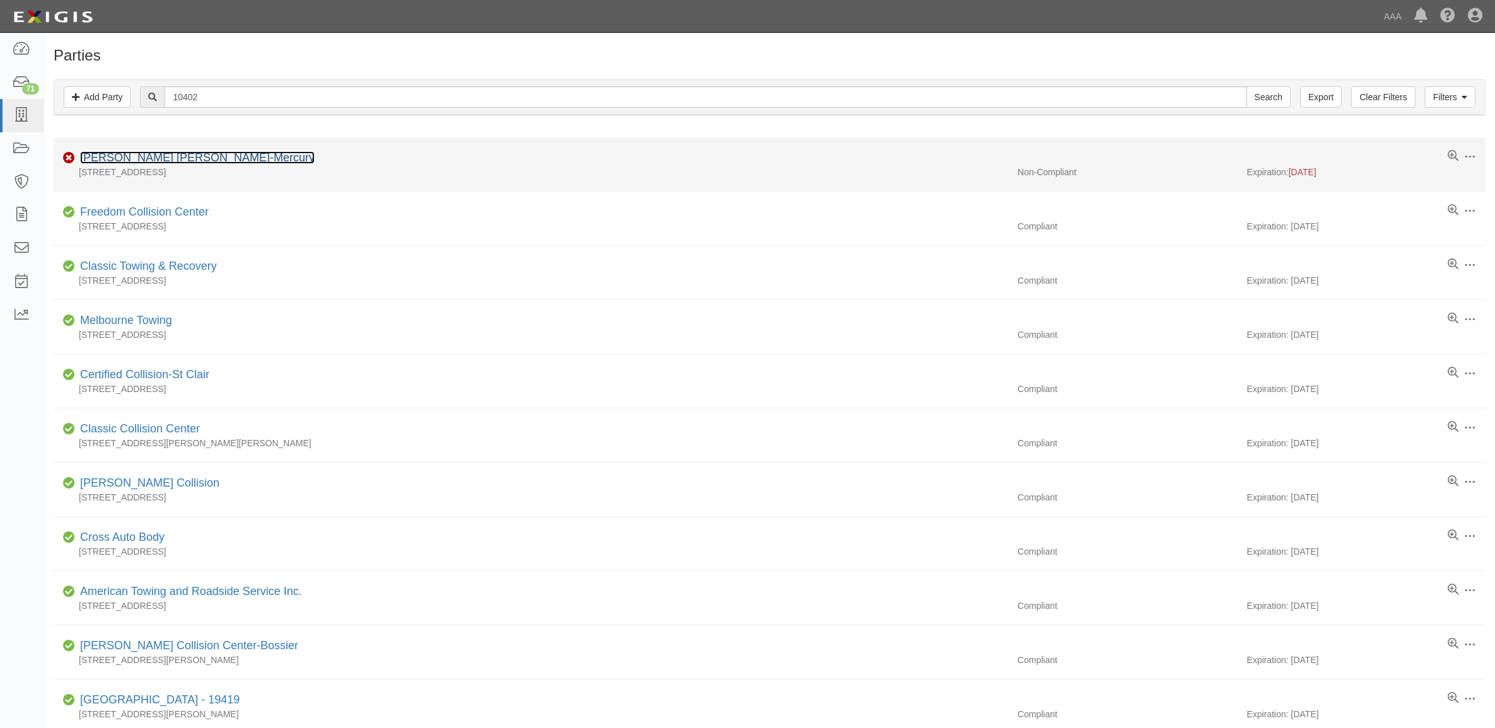
click at [188, 163] on link "[PERSON_NAME] [PERSON_NAME]-Mercury" at bounding box center [197, 157] width 235 height 13
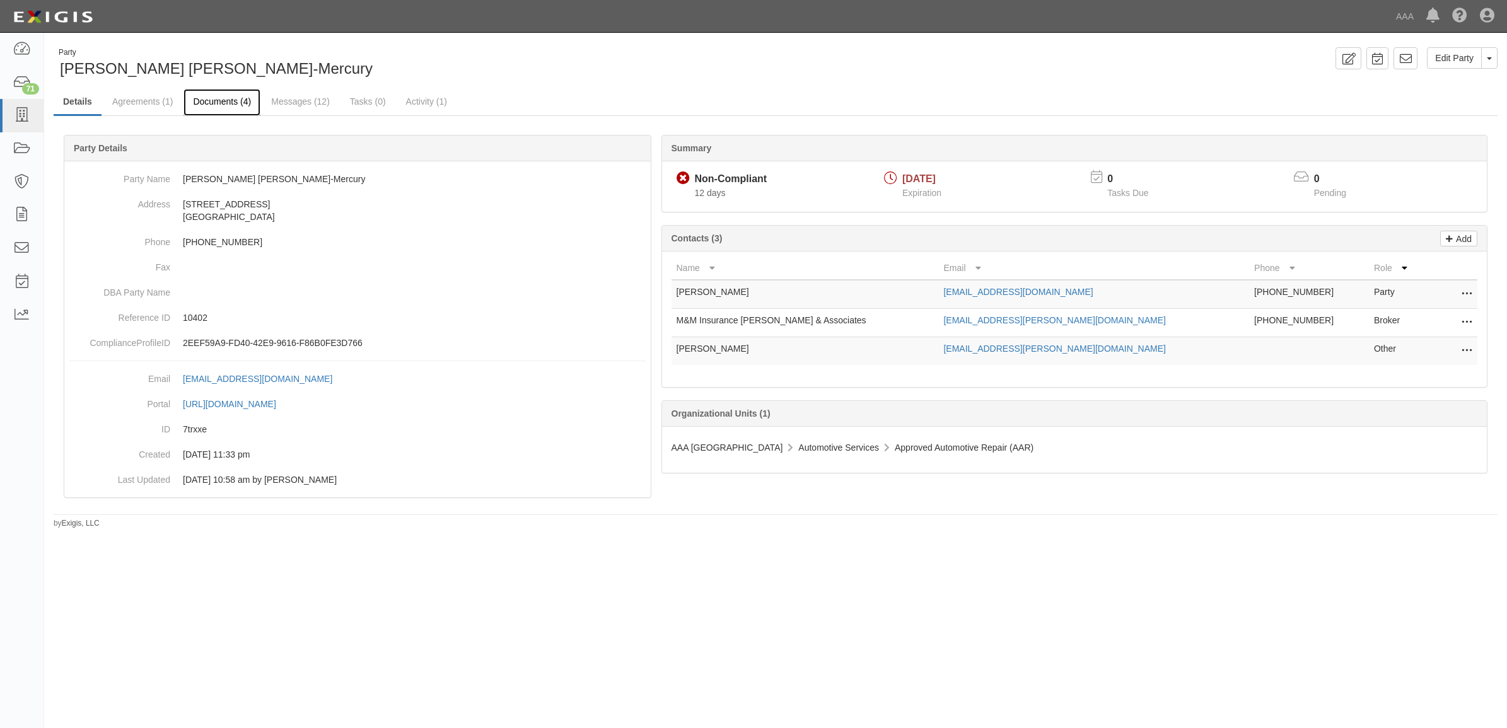
click at [238, 99] on link "Documents (4)" at bounding box center [222, 102] width 77 height 27
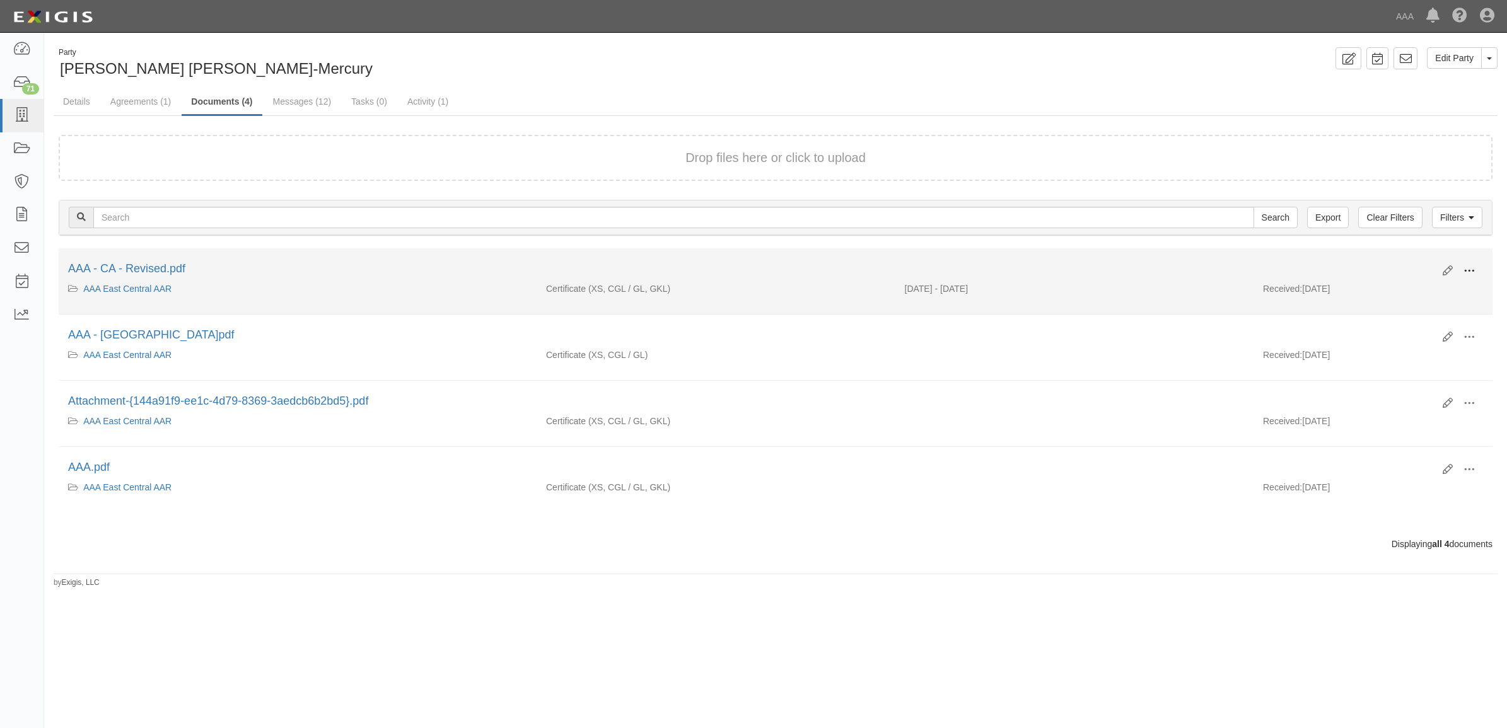
click at [1465, 268] on span at bounding box center [1469, 270] width 11 height 11
click at [1429, 287] on link "View" at bounding box center [1408, 289] width 100 height 23
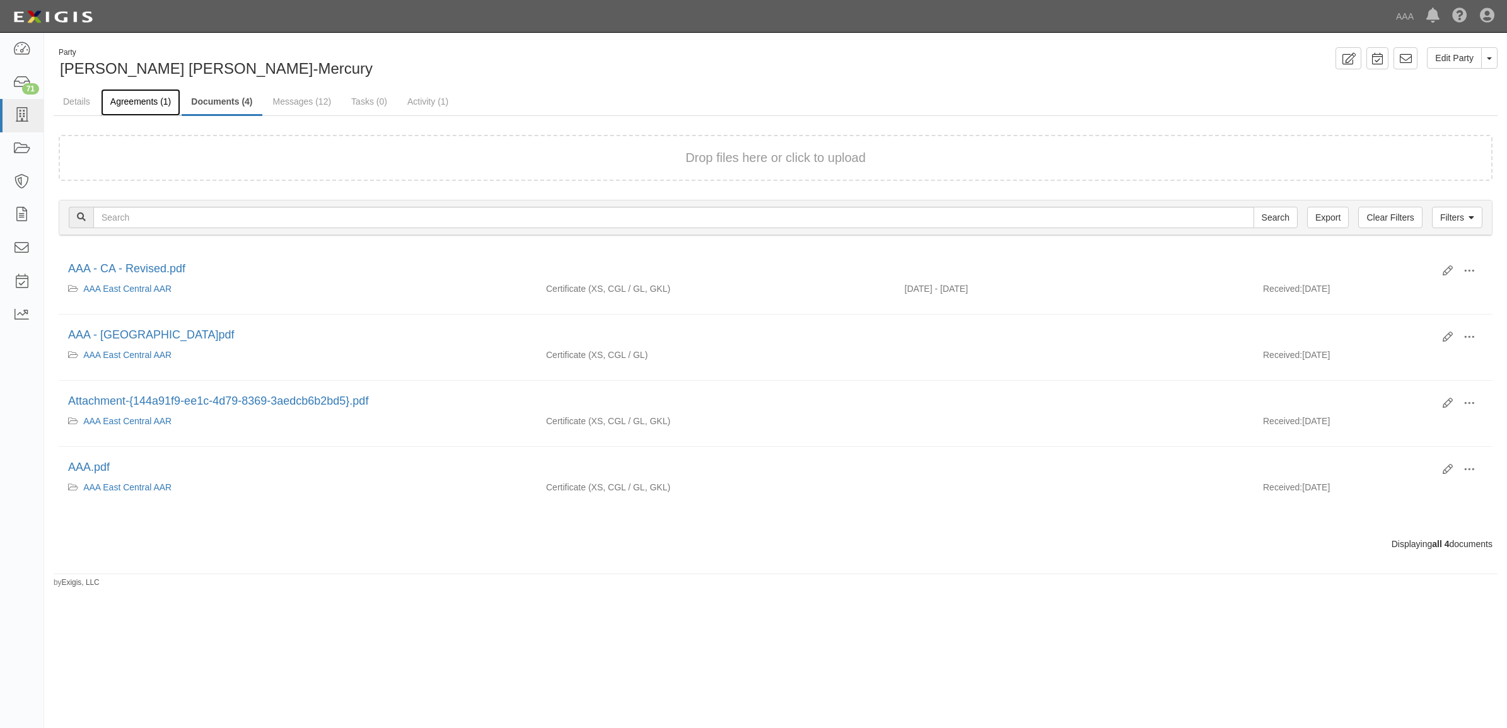
click at [149, 102] on link "Agreements (1)" at bounding box center [140, 102] width 79 height 27
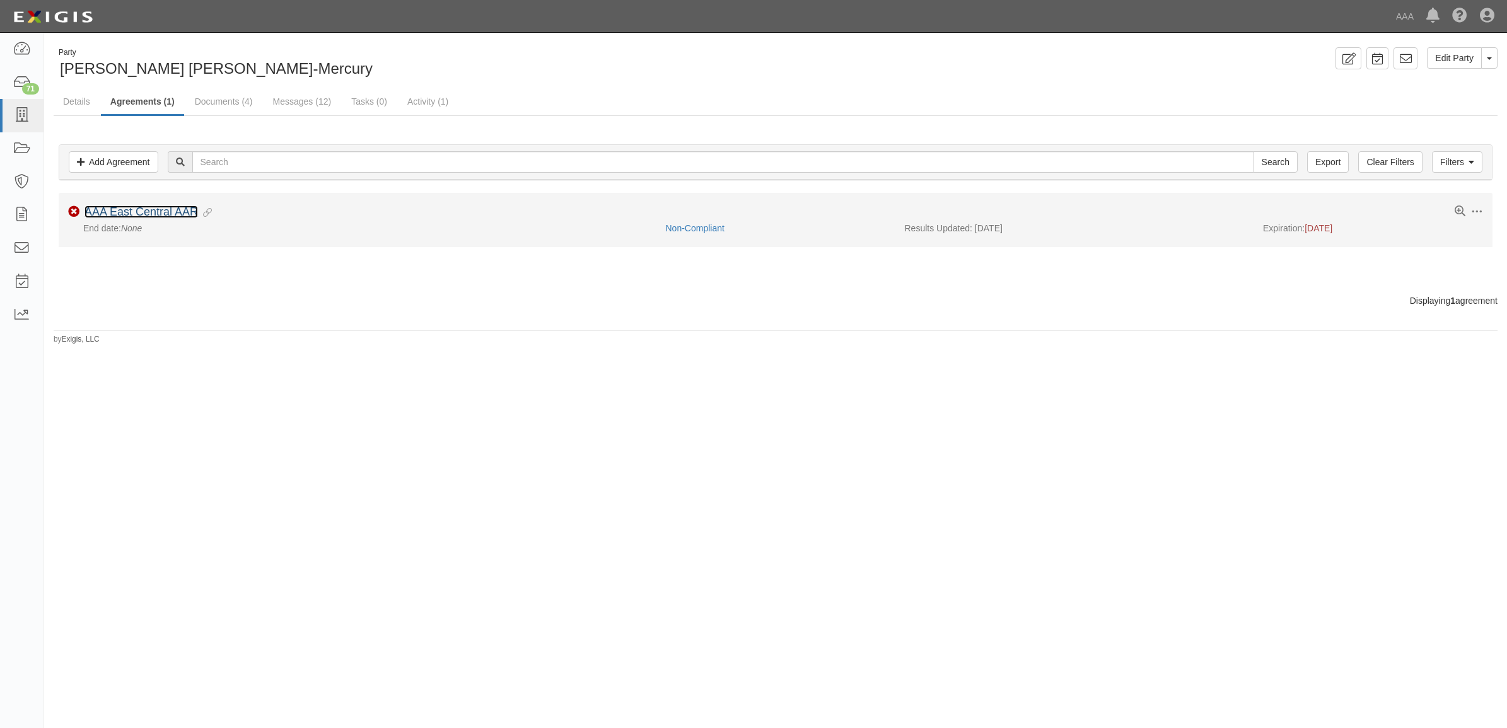
click at [185, 213] on link "AAA East Central AAR" at bounding box center [142, 212] width 114 height 13
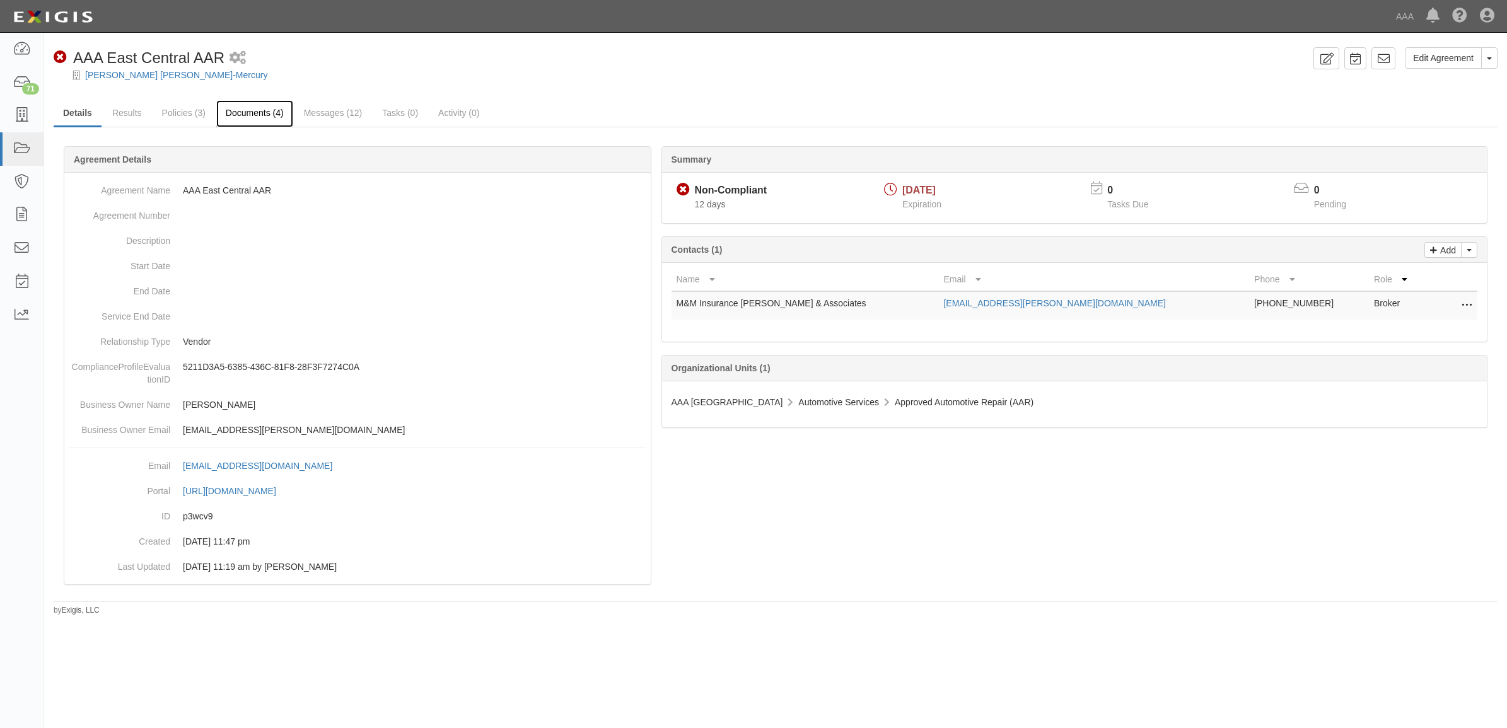
click at [254, 115] on link "Documents (4)" at bounding box center [254, 113] width 77 height 27
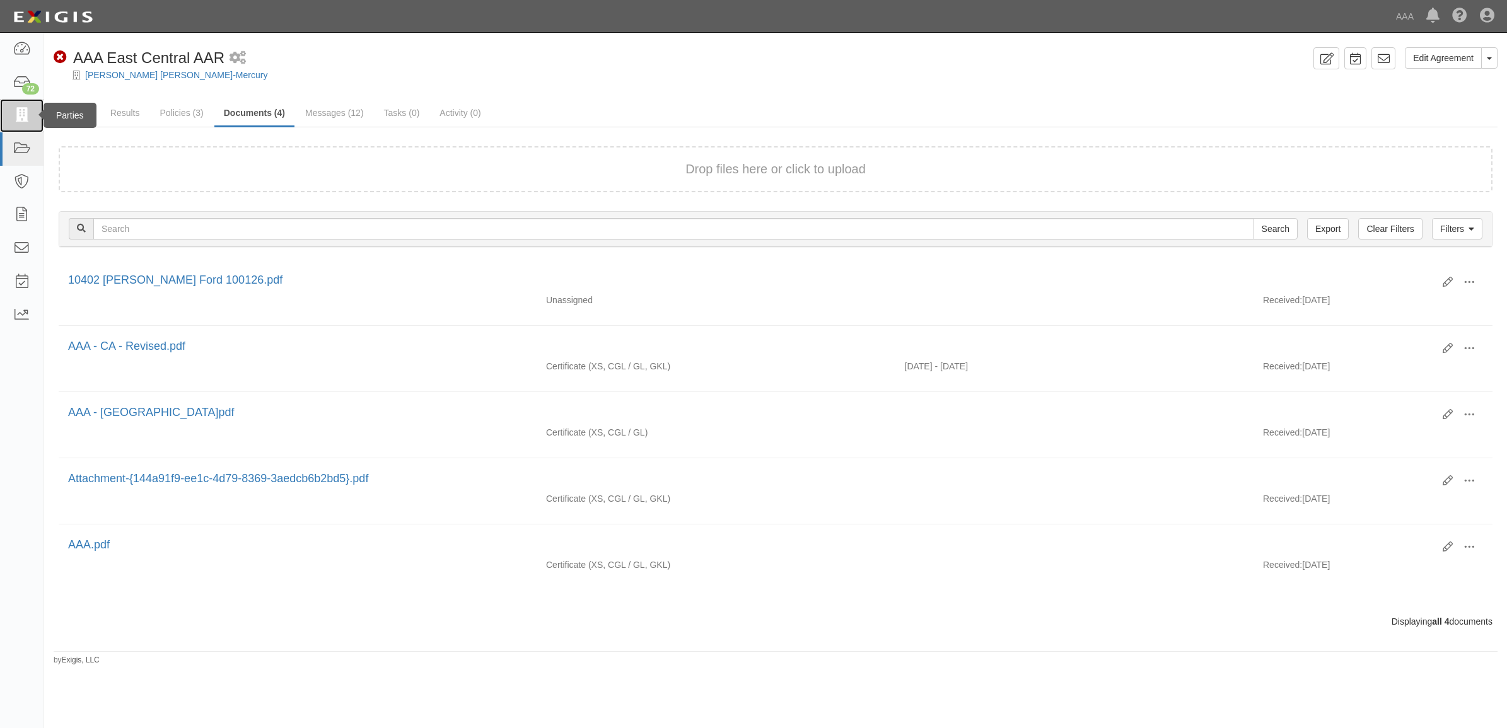
click at [26, 112] on icon at bounding box center [22, 115] width 18 height 15
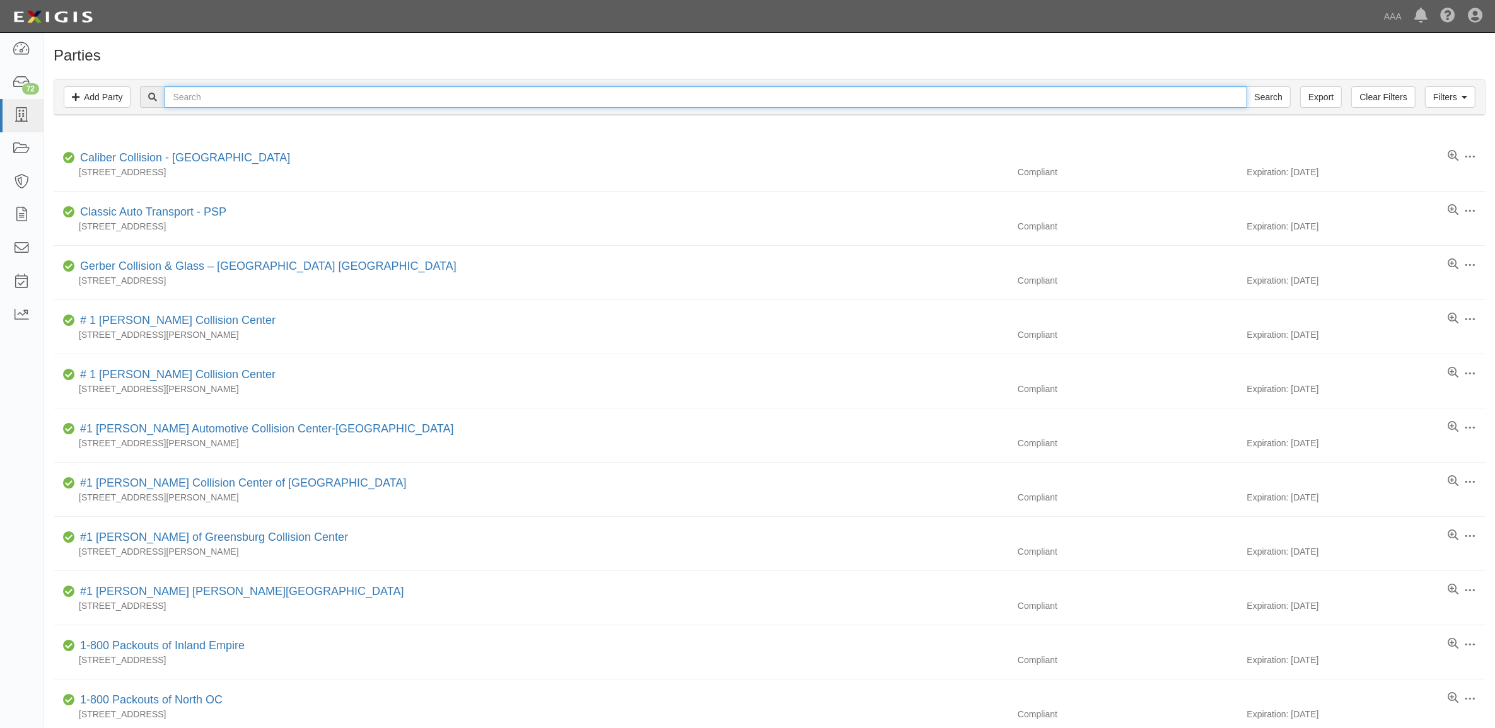
click at [257, 102] on input "text" at bounding box center [706, 96] width 1082 height 21
type input "554120"
click at [1247, 86] on input "Search" at bounding box center [1269, 96] width 44 height 21
